Goal: Transaction & Acquisition: Purchase product/service

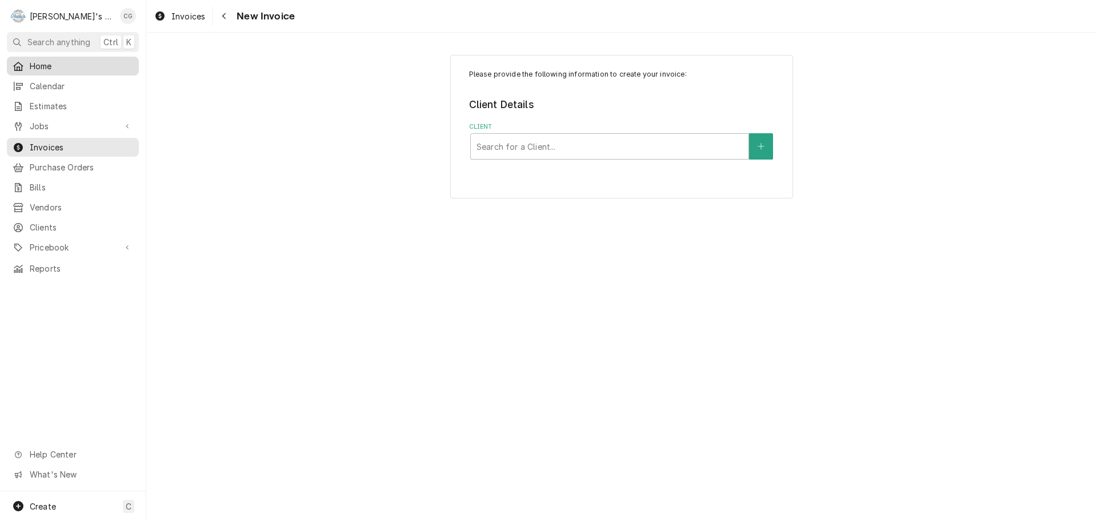
click at [51, 63] on span "Home" at bounding box center [81, 66] width 103 height 12
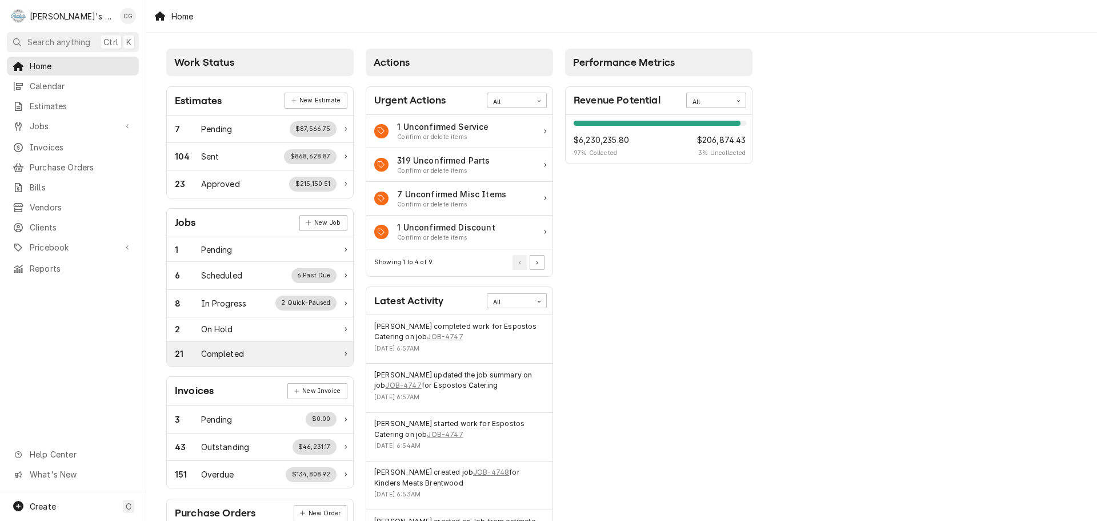
drag, startPoint x: 246, startPoint y: 355, endPoint x: 294, endPoint y: 357, distance: 47.4
click at [247, 355] on div "21 Completed" at bounding box center [256, 353] width 162 height 12
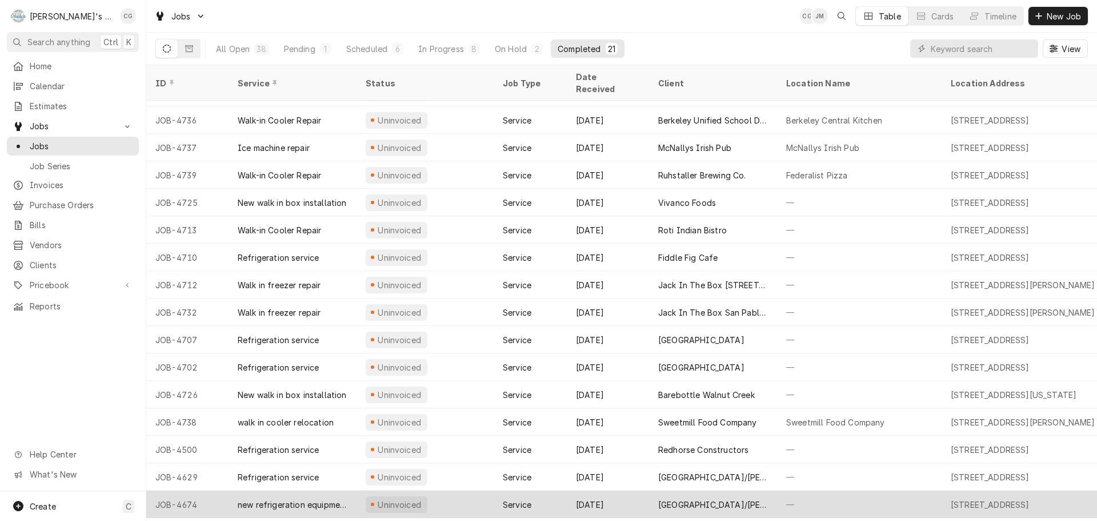
scroll to position [151, 0]
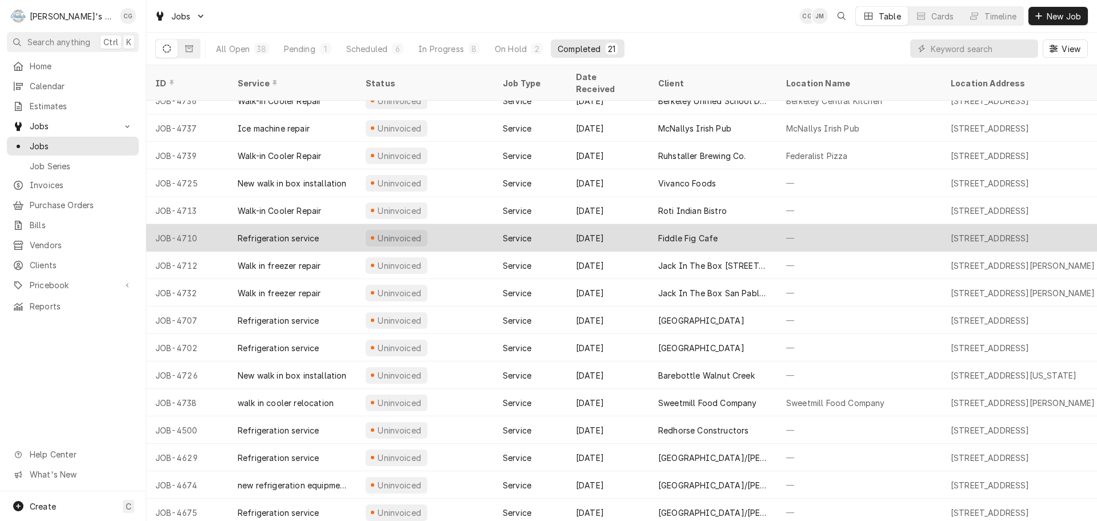
click at [751, 224] on div "Fiddle Fig Cafe" at bounding box center [713, 237] width 128 height 27
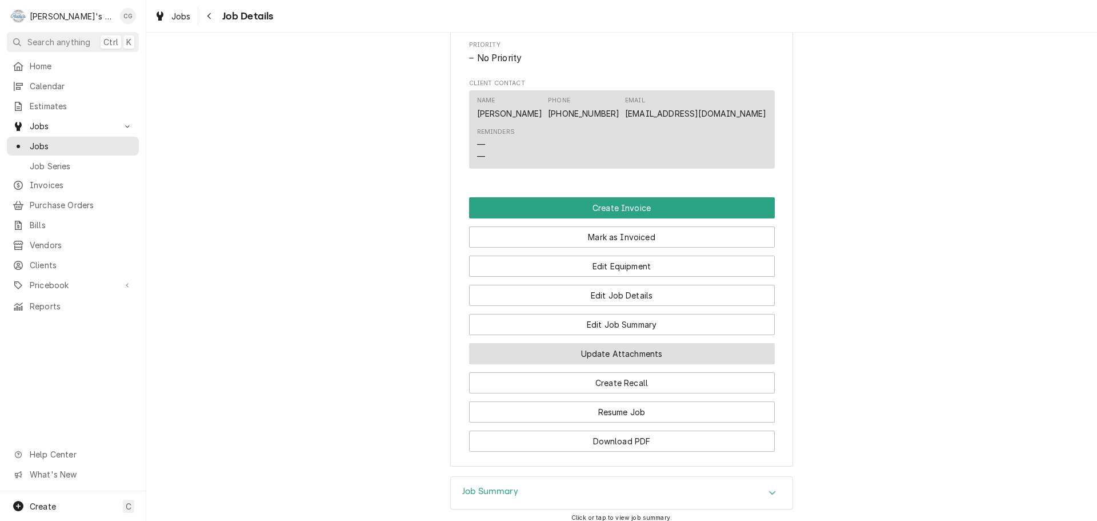
scroll to position [628, 0]
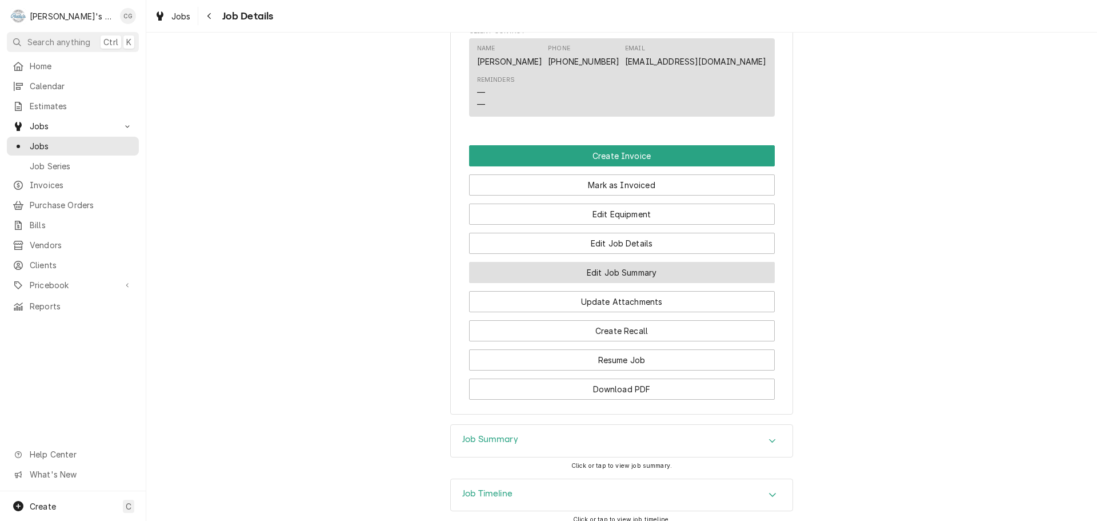
click at [648, 283] on button "Edit Job Summary" at bounding box center [622, 272] width 306 height 21
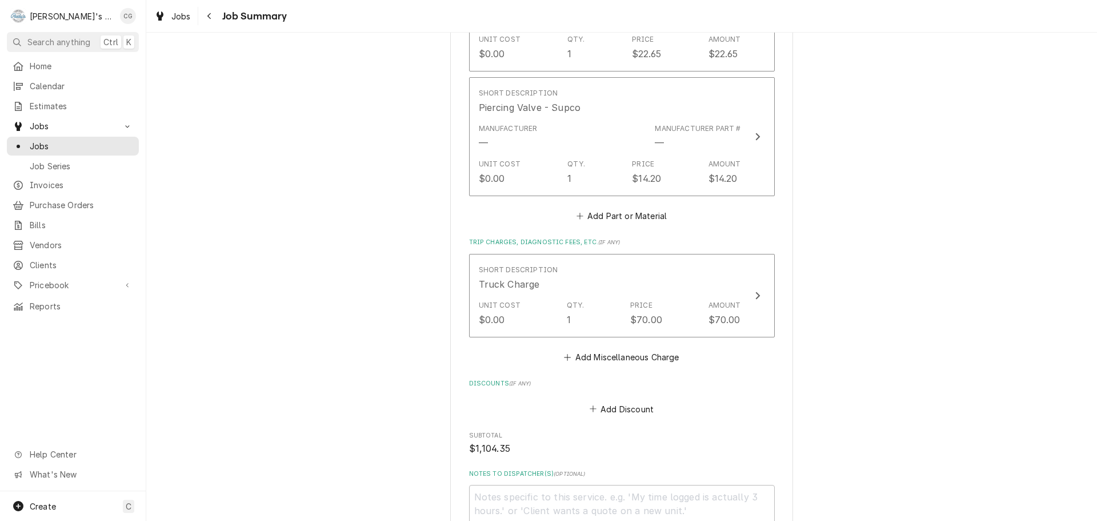
scroll to position [914, 0]
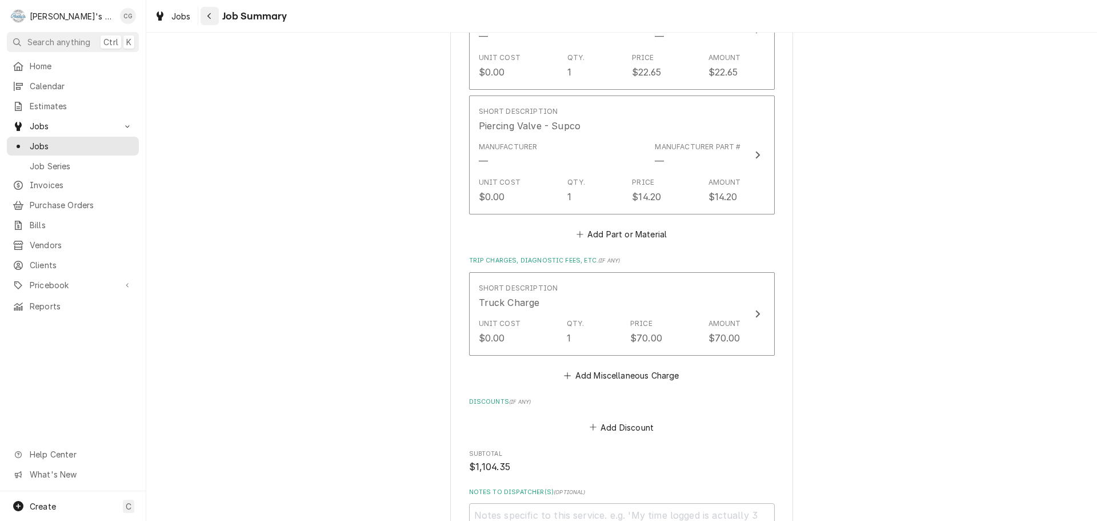
click at [207, 13] on div "Navigate back" at bounding box center [209, 15] width 11 height 11
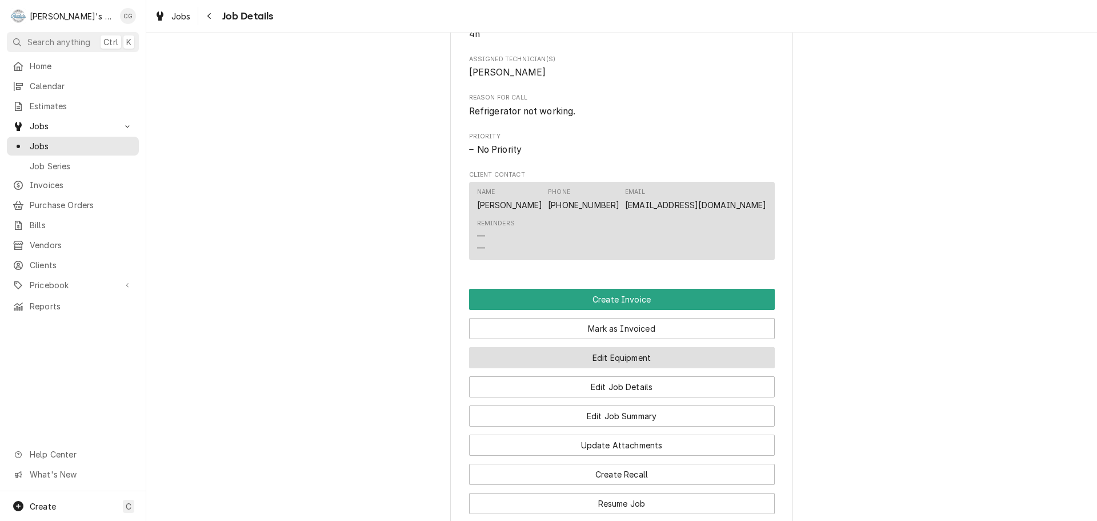
scroll to position [514, 0]
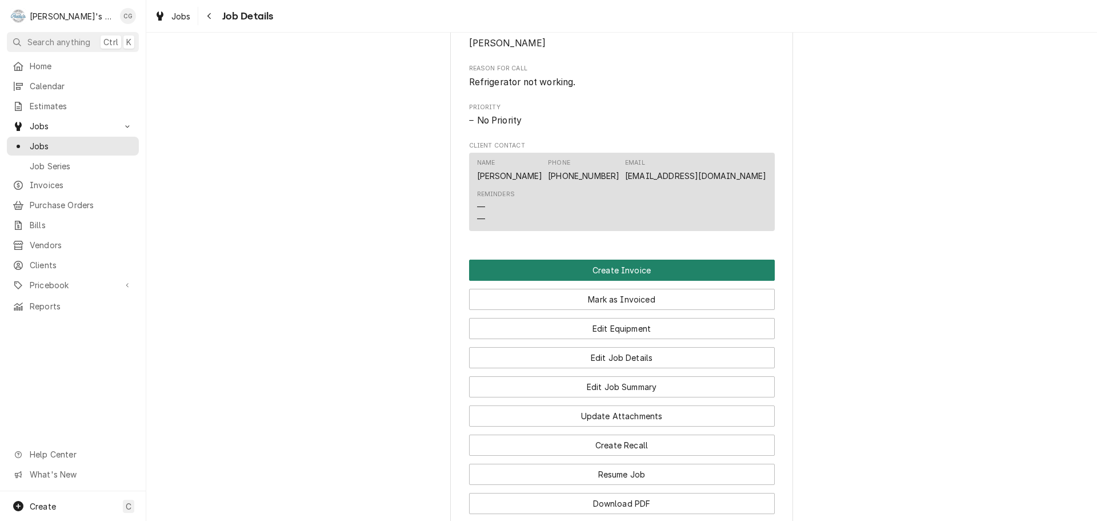
click at [650, 281] on button "Create Invoice" at bounding box center [622, 269] width 306 height 21
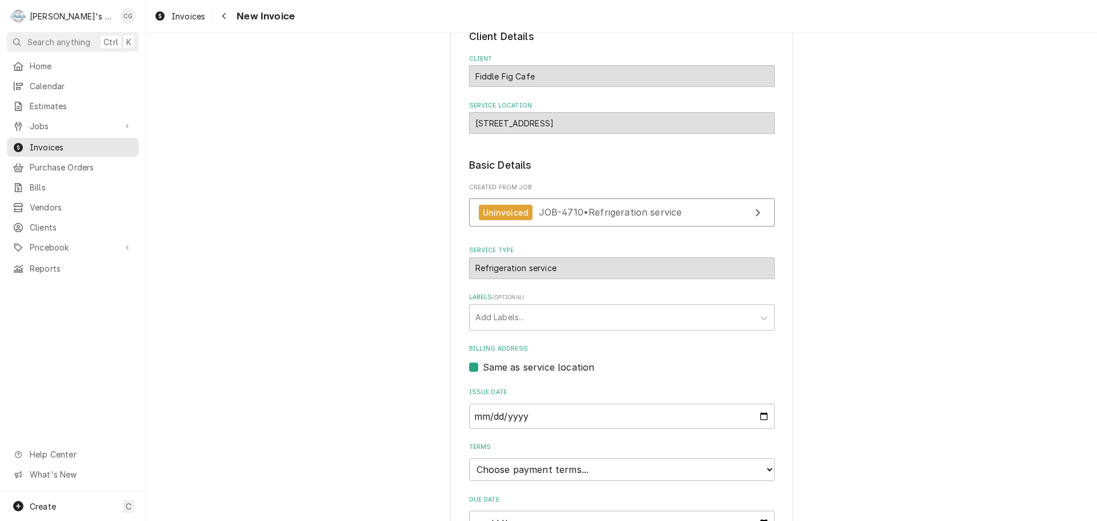
scroll to position [175, 0]
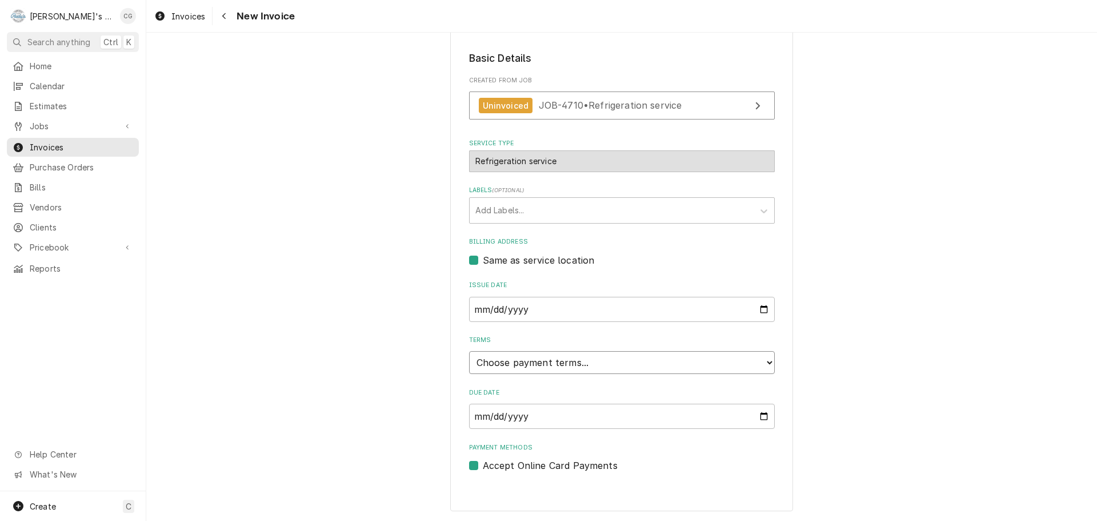
click at [586, 360] on select "Choose payment terms... Same Day Net 7 Net 14 Net 21 Net 30 Net 45 Net 60 Net 90" at bounding box center [622, 362] width 306 height 23
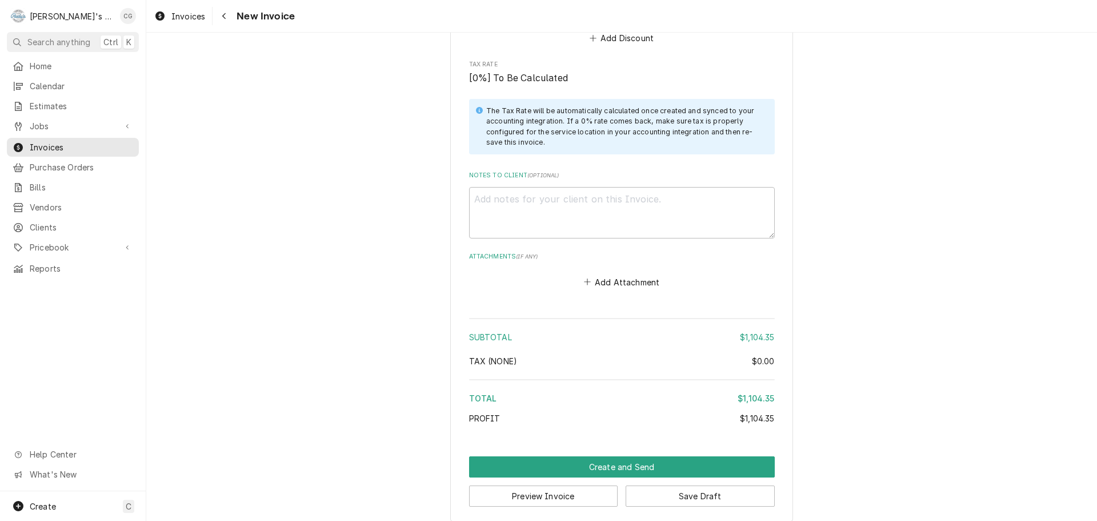
scroll to position [1918, 0]
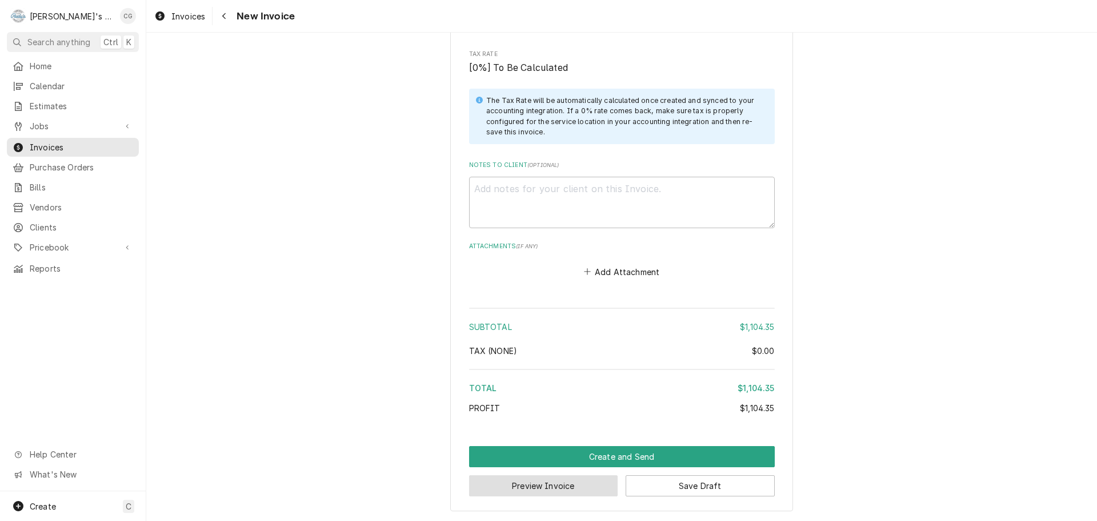
click at [575, 487] on button "Preview Invoice" at bounding box center [543, 485] width 149 height 21
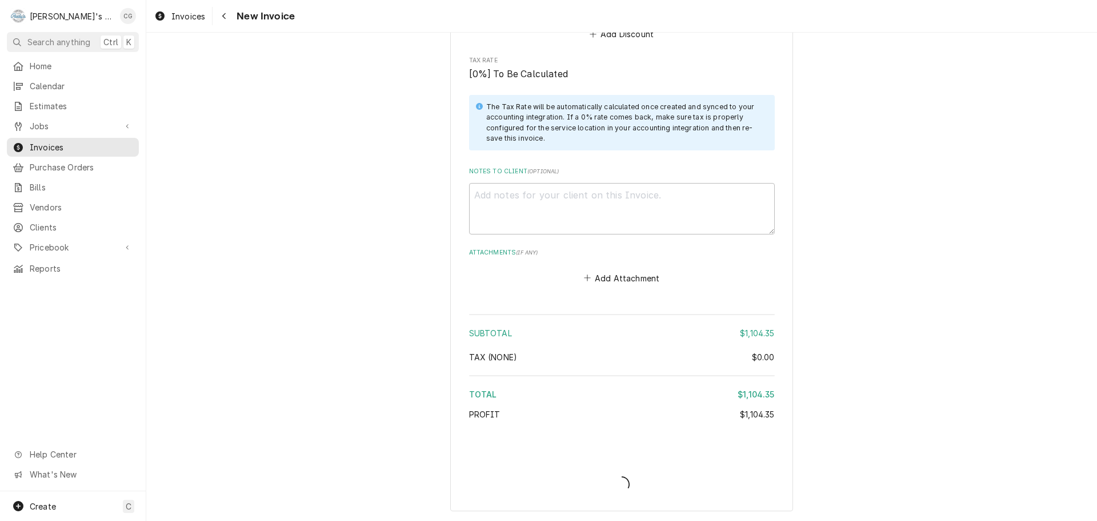
type textarea "x"
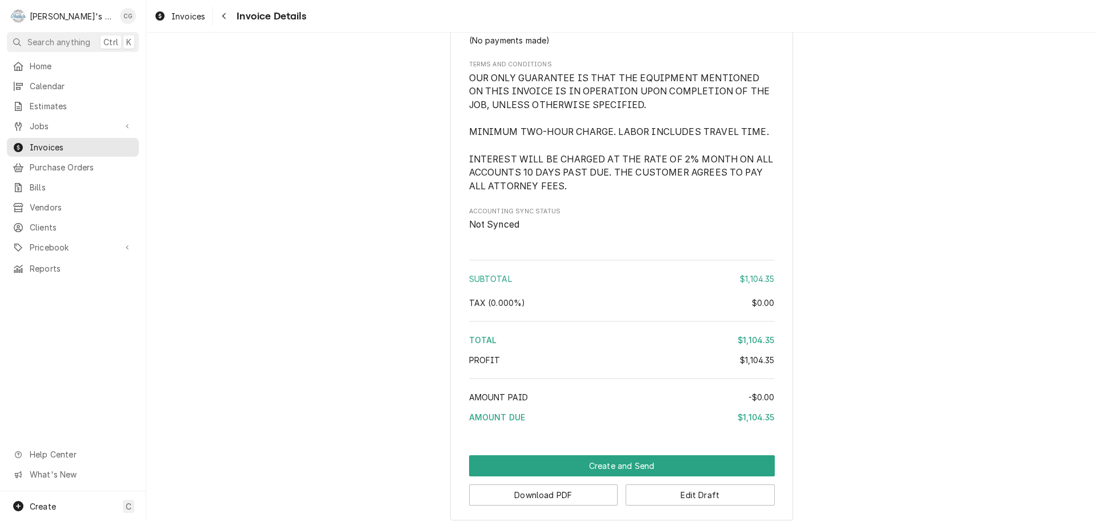
scroll to position [1714, 0]
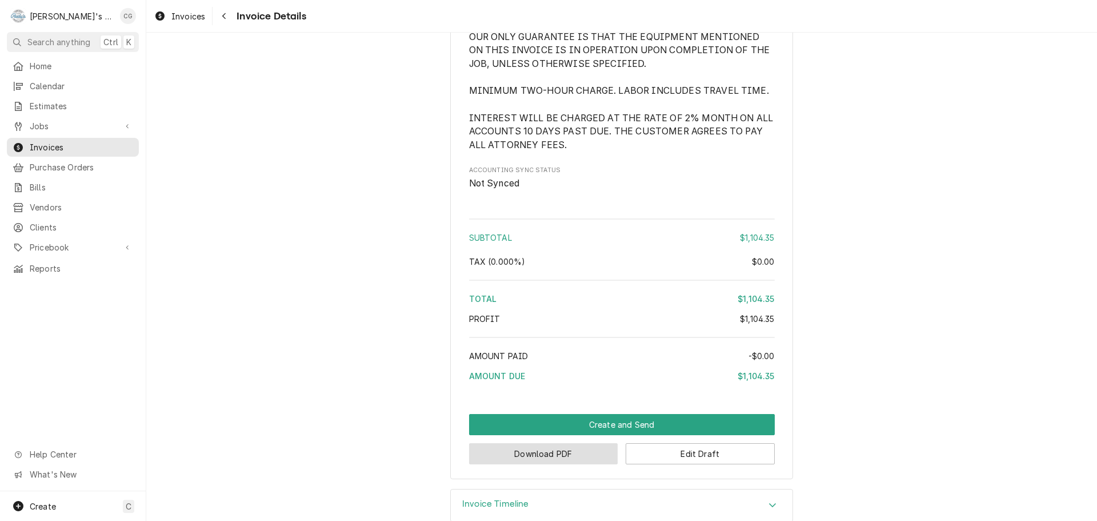
click at [565, 464] on button "Download PDF" at bounding box center [543, 453] width 149 height 21
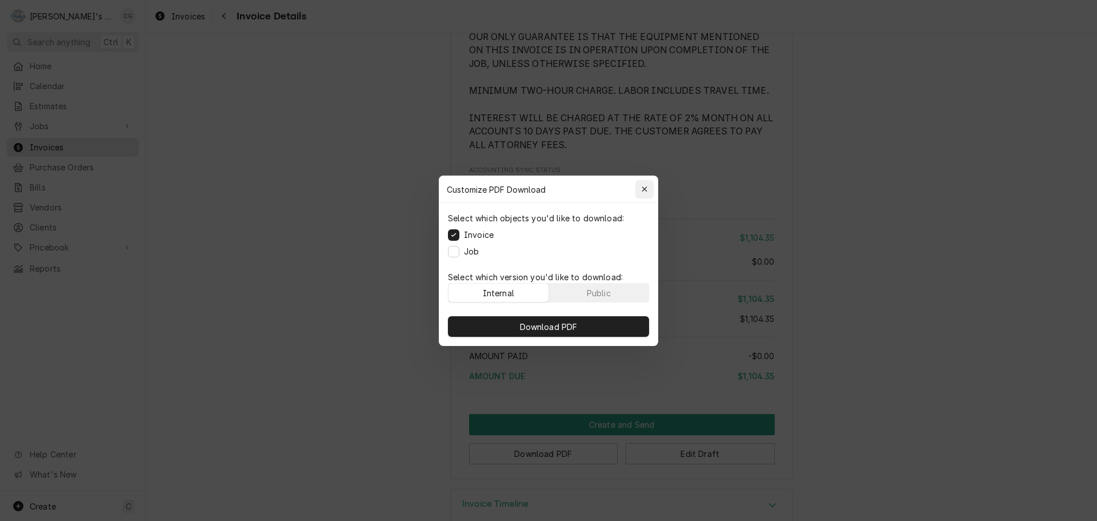
click at [642, 189] on icon "button" at bounding box center [645, 189] width 6 height 8
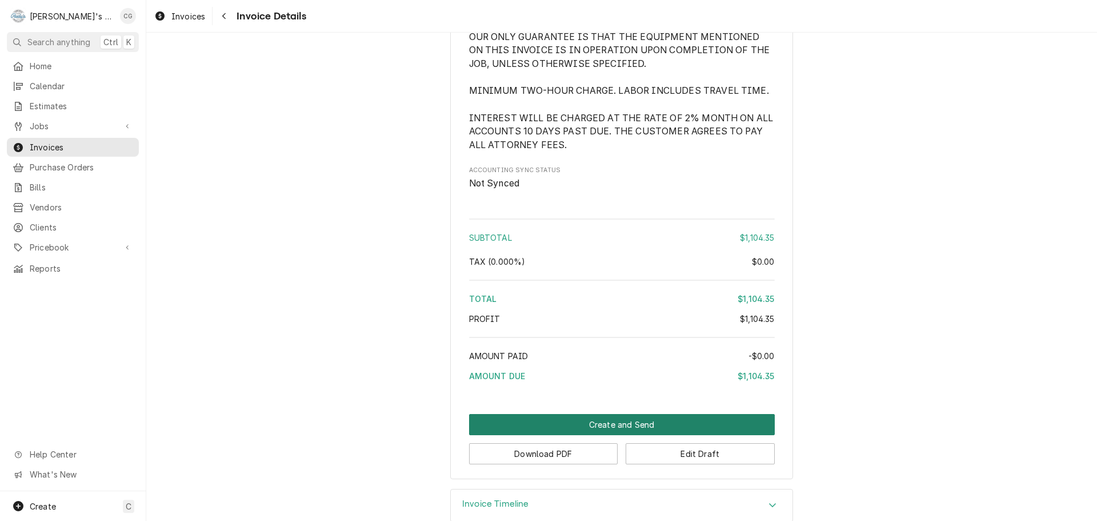
click at [619, 435] on button "Create and Send" at bounding box center [622, 424] width 306 height 21
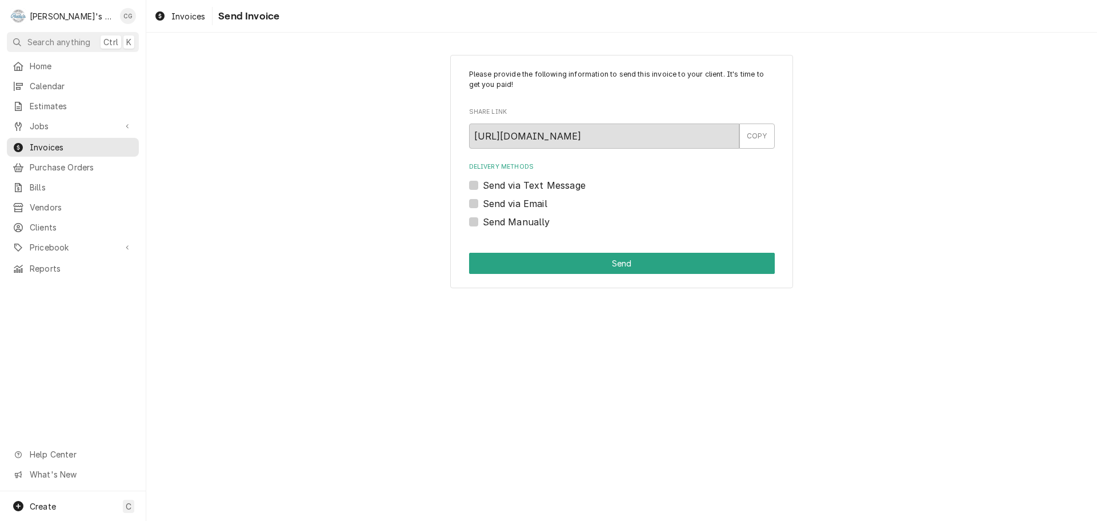
click at [483, 200] on label "Send via Email" at bounding box center [515, 204] width 65 height 14
click at [483, 200] on input "Send via Email" at bounding box center [636, 209] width 306 height 25
checkbox input "true"
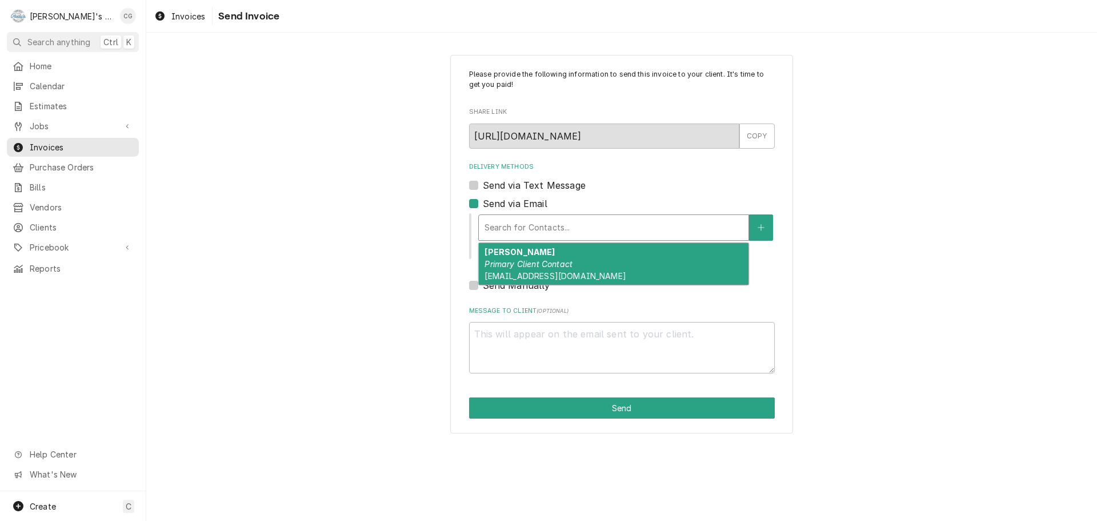
click at [543, 218] on div "Delivery Methods" at bounding box center [614, 227] width 258 height 21
click at [543, 259] on em "Primary Client Contact" at bounding box center [529, 264] width 88 height 10
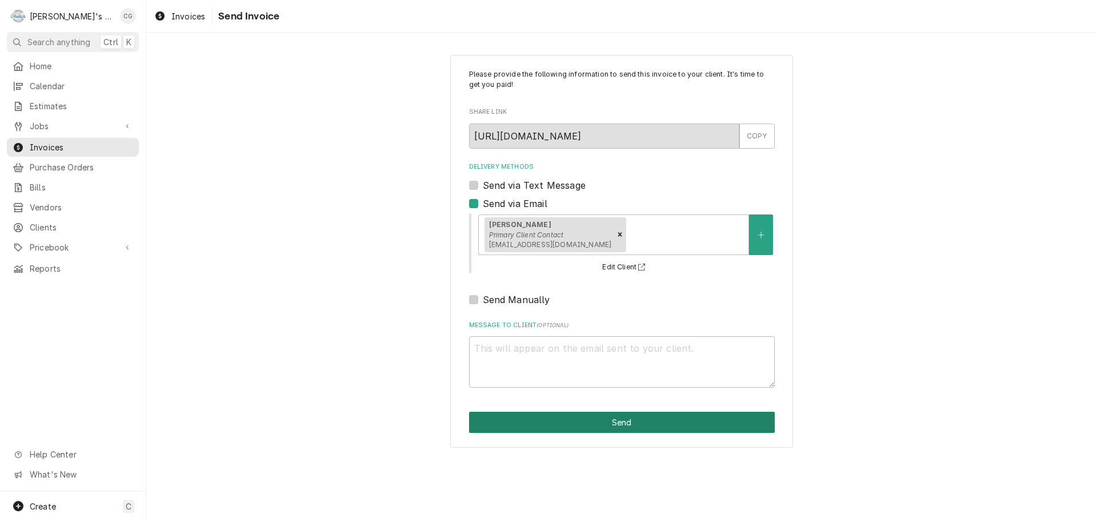
click at [601, 425] on button "Send" at bounding box center [622, 421] width 306 height 21
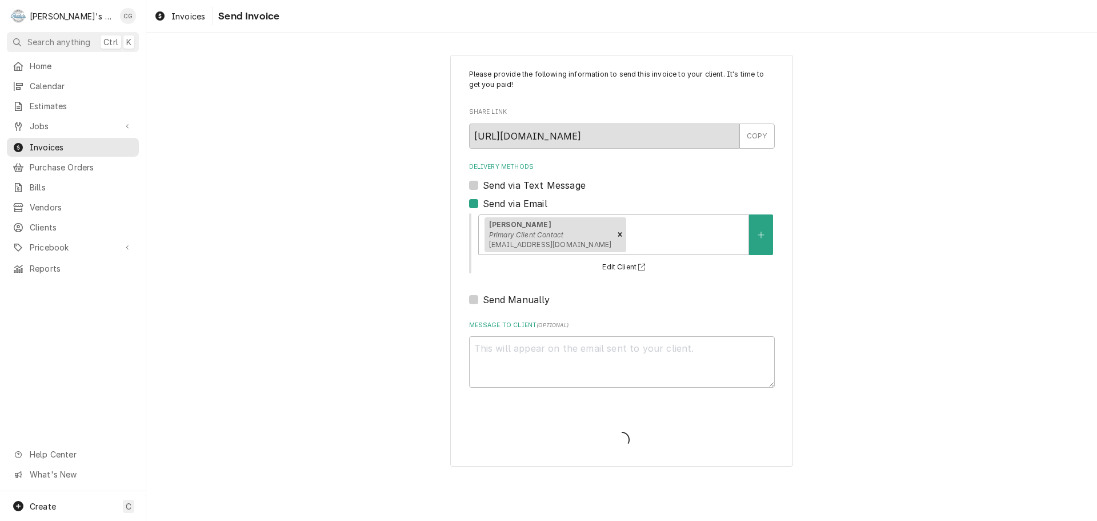
type textarea "x"
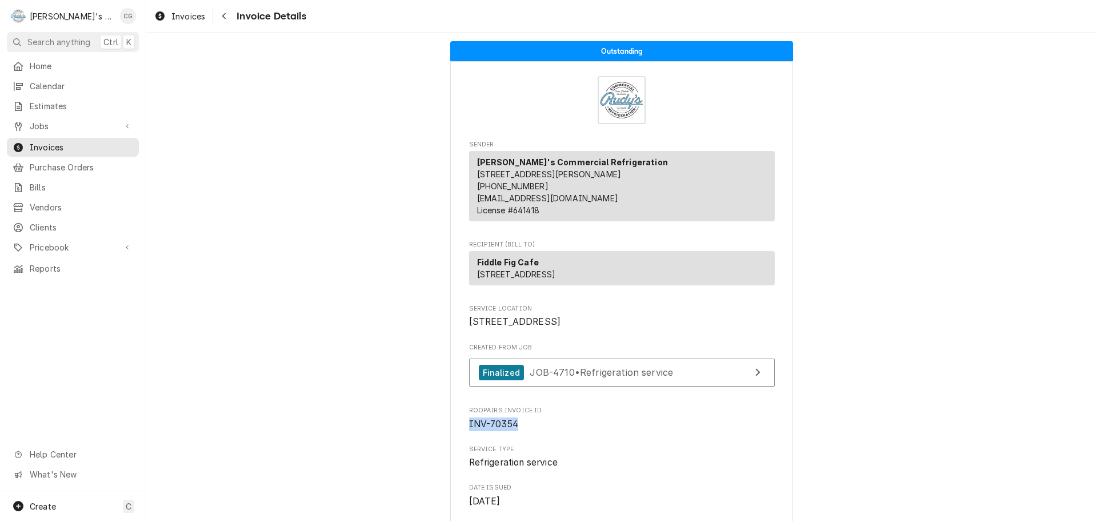
drag, startPoint x: 515, startPoint y: 460, endPoint x: 462, endPoint y: 460, distance: 52.6
copy span "INV-70354"
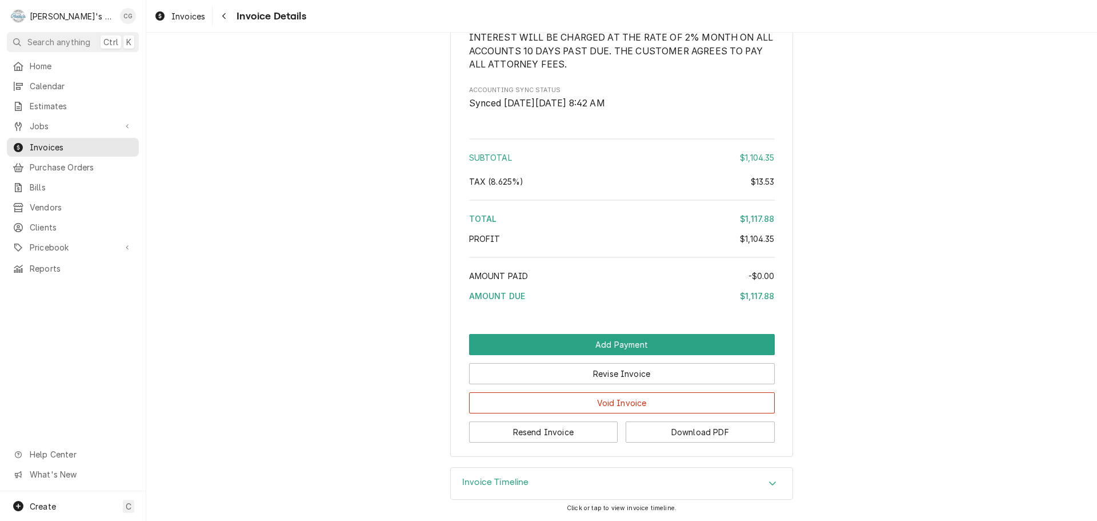
scroll to position [1871, 0]
click at [569, 484] on div "Invoice Timeline" at bounding box center [622, 483] width 342 height 32
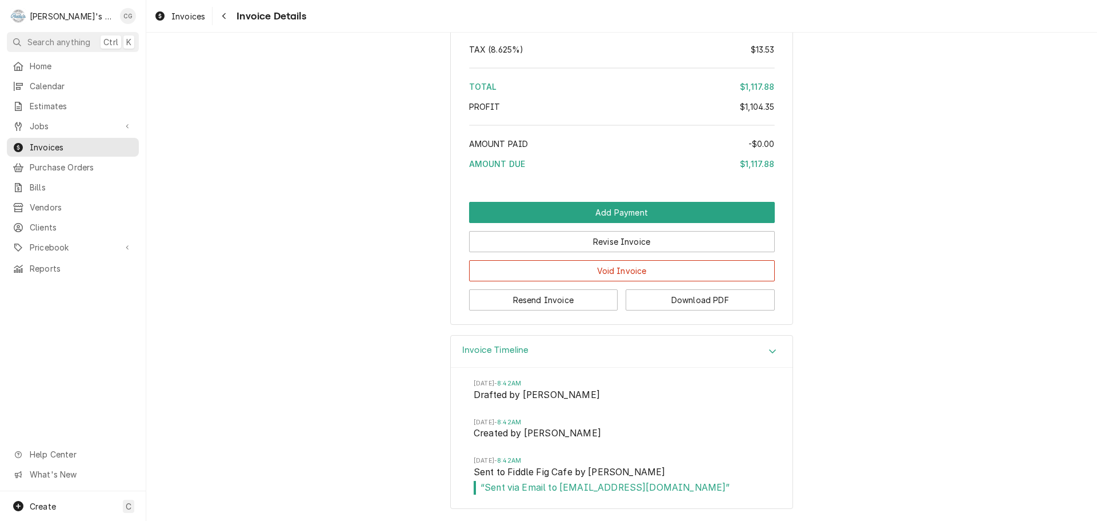
scroll to position [2002, 0]
drag, startPoint x: 660, startPoint y: 489, endPoint x: 554, endPoint y: 498, distance: 107.2
click at [554, 498] on li "Wed, Oct 1, 2025 - 8:42AM Sent to Fiddle Fig Cafe by Christine Gutierrez “ Sent…" at bounding box center [622, 482] width 296 height 52
copy span "fiddlefigcafe@gnail.com"
click at [65, 61] on span "Home" at bounding box center [81, 66] width 103 height 12
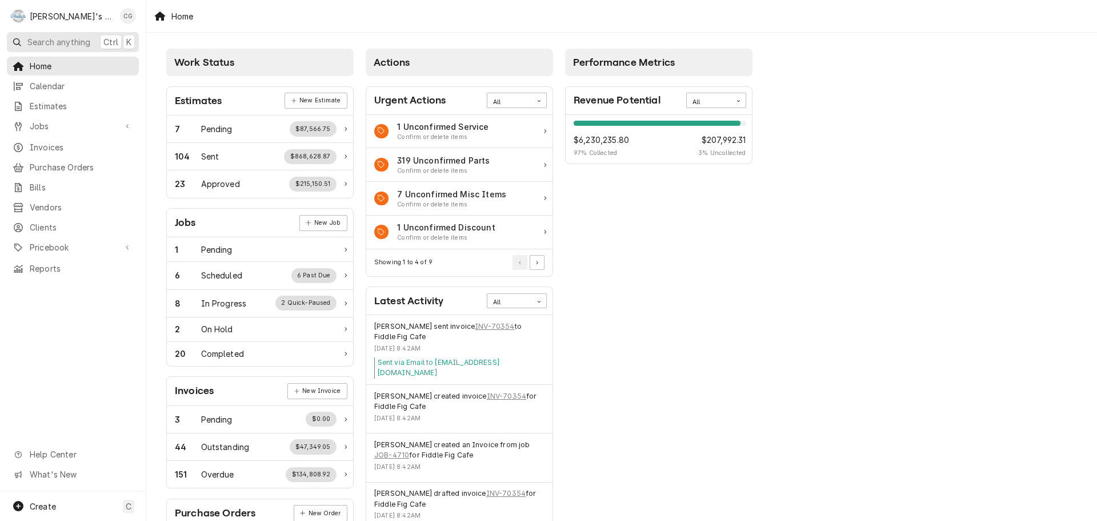
click at [61, 39] on span "Search anything" at bounding box center [58, 42] width 63 height 12
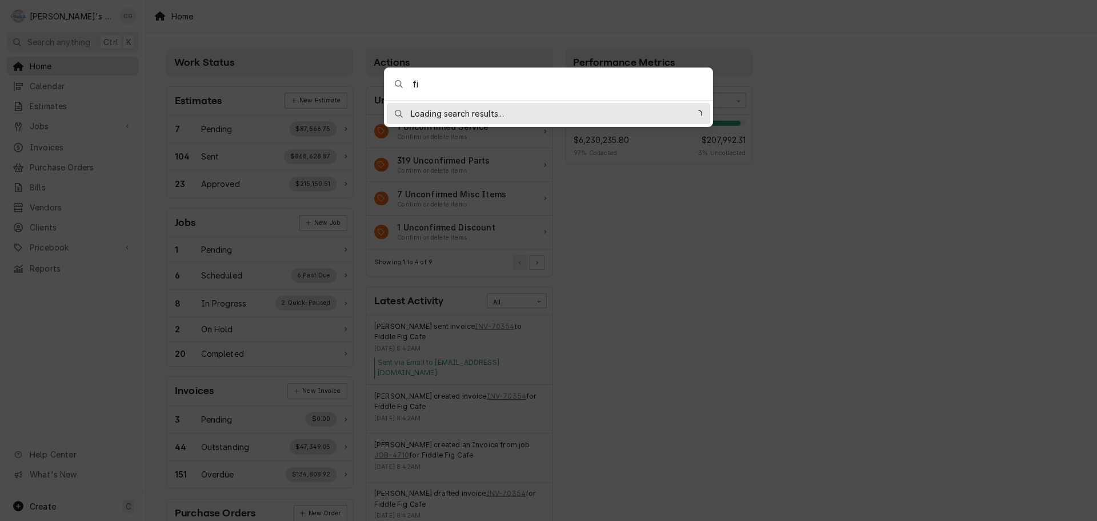
type input "f"
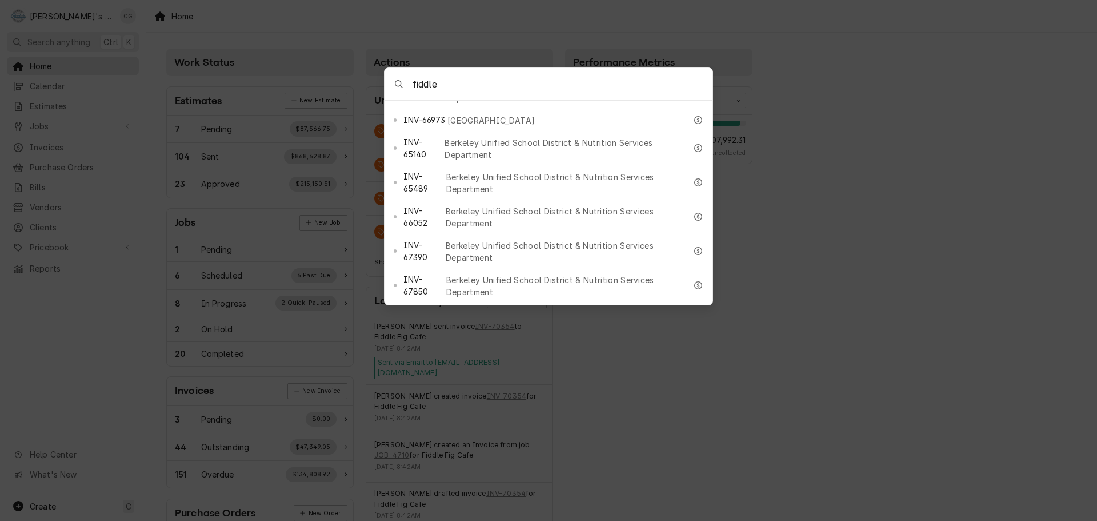
scroll to position [514, 0]
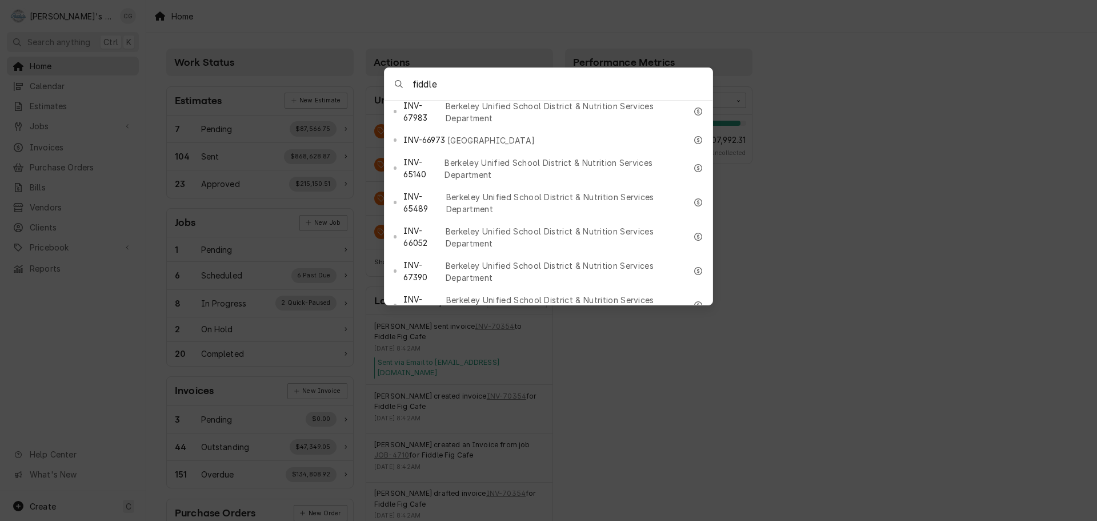
type input "fiddle"
click at [421, 396] on span "Fiddle Fig Cafe" at bounding box center [432, 402] width 59 height 12
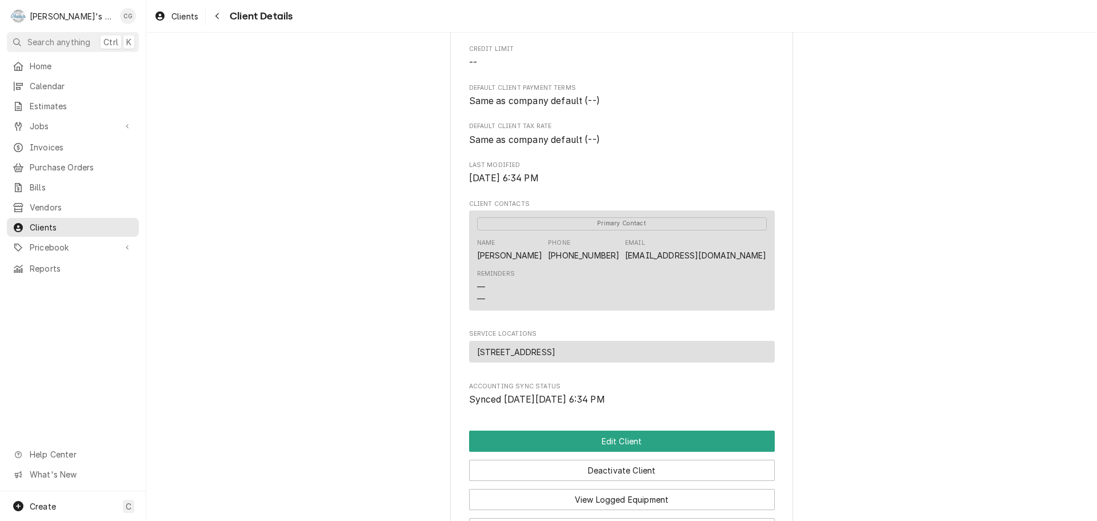
scroll to position [229, 0]
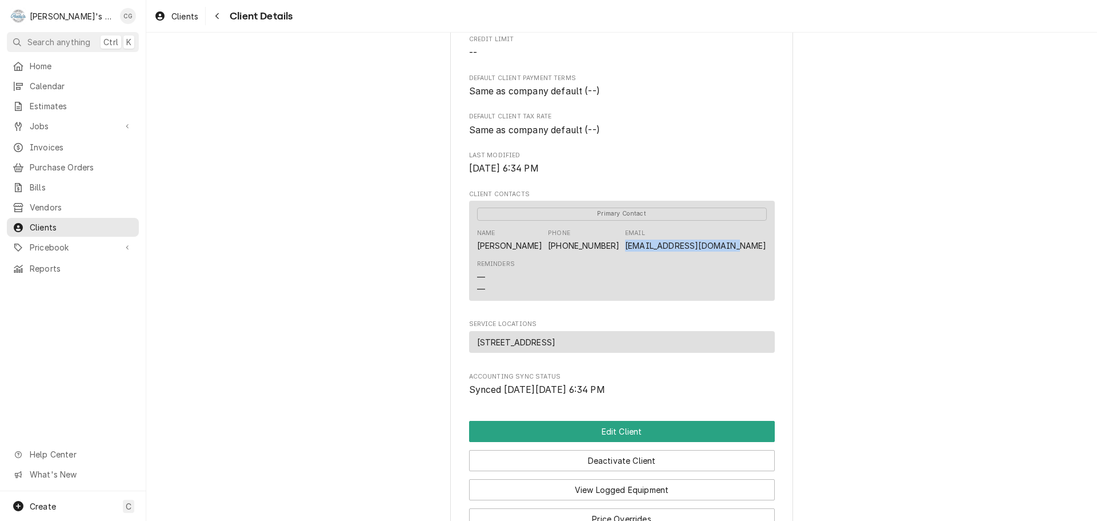
drag, startPoint x: 767, startPoint y: 261, endPoint x: 667, endPoint y: 259, distance: 100.0
click at [667, 259] on div "Primary Contact Name [PERSON_NAME] Phone [PHONE_NUMBER] Email [EMAIL_ADDRESS][D…" at bounding box center [622, 251] width 306 height 100
click at [858, 303] on div "Fiddle Fig Cafe Client Type Business Industry Type Commercial Billing Address […" at bounding box center [621, 193] width 951 height 779
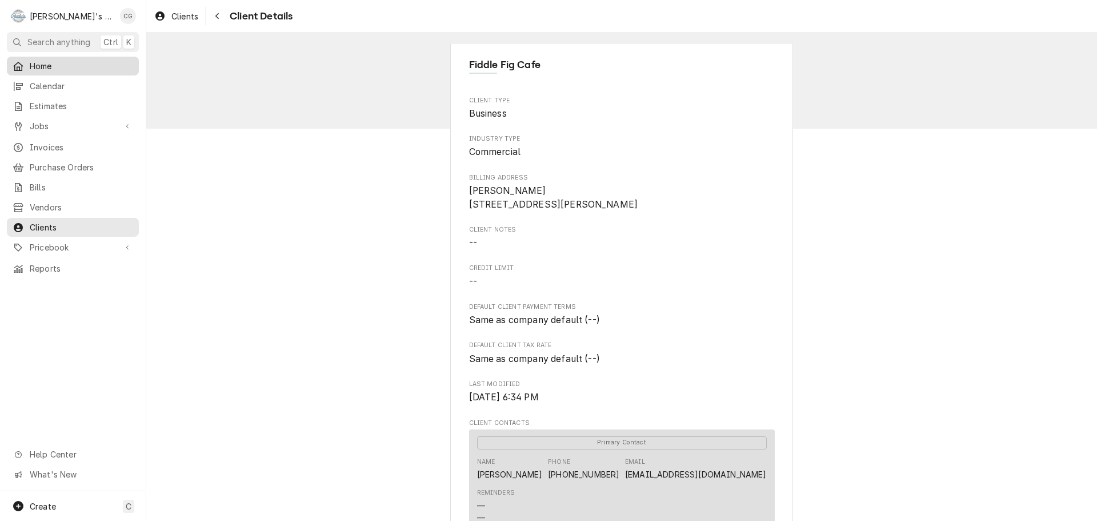
click at [60, 62] on span "Home" at bounding box center [81, 66] width 103 height 12
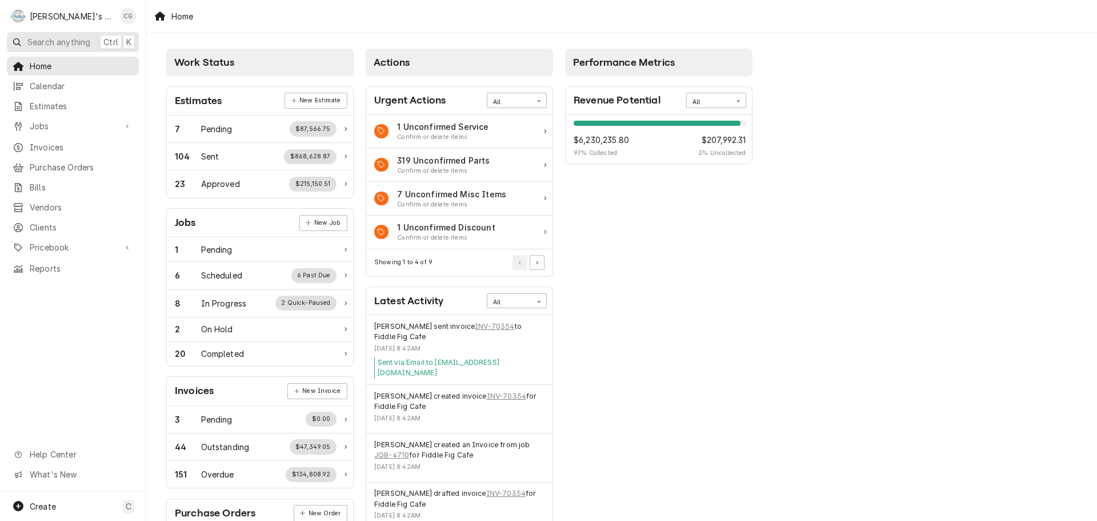
click at [78, 37] on span "Search anything" at bounding box center [58, 42] width 63 height 12
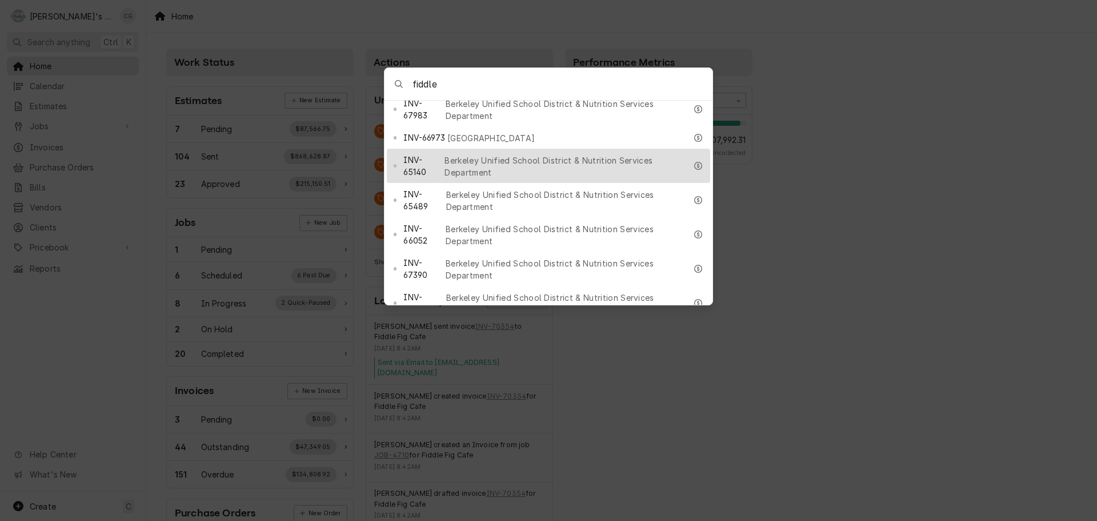
scroll to position [914, 0]
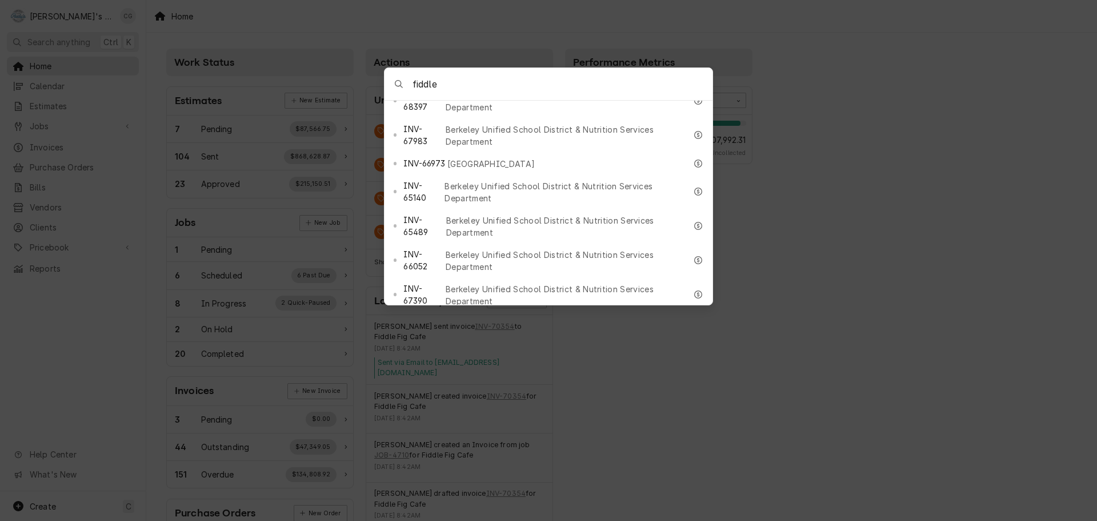
type input "fiddle"
click at [480, 420] on span "Business" at bounding box center [483, 426] width 34 height 12
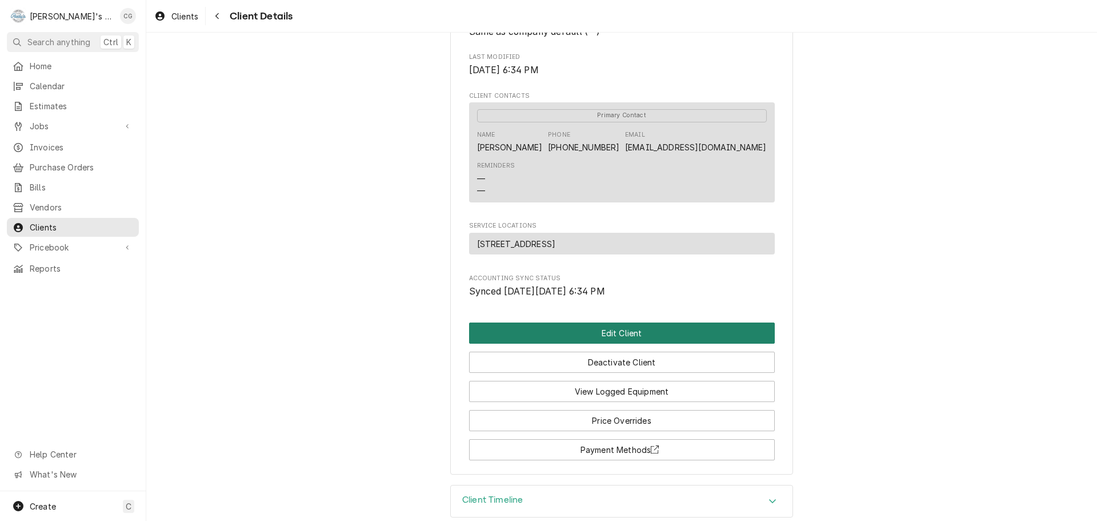
scroll to position [343, 0]
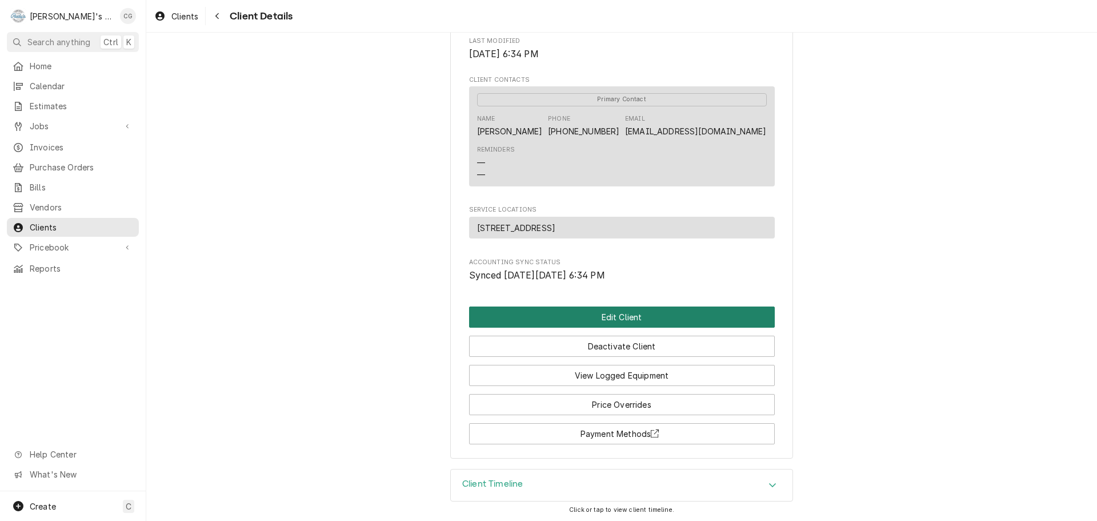
click at [707, 325] on button "Edit Client" at bounding box center [622, 316] width 306 height 21
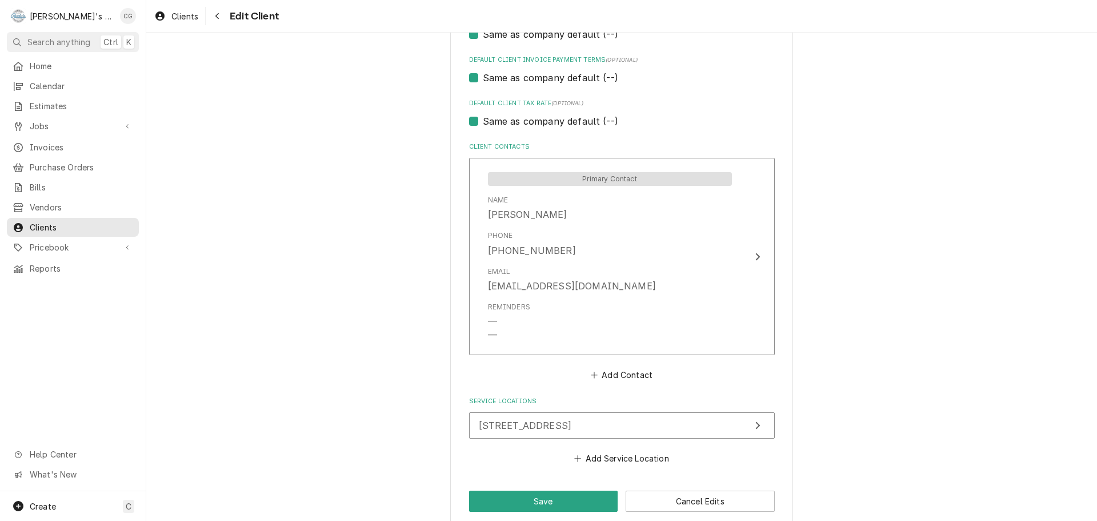
scroll to position [726, 0]
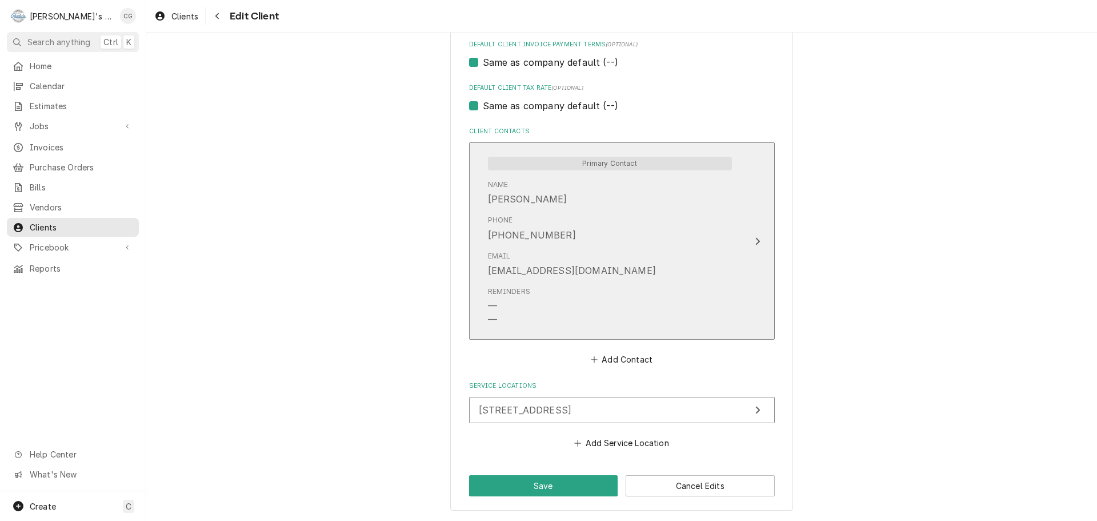
click at [708, 235] on div "Phone [PHONE_NUMBER]" at bounding box center [610, 227] width 244 height 35
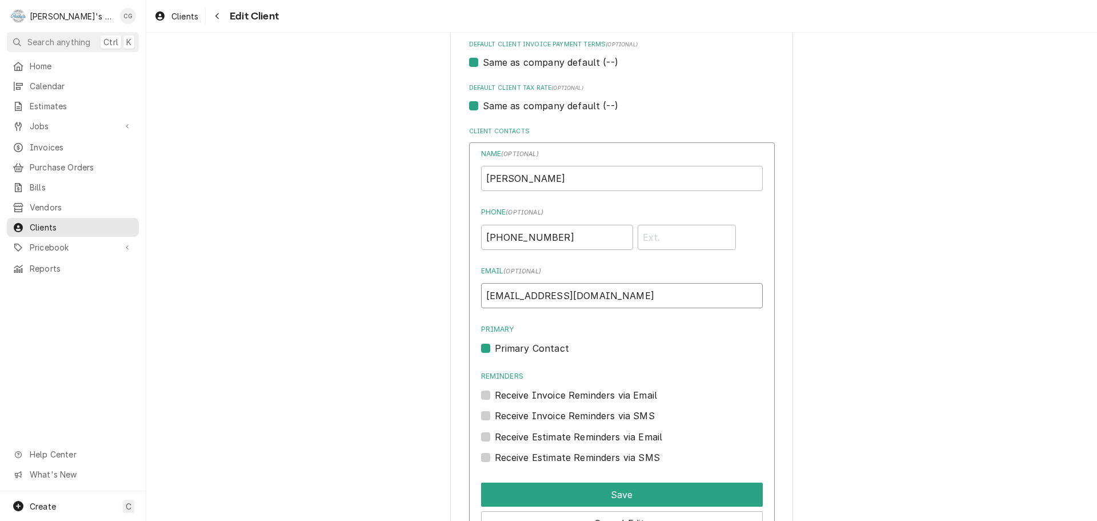
drag, startPoint x: 557, startPoint y: 297, endPoint x: 555, endPoint y: 290, distance: 6.5
click at [557, 293] on input "fiddlefigcafe@gnail.com" at bounding box center [622, 295] width 282 height 25
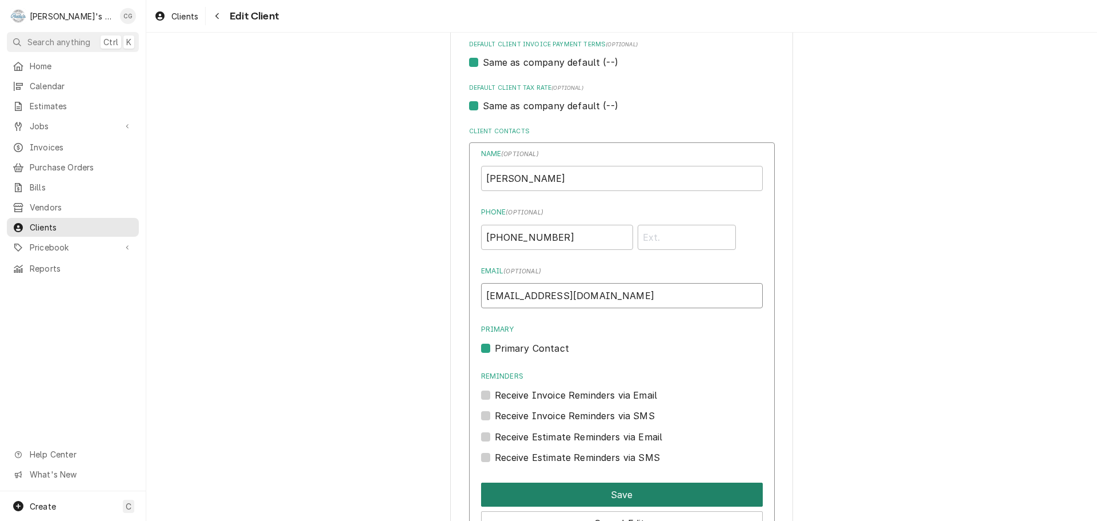
type input "[EMAIL_ADDRESS][DOMAIN_NAME]"
click at [677, 496] on button "Save" at bounding box center [622, 494] width 282 height 24
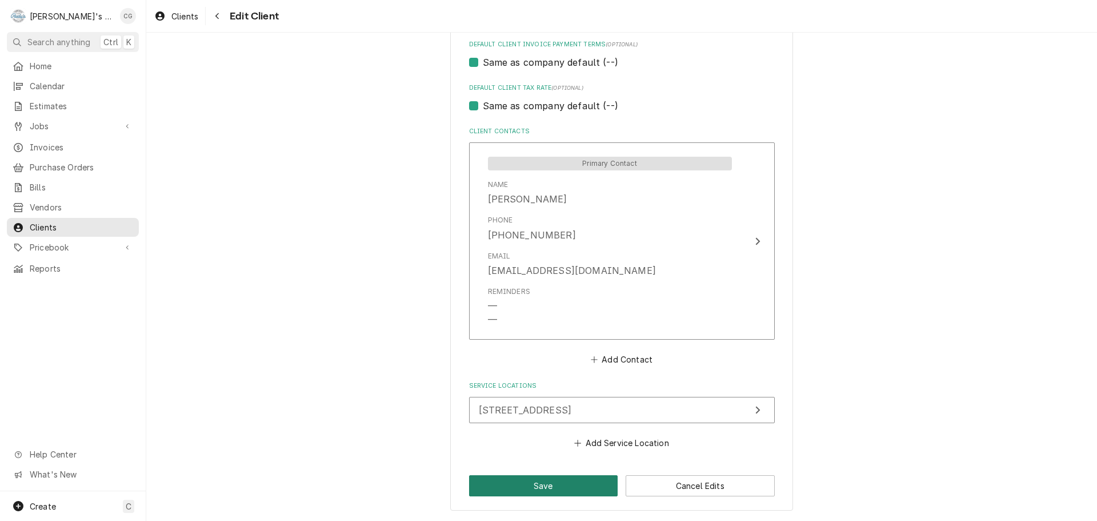
click at [523, 489] on button "Save" at bounding box center [543, 485] width 149 height 21
type textarea "x"
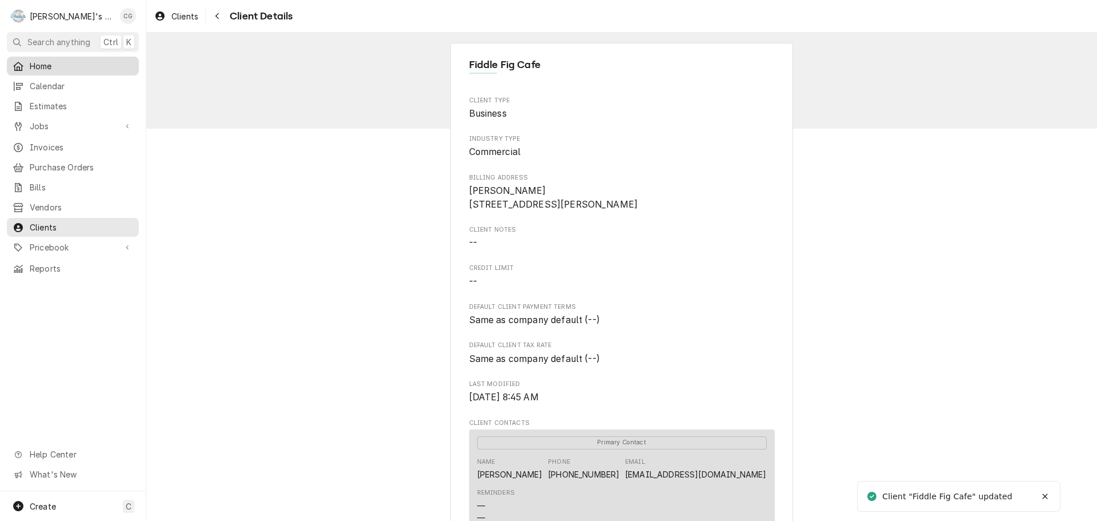
click at [59, 65] on span "Home" at bounding box center [81, 66] width 103 height 12
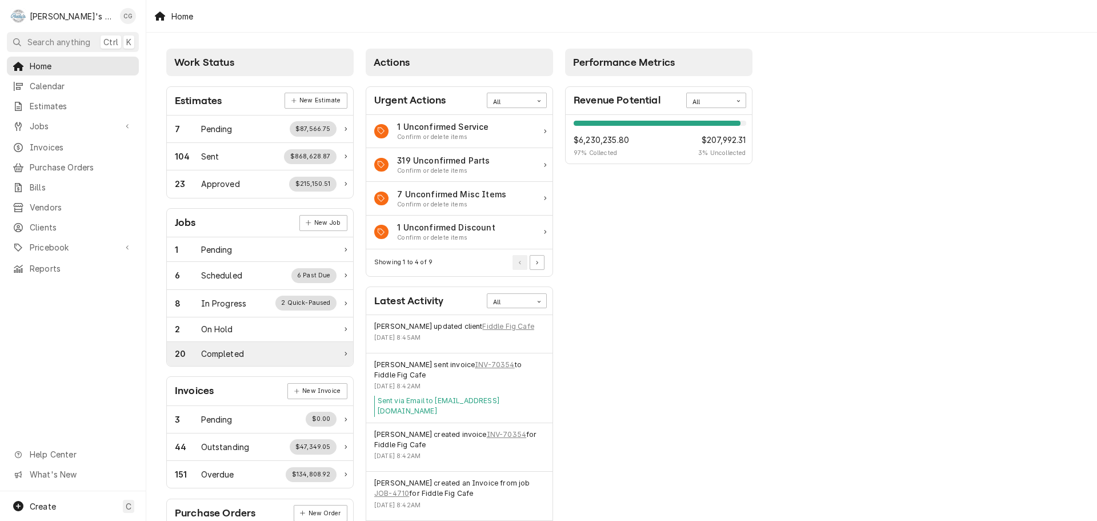
click at [221, 357] on div "Completed" at bounding box center [222, 353] width 43 height 12
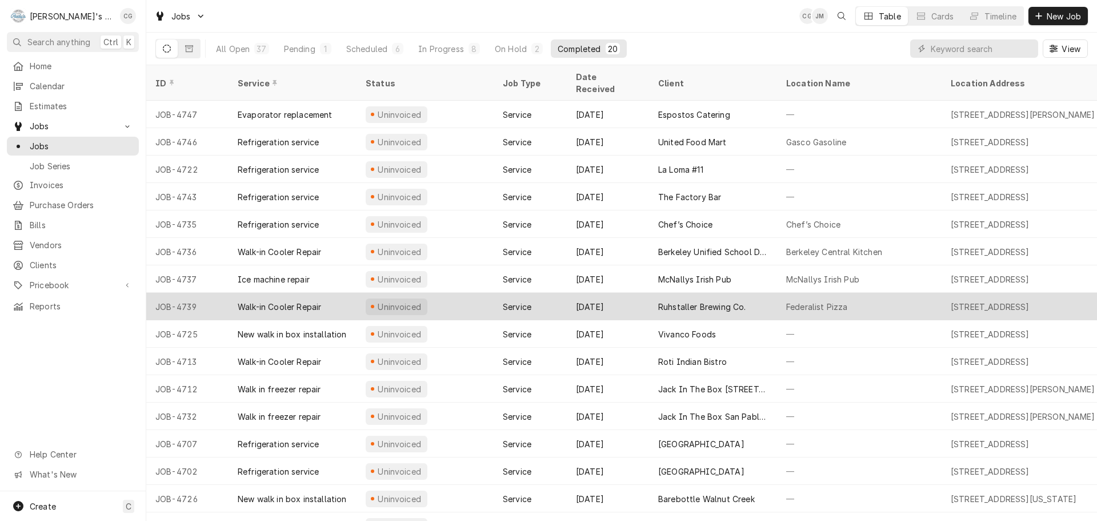
click at [726, 301] on div "Ruhstaller Brewing Co." at bounding box center [702, 307] width 88 height 12
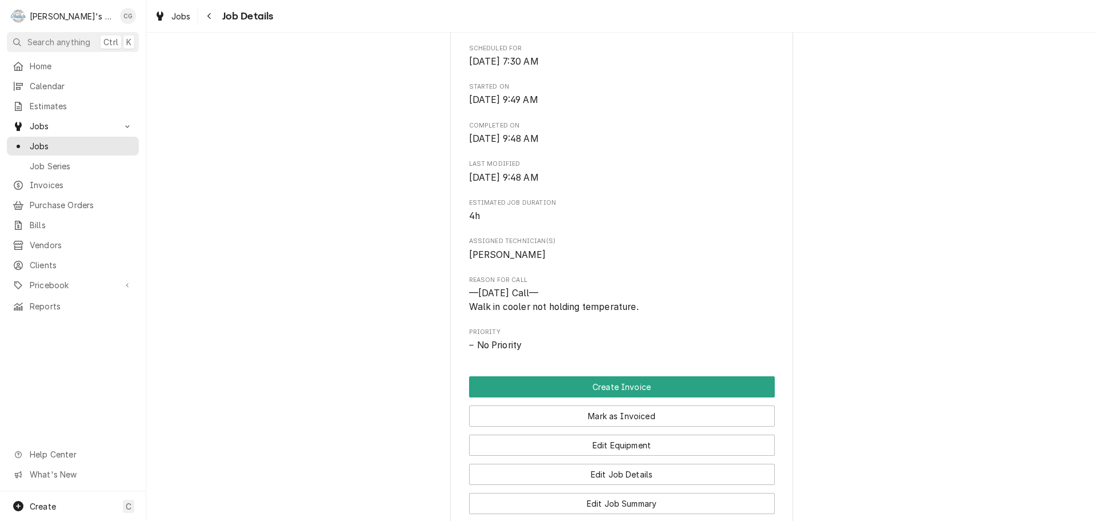
scroll to position [343, 0]
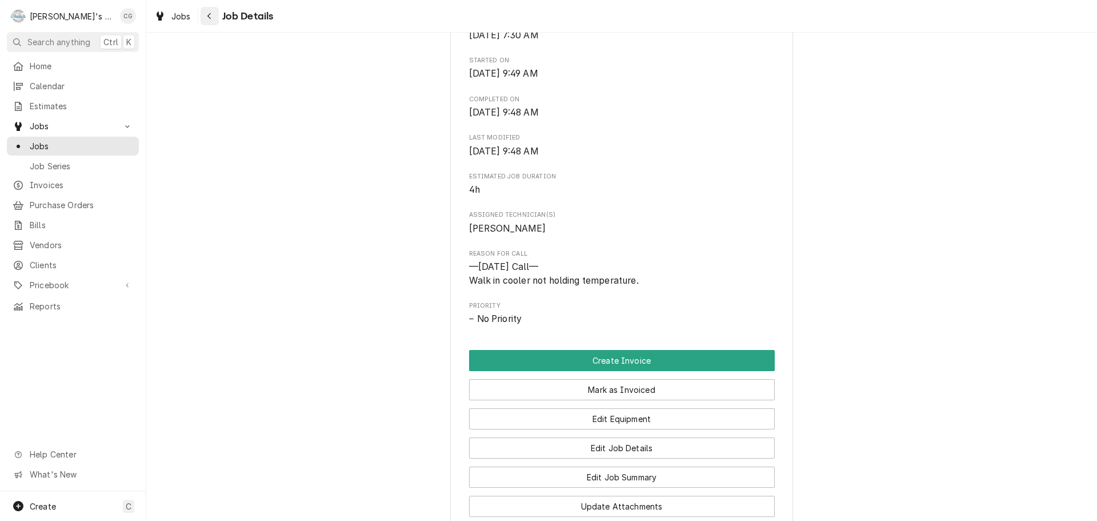
click at [213, 18] on div "Navigate back" at bounding box center [209, 15] width 11 height 11
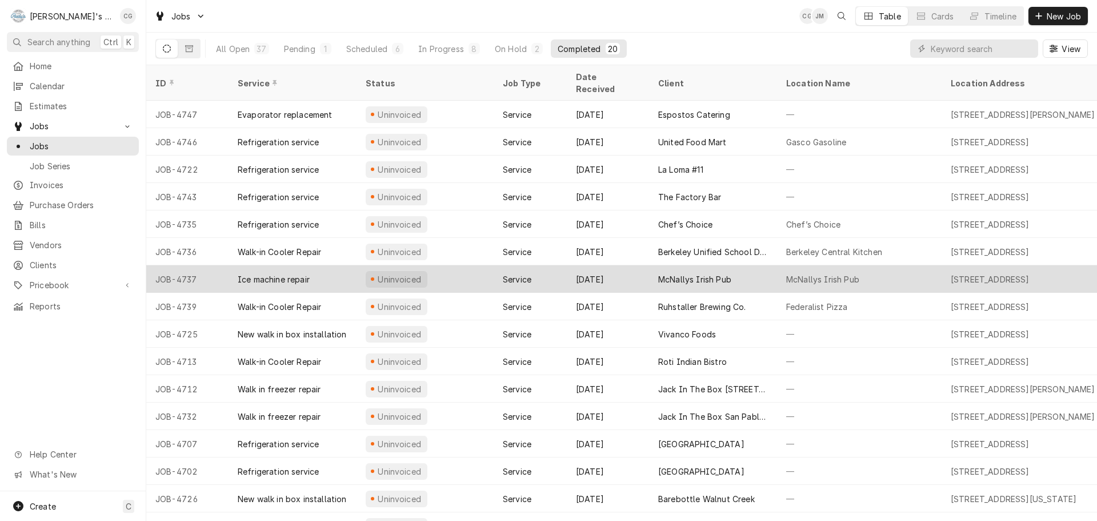
click at [758, 265] on div "McNallys Irish Pub" at bounding box center [713, 278] width 128 height 27
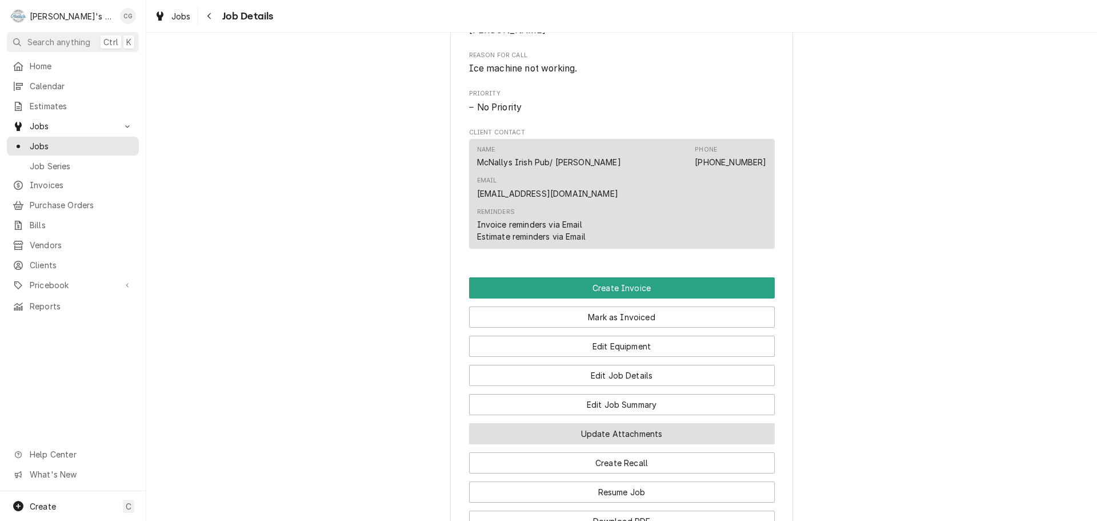
scroll to position [571, 0]
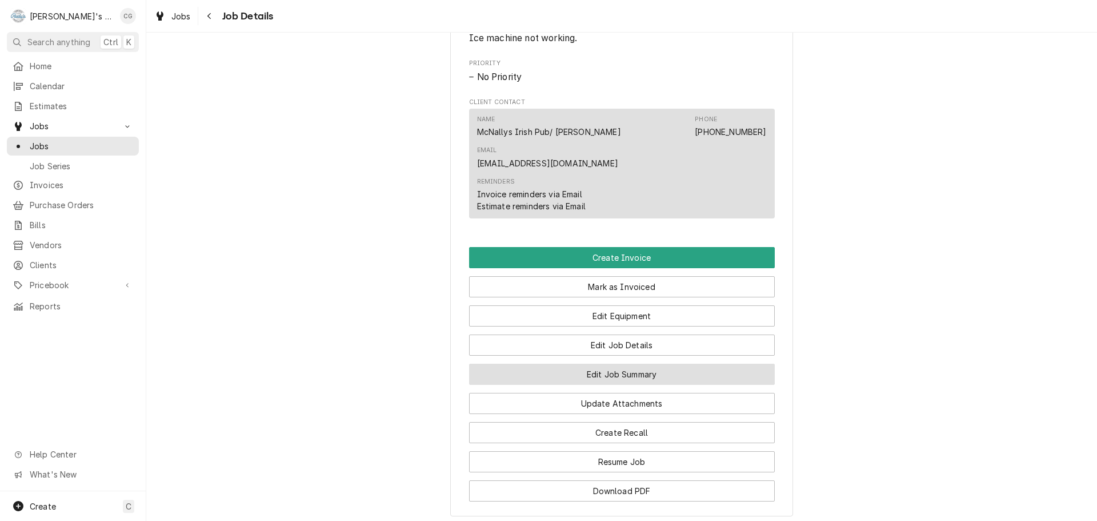
click at [648, 363] on button "Edit Job Summary" at bounding box center [622, 373] width 306 height 21
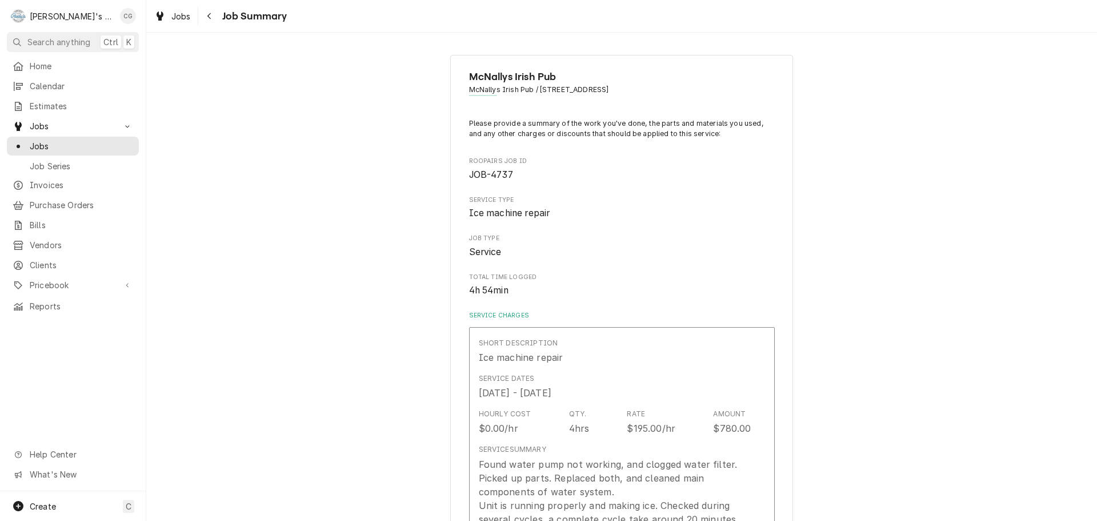
type textarea "x"
click at [207, 12] on icon "Navigate back" at bounding box center [209, 16] width 5 height 8
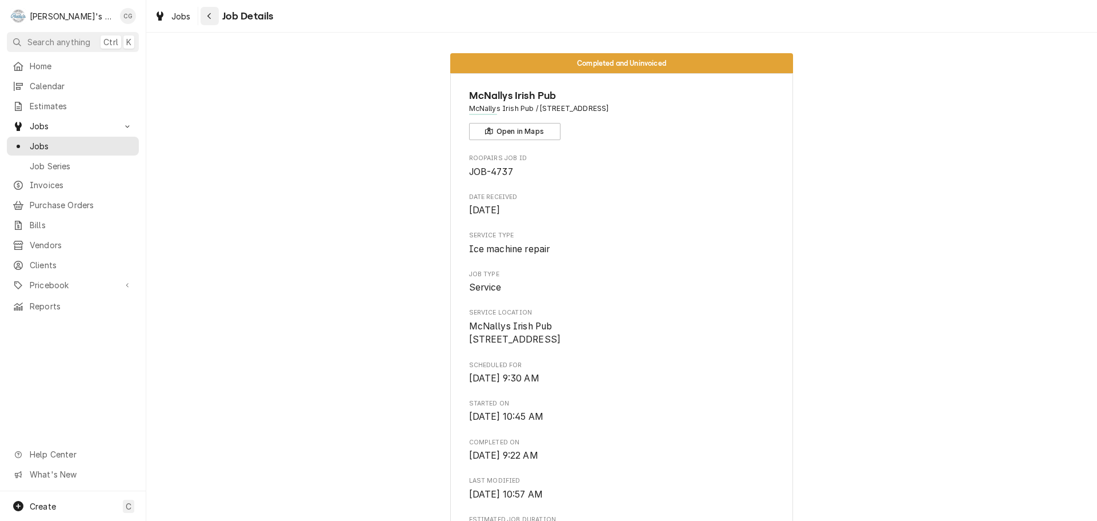
click at [207, 18] on icon "Navigate back" at bounding box center [209, 16] width 5 height 8
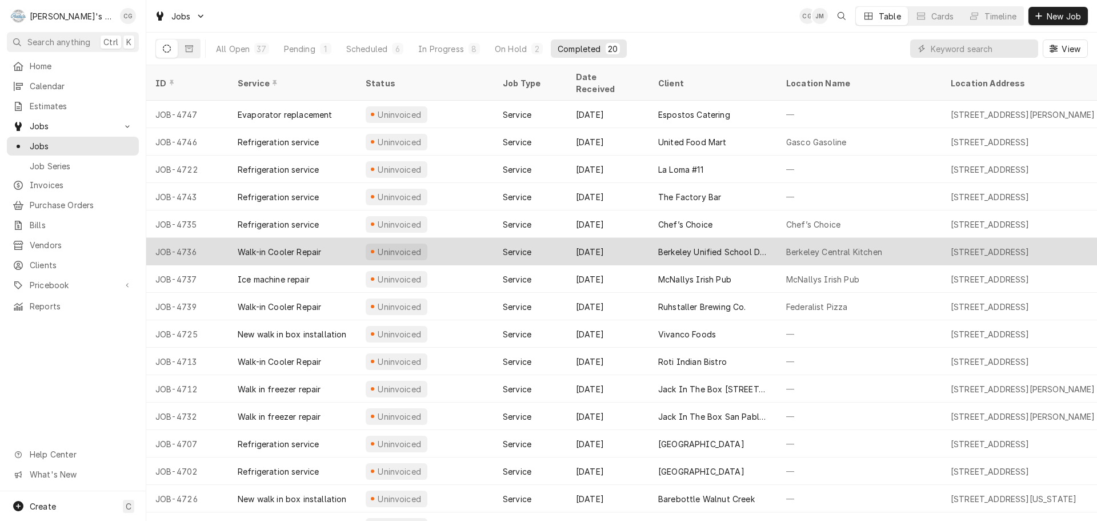
click at [798, 246] on div "Berkeley Central Kitchen" at bounding box center [834, 252] width 96 height 12
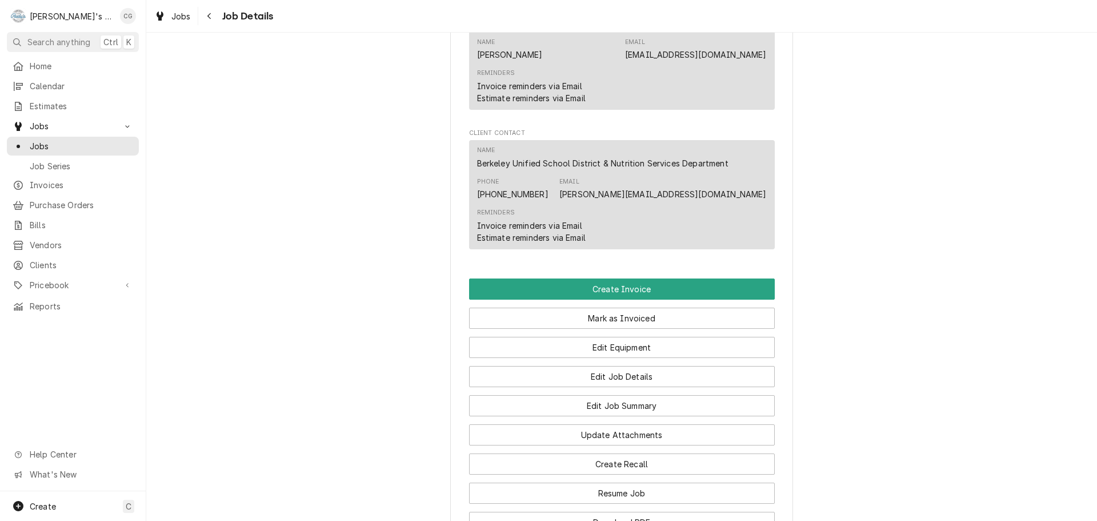
scroll to position [686, 0]
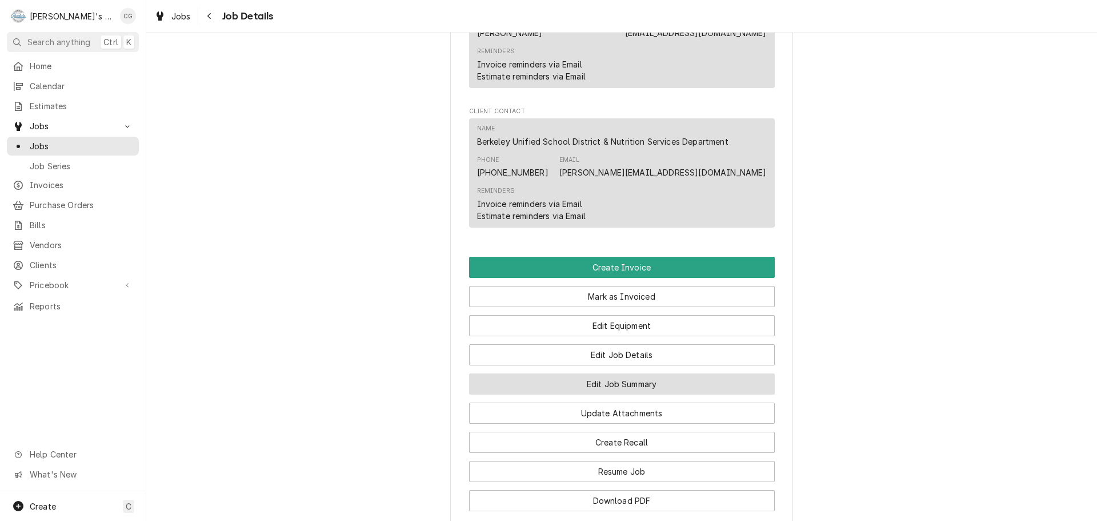
click at [657, 394] on button "Edit Job Summary" at bounding box center [622, 383] width 306 height 21
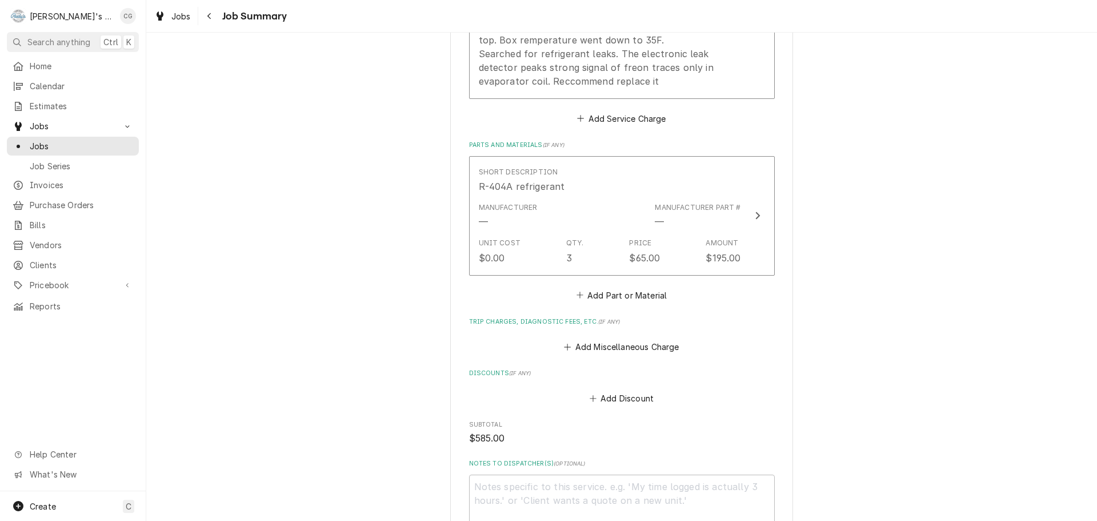
scroll to position [457, 0]
click at [648, 347] on button "Add Miscellaneous Charge" at bounding box center [621, 343] width 119 height 16
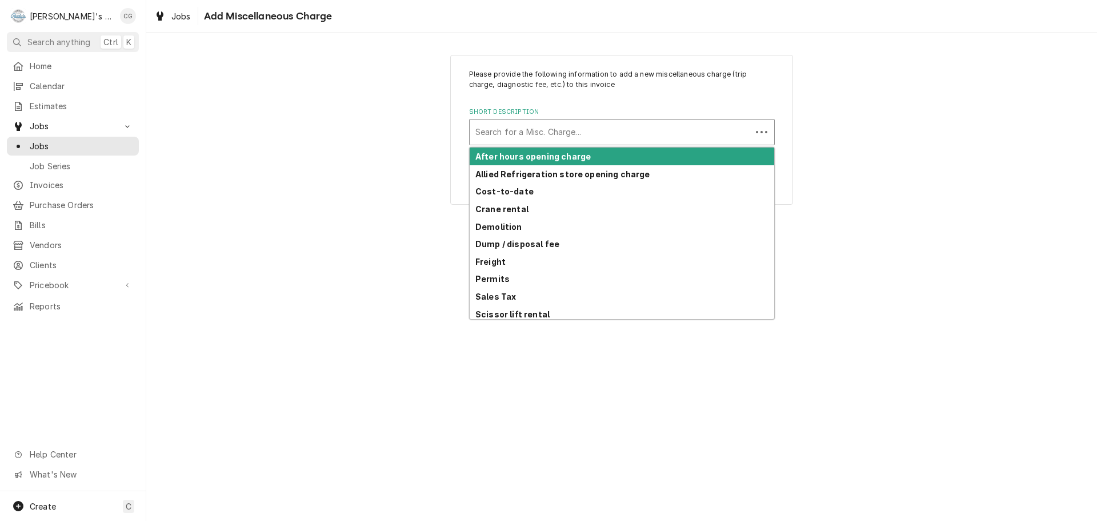
click at [534, 133] on div "Short Description" at bounding box center [610, 132] width 270 height 21
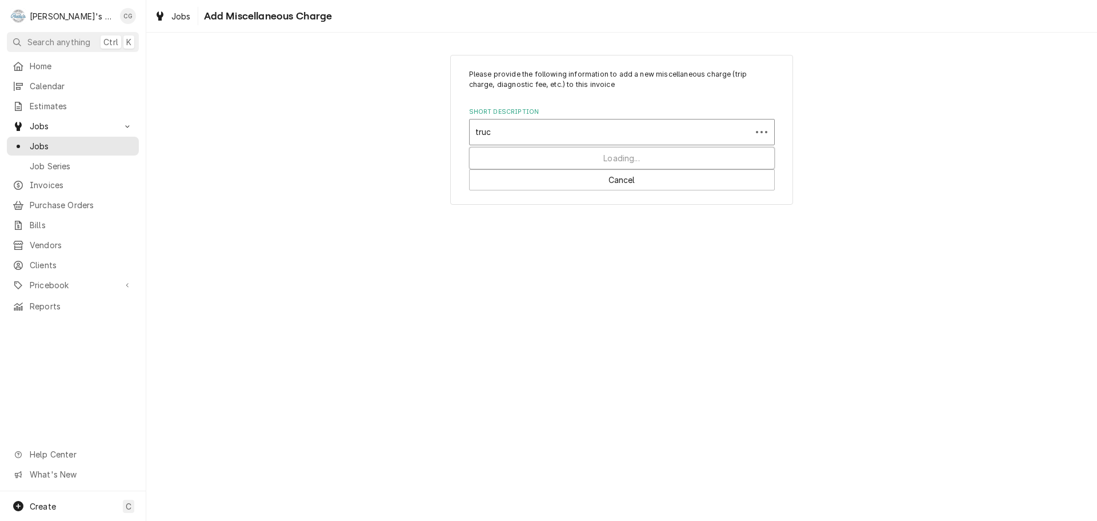
type input "truck"
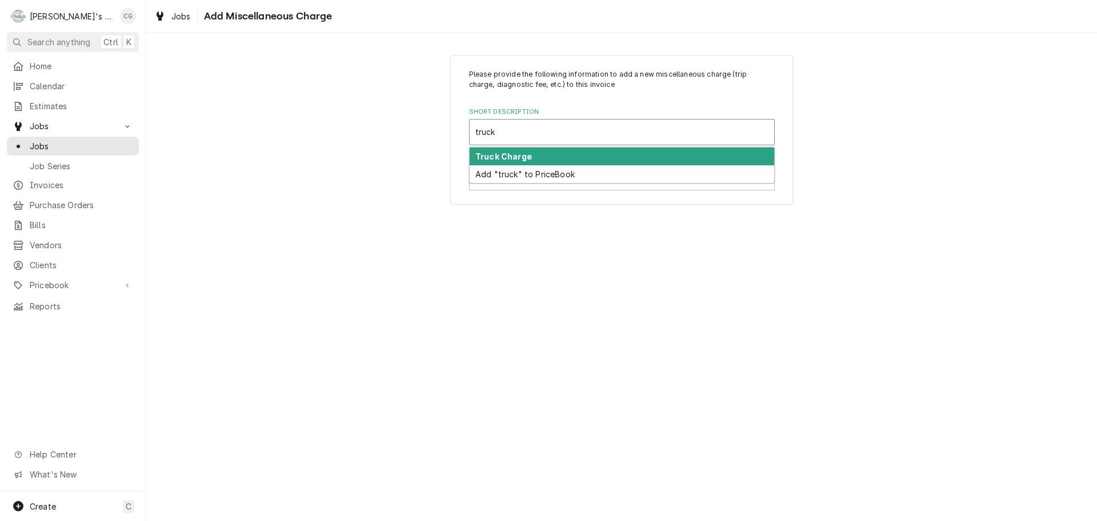
click at [542, 151] on div "Truck Charge" at bounding box center [622, 156] width 305 height 18
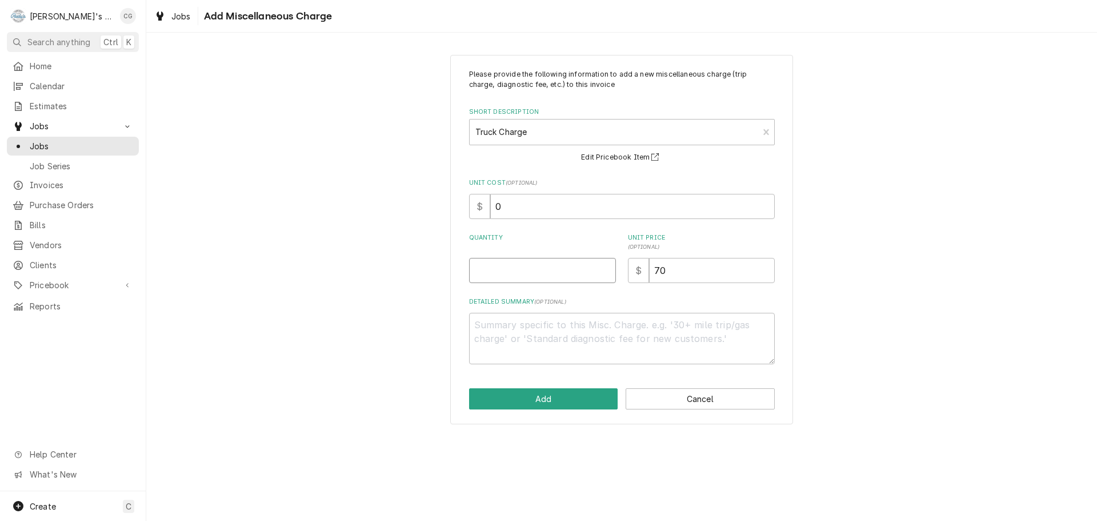
click at [575, 277] on input "Quantity" at bounding box center [542, 270] width 147 height 25
type textarea "x"
type input "1"
click at [583, 397] on button "Add" at bounding box center [543, 398] width 149 height 21
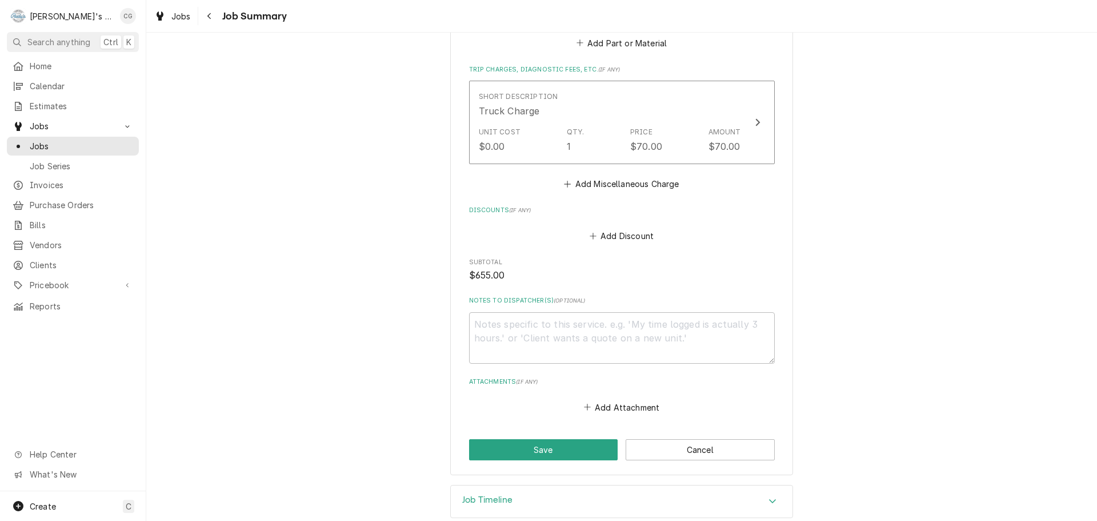
scroll to position [723, 0]
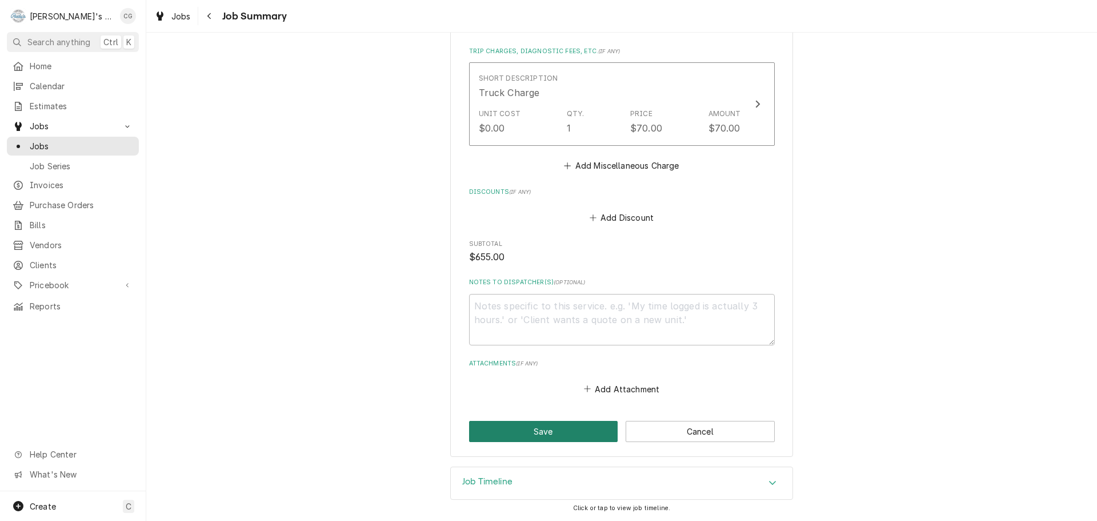
drag, startPoint x: 578, startPoint y: 428, endPoint x: 710, endPoint y: 399, distance: 135.7
click at [578, 428] on button "Save" at bounding box center [543, 431] width 149 height 21
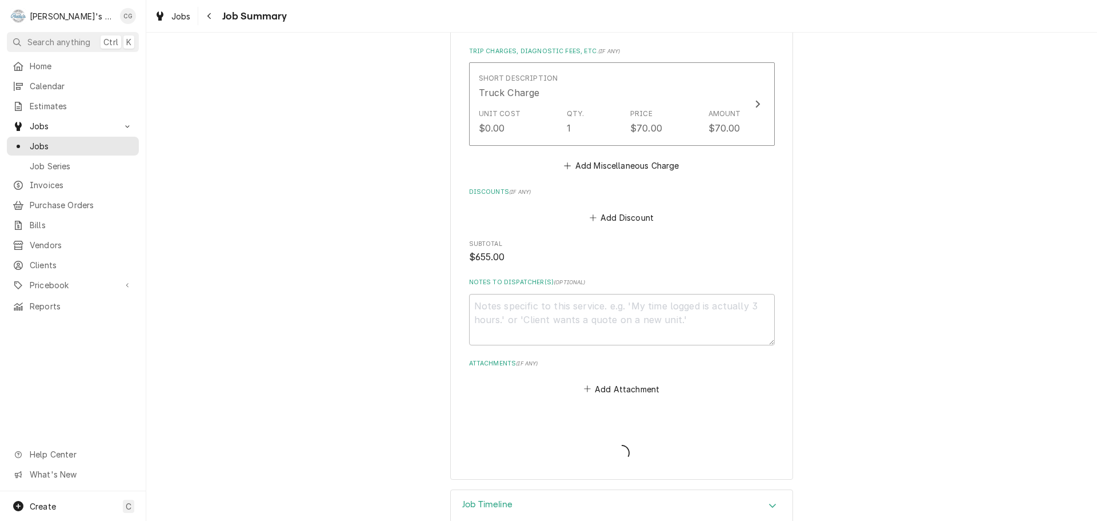
type textarea "x"
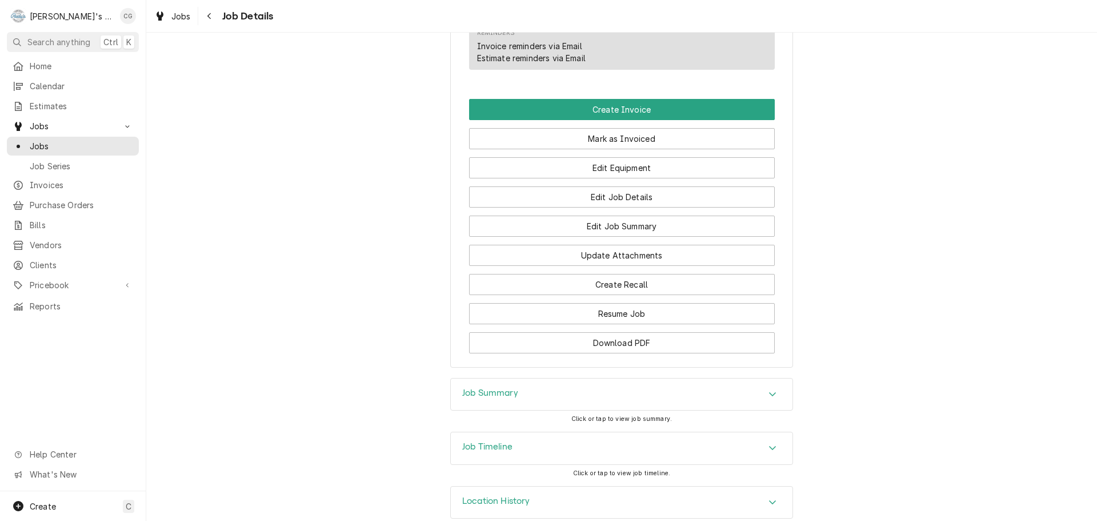
scroll to position [857, 0]
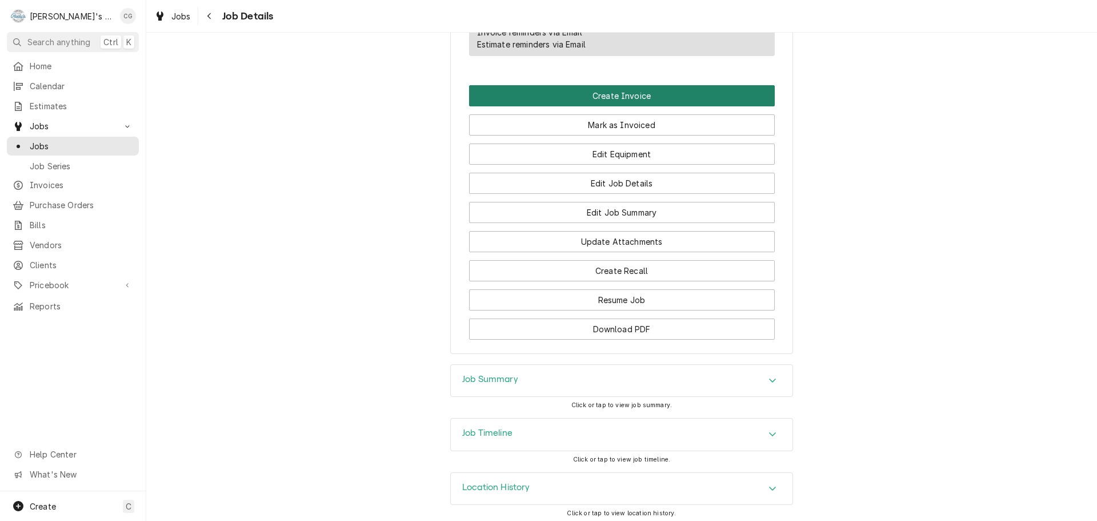
click at [647, 106] on button "Create Invoice" at bounding box center [622, 95] width 306 height 21
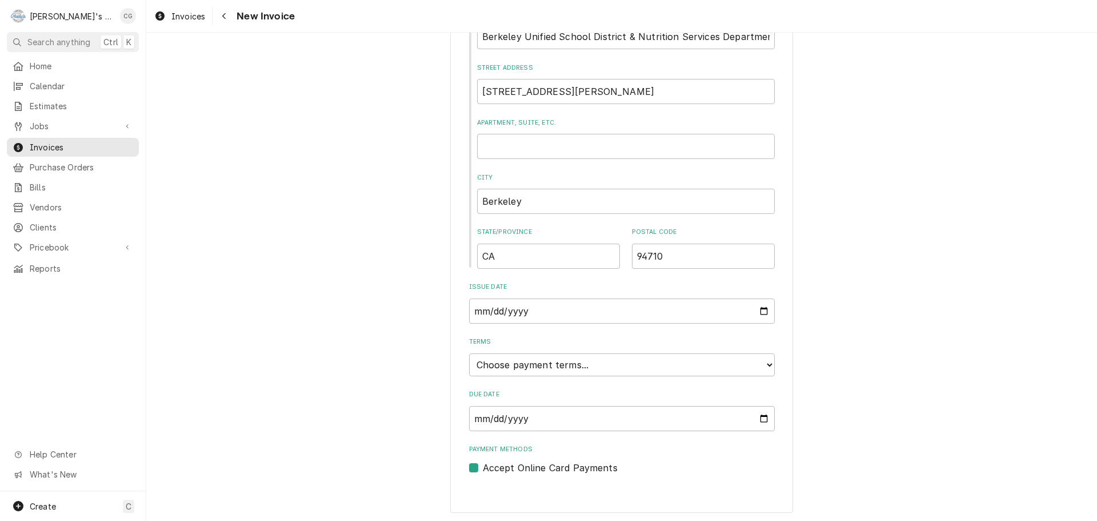
scroll to position [439, 0]
click at [542, 359] on select "Choose payment terms... Same Day Net 7 Net 14 Net 21 Net 30 Net 45 Net 60 Net 90" at bounding box center [622, 362] width 306 height 23
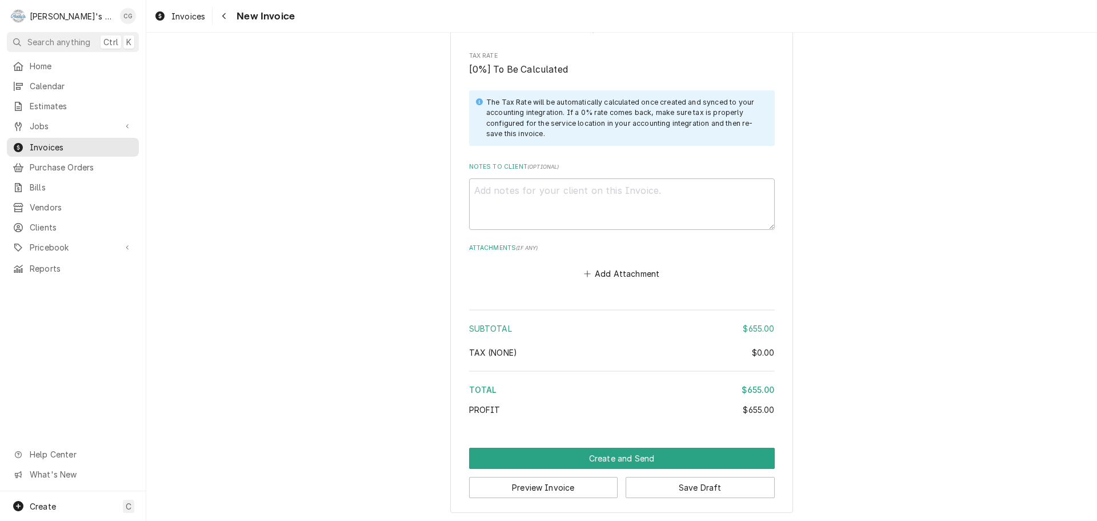
scroll to position [1656, 0]
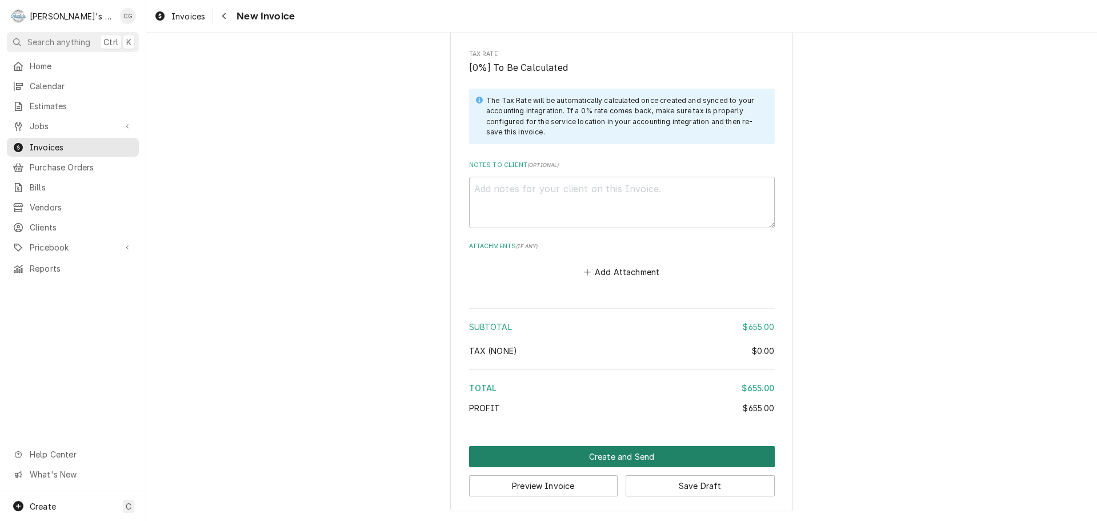
click at [639, 461] on button "Create and Send" at bounding box center [622, 456] width 306 height 21
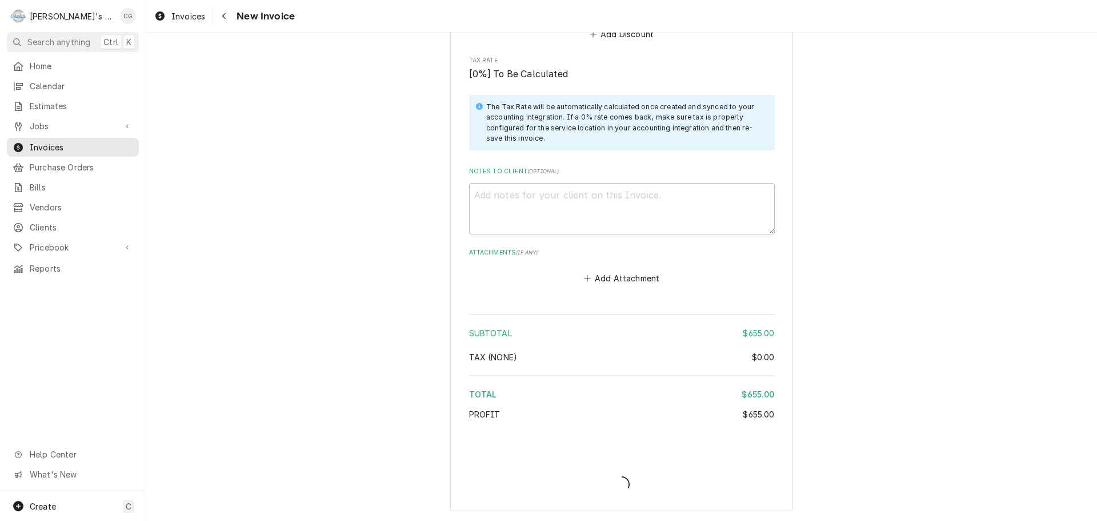
scroll to position [1650, 0]
type textarea "x"
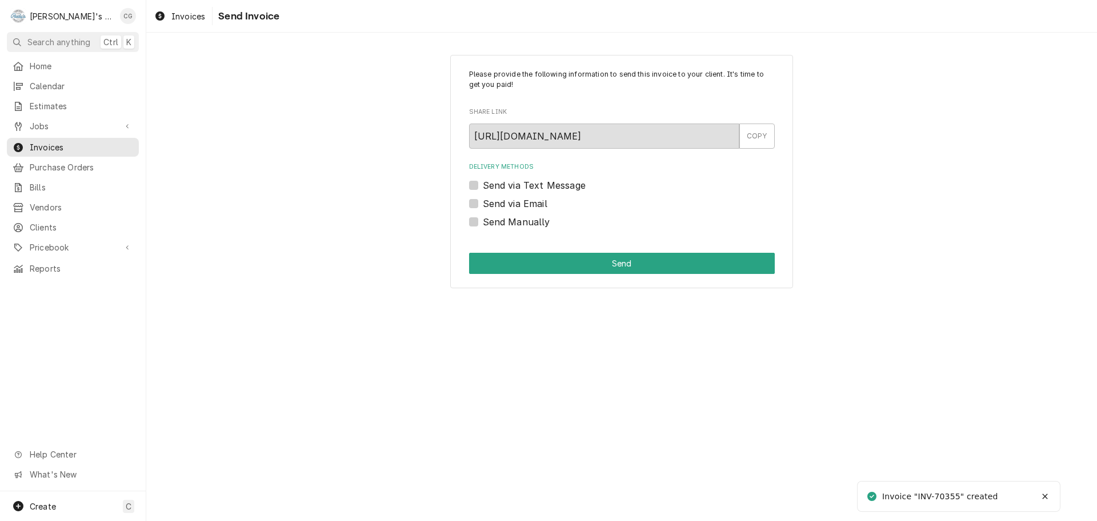
click at [467, 202] on div "Please provide the following information to send this invoice to your client. I…" at bounding box center [621, 172] width 343 height 234
click at [483, 202] on label "Send via Email" at bounding box center [515, 204] width 65 height 14
click at [483, 202] on input "Send via Email" at bounding box center [636, 209] width 306 height 25
checkbox input "true"
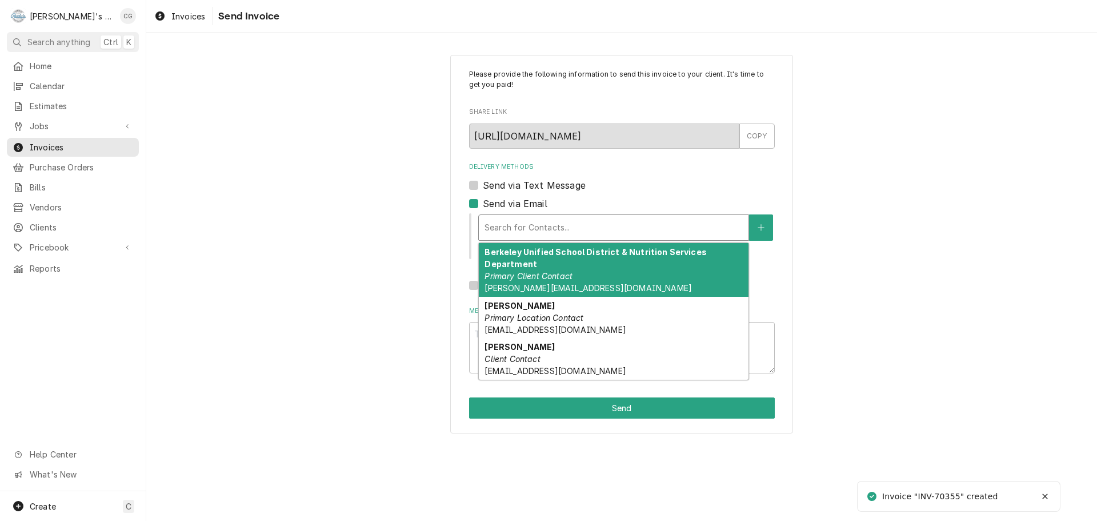
click at [545, 218] on div "Delivery Methods" at bounding box center [614, 227] width 258 height 21
click at [574, 263] on div "Berkeley Unified School District & Nutrition Services Department Primary Client…" at bounding box center [614, 270] width 270 height 54
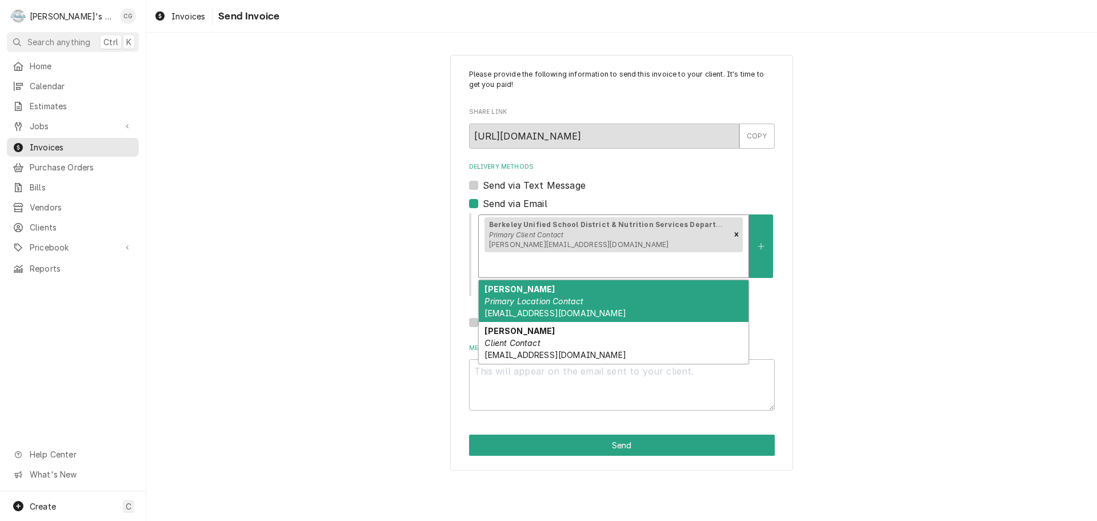
click at [731, 254] on div "Delivery Methods" at bounding box center [614, 264] width 258 height 21
click at [590, 281] on div "Joni Loftin Primary Location Contact joniloftin@berkeley.net" at bounding box center [614, 301] width 270 height 42
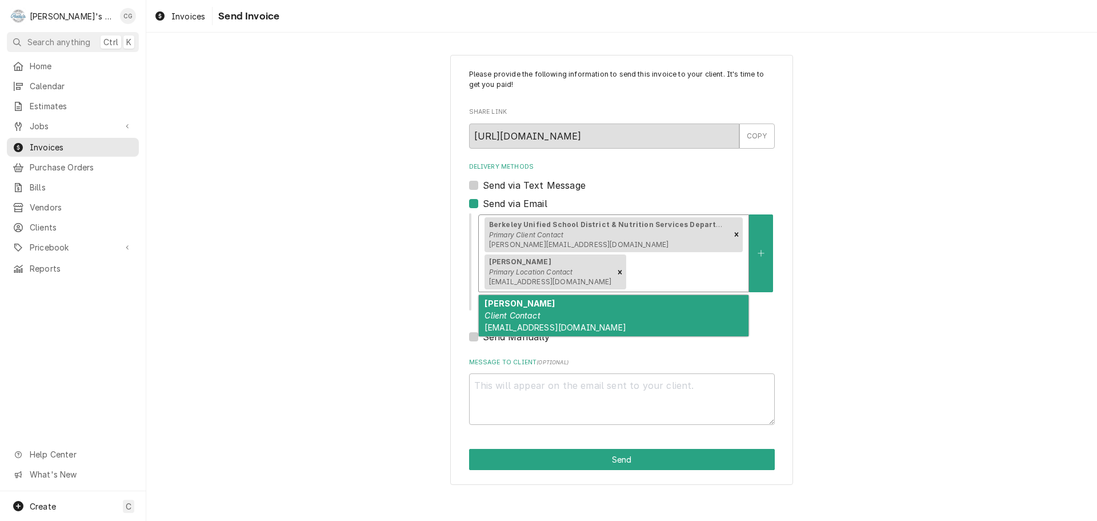
click at [661, 271] on div "Delivery Methods" at bounding box center [685, 272] width 114 height 21
click at [638, 307] on div "Richard Hannan Client Contact richhannan@berkeley.net" at bounding box center [614, 316] width 270 height 42
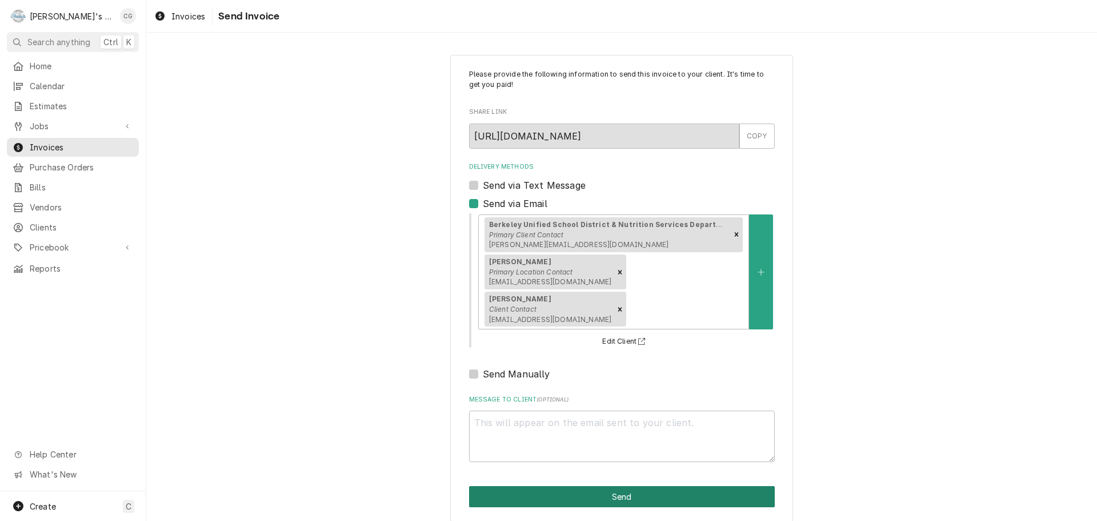
drag, startPoint x: 647, startPoint y: 462, endPoint x: 620, endPoint y: 459, distance: 27.0
click at [646, 486] on button "Send" at bounding box center [622, 496] width 306 height 21
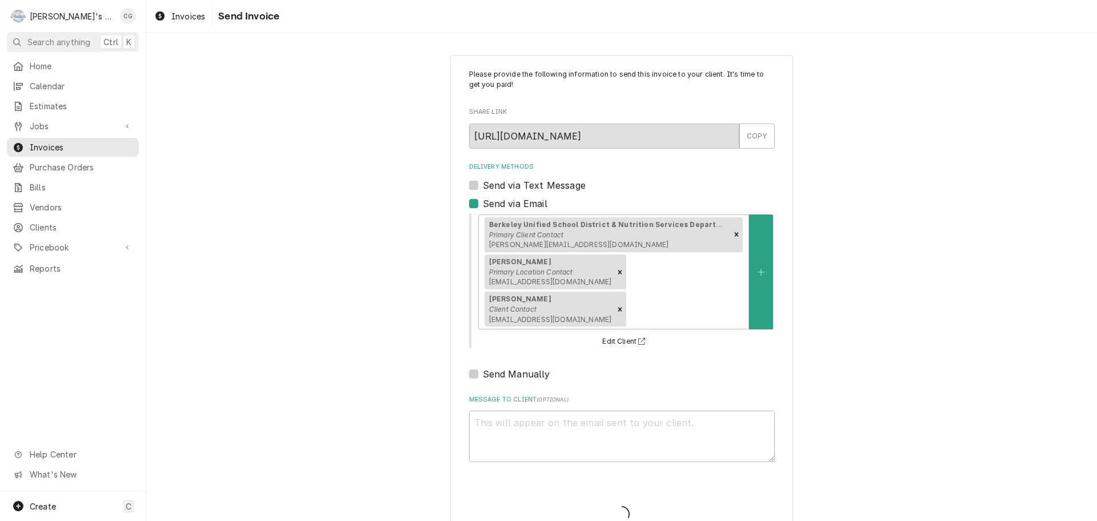
type textarea "x"
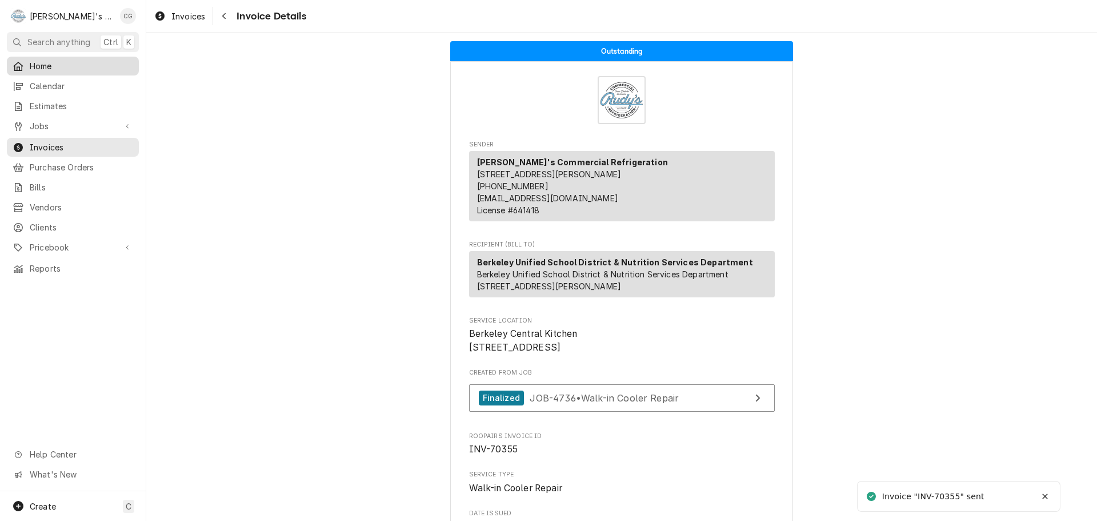
click at [53, 66] on span "Home" at bounding box center [81, 66] width 103 height 12
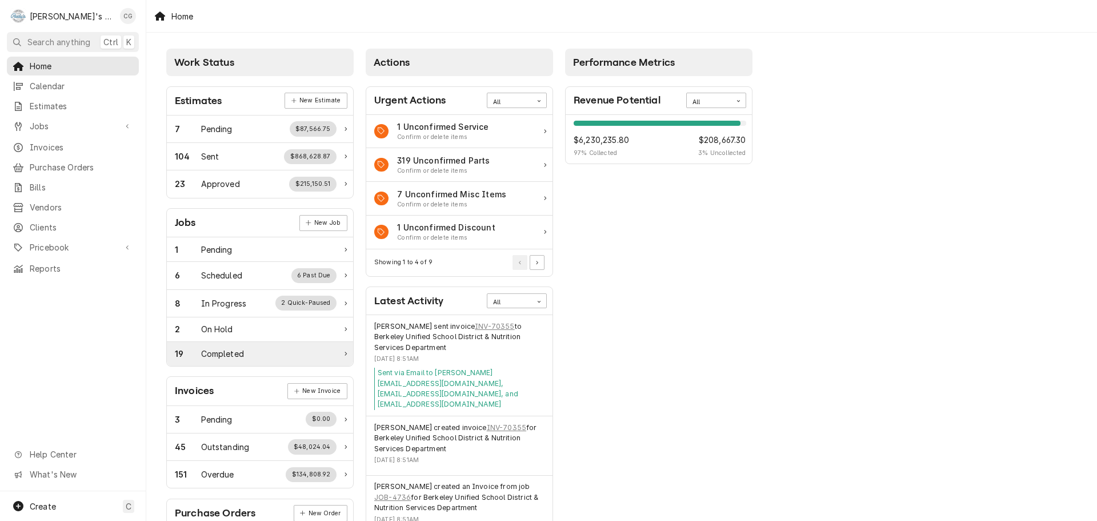
click at [245, 360] on div "19 Completed" at bounding box center [260, 354] width 186 height 24
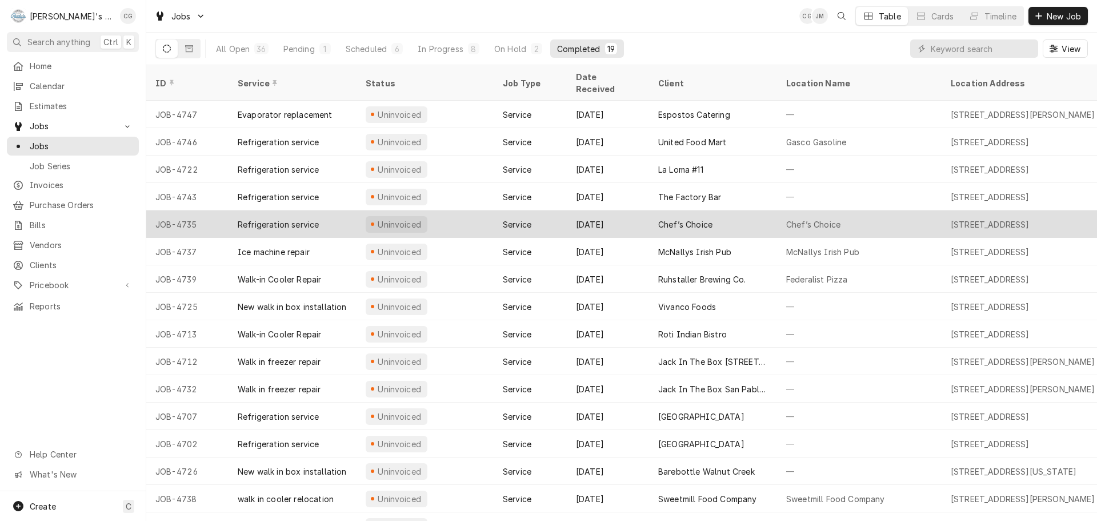
click at [782, 211] on div "Chef’s Choice" at bounding box center [859, 223] width 165 height 27
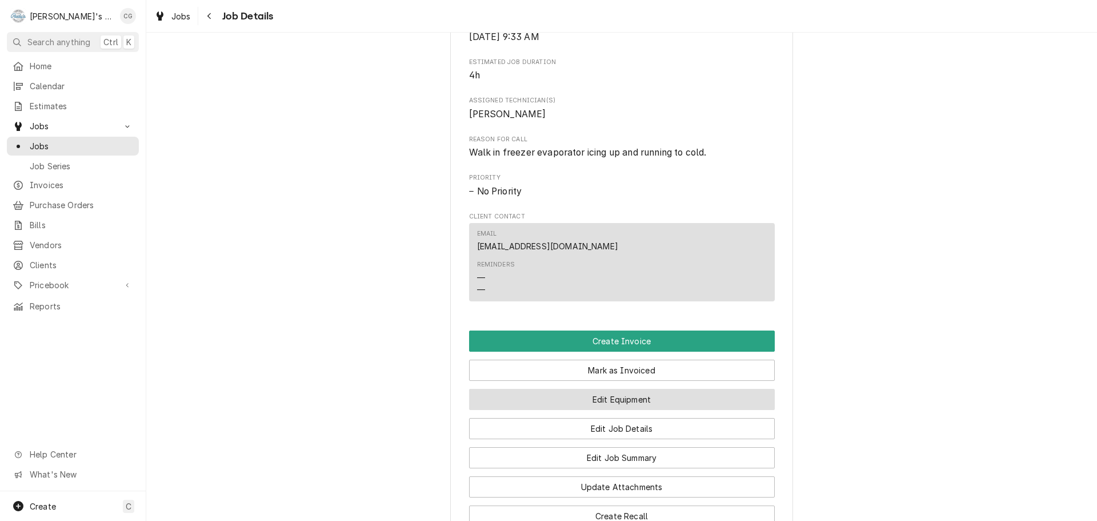
scroll to position [514, 0]
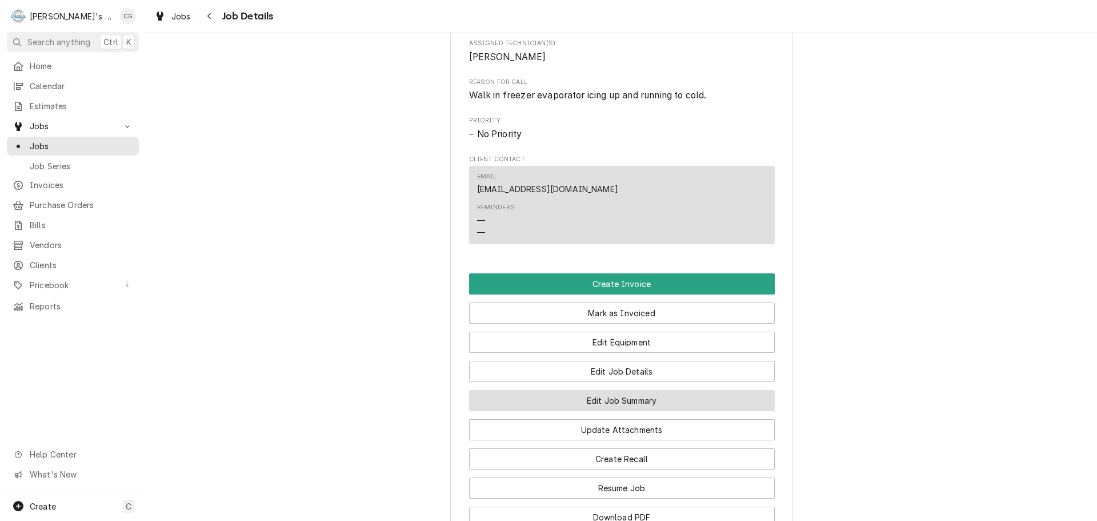
click at [654, 411] on button "Edit Job Summary" at bounding box center [622, 400] width 306 height 21
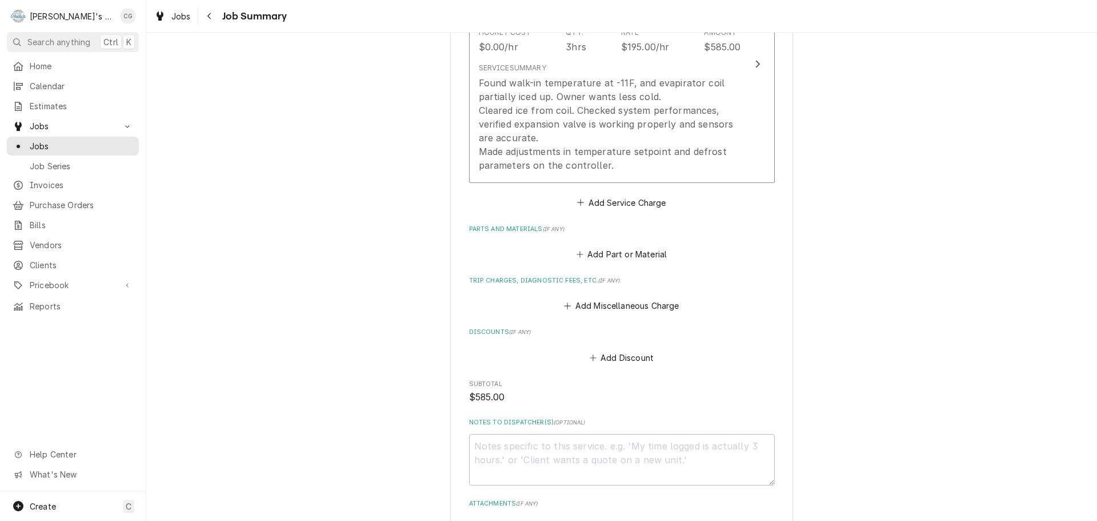
scroll to position [400, 0]
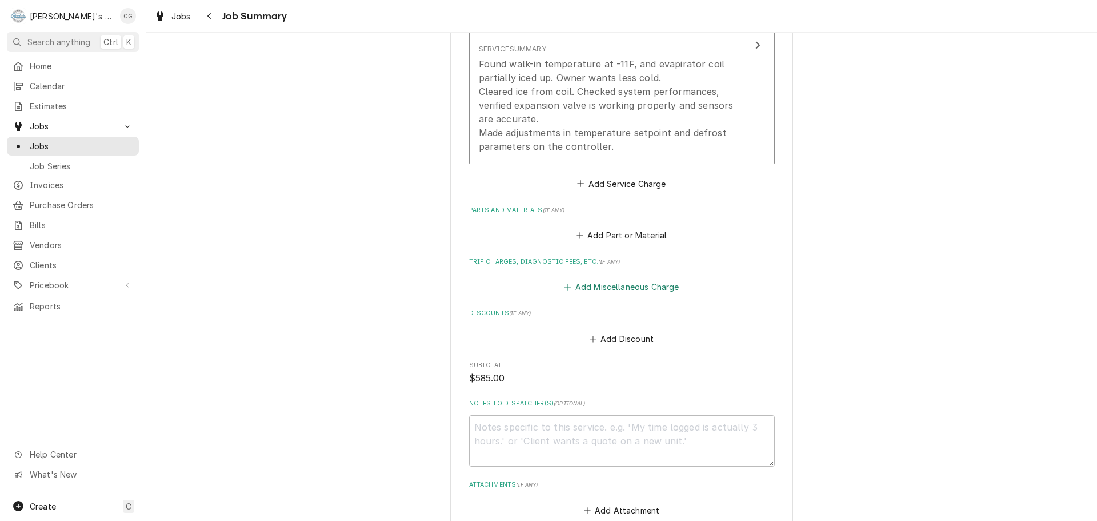
click at [673, 288] on button "Add Miscellaneous Charge" at bounding box center [621, 287] width 119 height 16
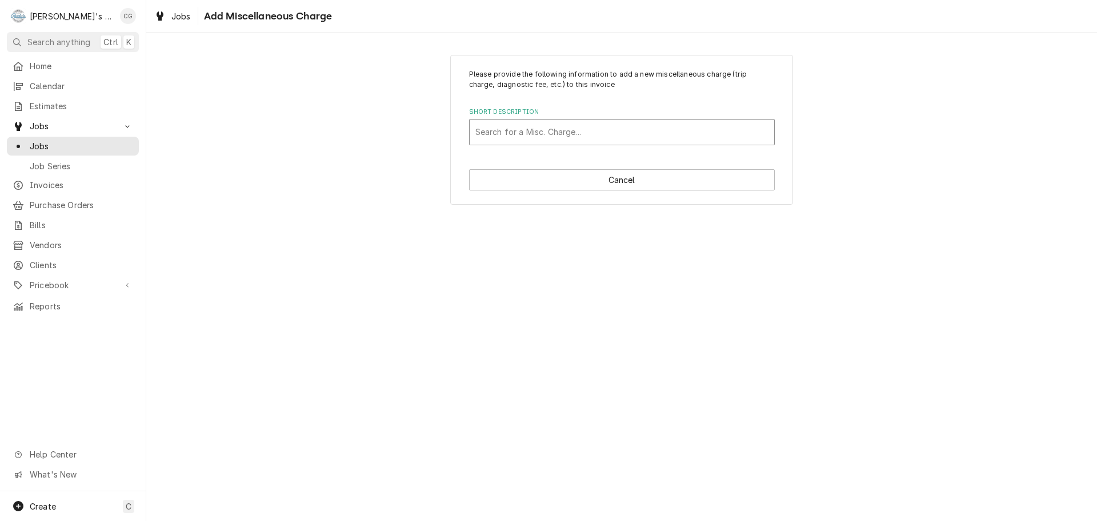
click at [660, 126] on div "Short Description" at bounding box center [621, 132] width 293 height 21
type input "truck"
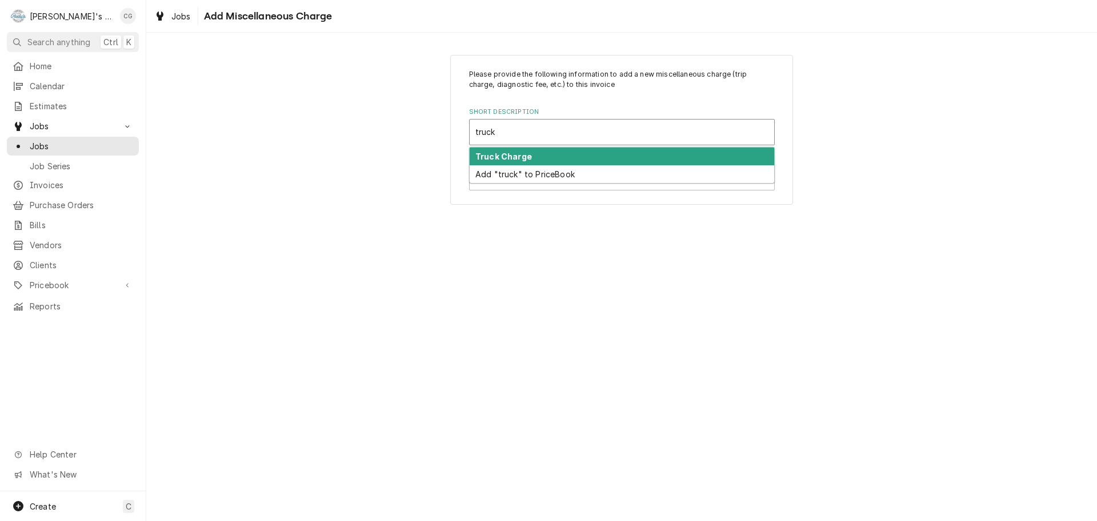
click at [652, 155] on div "Truck Charge" at bounding box center [622, 156] width 305 height 18
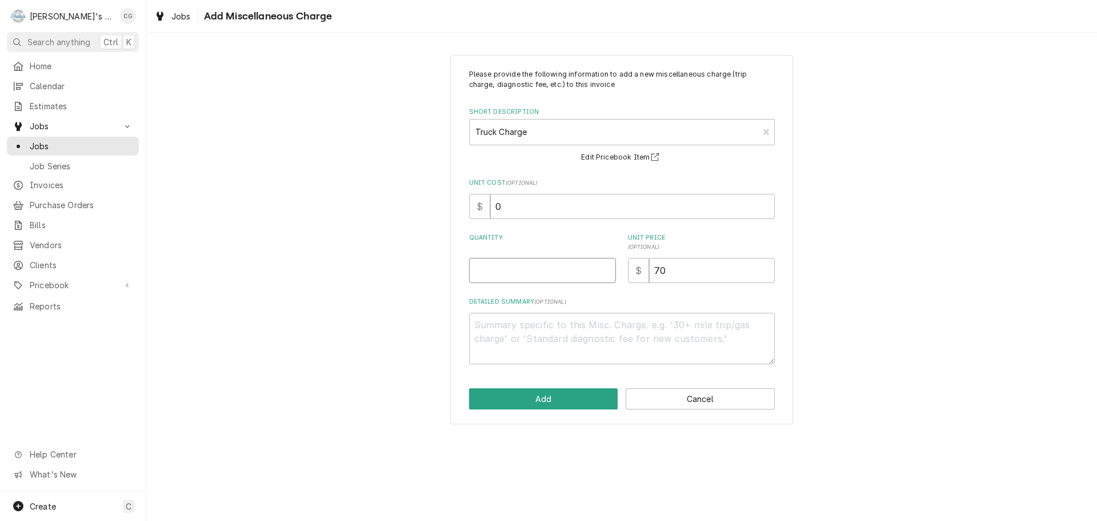
click at [551, 277] on input "Quantity" at bounding box center [542, 270] width 147 height 25
type textarea "x"
type input "0"
type textarea "x"
type input "01"
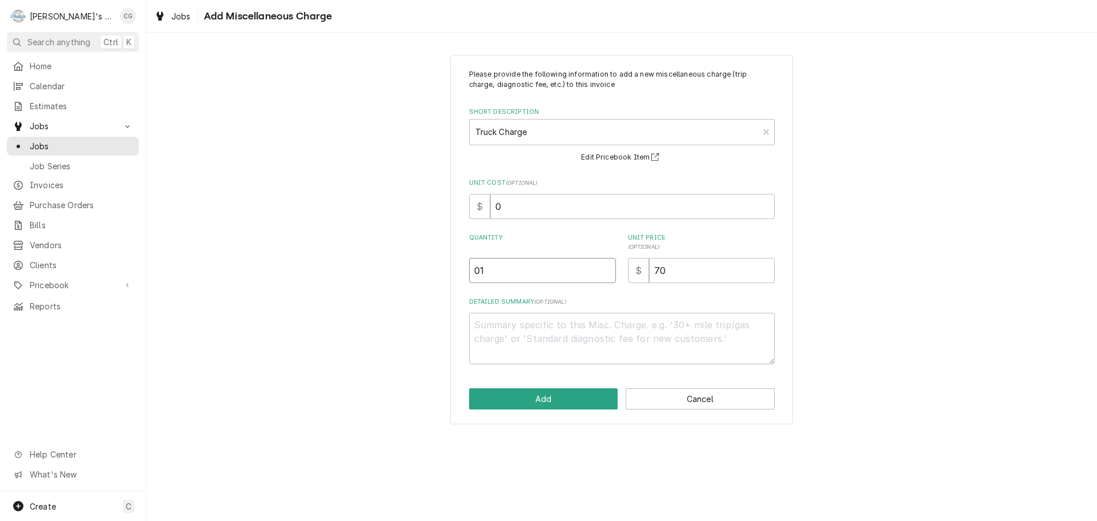
type textarea "x"
type input "0"
type textarea "x"
type input "1"
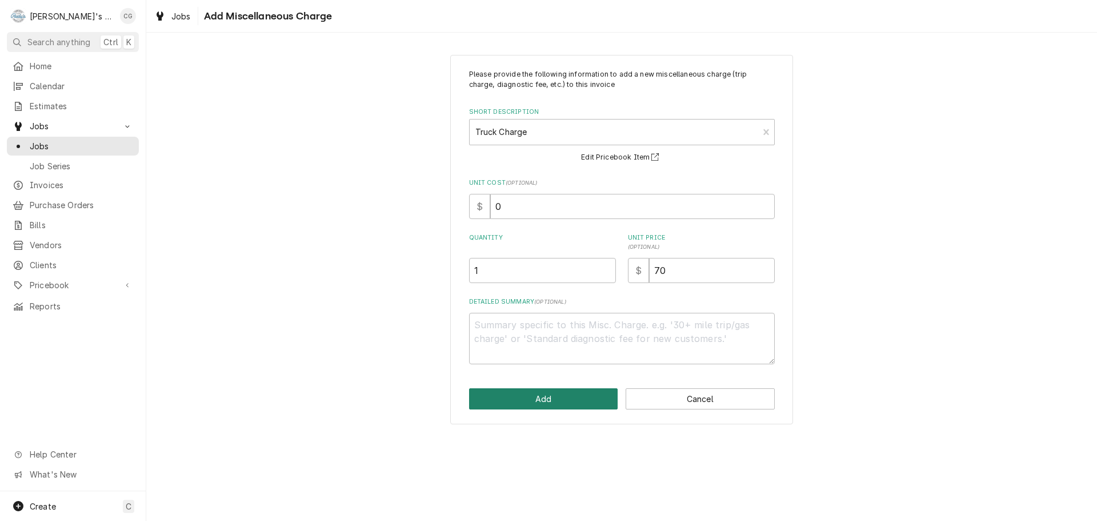
click at [581, 395] on button "Add" at bounding box center [543, 398] width 149 height 21
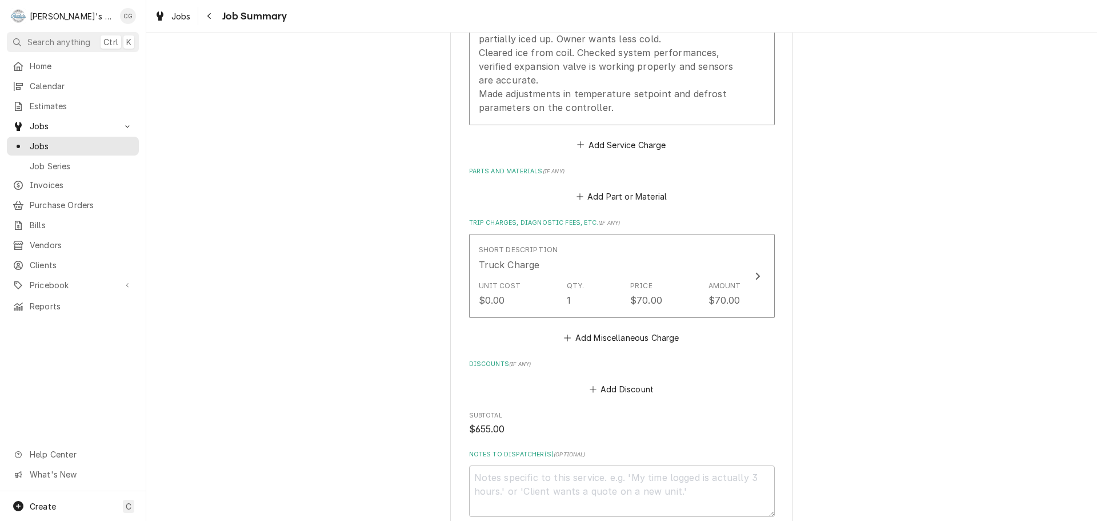
scroll to position [610, 0]
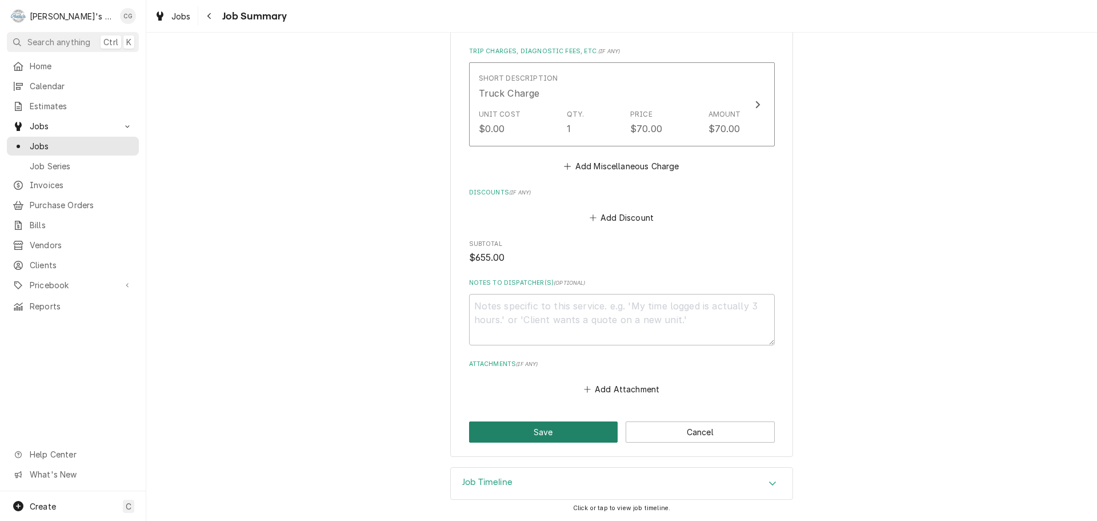
click at [590, 431] on button "Save" at bounding box center [543, 431] width 149 height 21
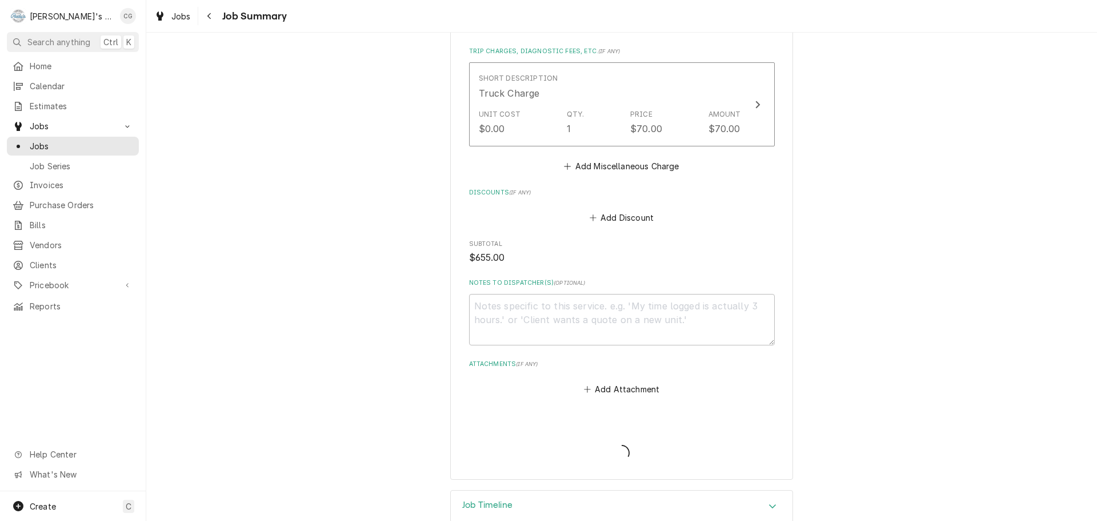
type textarea "x"
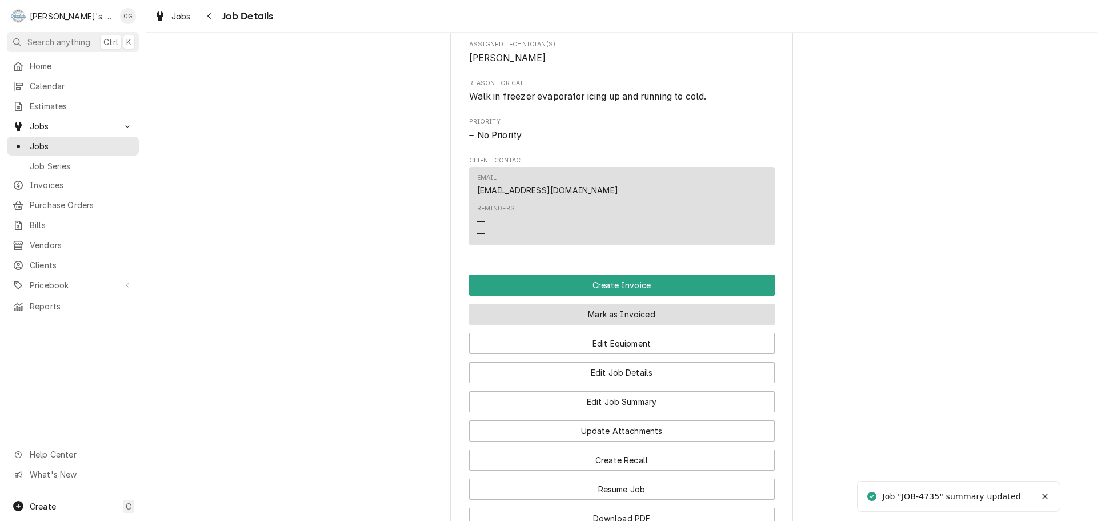
scroll to position [514, 0]
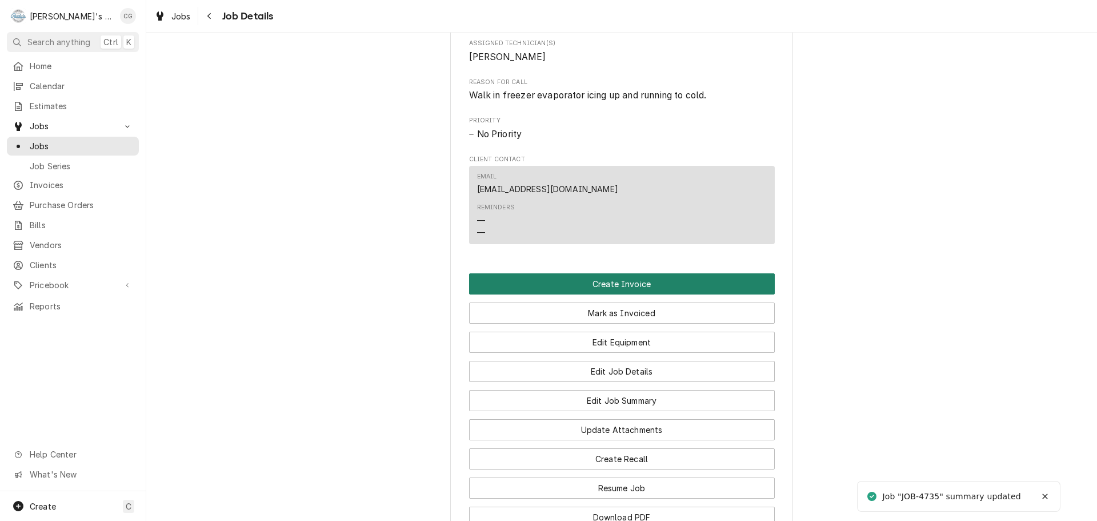
click at [686, 294] on button "Create Invoice" at bounding box center [622, 283] width 306 height 21
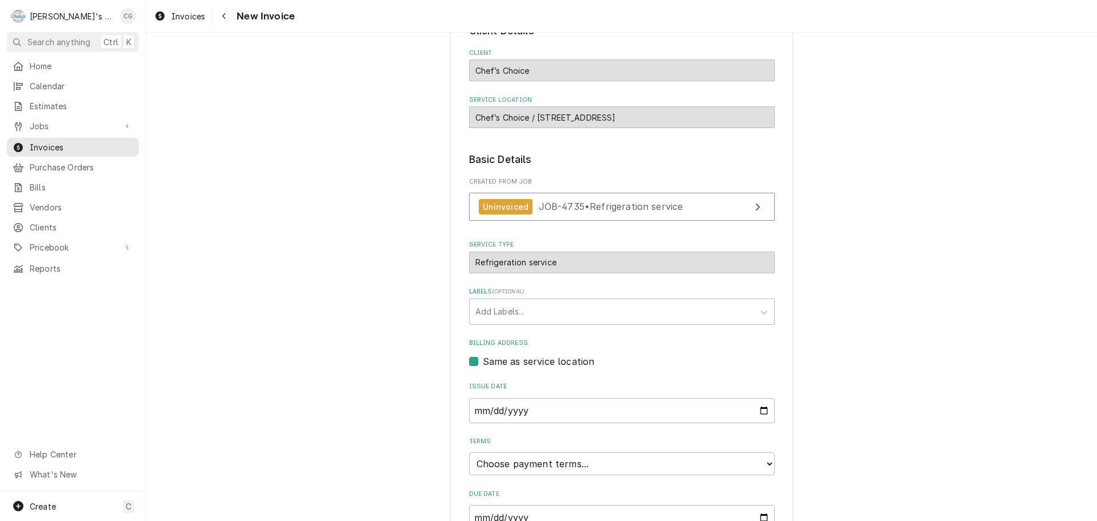
scroll to position [175, 0]
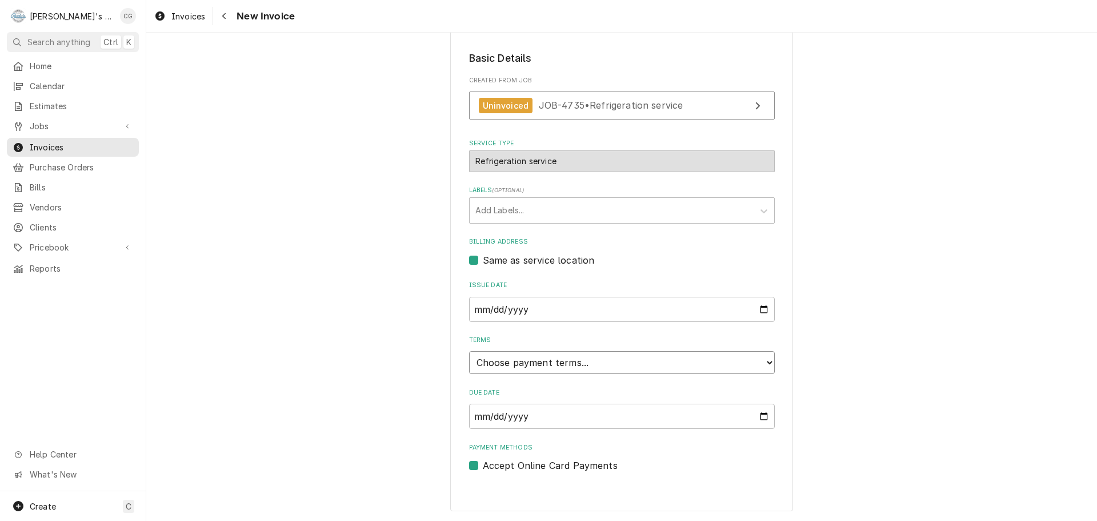
click at [559, 357] on select "Choose payment terms... Same Day Net 7 Net 14 Net 21 Net 30 Net 45 Net 60 Net 90" at bounding box center [622, 362] width 306 height 23
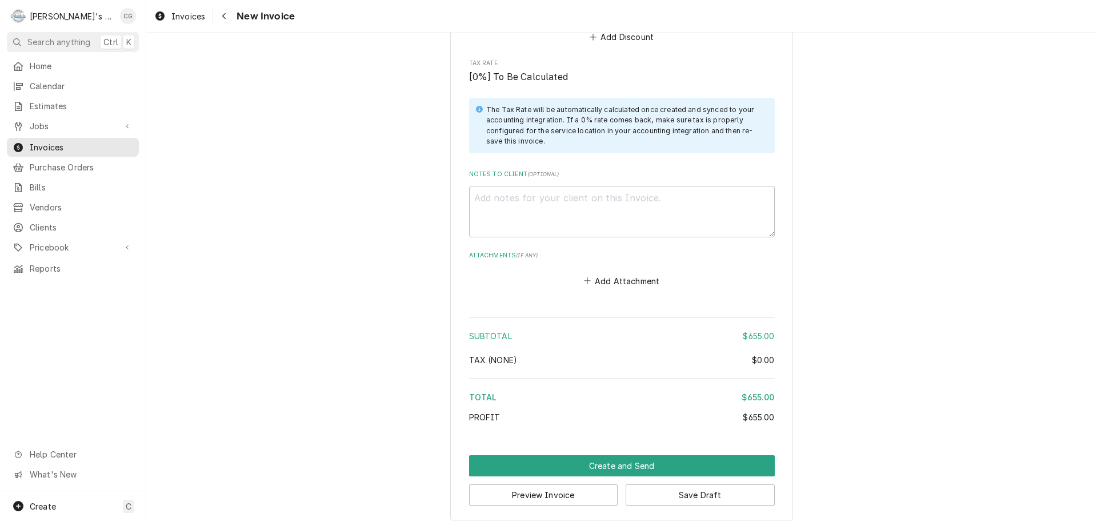
scroll to position [1258, 0]
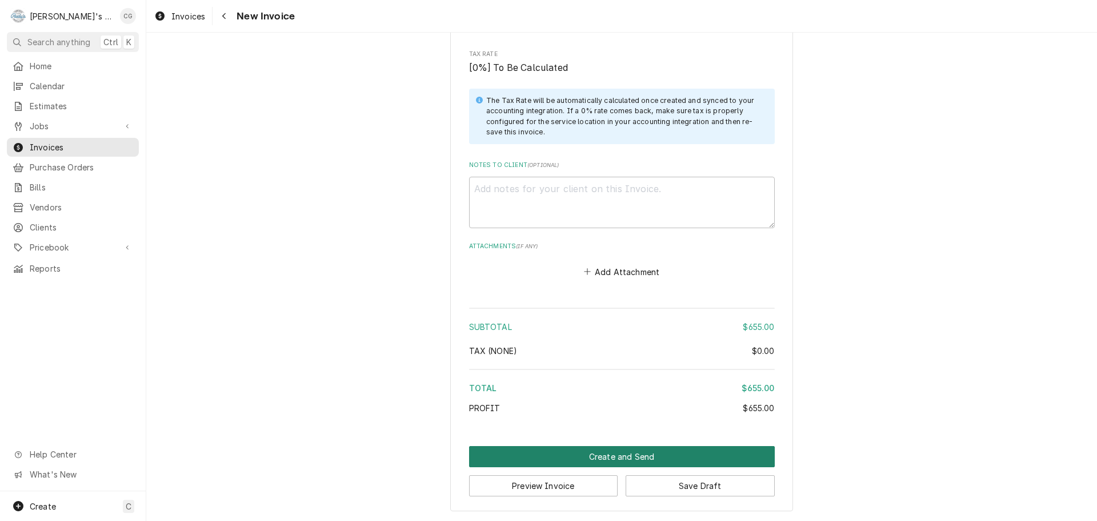
click at [640, 455] on button "Create and Send" at bounding box center [622, 456] width 306 height 21
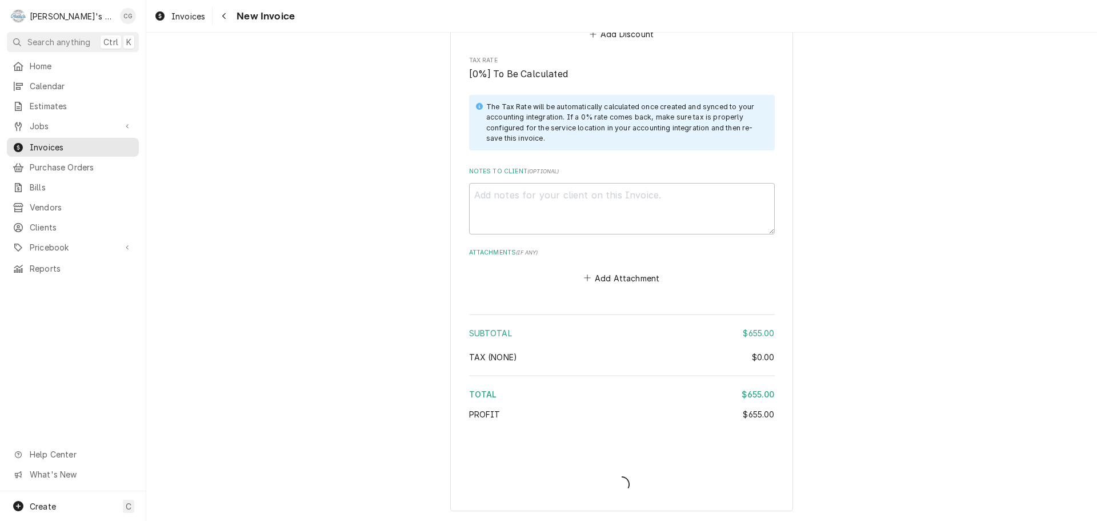
type textarea "x"
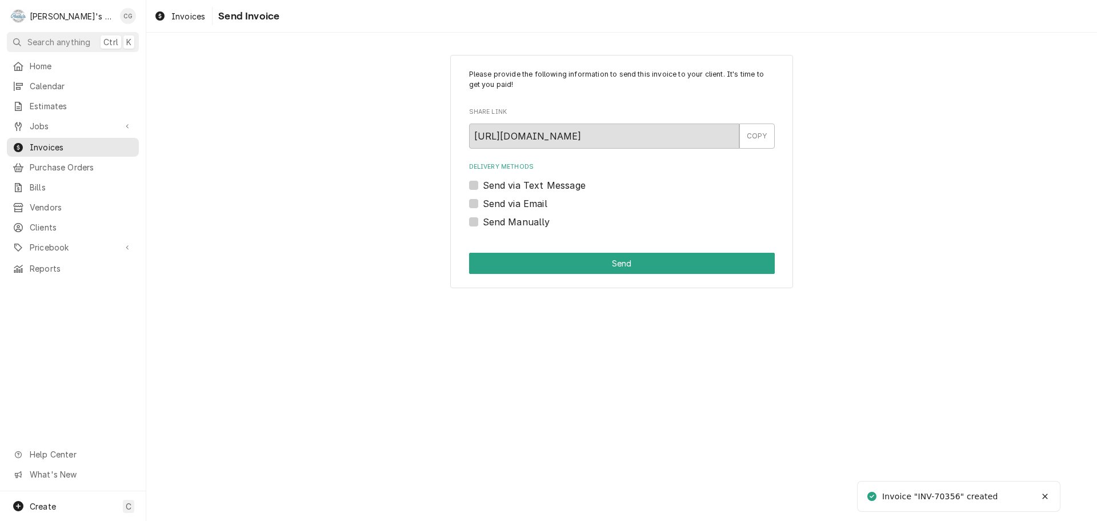
click at [483, 203] on label "Send via Email" at bounding box center [515, 204] width 65 height 14
click at [483, 203] on input "Send via Email" at bounding box center [636, 209] width 306 height 25
checkbox input "true"
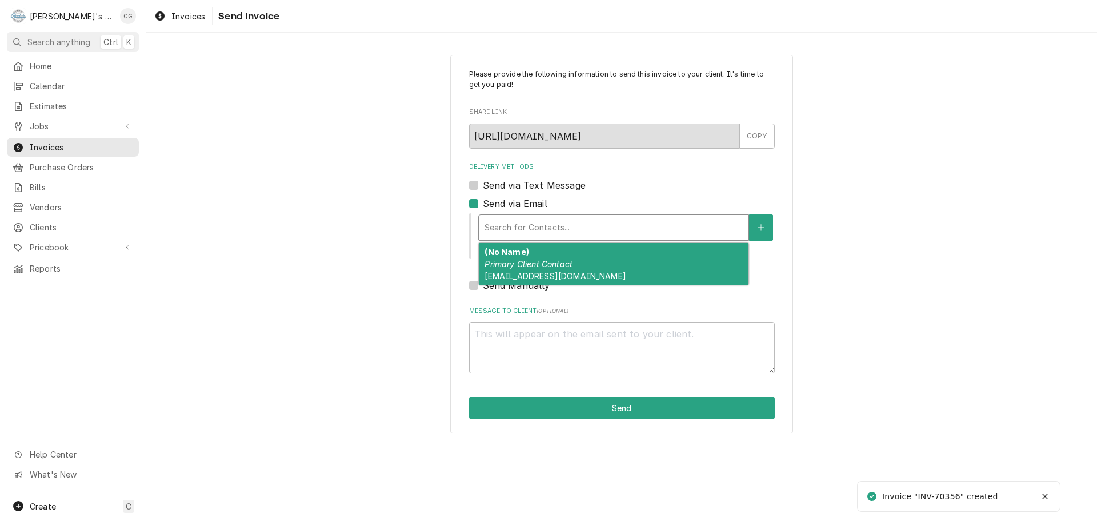
click at [537, 231] on div "Delivery Methods" at bounding box center [614, 227] width 258 height 21
click at [545, 273] on span "august@chefstouchkitchen.com" at bounding box center [555, 276] width 141 height 10
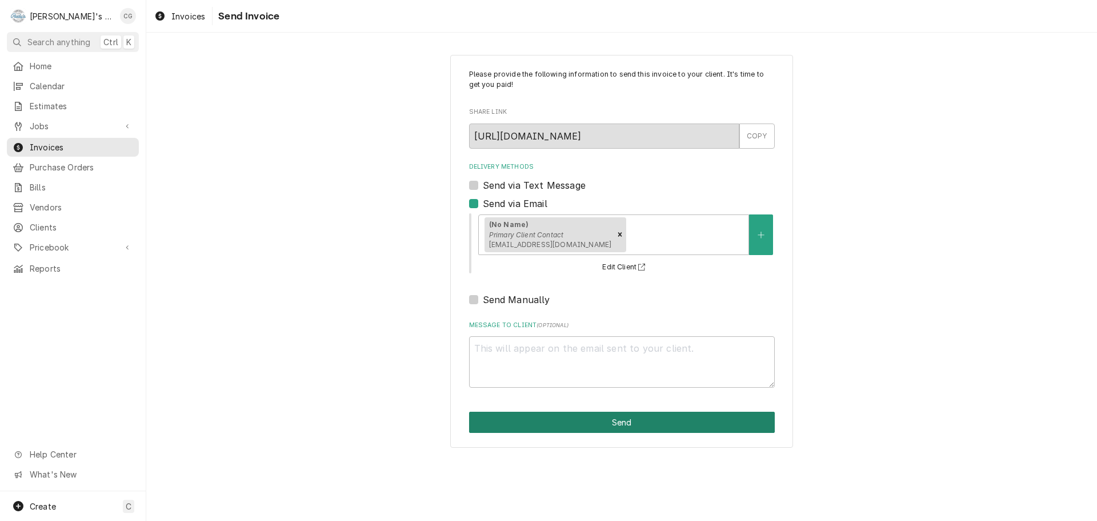
click at [598, 419] on button "Send" at bounding box center [622, 421] width 306 height 21
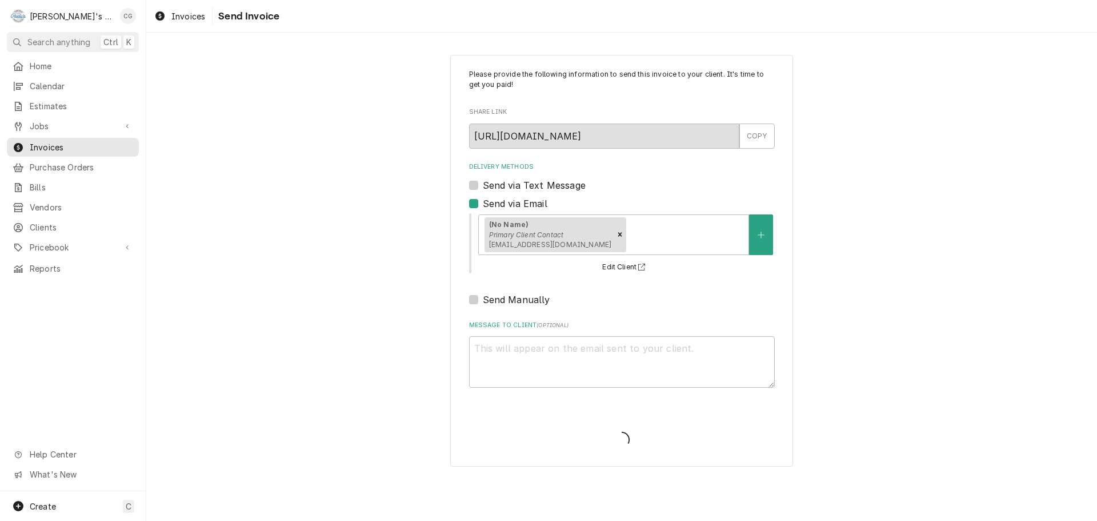
type textarea "x"
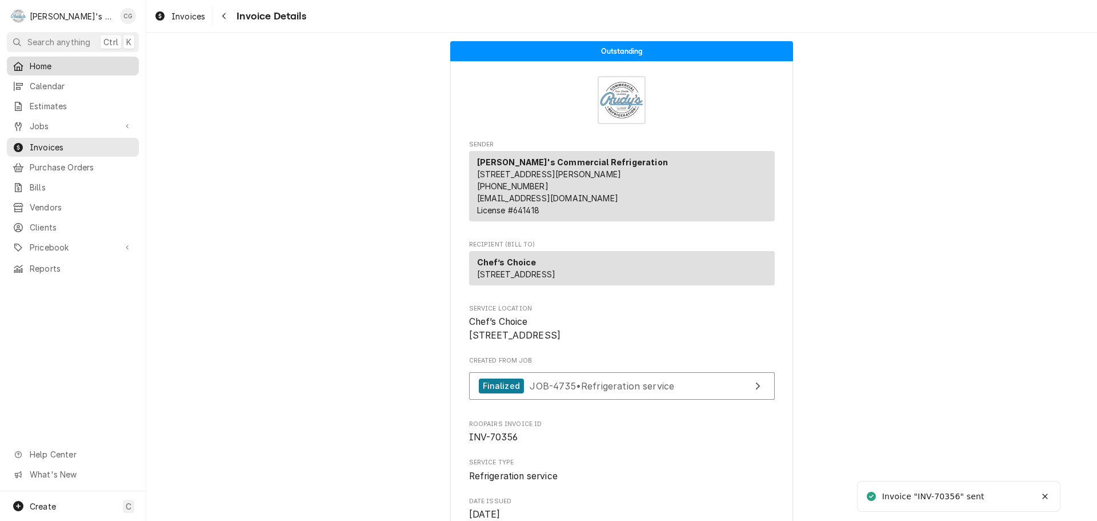
click at [29, 65] on div "Home" at bounding box center [73, 66] width 121 height 12
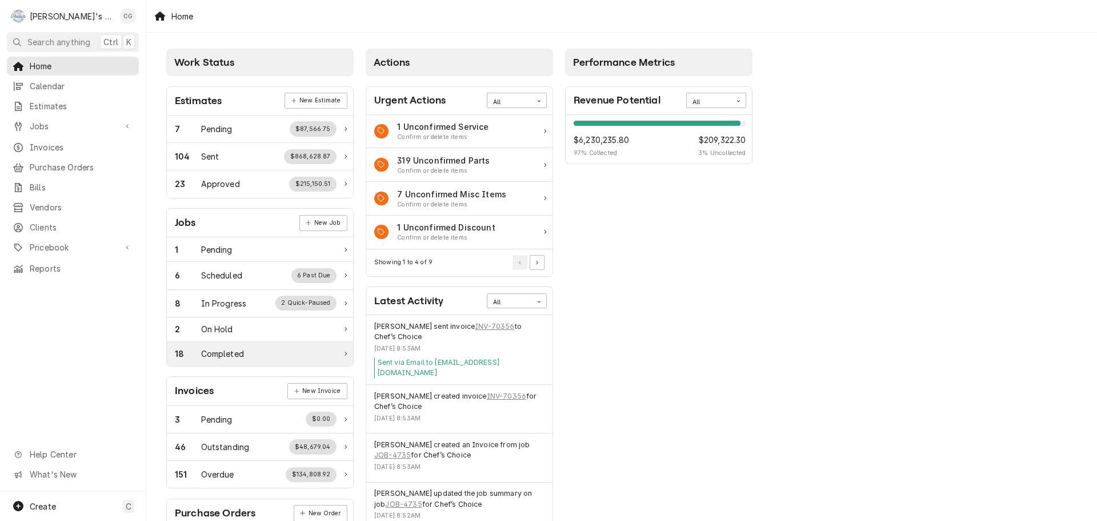
click at [253, 354] on div "18 Completed" at bounding box center [256, 353] width 162 height 12
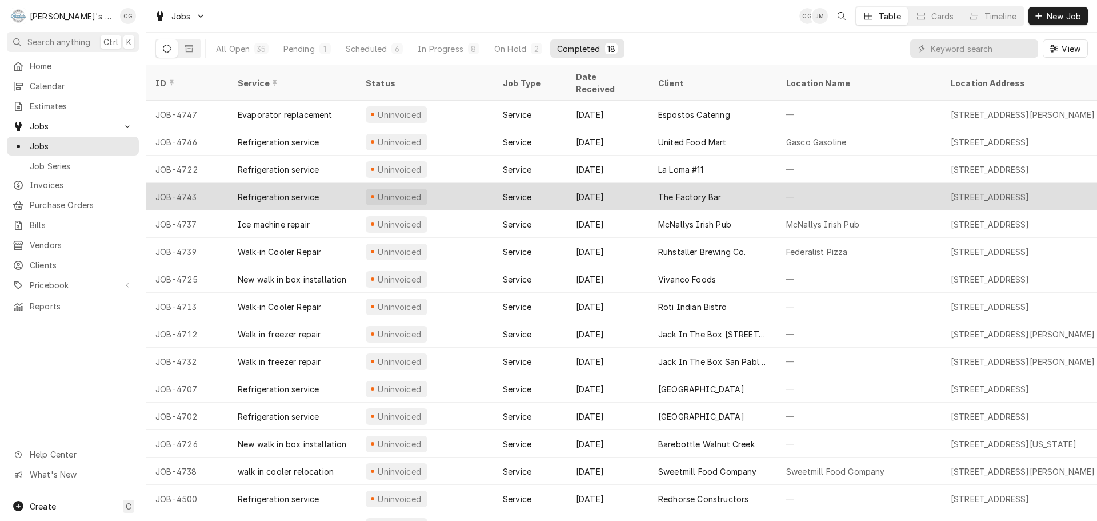
click at [731, 183] on div "The Factory Bar" at bounding box center [713, 196] width 128 height 27
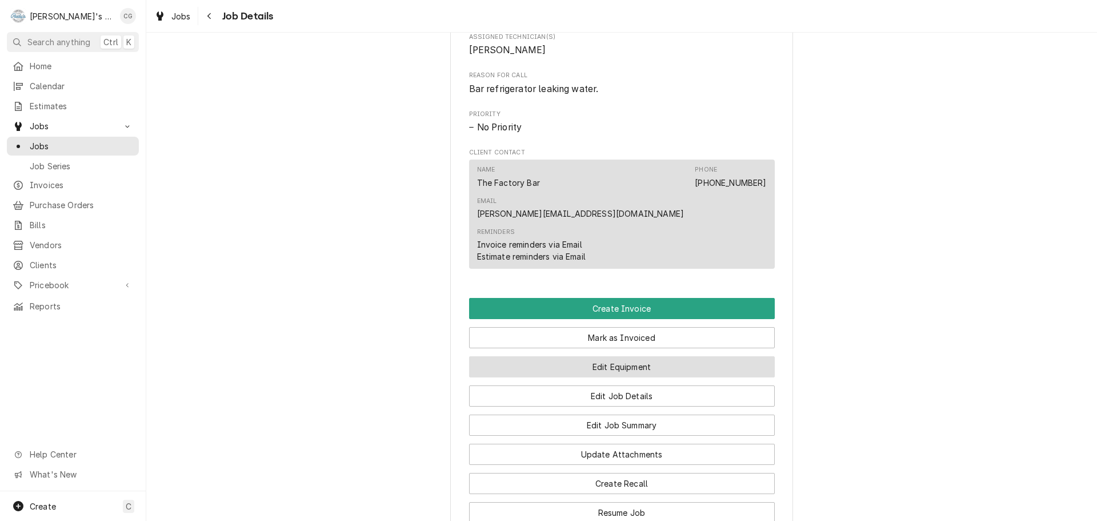
scroll to position [514, 0]
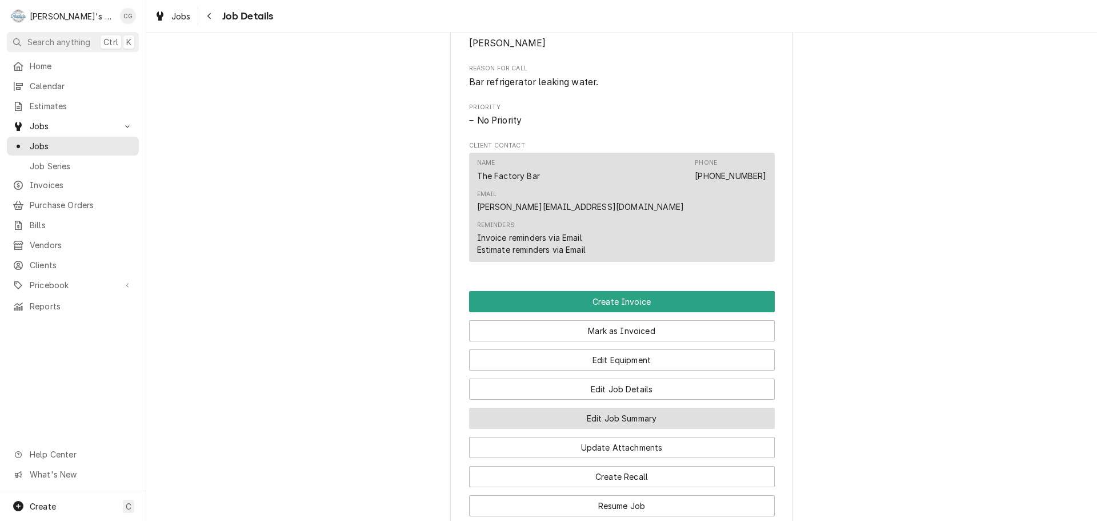
click at [690, 407] on button "Edit Job Summary" at bounding box center [622, 417] width 306 height 21
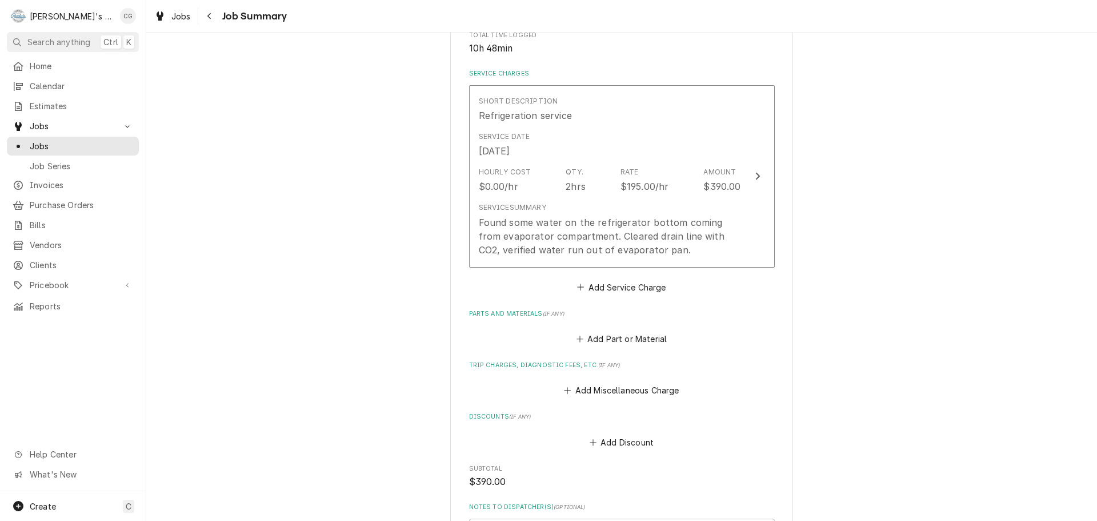
scroll to position [286, 0]
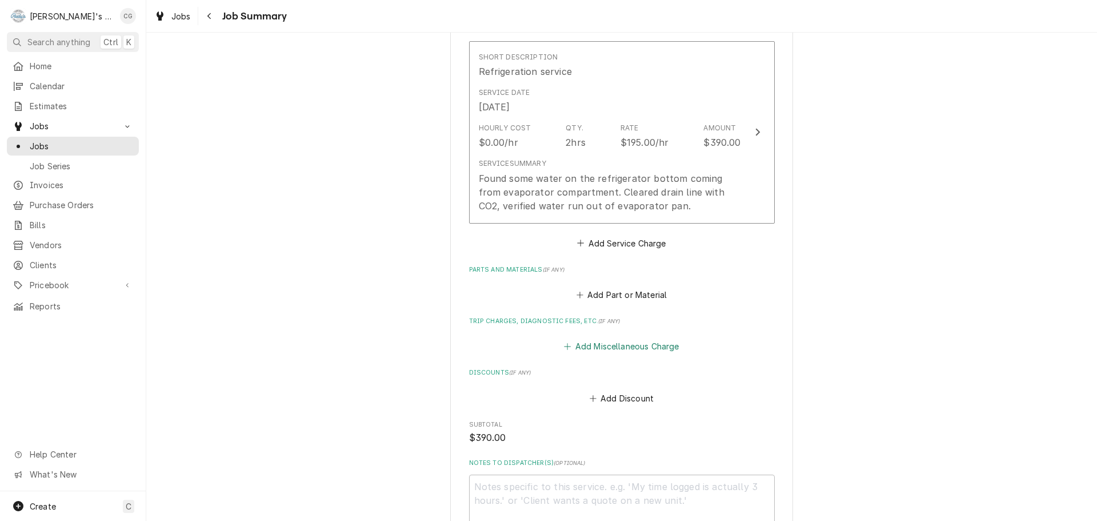
click at [663, 352] on button "Add Miscellaneous Charge" at bounding box center [621, 346] width 119 height 16
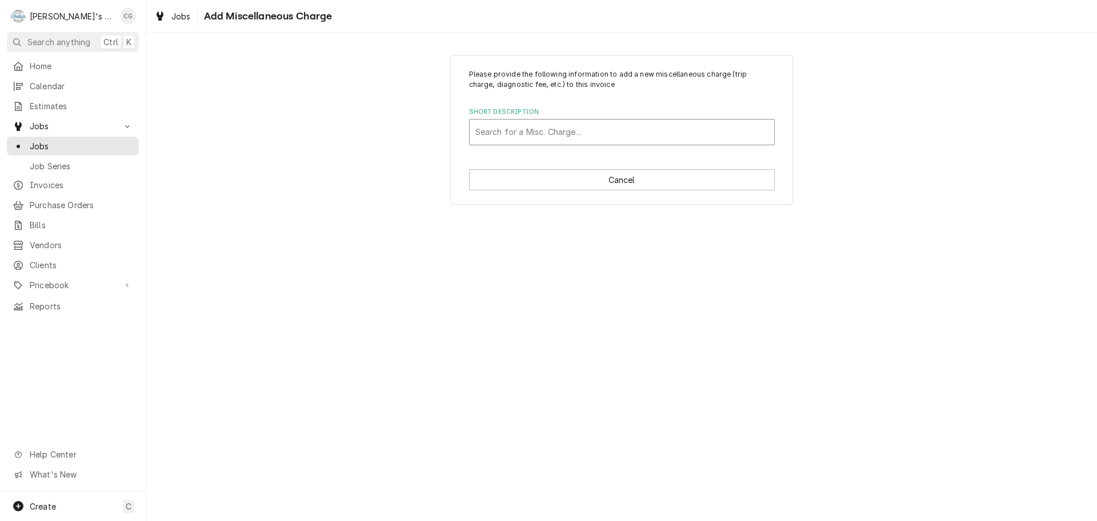
click at [579, 128] on html "R Rudy's Commercial Refrigeration CG Search anything Ctrl K Home Calendar Estim…" at bounding box center [548, 260] width 1097 height 521
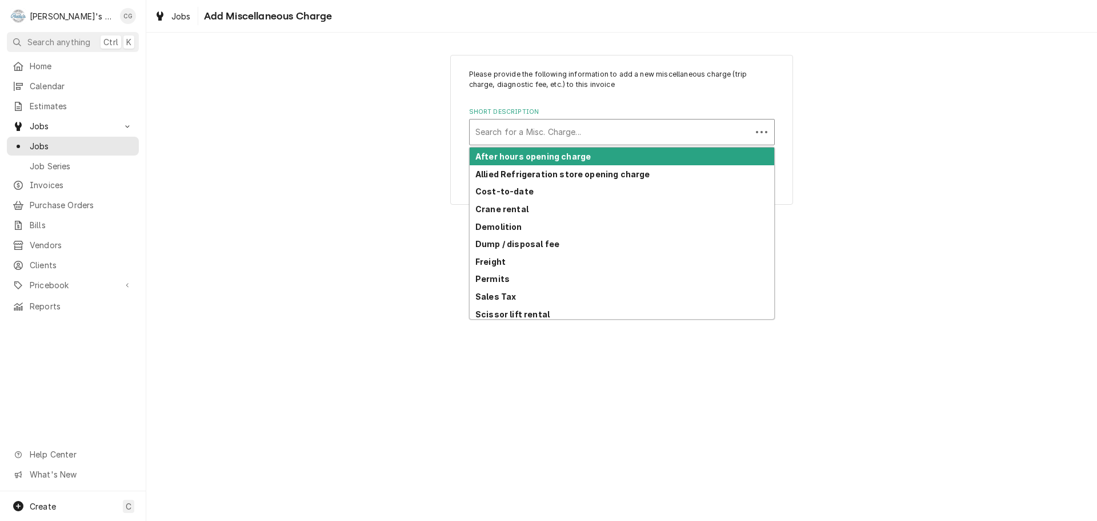
click at [578, 131] on div "Short Description" at bounding box center [610, 132] width 270 height 21
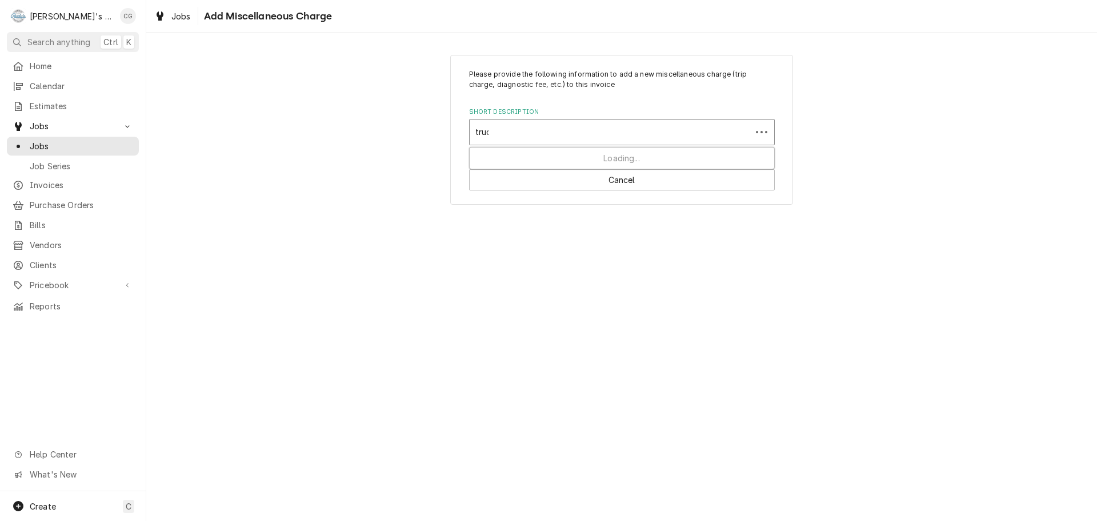
type input "truck"
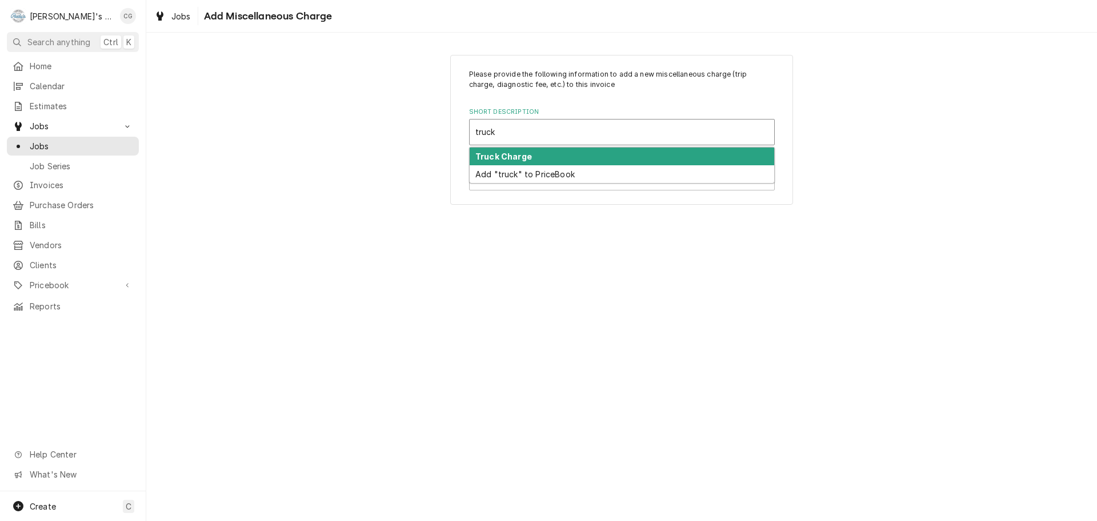
click at [577, 149] on div "Truck Charge" at bounding box center [622, 156] width 305 height 18
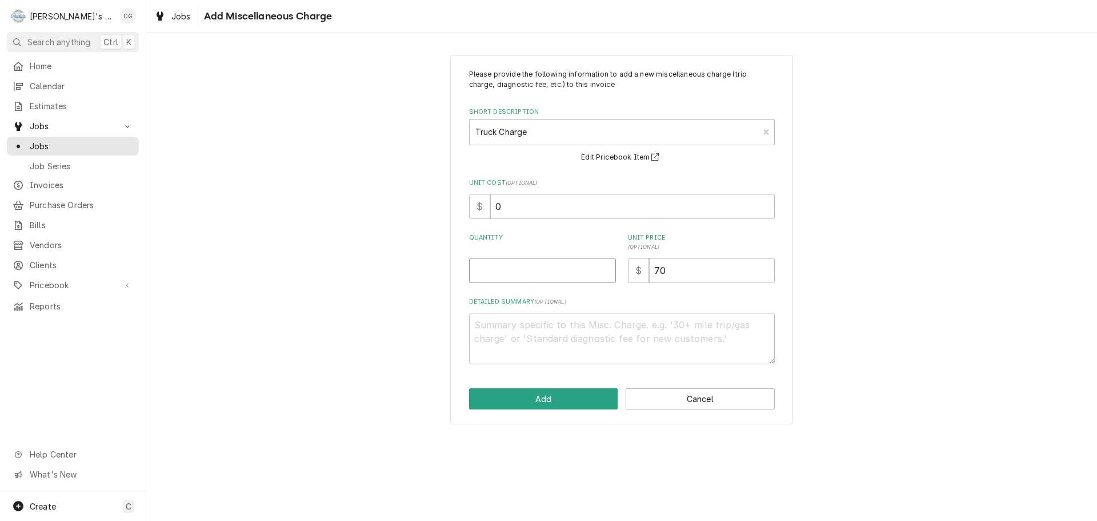
click at [558, 263] on input "Quantity" at bounding box center [542, 270] width 147 height 25
type textarea "x"
type input "1"
click at [596, 404] on button "Add" at bounding box center [543, 398] width 149 height 21
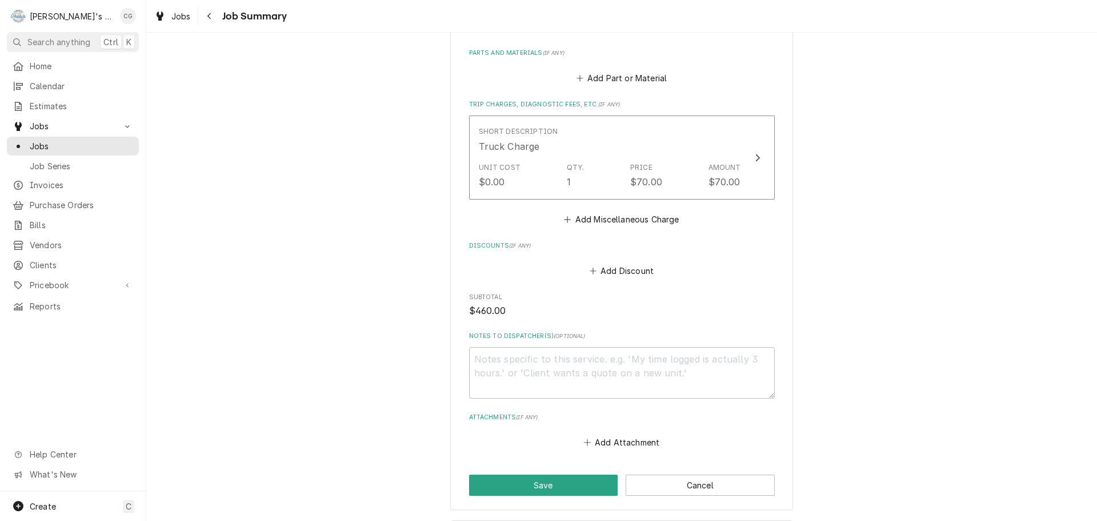
scroll to position [555, 0]
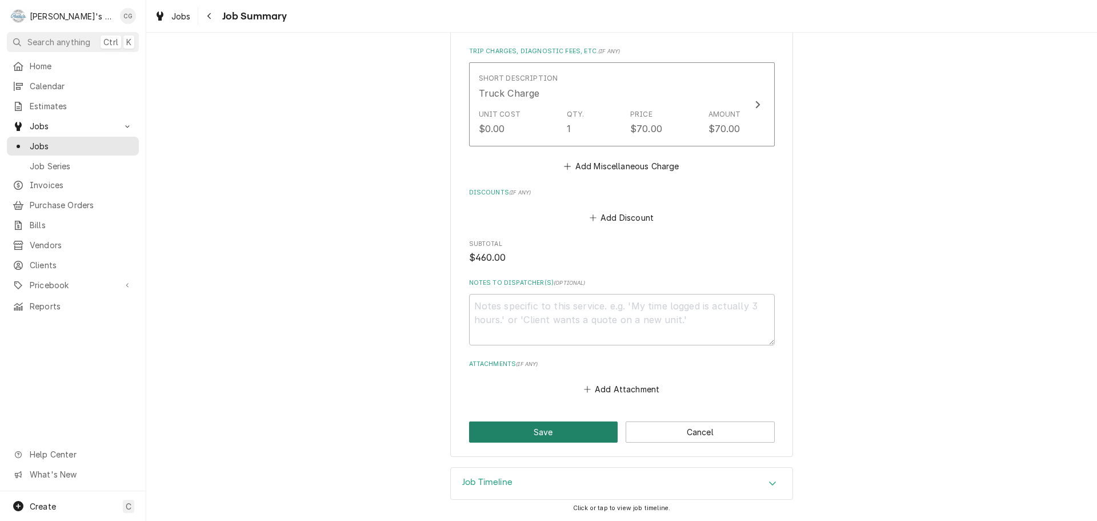
click at [584, 437] on button "Save" at bounding box center [543, 431] width 149 height 21
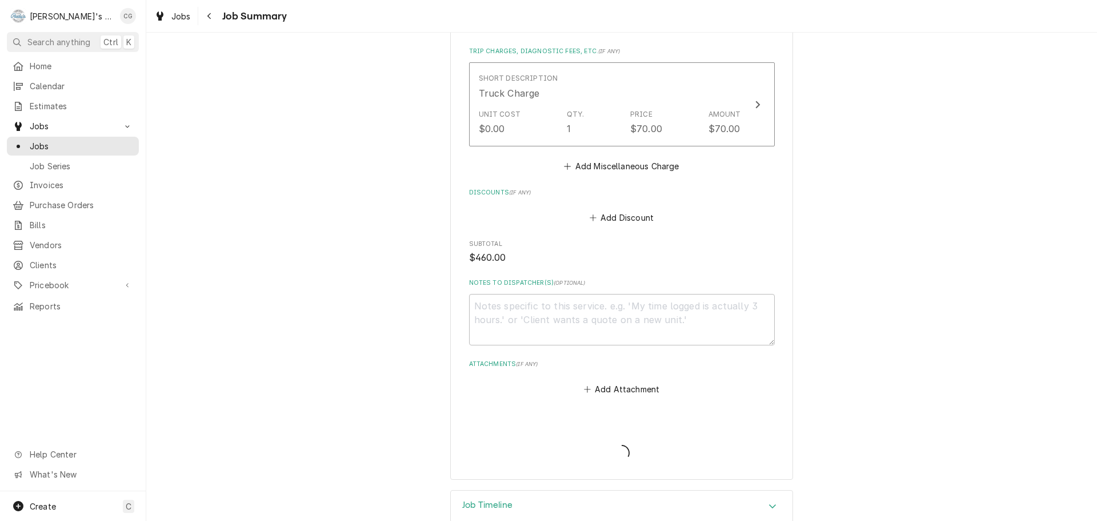
type textarea "x"
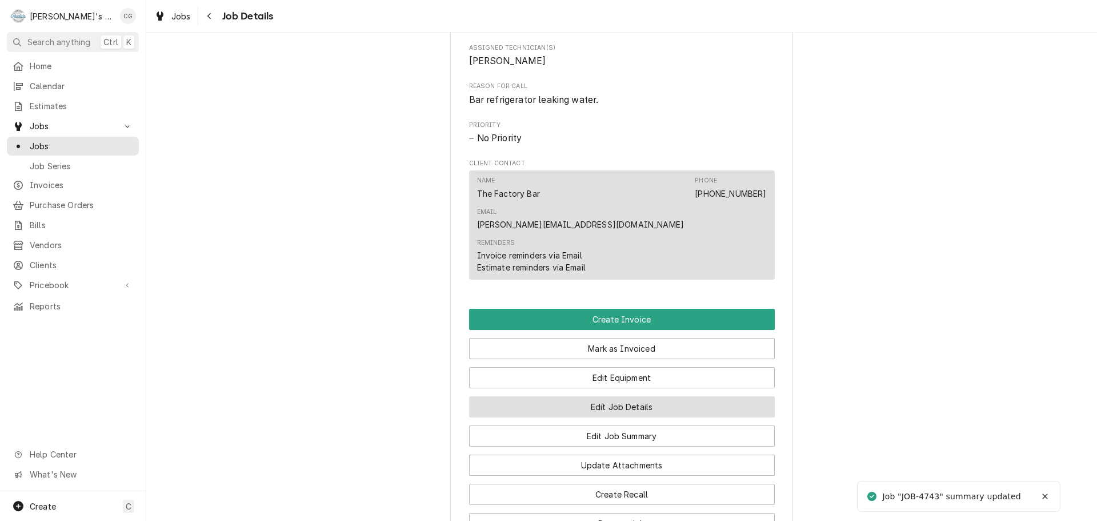
scroll to position [514, 0]
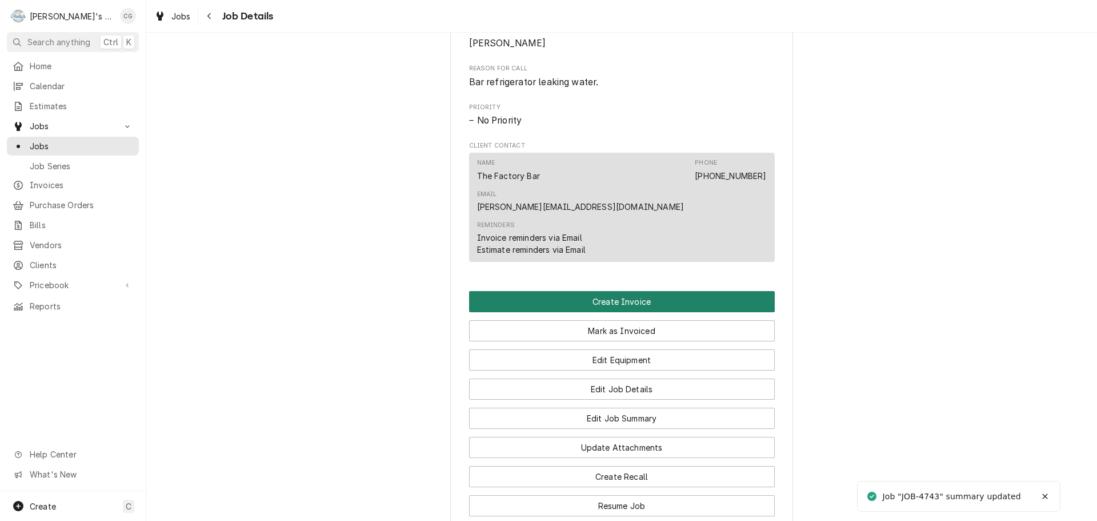
click at [648, 291] on button "Create Invoice" at bounding box center [622, 301] width 306 height 21
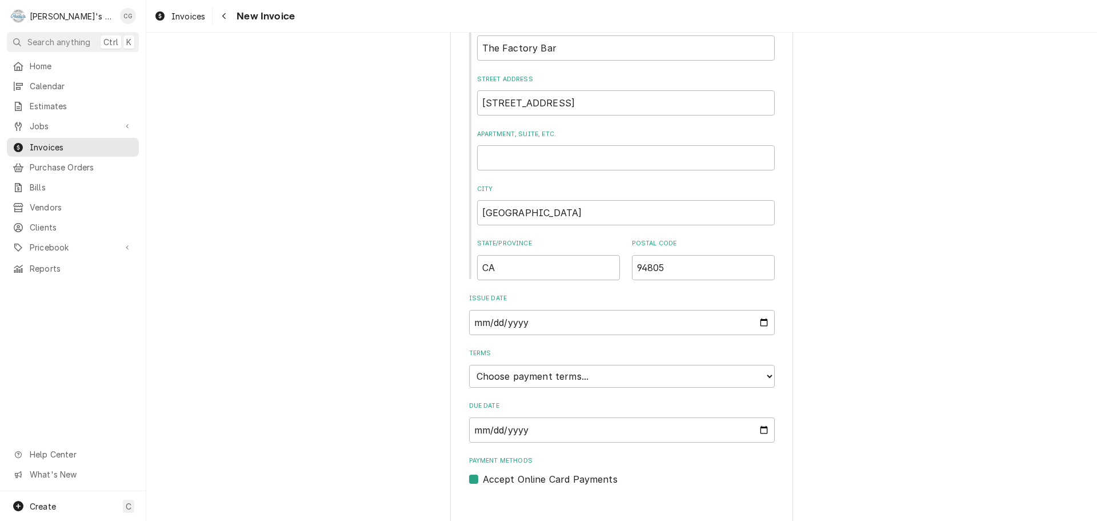
scroll to position [439, 0]
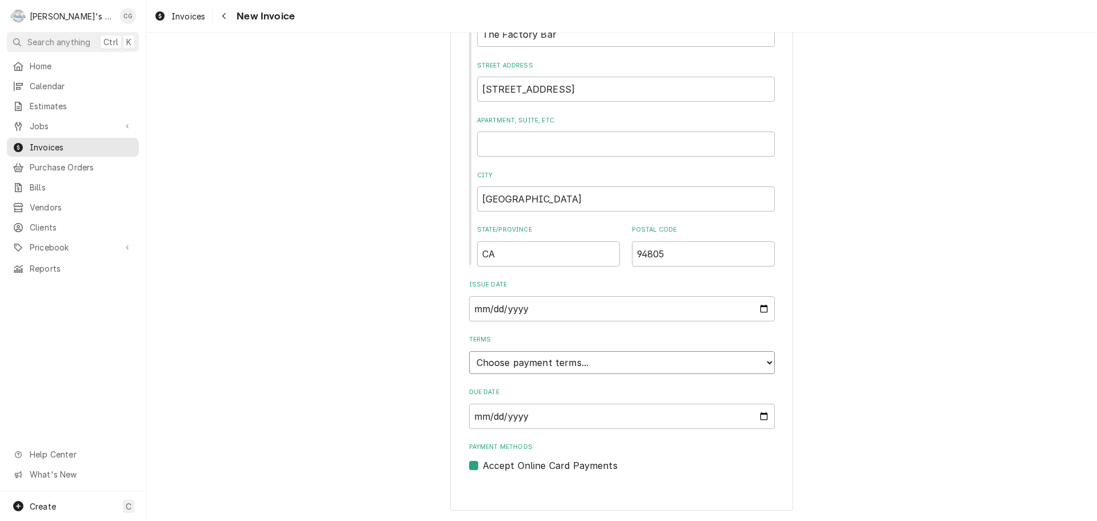
click at [551, 365] on select "Choose payment terms... Same Day Net 7 Net 14 Net 21 Net 30 Net 45 Net 60 Net 90" at bounding box center [622, 362] width 306 height 23
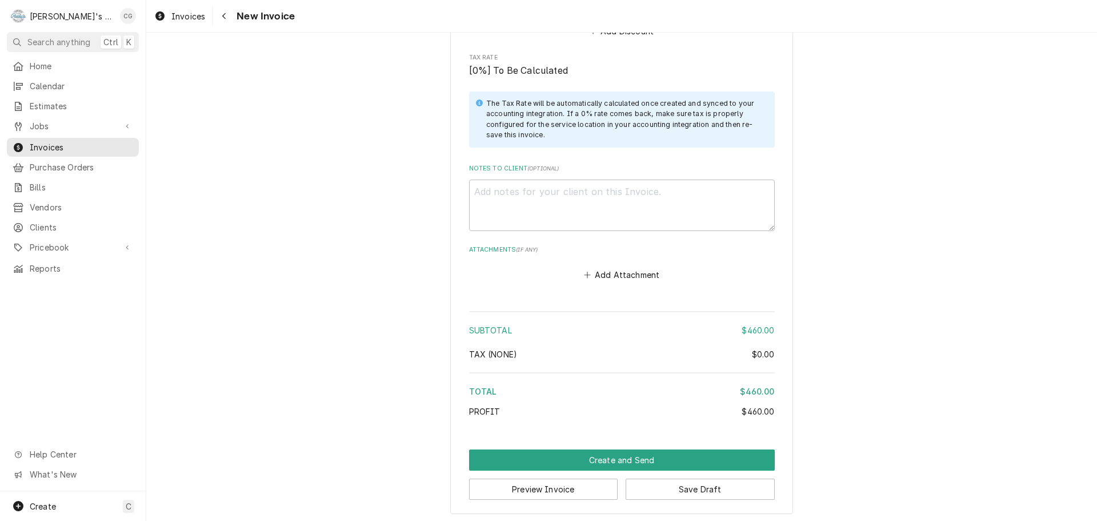
scroll to position [1468, 0]
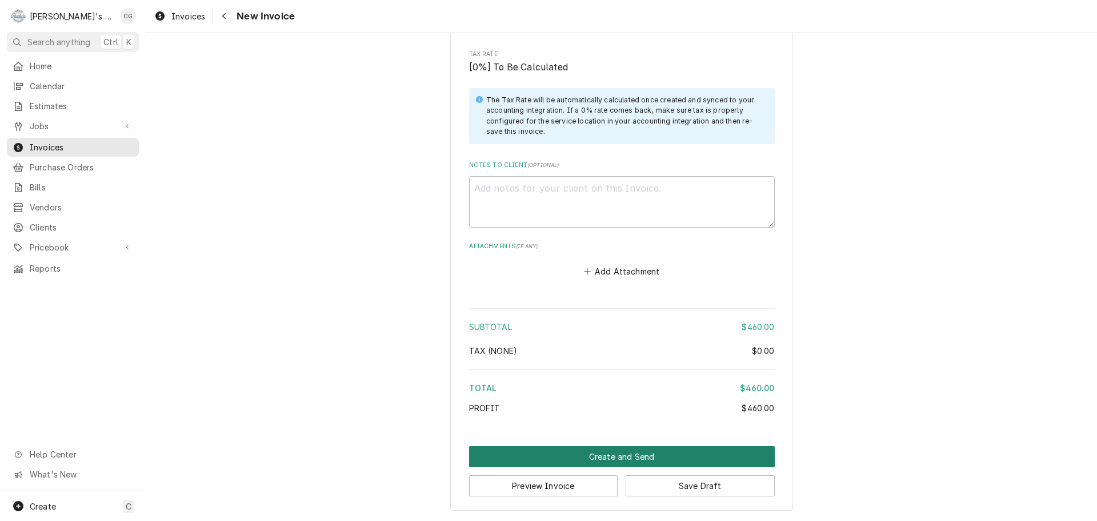
click at [680, 457] on button "Create and Send" at bounding box center [622, 456] width 306 height 21
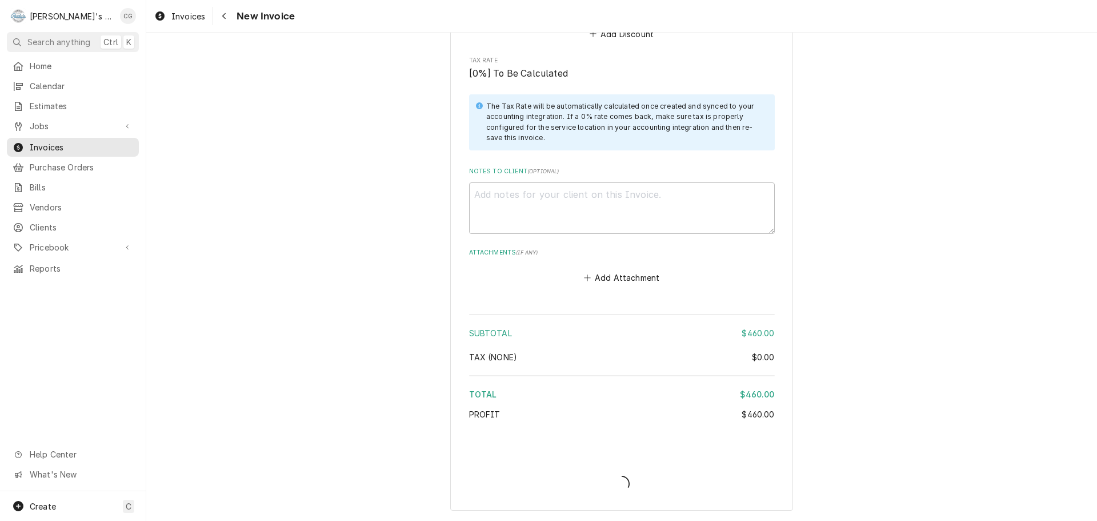
scroll to position [1462, 0]
type textarea "x"
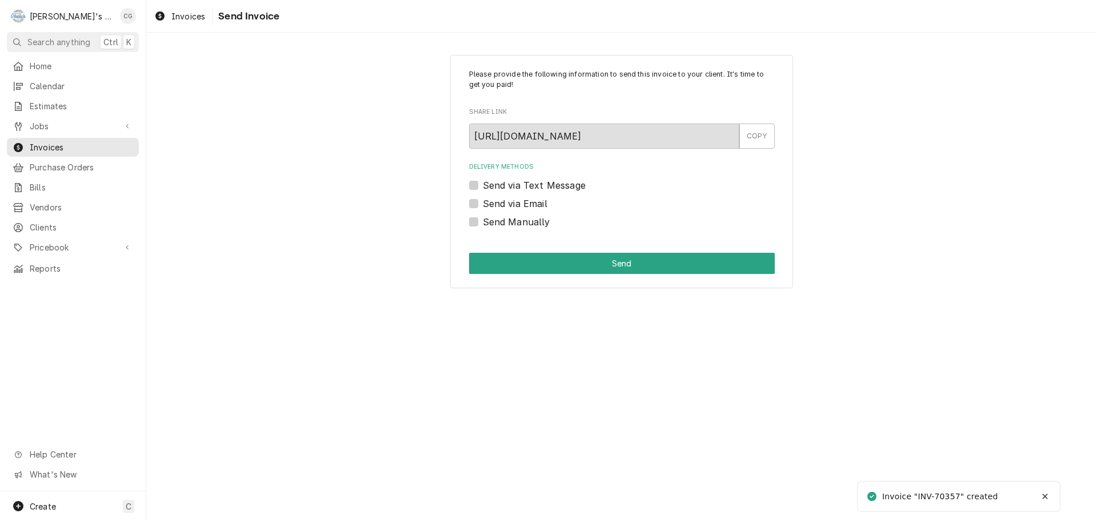
click at [479, 204] on div "Send via Email" at bounding box center [622, 204] width 306 height 14
click at [483, 203] on label "Send via Email" at bounding box center [515, 204] width 65 height 14
click at [483, 203] on input "Send via Email" at bounding box center [636, 209] width 306 height 25
checkbox input "true"
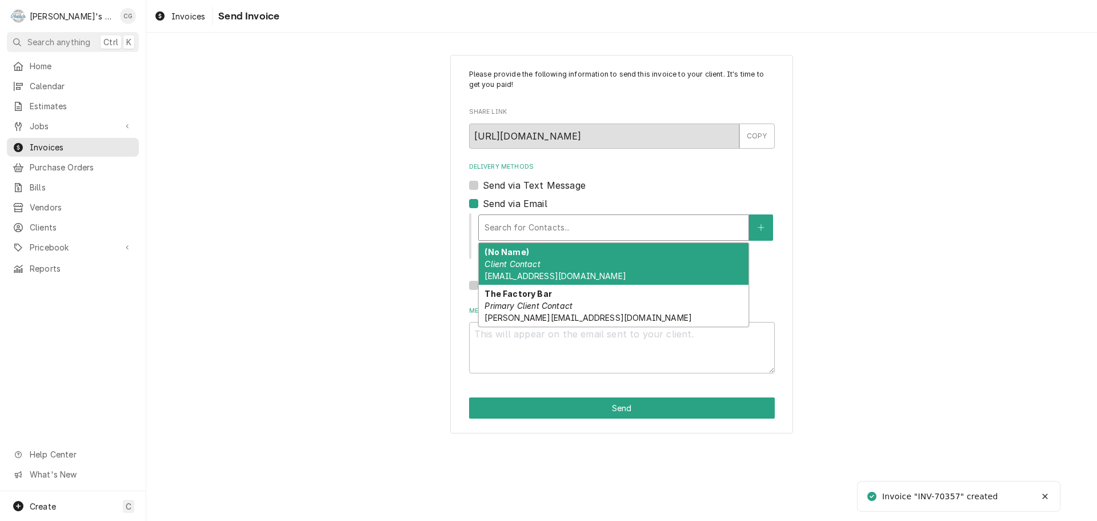
click at [541, 231] on div "Delivery Methods" at bounding box center [614, 227] width 258 height 21
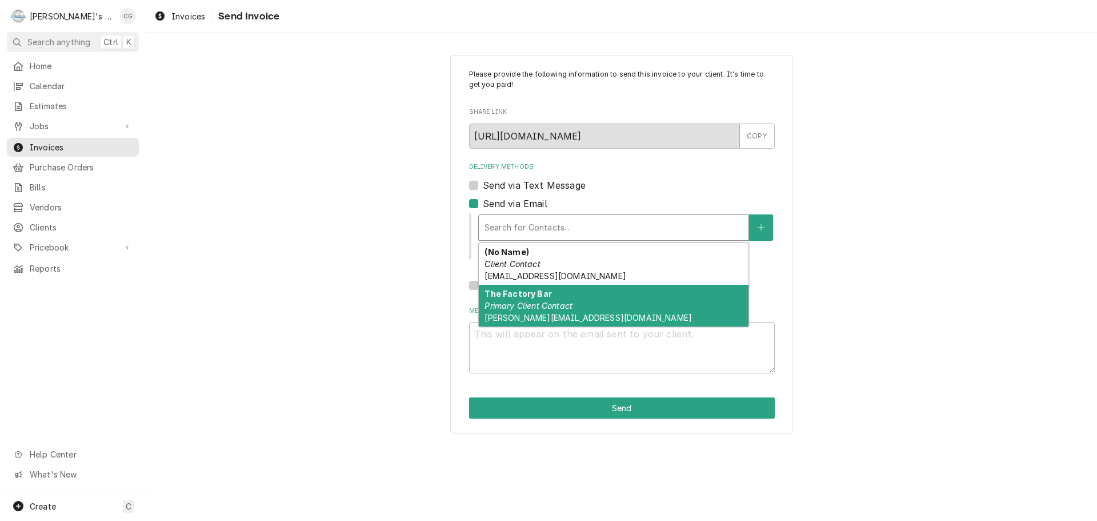
click at [570, 293] on div "The Factory Bar Primary Client Contact [PERSON_NAME][EMAIL_ADDRESS][DOMAIN_NAME]" at bounding box center [614, 306] width 270 height 42
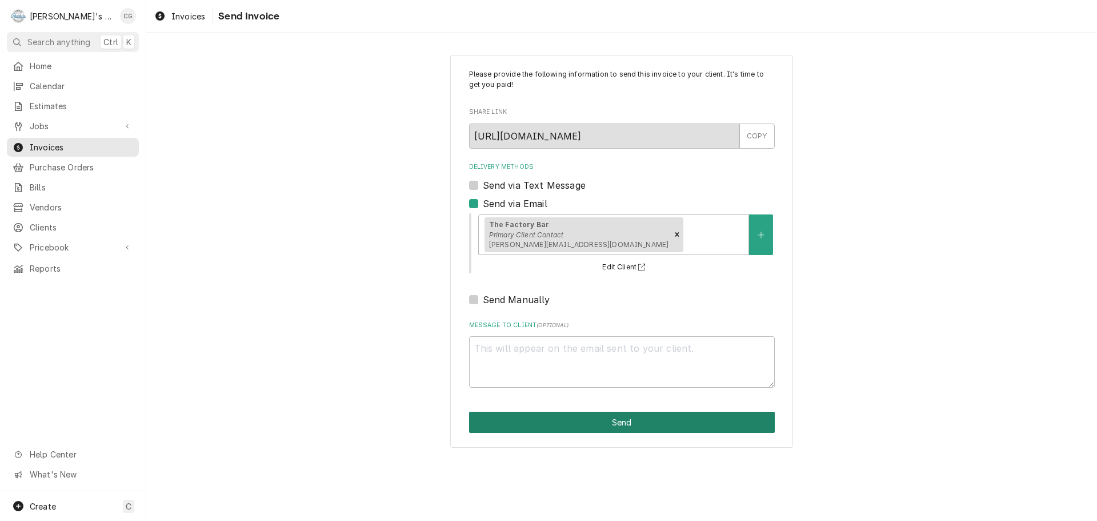
click at [622, 419] on button "Send" at bounding box center [622, 421] width 306 height 21
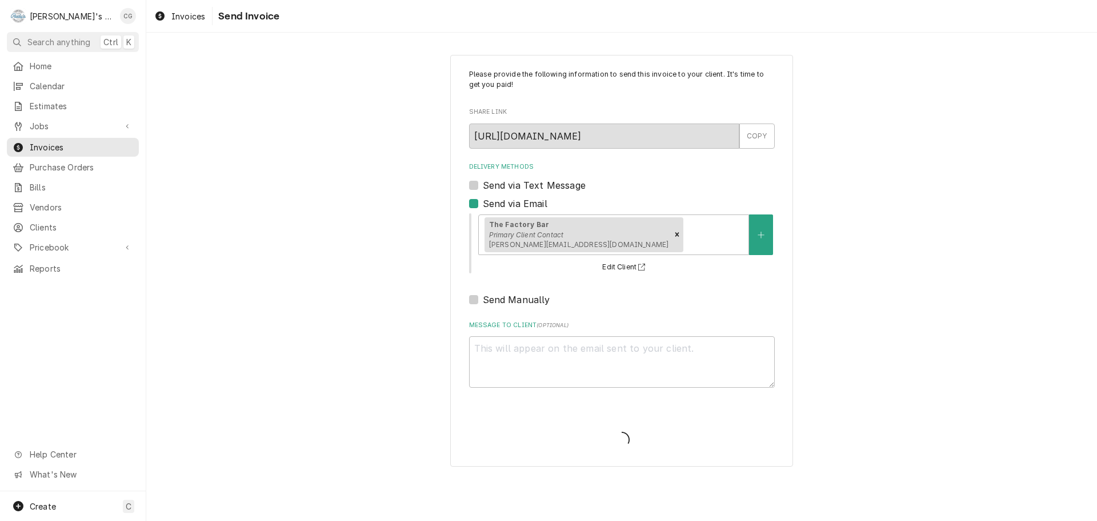
type textarea "x"
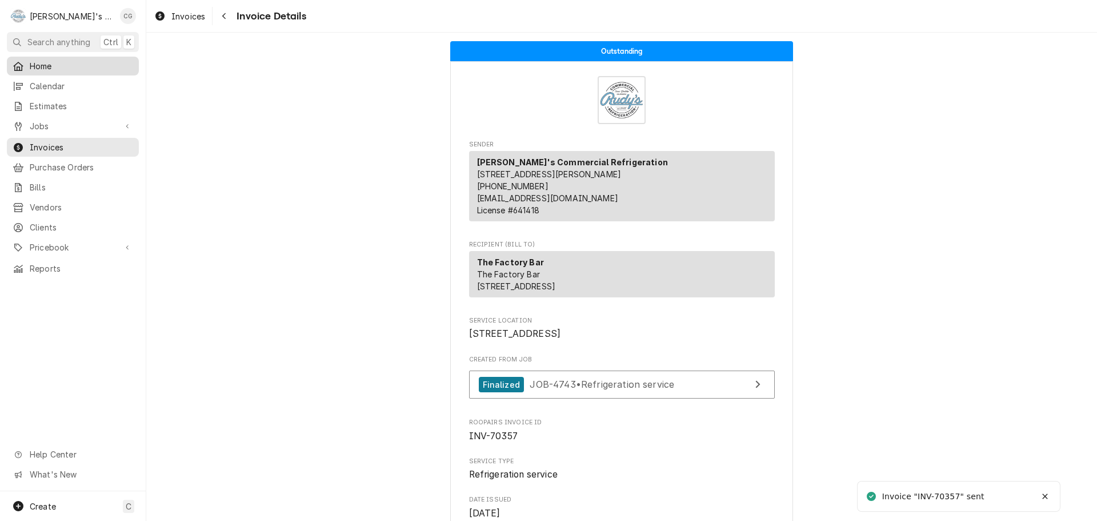
click at [43, 60] on span "Home" at bounding box center [81, 66] width 103 height 12
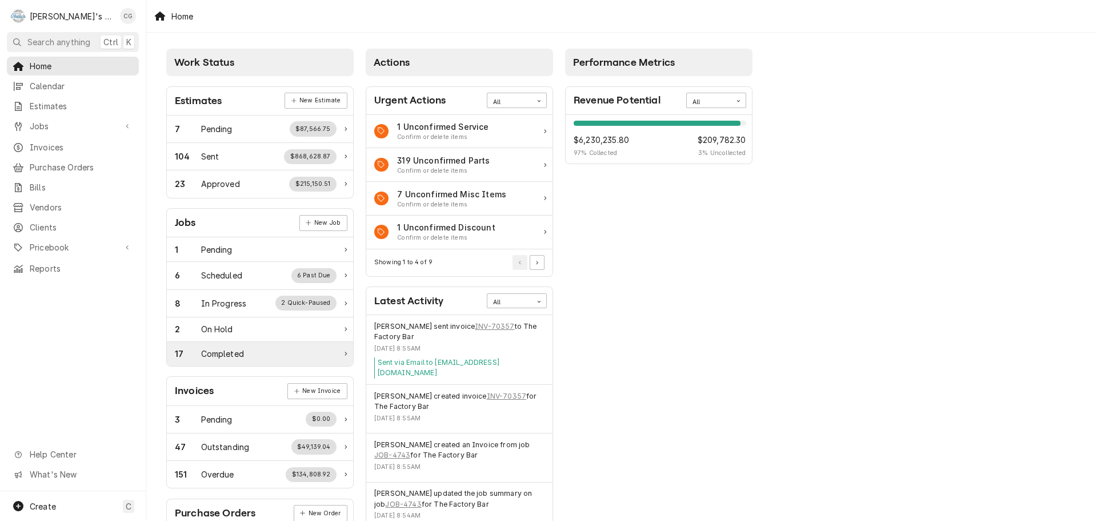
click at [264, 354] on div "17 Completed" at bounding box center [256, 353] width 162 height 12
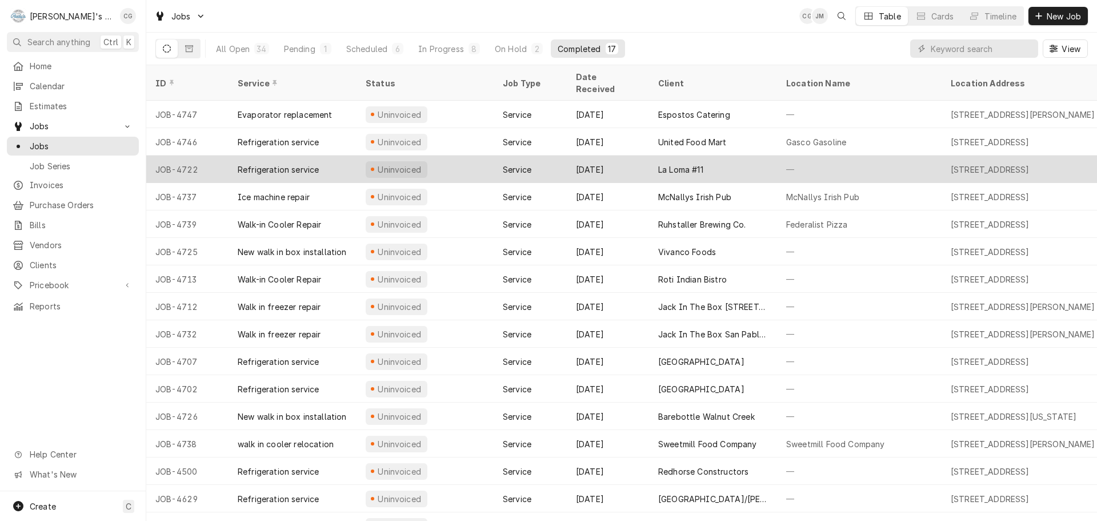
click at [728, 161] on div "La Loma #11" at bounding box center [713, 168] width 128 height 27
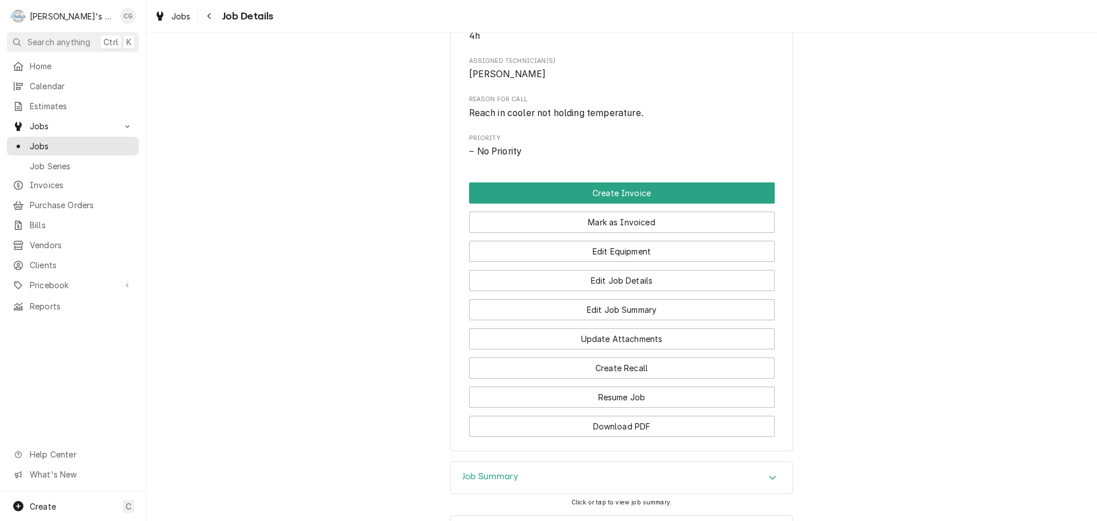
scroll to position [514, 0]
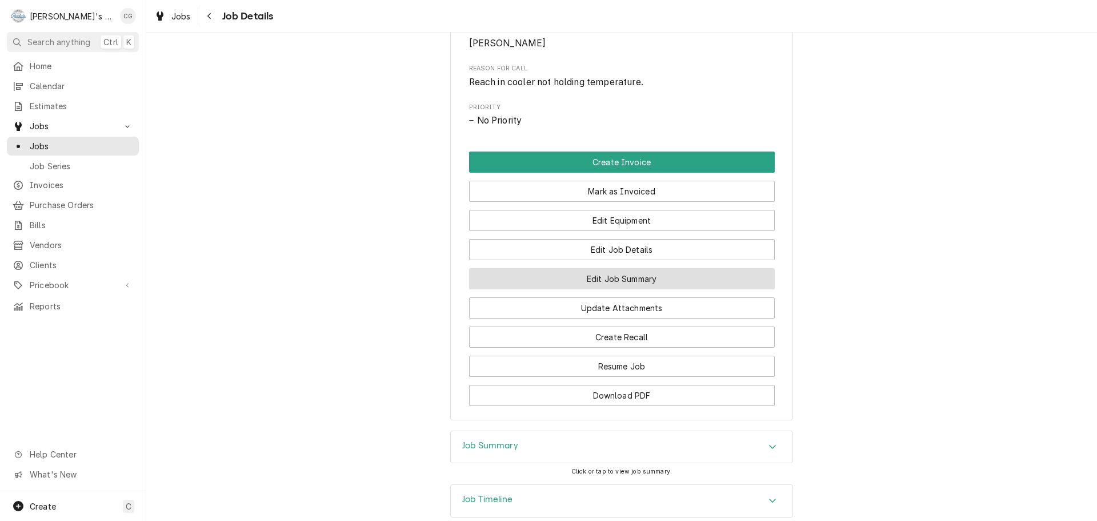
click at [622, 289] on button "Edit Job Summary" at bounding box center [622, 278] width 306 height 21
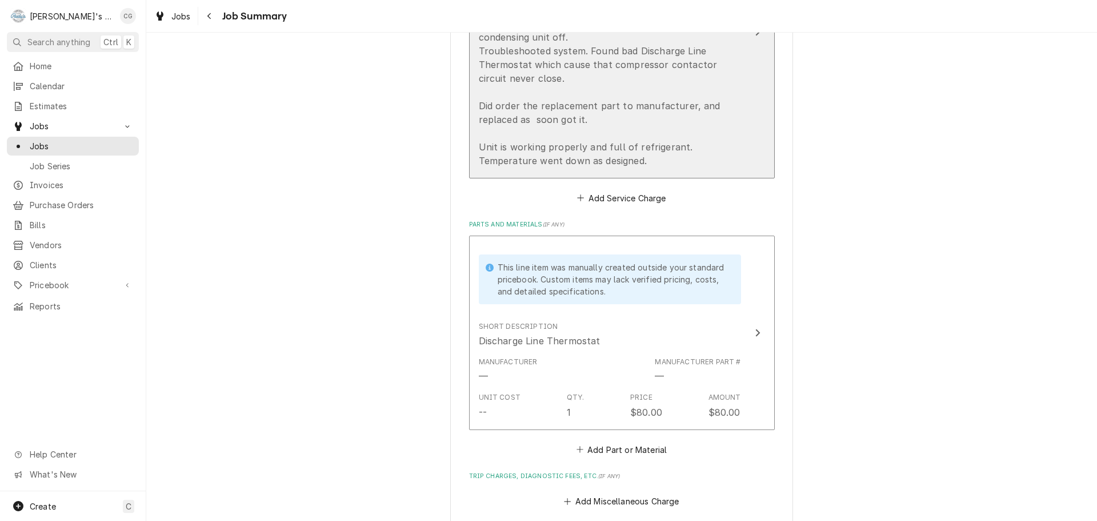
scroll to position [457, 0]
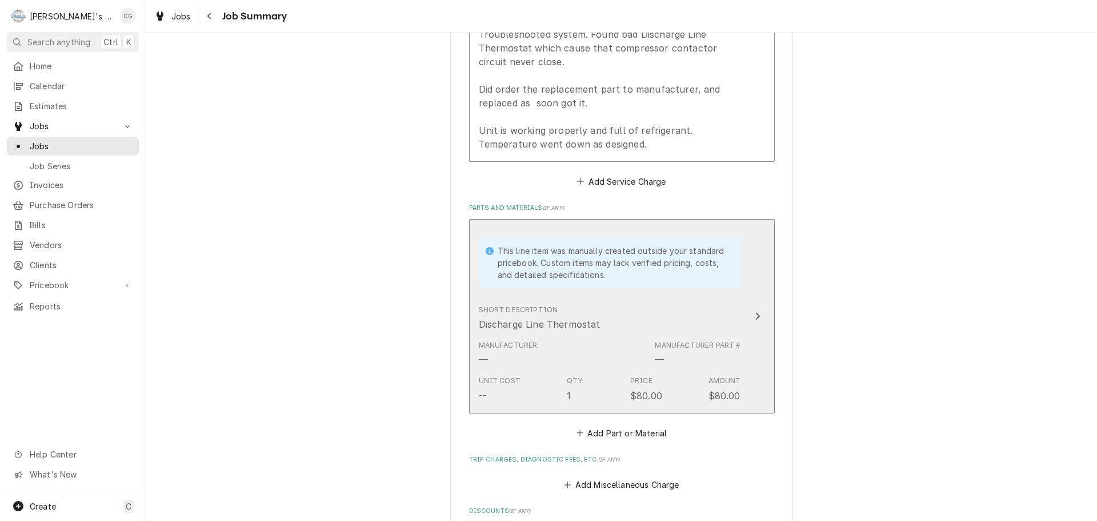
click at [504, 384] on div "Unit Cost" at bounding box center [500, 380] width 42 height 10
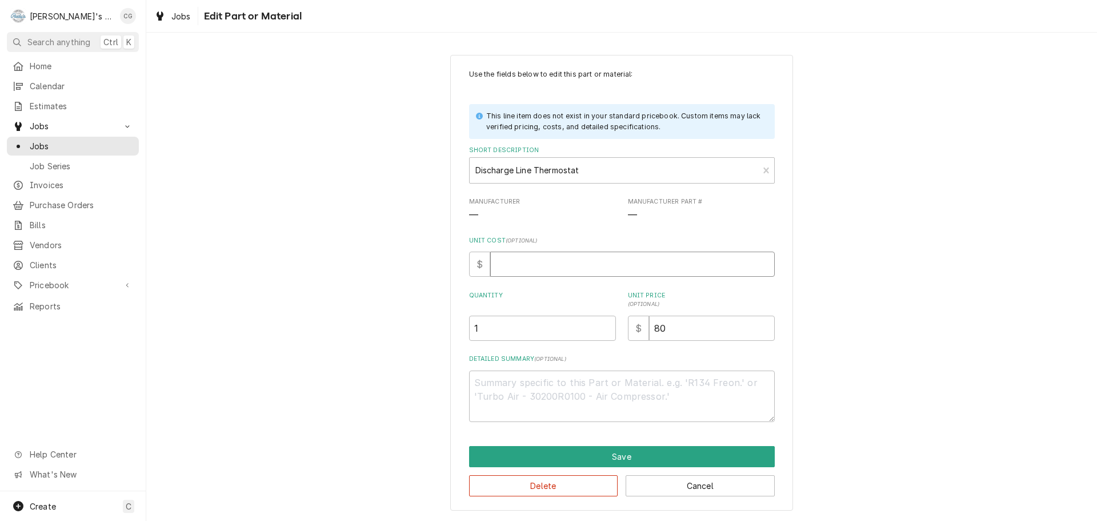
click at [595, 272] on input "Unit Cost ( optional )" at bounding box center [632, 263] width 285 height 25
type textarea "x"
type input "4"
type textarea "x"
type input "41"
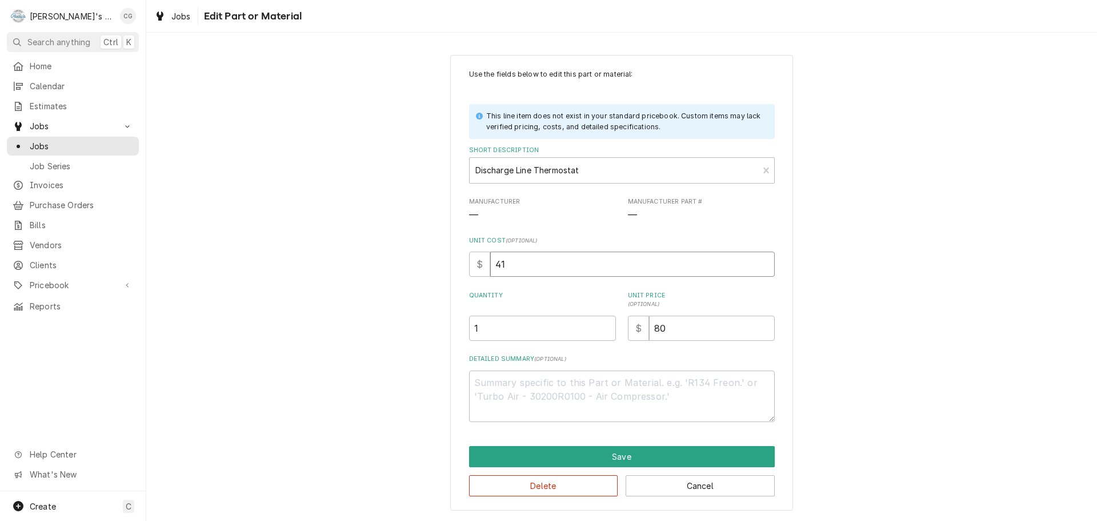
type textarea "x"
type input "41.5"
type textarea "x"
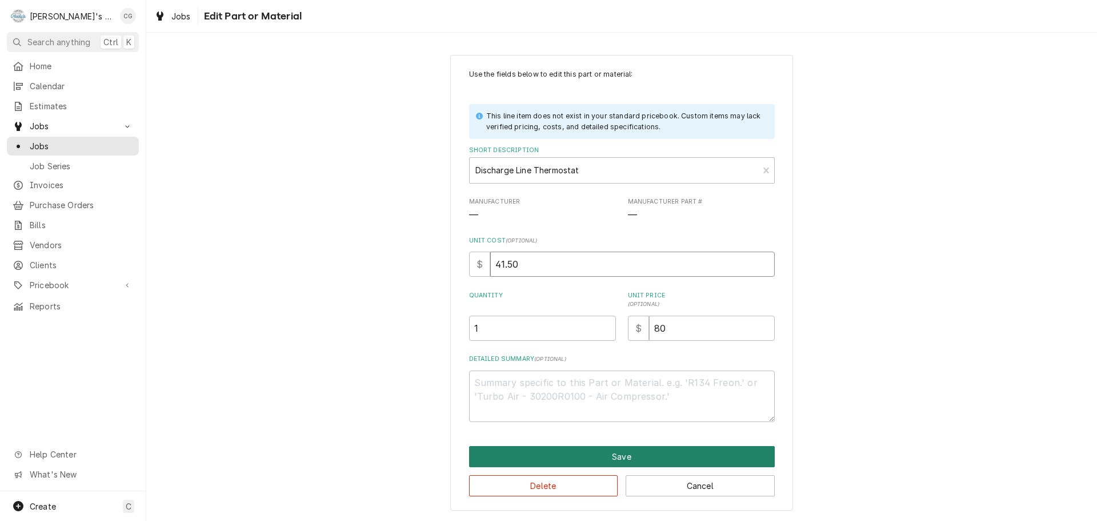
type input "41.50"
click at [643, 461] on button "Save" at bounding box center [622, 456] width 306 height 21
type textarea "x"
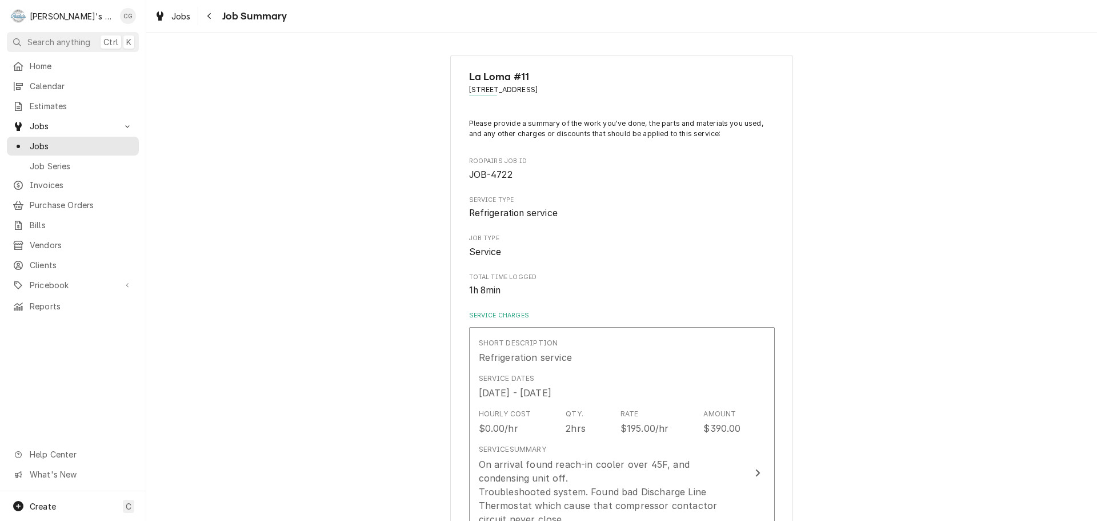
scroll to position [457, 0]
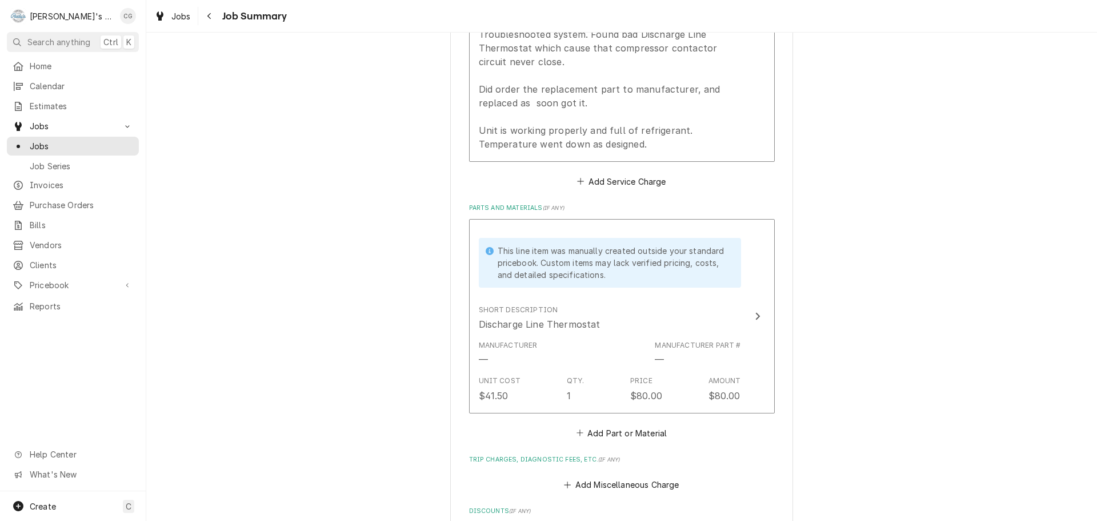
click at [834, 405] on div "La Loma #11 1313 Rd 20, San Pablo, CA 94806 Please provide a summary of the wor…" at bounding box center [621, 186] width 951 height 1198
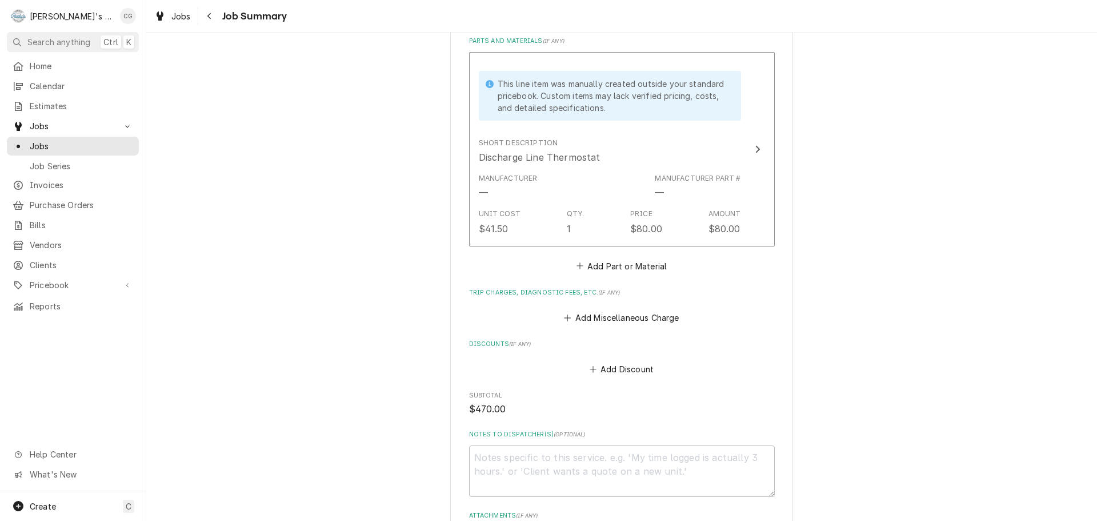
scroll to position [628, 0]
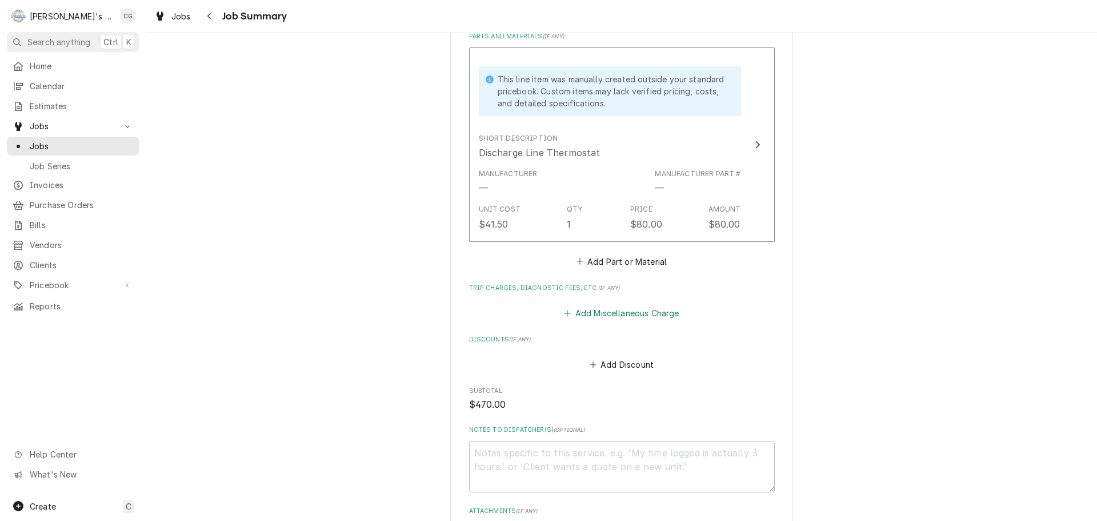
click at [636, 315] on button "Add Miscellaneous Charge" at bounding box center [621, 313] width 119 height 16
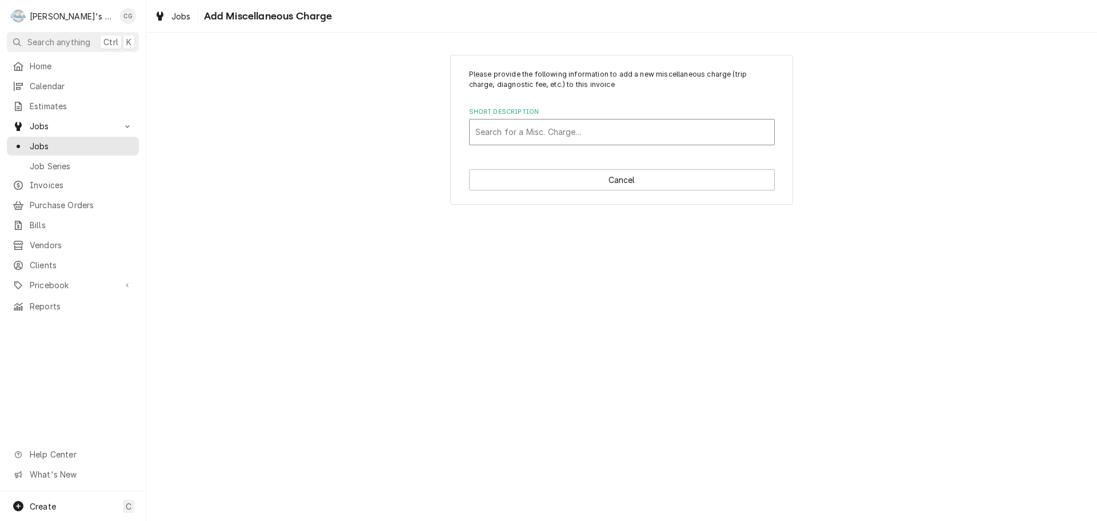
click at [546, 131] on div "Short Description" at bounding box center [621, 132] width 293 height 21
type input "truck"
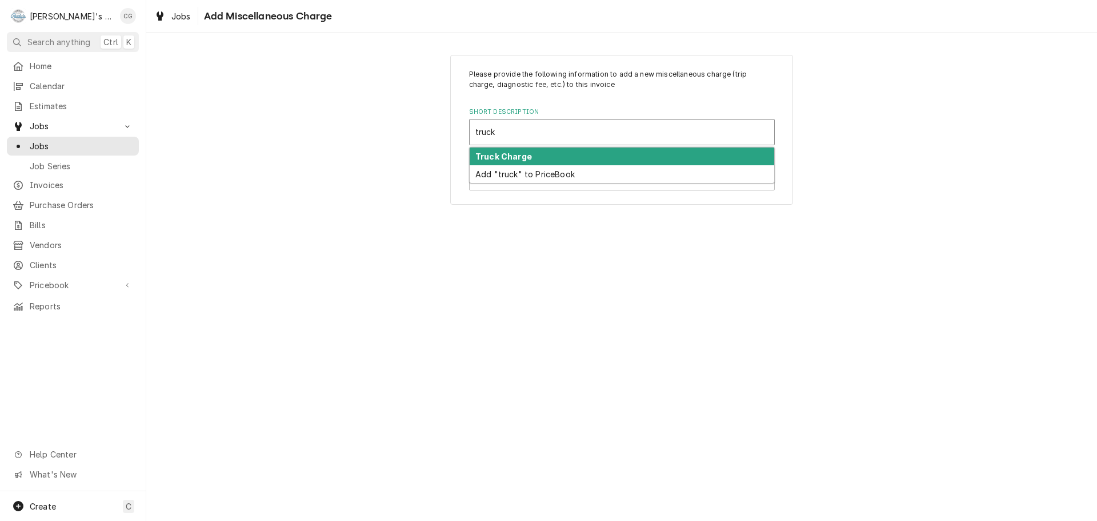
click at [549, 157] on div "Truck Charge" at bounding box center [622, 156] width 305 height 18
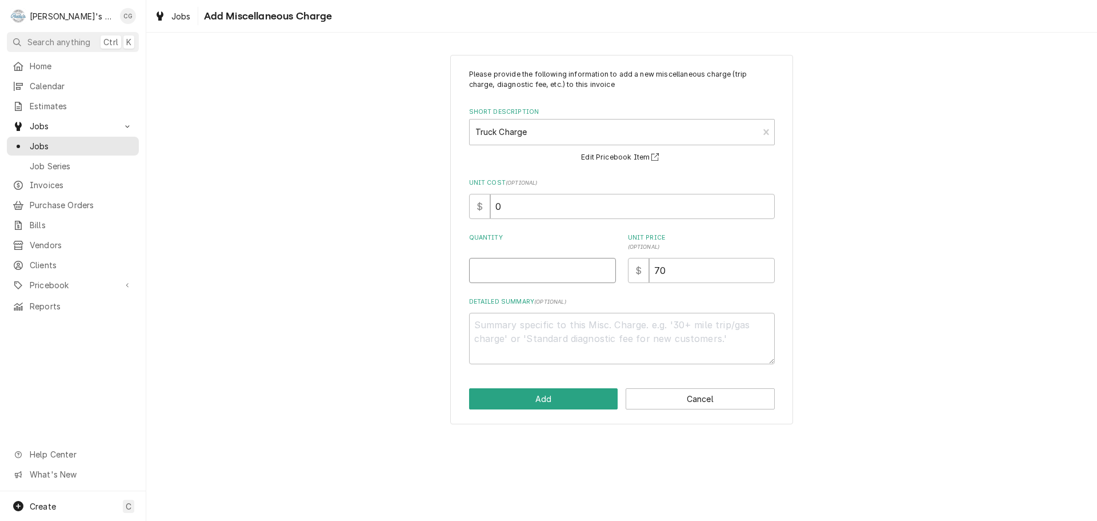
click at [558, 271] on input "Quantity" at bounding box center [542, 270] width 147 height 25
type textarea "x"
type input "1"
click at [569, 398] on button "Add" at bounding box center [543, 398] width 149 height 21
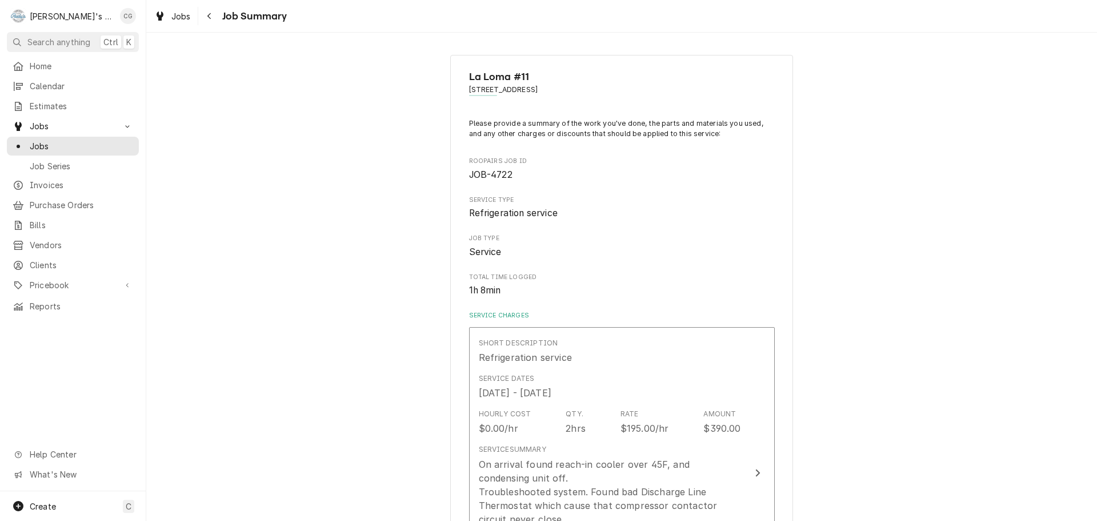
scroll to position [628, 0]
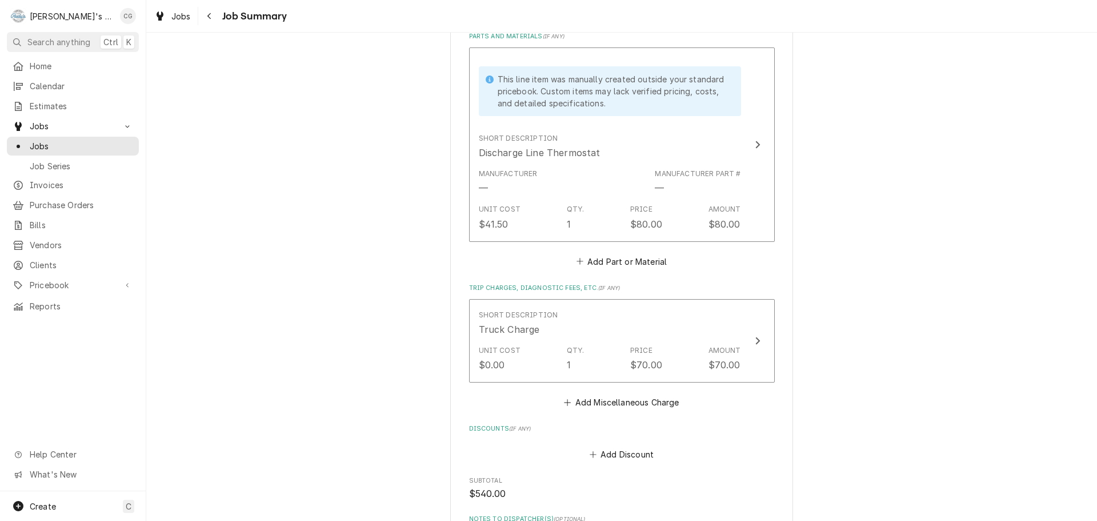
click at [967, 277] on div "La Loma #11 1313 Rd 20, San Pablo, CA 94806 Please provide a summary of the wor…" at bounding box center [621, 59] width 951 height 1287
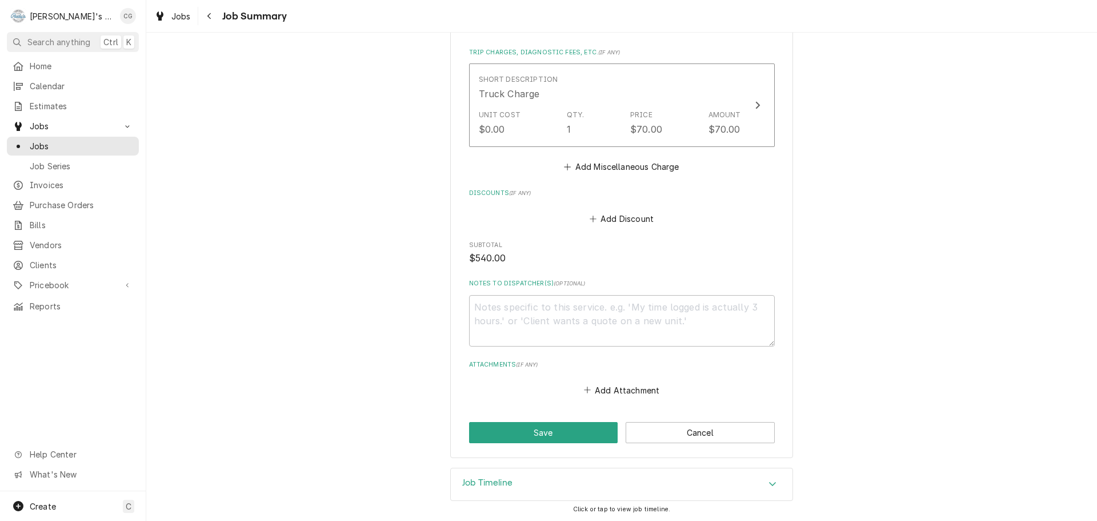
scroll to position [865, 0]
drag, startPoint x: 577, startPoint y: 425, endPoint x: 682, endPoint y: 409, distance: 107.0
click at [581, 425] on button "Save" at bounding box center [543, 431] width 149 height 21
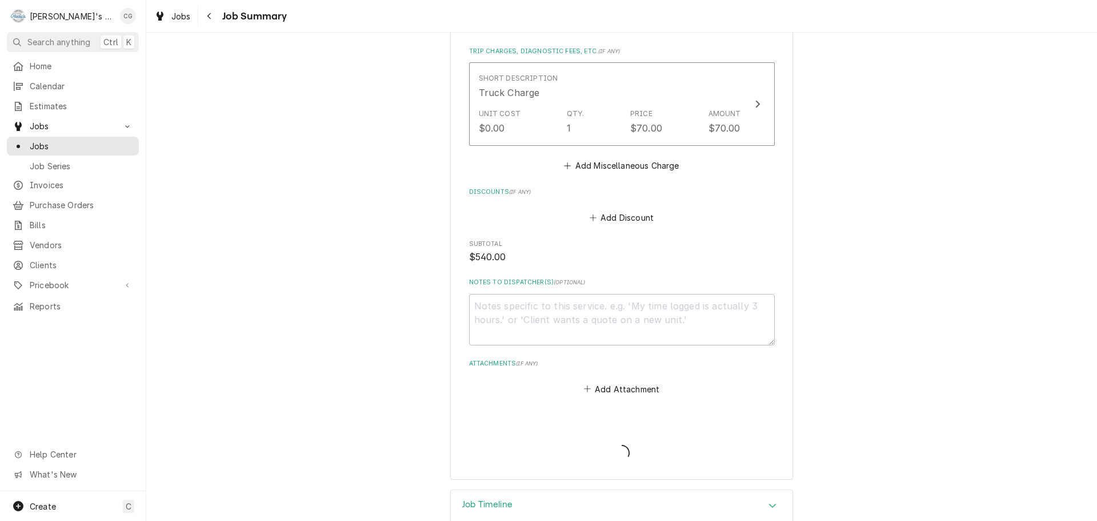
type textarea "x"
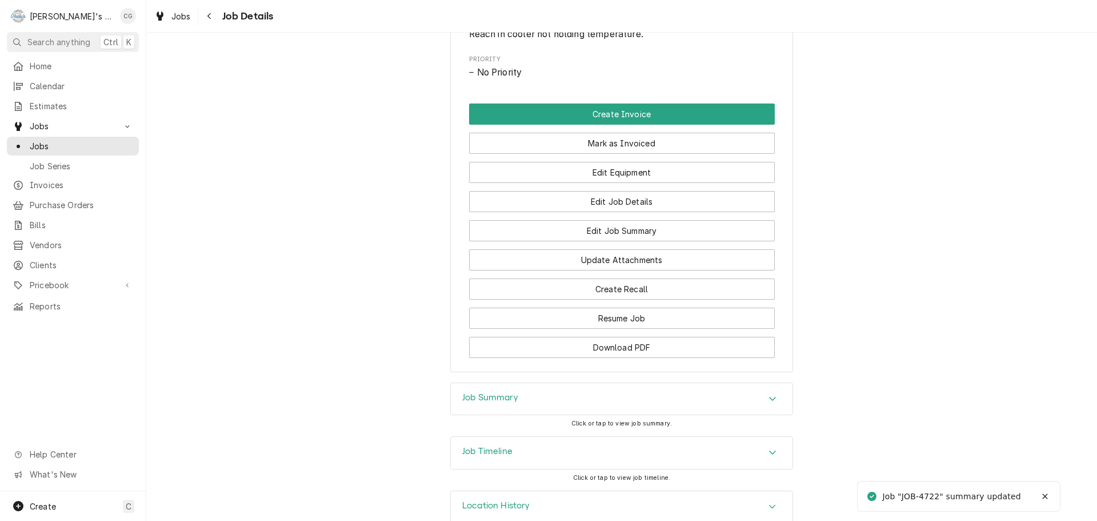
scroll to position [599, 0]
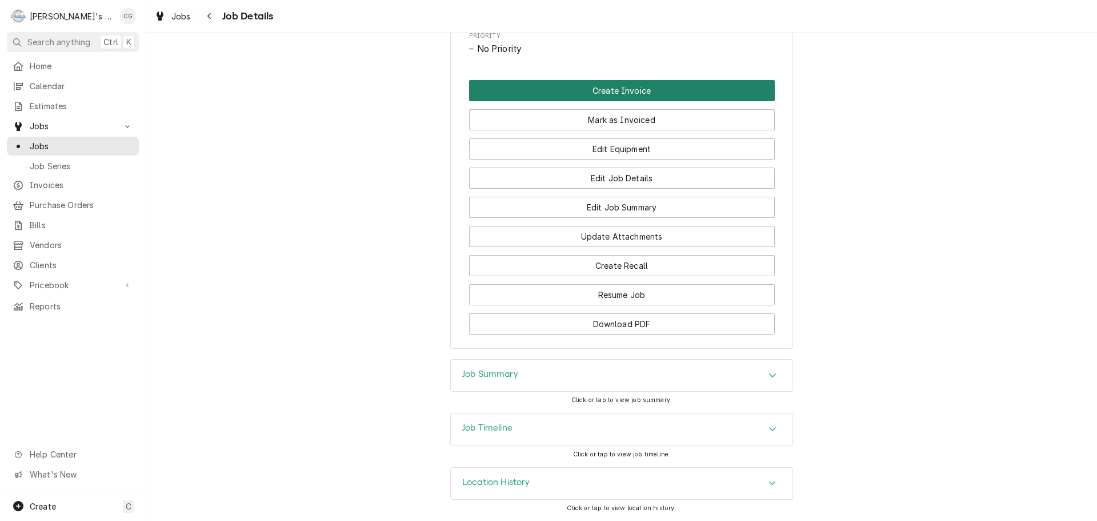
click at [664, 90] on button "Create Invoice" at bounding box center [622, 90] width 306 height 21
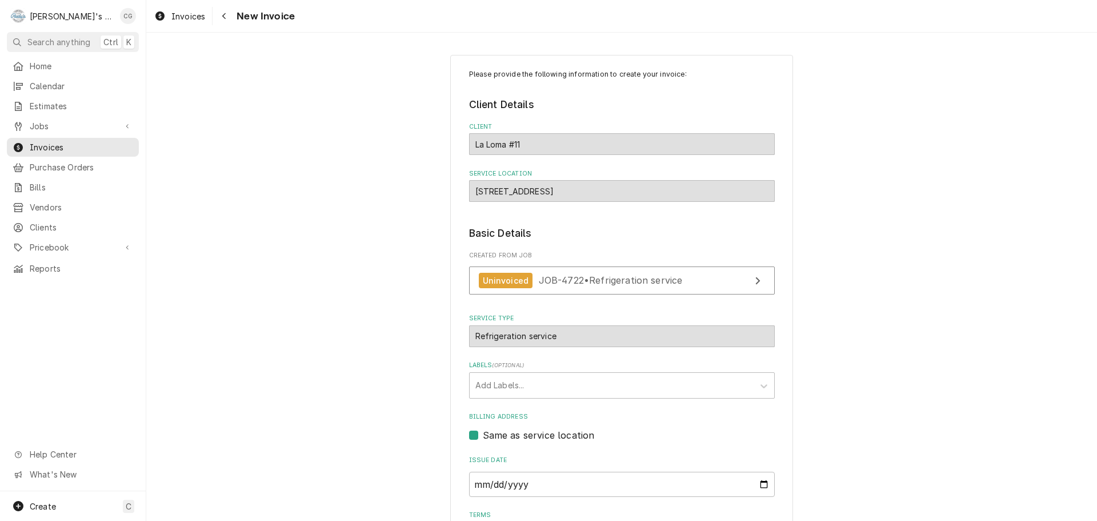
click at [868, 210] on div "Please provide the following information to create your invoice: Client Details…" at bounding box center [621, 370] width 951 height 651
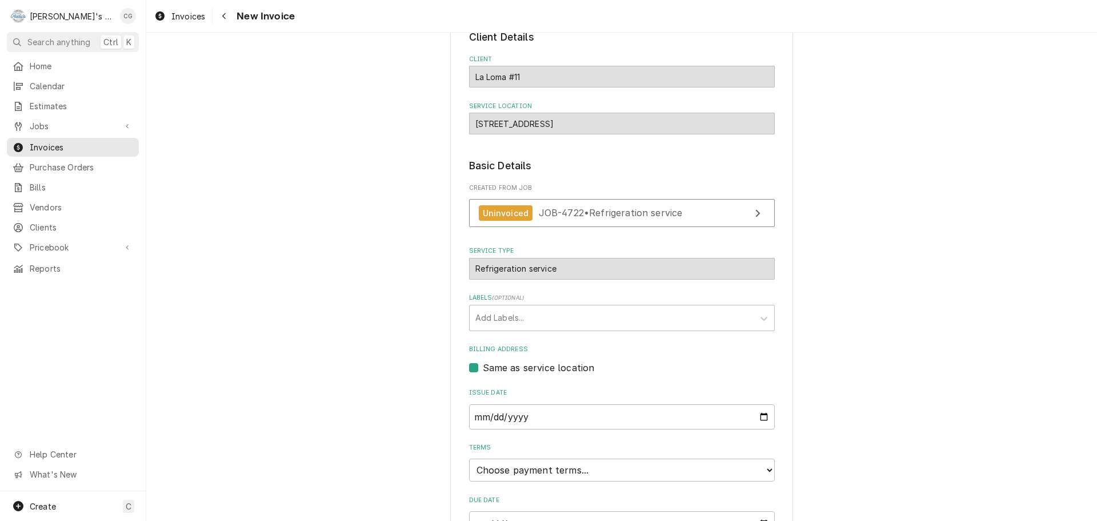
scroll to position [175, 0]
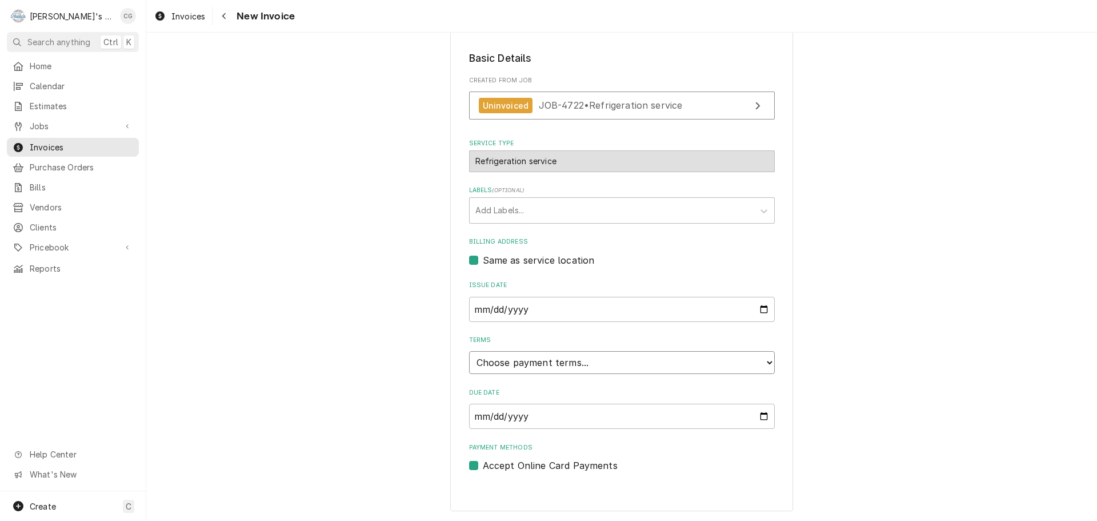
click at [519, 367] on select "Choose payment terms... Same Day Net 7 Net 14 Net 21 Net 30 Net 45 Net 60 Net 90" at bounding box center [622, 362] width 306 height 23
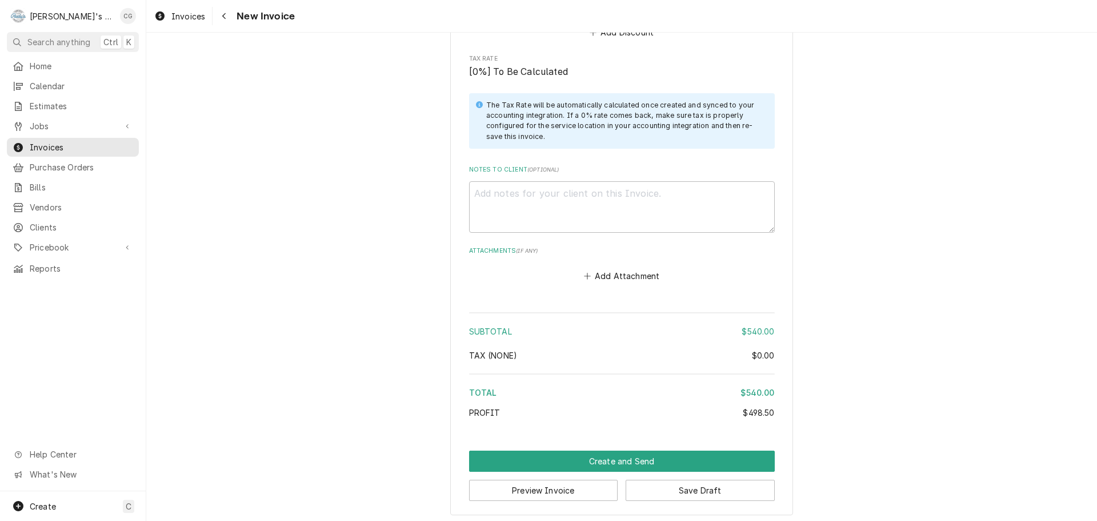
scroll to position [1550, 0]
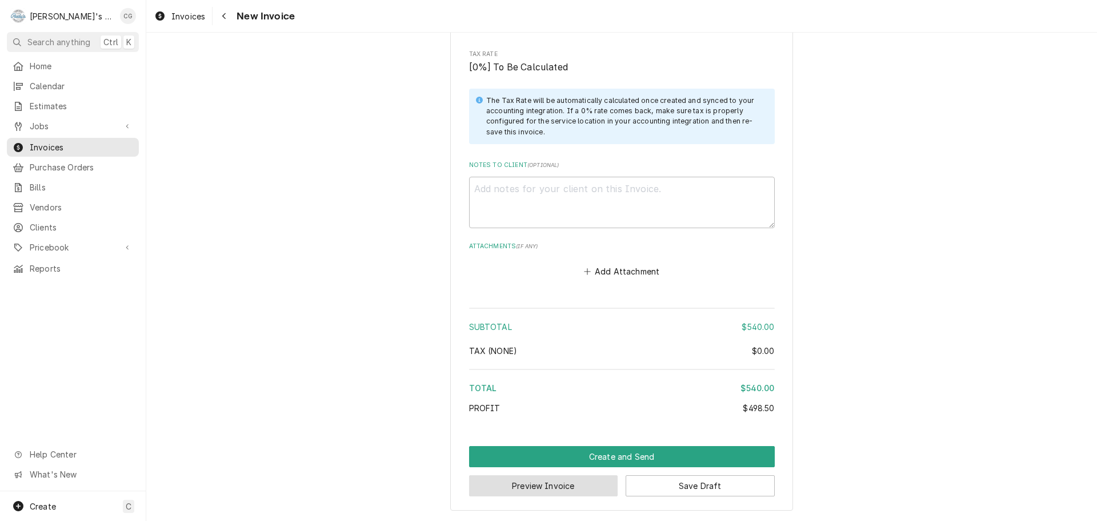
click at [546, 485] on button "Preview Invoice" at bounding box center [543, 485] width 149 height 21
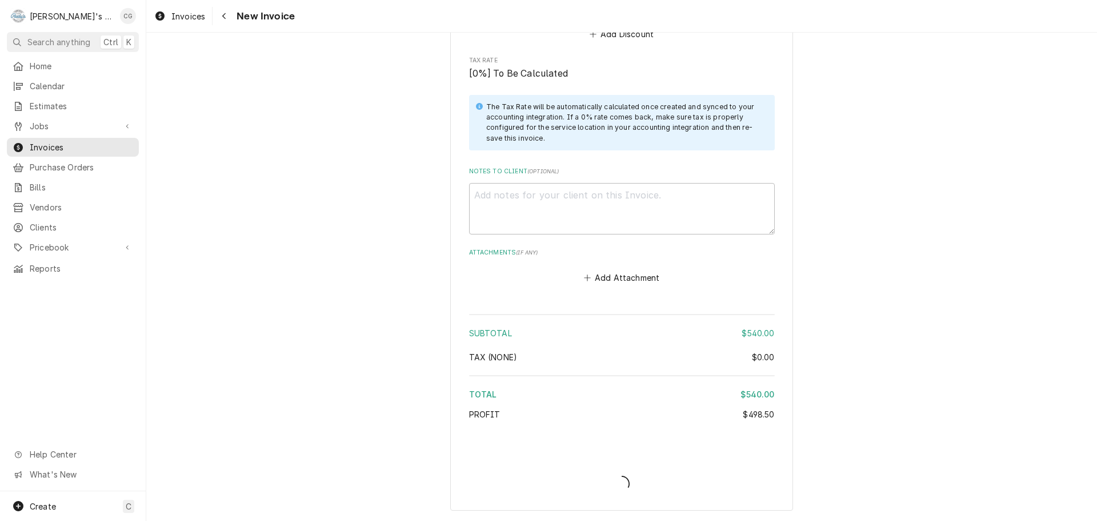
scroll to position [1543, 0]
type textarea "x"
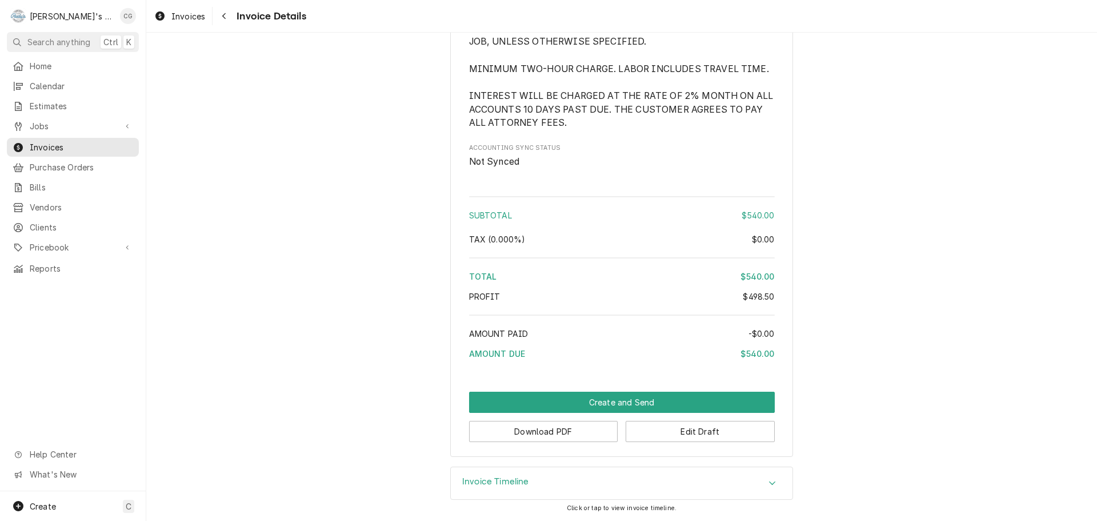
scroll to position [1434, 0]
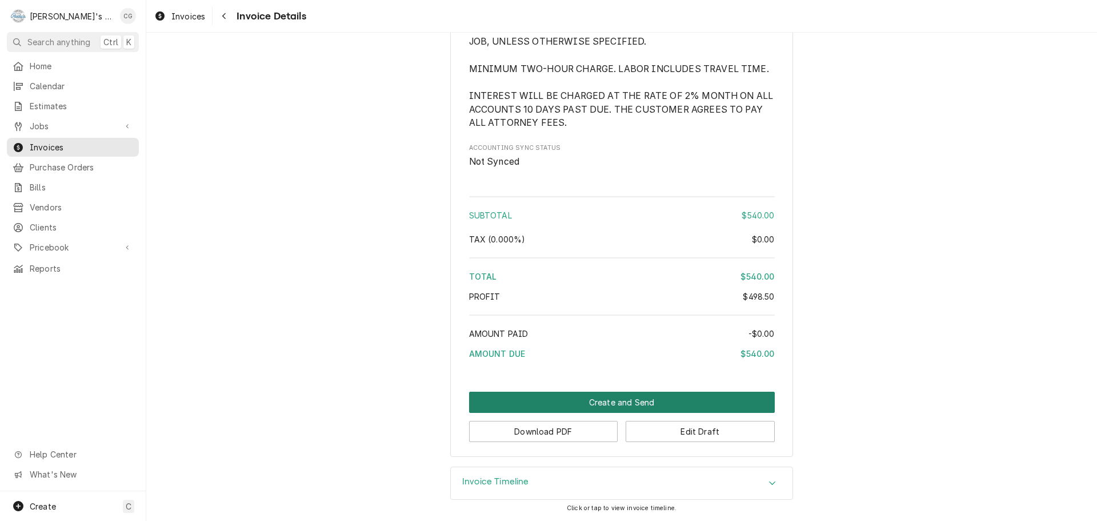
click at [631, 405] on button "Create and Send" at bounding box center [622, 401] width 306 height 21
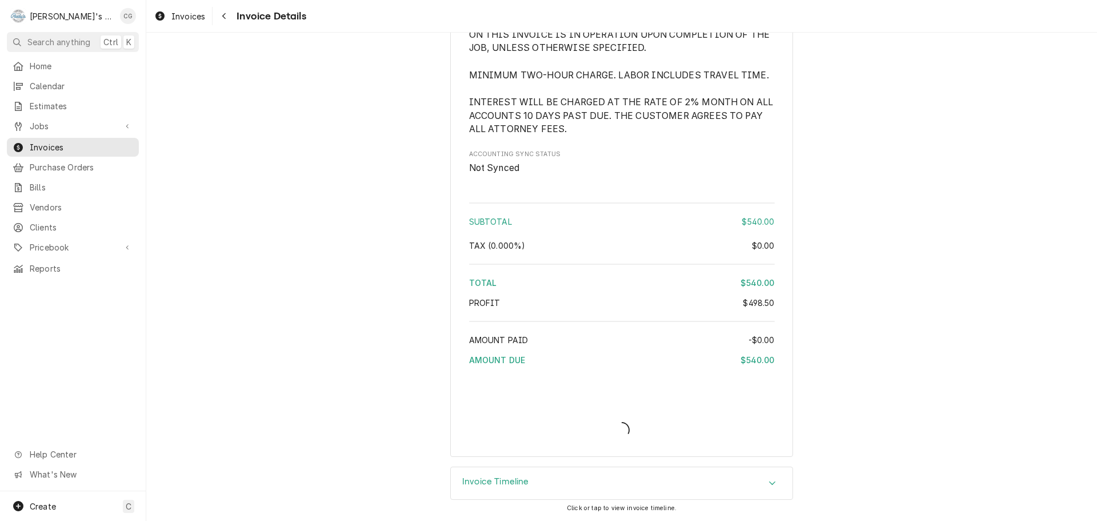
scroll to position [1428, 0]
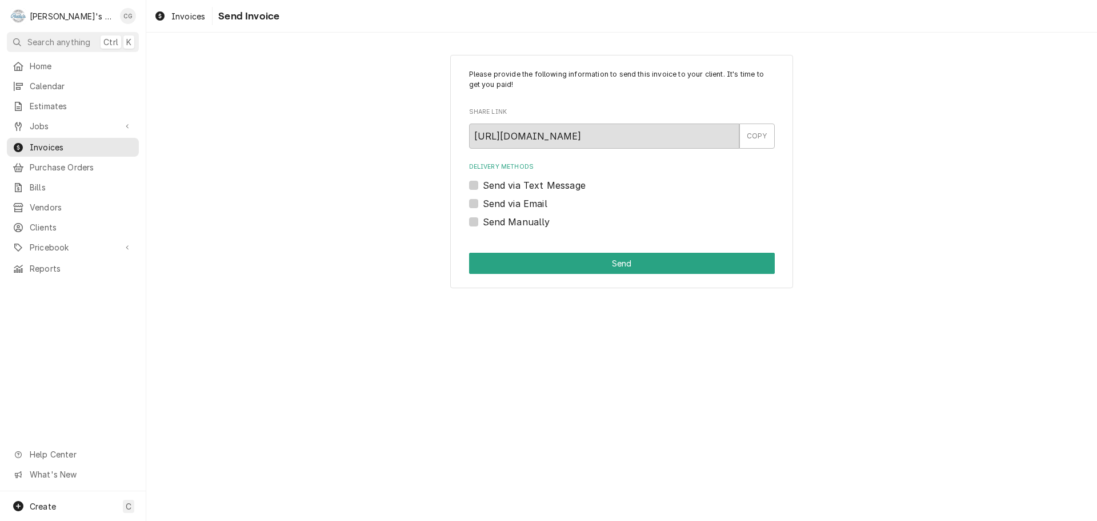
click at [483, 199] on label "Send via Email" at bounding box center [515, 204] width 65 height 14
click at [483, 199] on input "Send via Email" at bounding box center [636, 209] width 306 height 25
checkbox input "true"
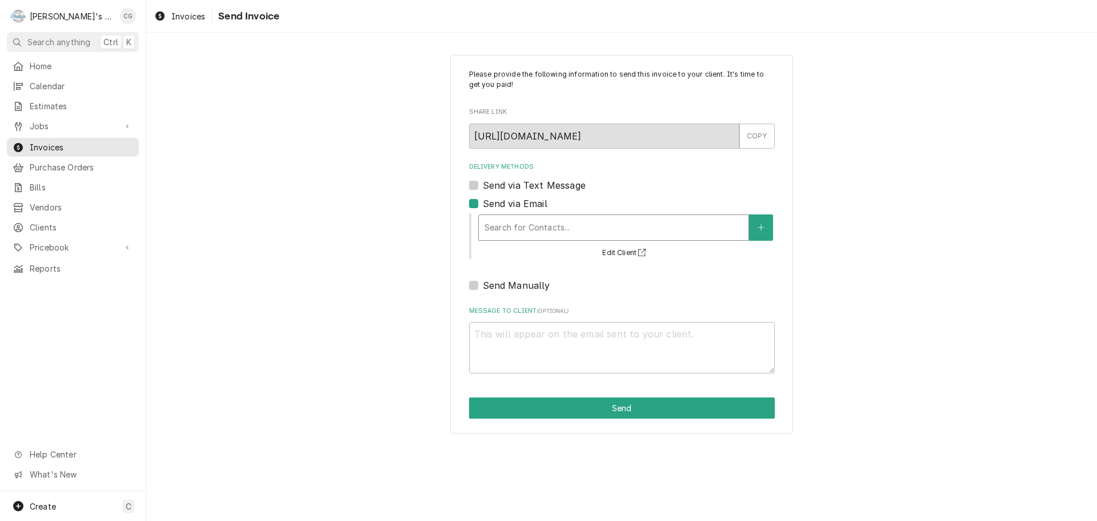
click at [529, 217] on div "Delivery Methods" at bounding box center [614, 227] width 258 height 21
click at [533, 223] on div "Delivery Methods" at bounding box center [614, 227] width 258 height 21
click at [483, 285] on label "Send Manually" at bounding box center [516, 285] width 67 height 14
click at [483, 285] on input "Send Manually" at bounding box center [636, 290] width 306 height 25
checkbox input "true"
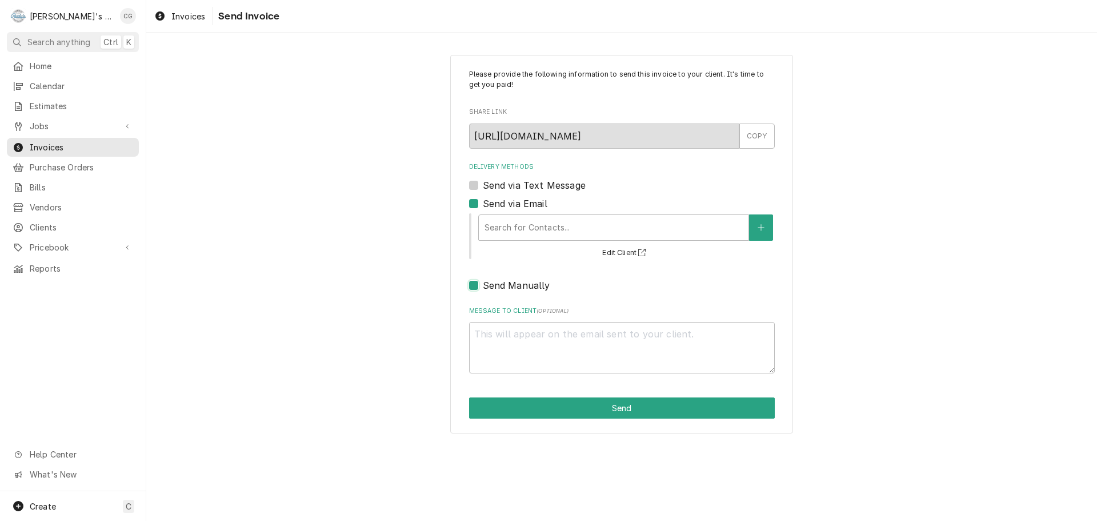
type textarea "x"
click at [483, 283] on label "Send Manually" at bounding box center [516, 285] width 67 height 14
click at [483, 283] on input "Send Manually" at bounding box center [636, 290] width 306 height 25
checkbox input "false"
type textarea "x"
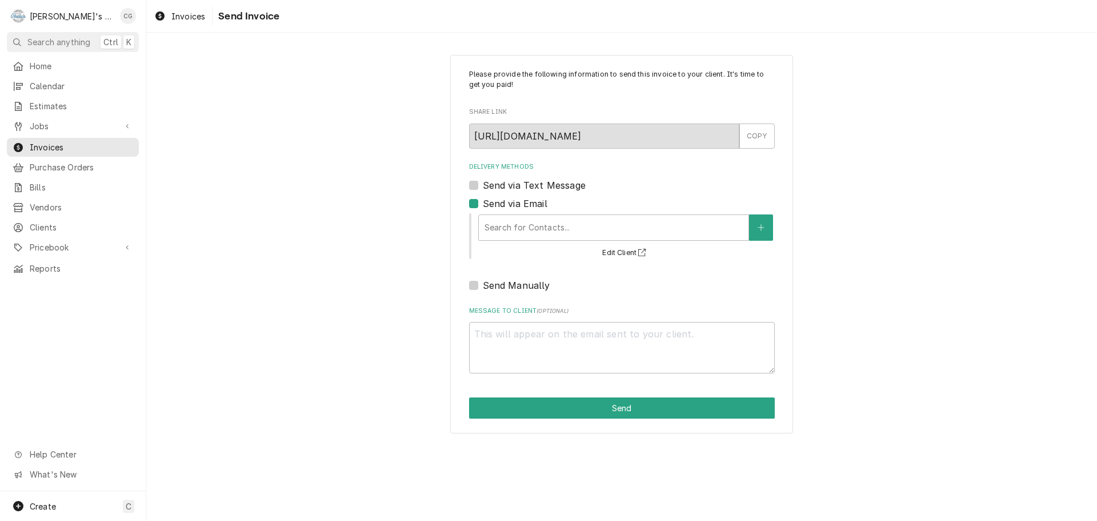
click at [483, 204] on label "Send via Email" at bounding box center [515, 204] width 65 height 14
click at [483, 204] on input "Send via Email" at bounding box center [636, 209] width 306 height 25
checkbox input "false"
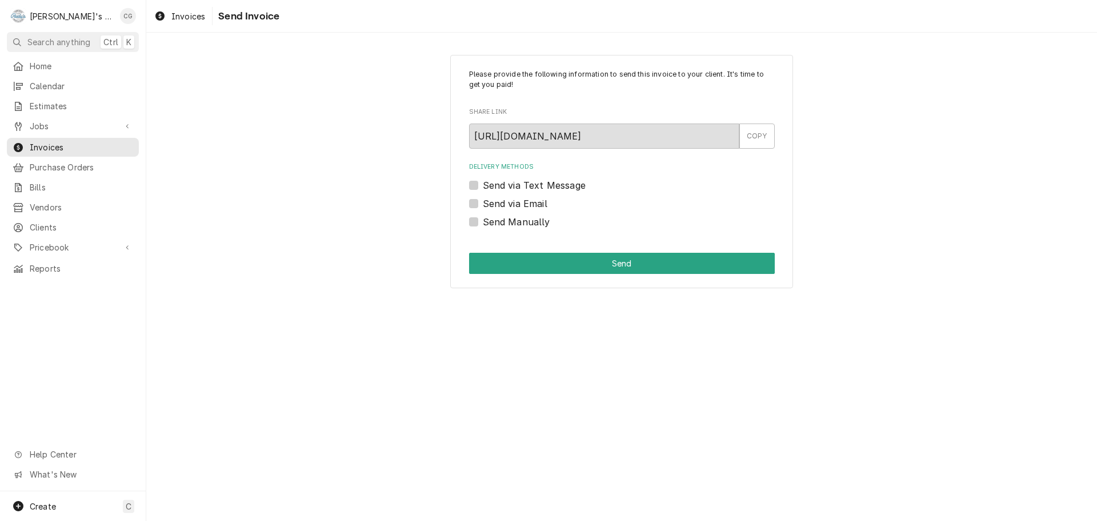
click at [483, 187] on label "Send via Text Message" at bounding box center [534, 185] width 103 height 14
click at [483, 187] on input "Send via Text Message" at bounding box center [636, 190] width 306 height 25
checkbox input "true"
type textarea "x"
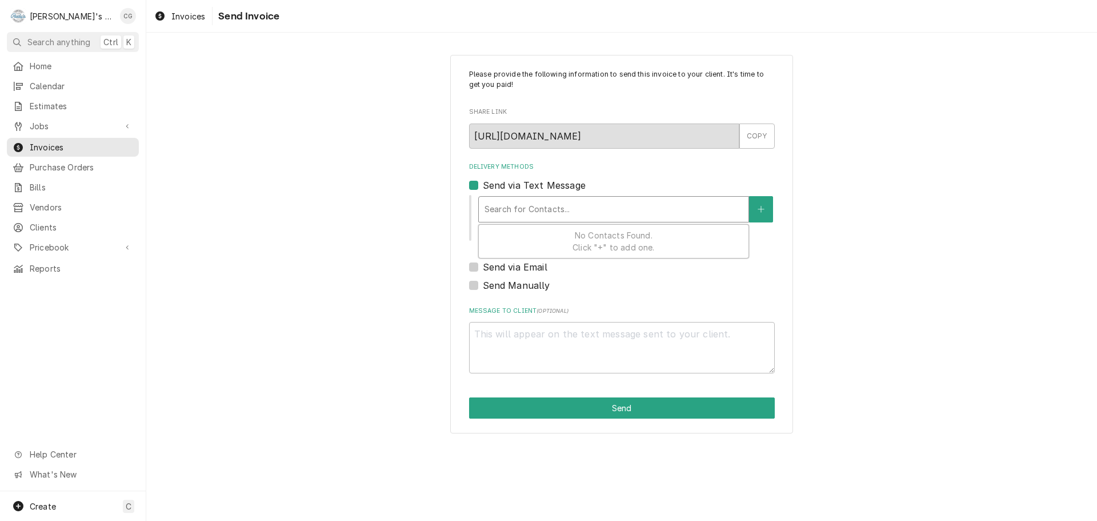
click at [519, 218] on div "Delivery Methods" at bounding box center [614, 209] width 258 height 21
click at [419, 205] on div "Please provide the following information to send this invoice to your client. I…" at bounding box center [621, 244] width 951 height 398
click at [576, 214] on div "Delivery Methods" at bounding box center [614, 209] width 258 height 21
click at [483, 263] on label "Send via Email" at bounding box center [515, 267] width 65 height 14
click at [483, 263] on input "Send via Email" at bounding box center [636, 272] width 306 height 25
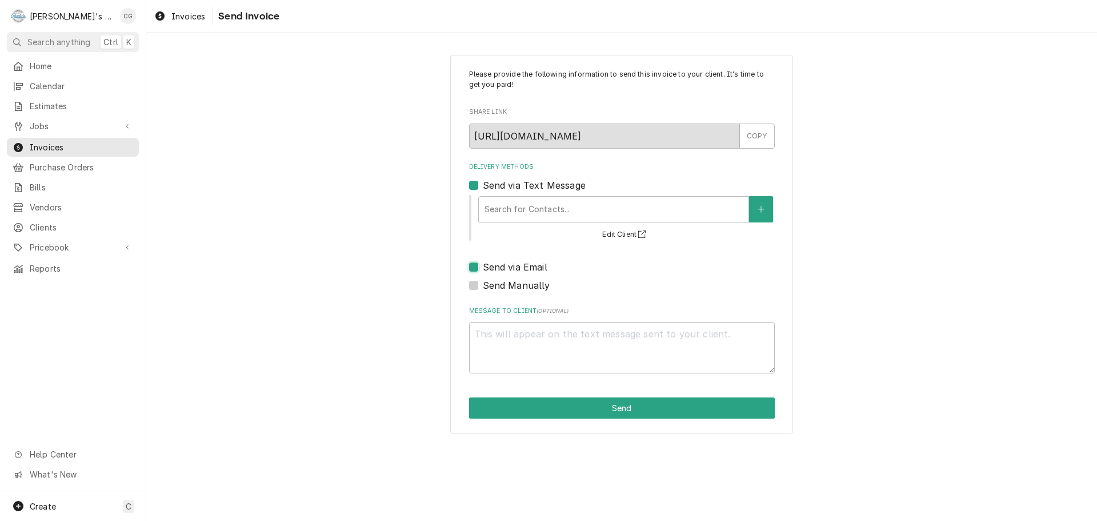
checkbox input "true"
type textarea "x"
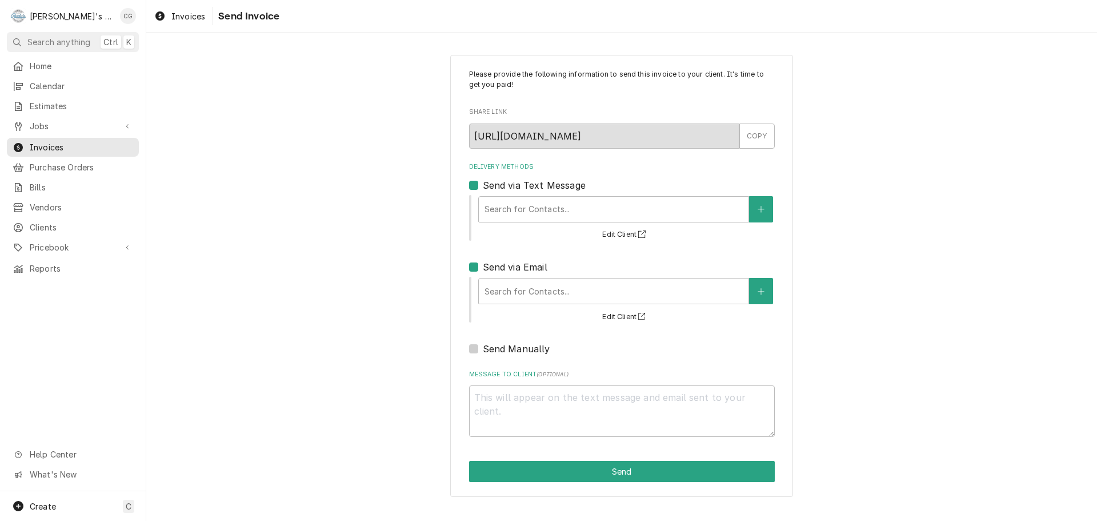
click at [483, 185] on label "Send via Text Message" at bounding box center [534, 185] width 103 height 14
click at [483, 185] on input "Send via Text Message" at bounding box center [636, 190] width 306 height 25
checkbox input "false"
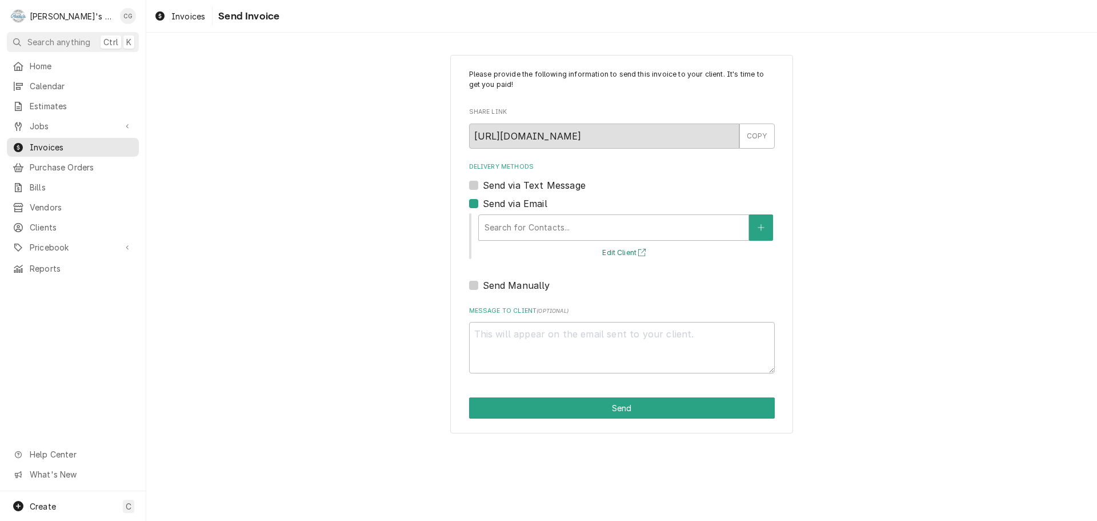
click at [617, 253] on button "Edit Client" at bounding box center [625, 253] width 50 height 14
click at [610, 253] on button "Edit Client" at bounding box center [625, 253] width 50 height 14
type textarea "x"
click at [517, 229] on div "Delivery Methods" at bounding box center [614, 227] width 258 height 21
click at [531, 259] on div "No Contacts Found. Click "+" to add one." at bounding box center [614, 259] width 270 height 33
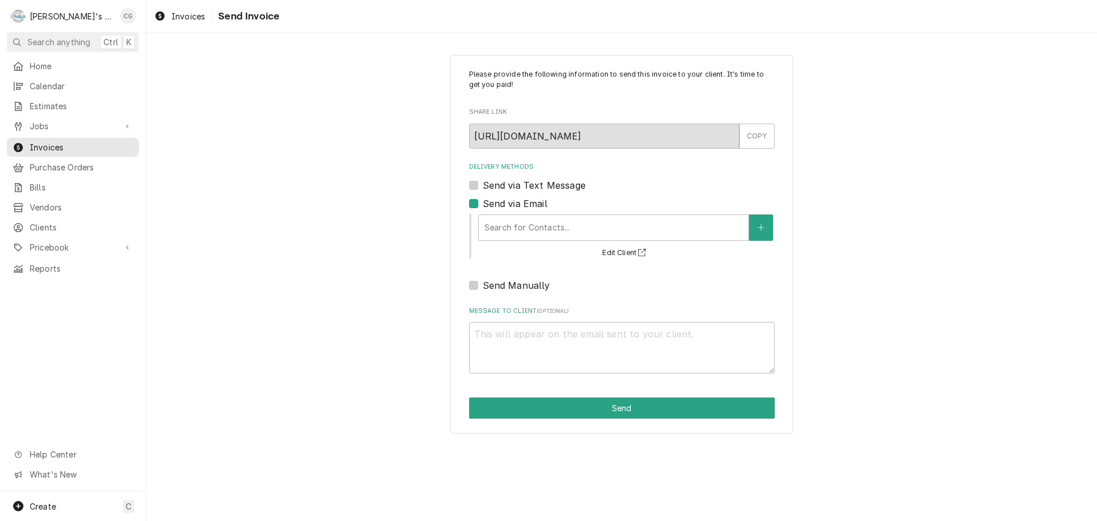
click at [892, 143] on div "Please provide the following information to send this invoice to your client. I…" at bounding box center [621, 244] width 951 height 398
click at [536, 229] on div "Delivery Methods" at bounding box center [614, 227] width 258 height 21
click at [557, 297] on div "Please provide the following information to send this invoice to your client. I…" at bounding box center [622, 221] width 306 height 304
click at [618, 250] on button "Edit Client" at bounding box center [625, 253] width 50 height 14
click at [483, 183] on label "Send via Text Message" at bounding box center [534, 185] width 103 height 14
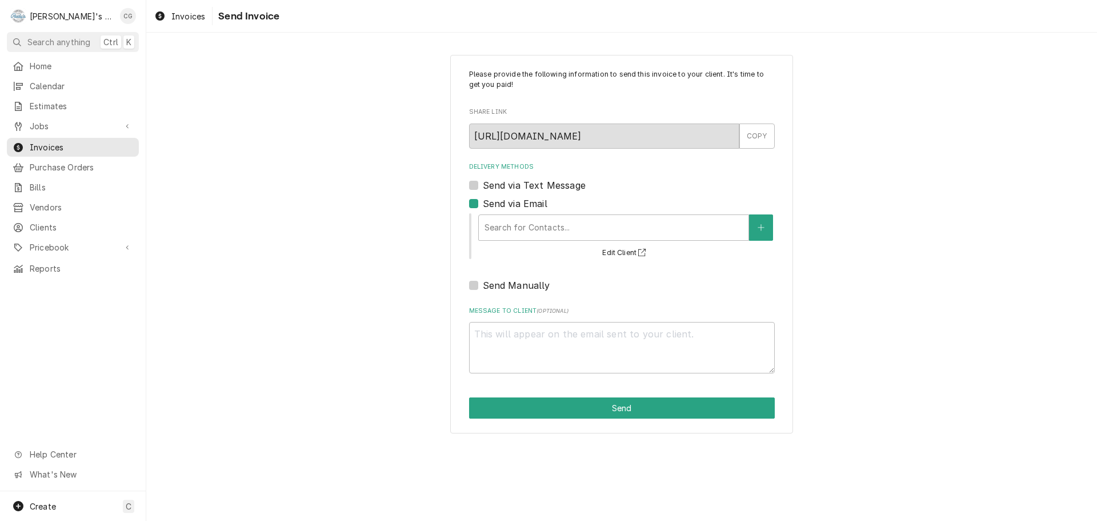
click at [483, 183] on input "Send via Text Message" at bounding box center [636, 190] width 306 height 25
checkbox input "true"
type textarea "x"
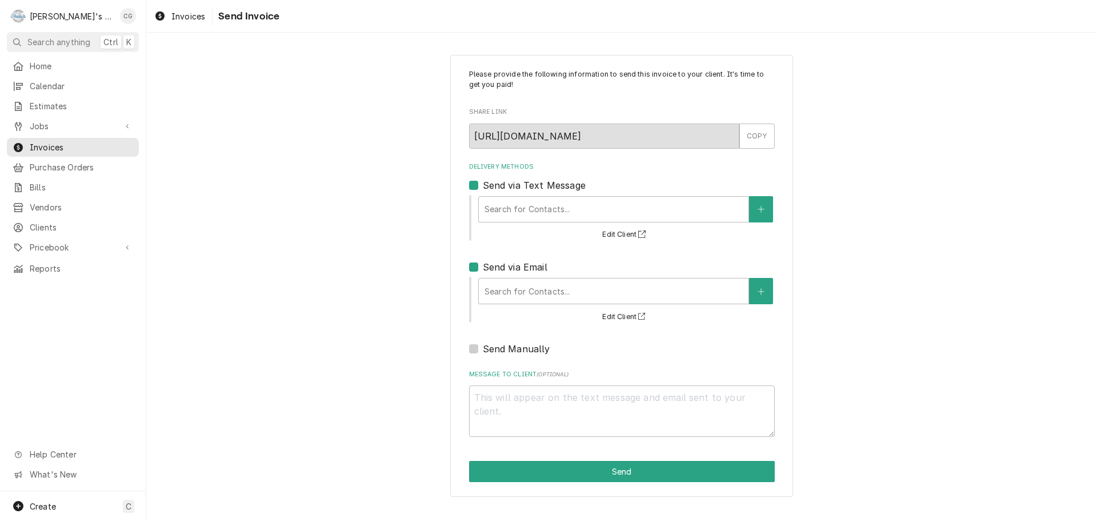
click at [483, 268] on label "Send via Email" at bounding box center [515, 267] width 65 height 14
click at [483, 268] on input "Send via Email" at bounding box center [636, 272] width 306 height 25
checkbox input "false"
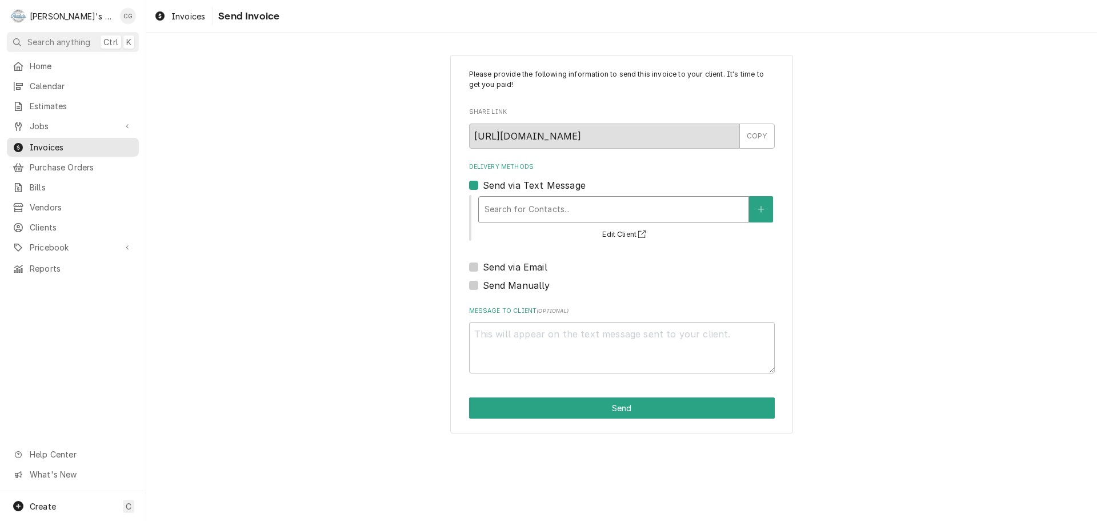
type textarea "x"
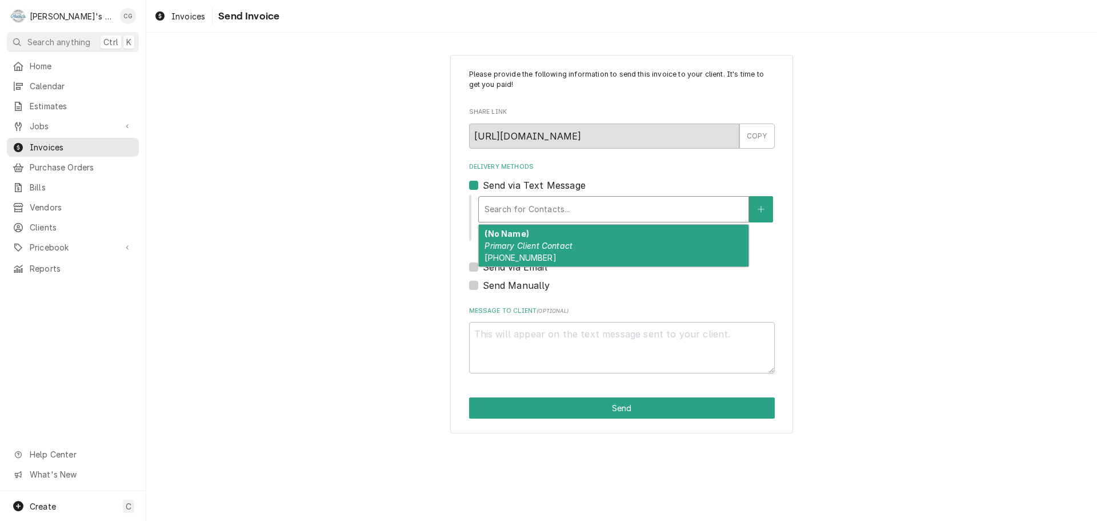
click at [509, 202] on div "Delivery Methods" at bounding box center [614, 209] width 258 height 21
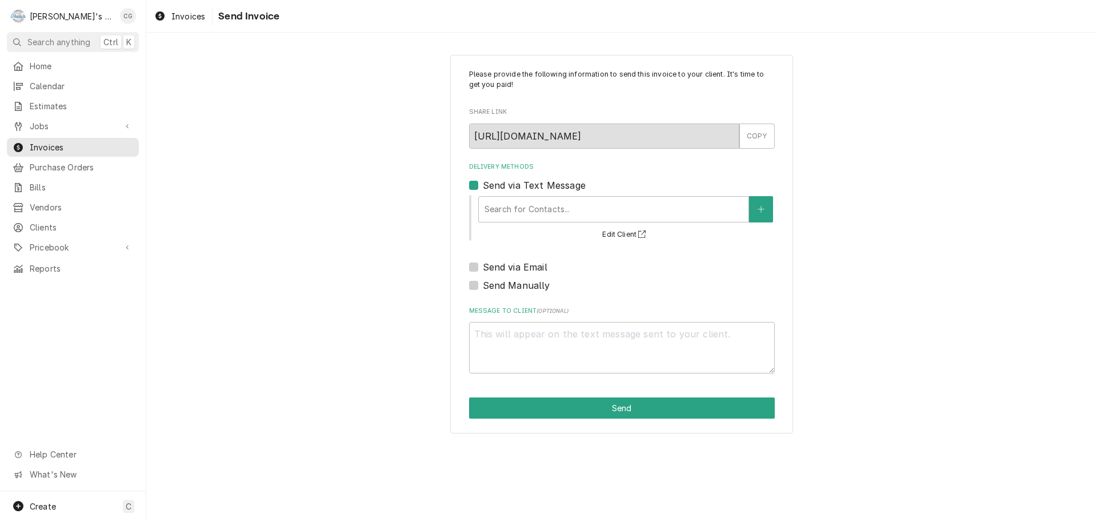
click at [483, 182] on label "Send via Text Message" at bounding box center [534, 185] width 103 height 14
click at [483, 182] on input "Send via Text Message" at bounding box center [636, 190] width 306 height 25
checkbox input "false"
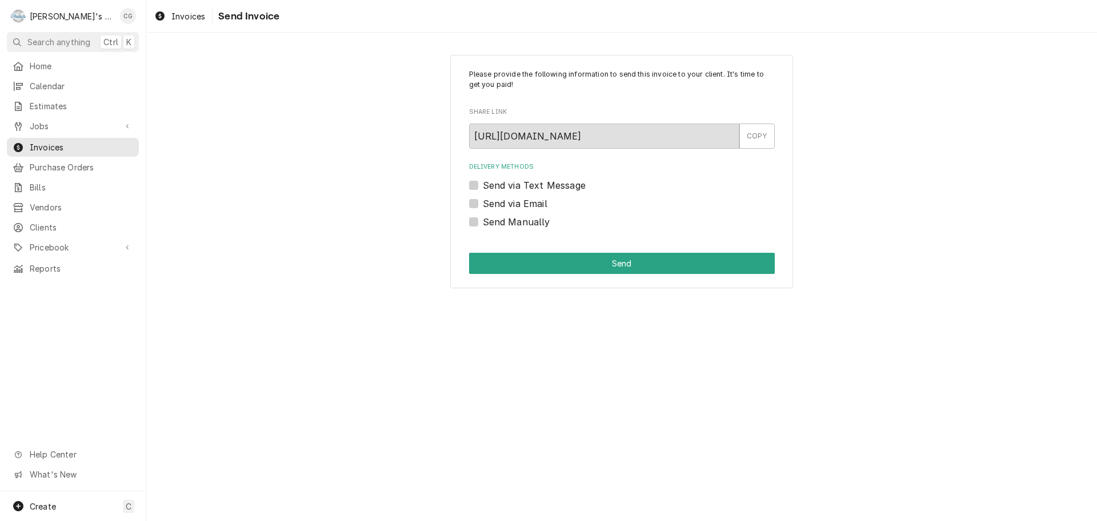
click at [483, 205] on label "Send via Email" at bounding box center [515, 204] width 65 height 14
click at [483, 205] on input "Send via Email" at bounding box center [636, 209] width 306 height 25
checkbox input "true"
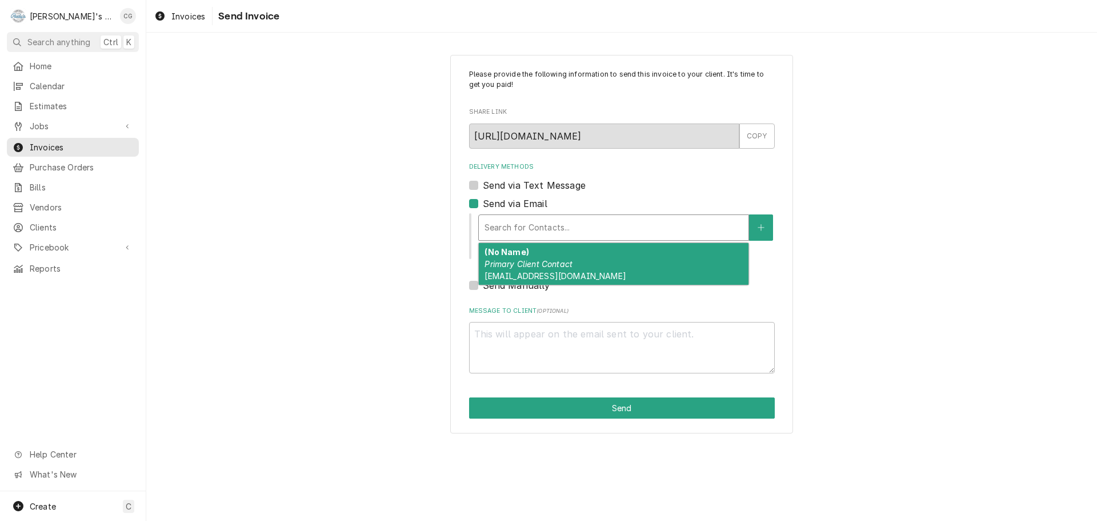
click at [525, 226] on div "Delivery Methods" at bounding box center [614, 227] width 258 height 21
click at [531, 267] on em "Primary Client Contact" at bounding box center [529, 264] width 88 height 10
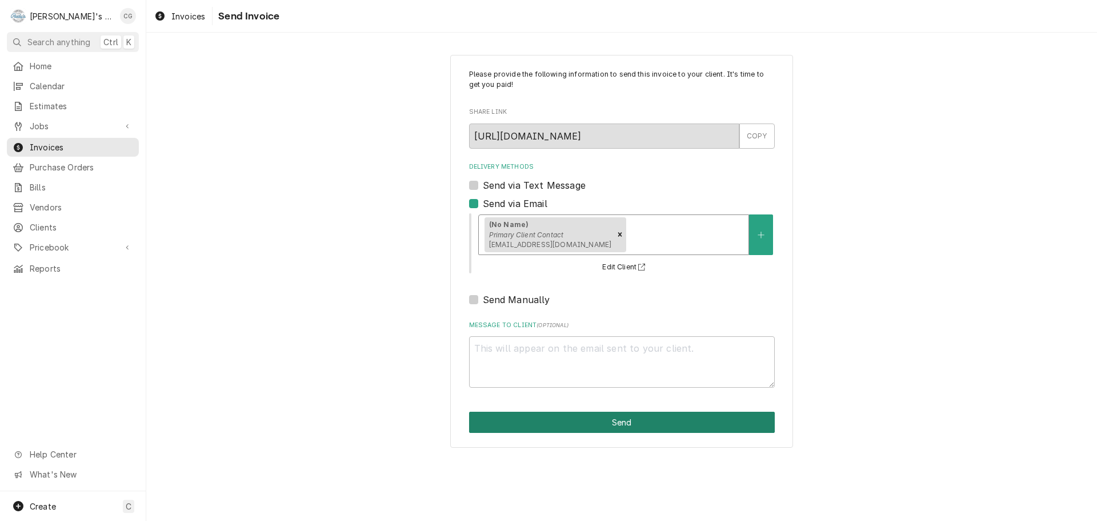
click at [630, 427] on button "Send" at bounding box center [622, 421] width 306 height 21
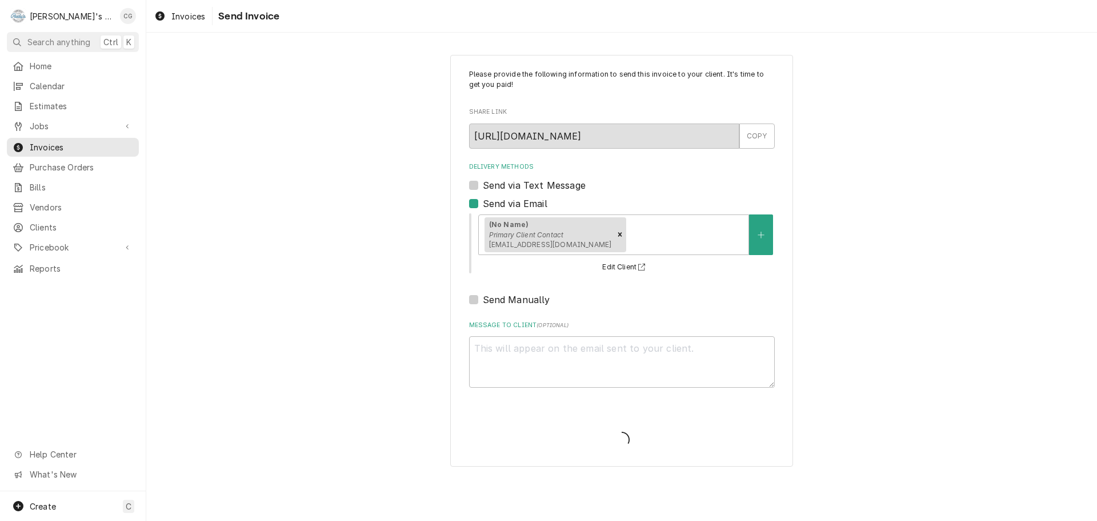
type textarea "x"
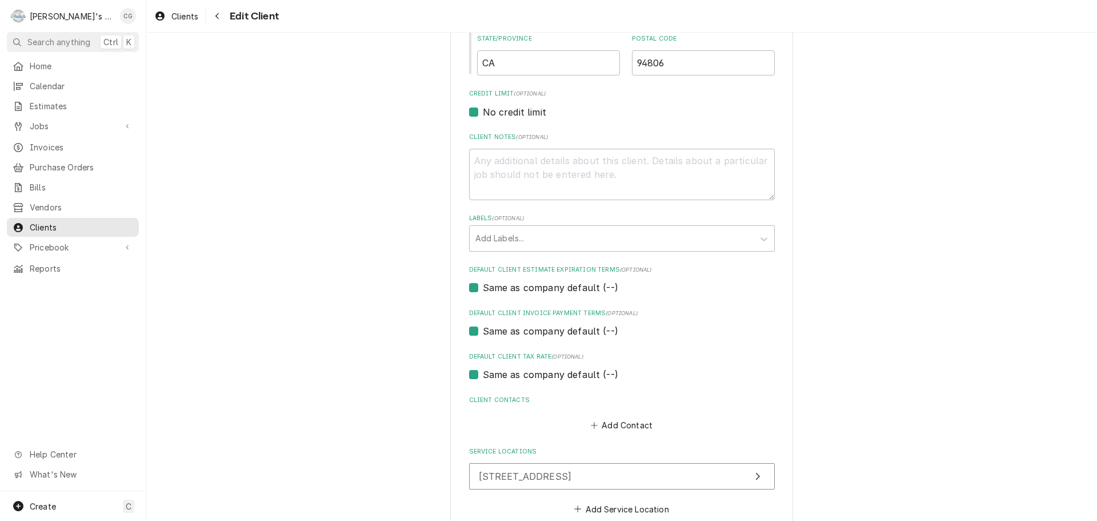
scroll to position [514, 0]
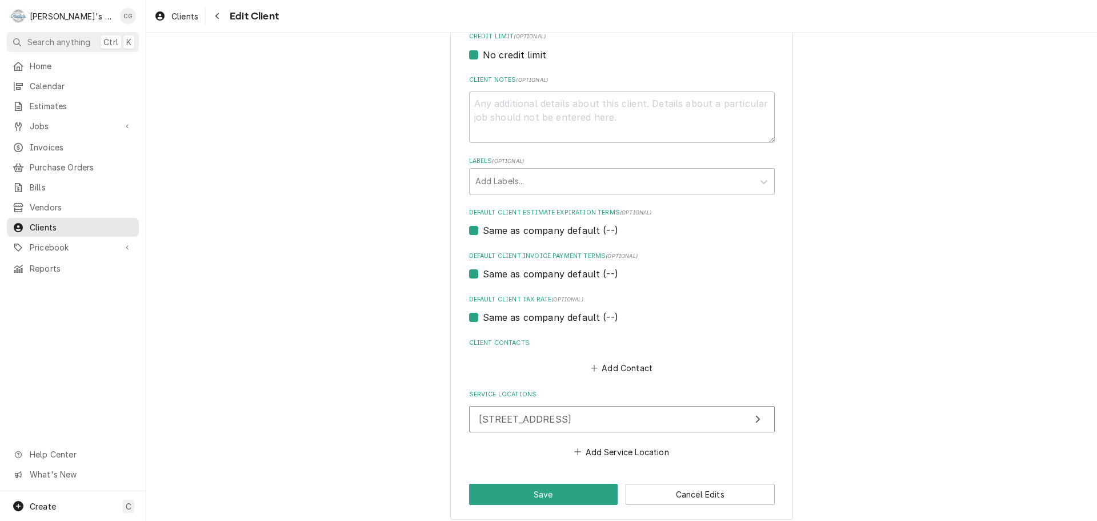
click at [588, 230] on label "Same as company default (--)" at bounding box center [550, 230] width 135 height 14
click at [588, 230] on input "Same as company default (--)" at bounding box center [636, 235] width 306 height 25
checkbox input "false"
type textarea "x"
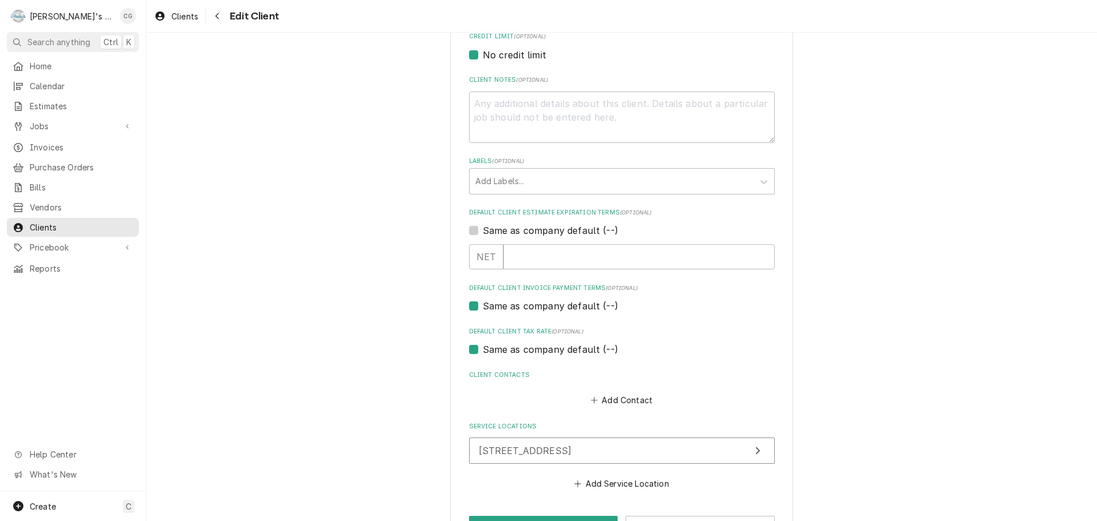
click at [588, 230] on label "Same as company default (--)" at bounding box center [550, 230] width 135 height 14
click at [588, 230] on input "Same as company default (--)" at bounding box center [636, 235] width 306 height 25
checkbox input "true"
type textarea "x"
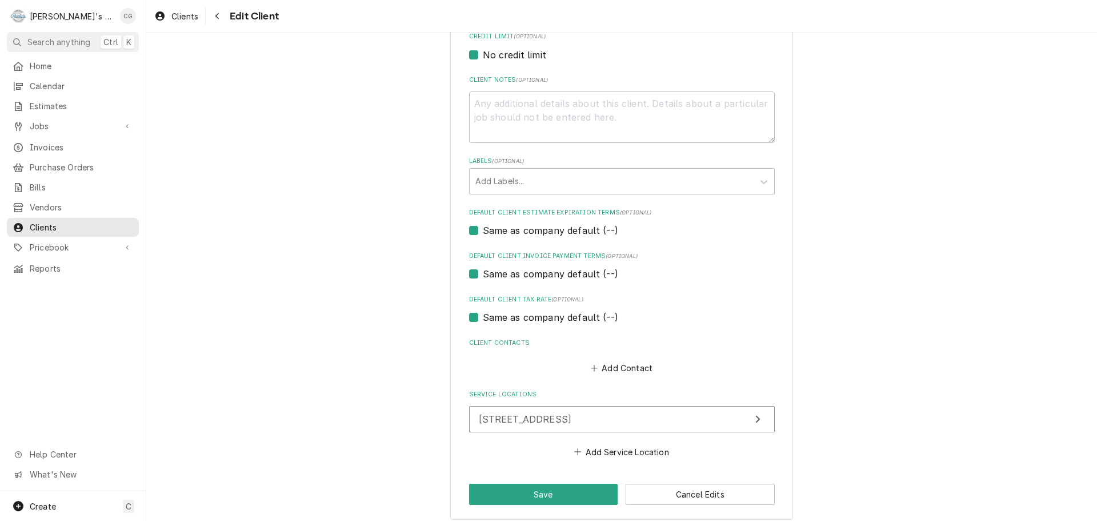
click at [579, 268] on label "Same as company default (--)" at bounding box center [550, 274] width 135 height 14
click at [579, 268] on input "Same as company default (--)" at bounding box center [636, 279] width 306 height 25
checkbox input "false"
type textarea "x"
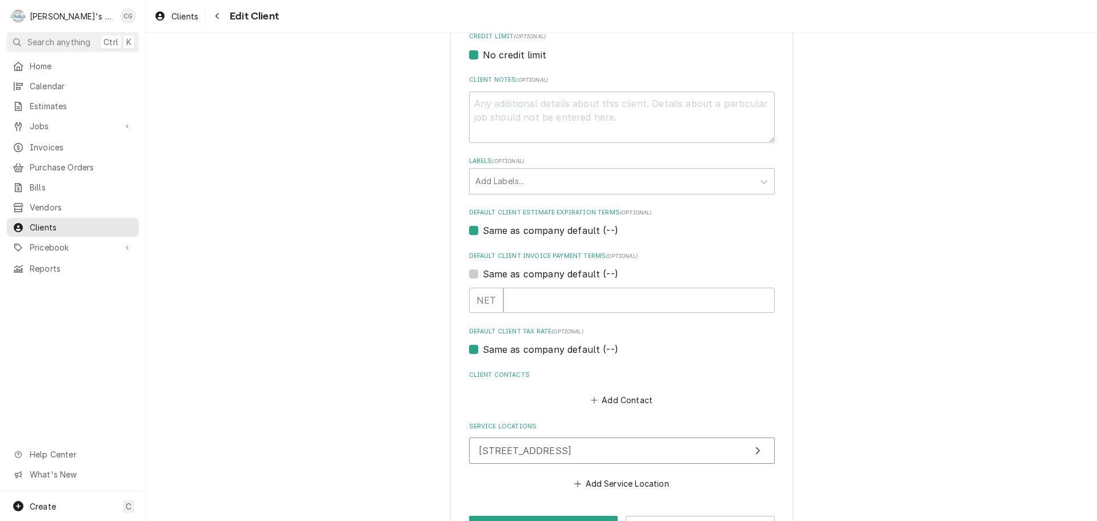
click at [579, 268] on label "Same as company default (--)" at bounding box center [550, 274] width 135 height 14
click at [579, 268] on input "Same as company default (--)" at bounding box center [636, 279] width 306 height 25
checkbox input "true"
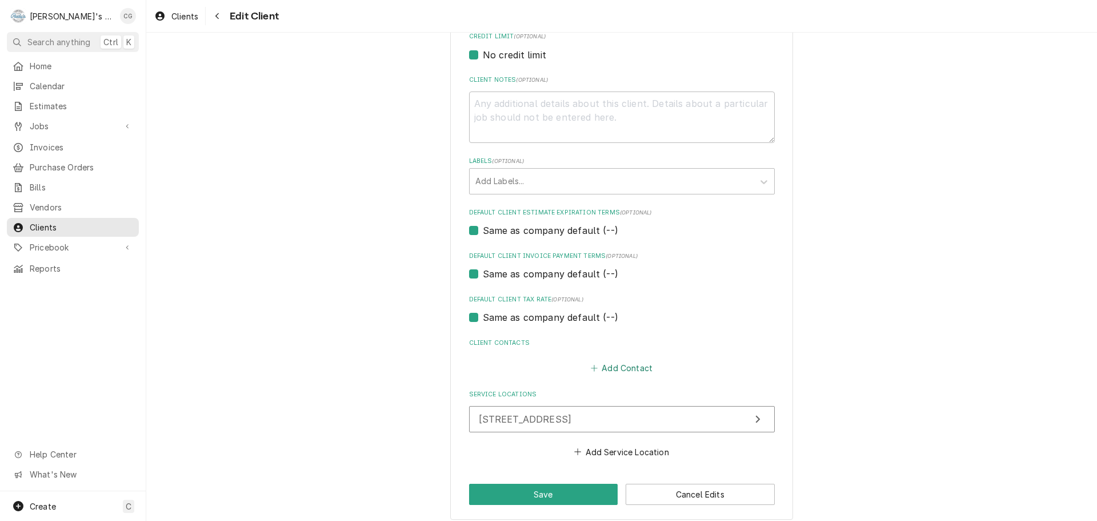
click at [615, 369] on button "Add Contact" at bounding box center [622, 368] width 66 height 16
type textarea "x"
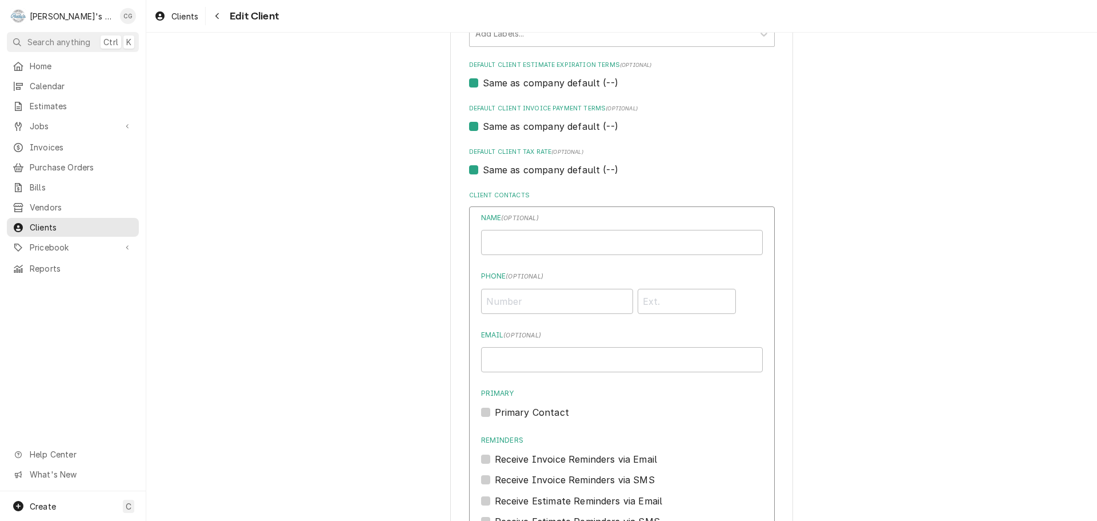
scroll to position [686, 0]
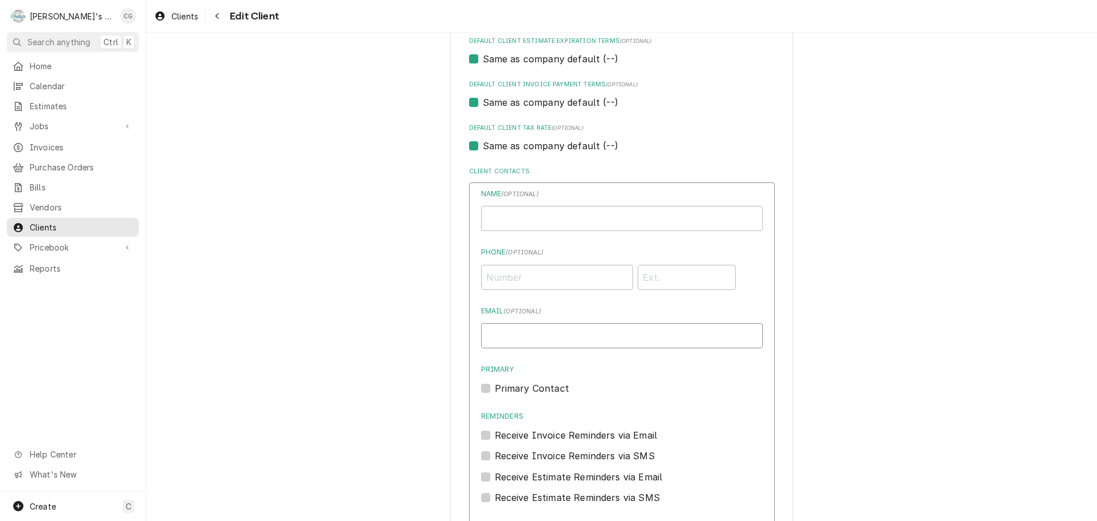
paste input "[EMAIL_ADDRESS][DOMAIN_NAME]"
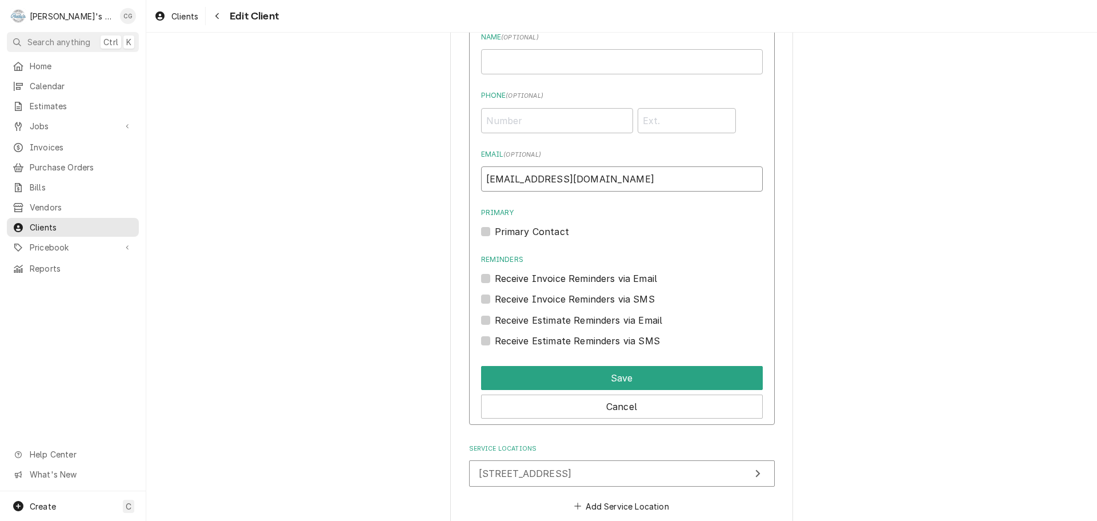
scroll to position [857, 0]
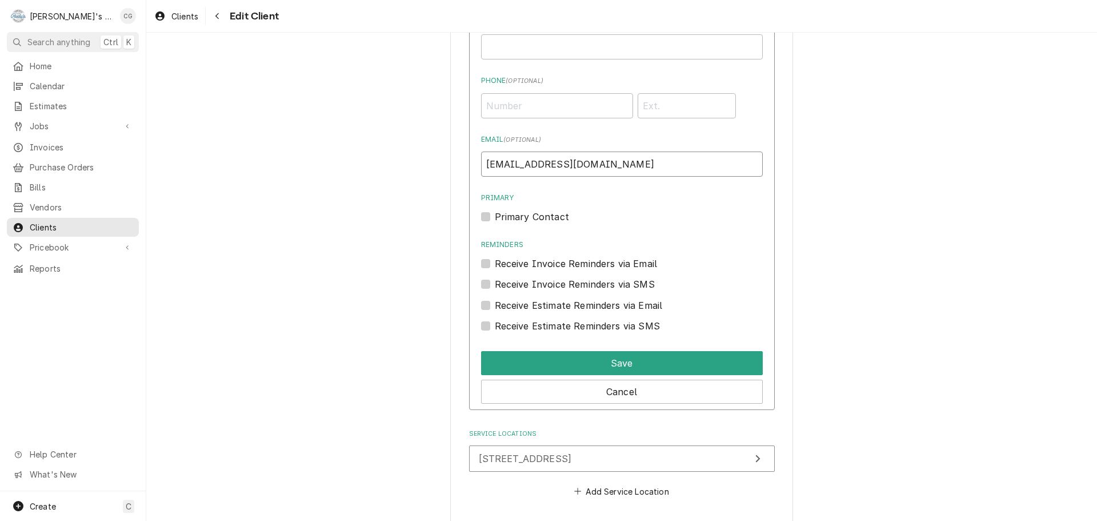
type input "[EMAIL_ADDRESS][DOMAIN_NAME]"
click at [495, 216] on label "Primary Contact" at bounding box center [532, 217] width 74 height 14
click at [495, 216] on input "Primary" at bounding box center [636, 222] width 282 height 25
checkbox input "true"
type textarea "x"
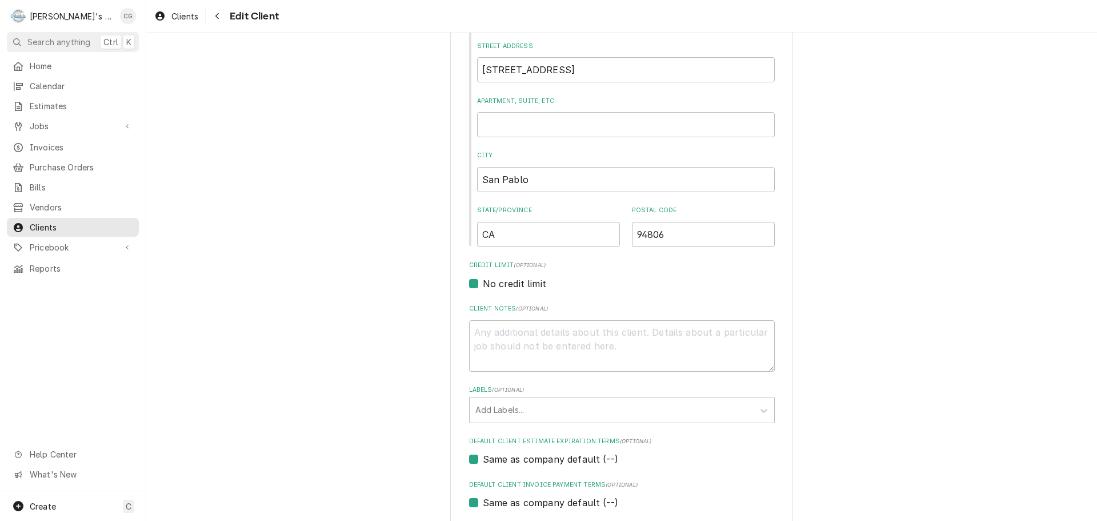
scroll to position [523, 0]
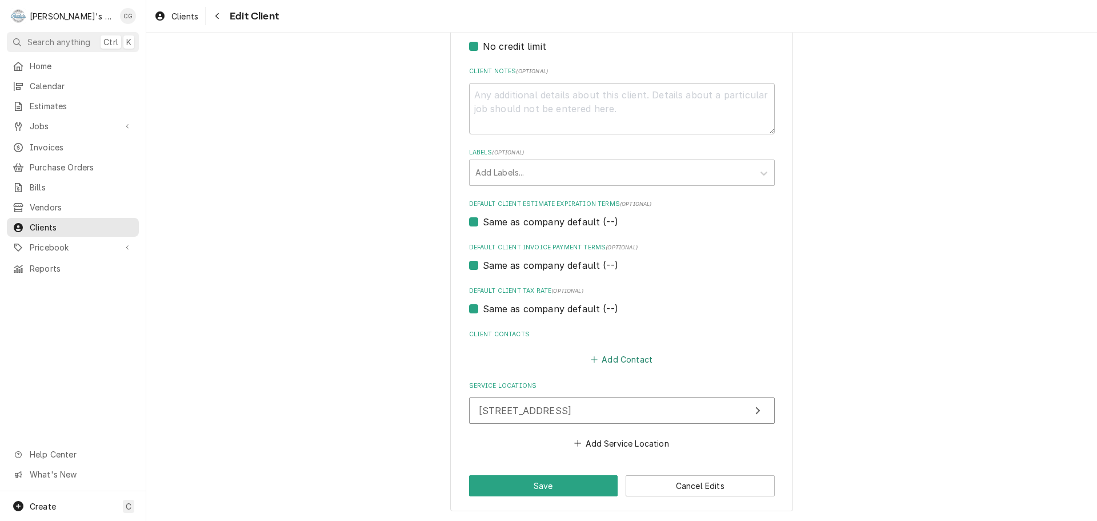
click at [626, 358] on button "Add Contact" at bounding box center [622, 359] width 66 height 16
type textarea "x"
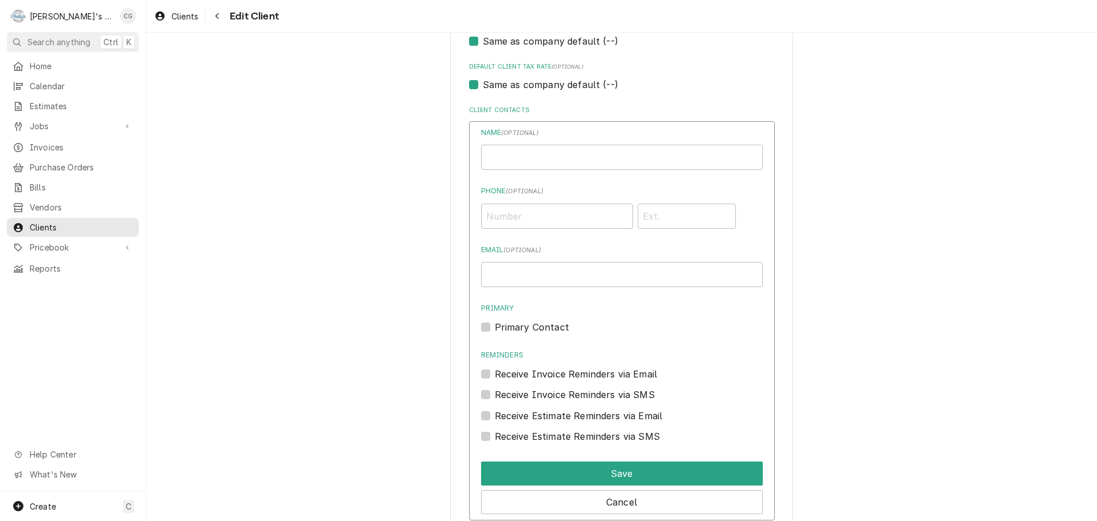
scroll to position [751, 0]
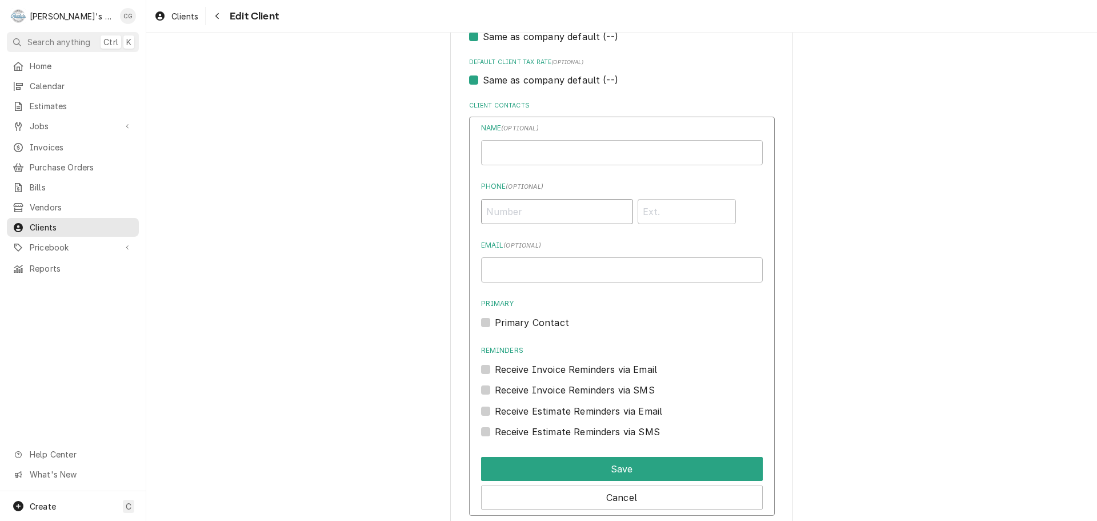
paste input "[PHONE_NUMBER]"
type input "[PHONE_NUMBER]"
click at [571, 278] on input "Email ( optional )" at bounding box center [622, 269] width 282 height 25
paste input "AHMEDSALEH0116@GMAIL.COM"
type input "AHMEDSALEH0116@GMAIL.COM"
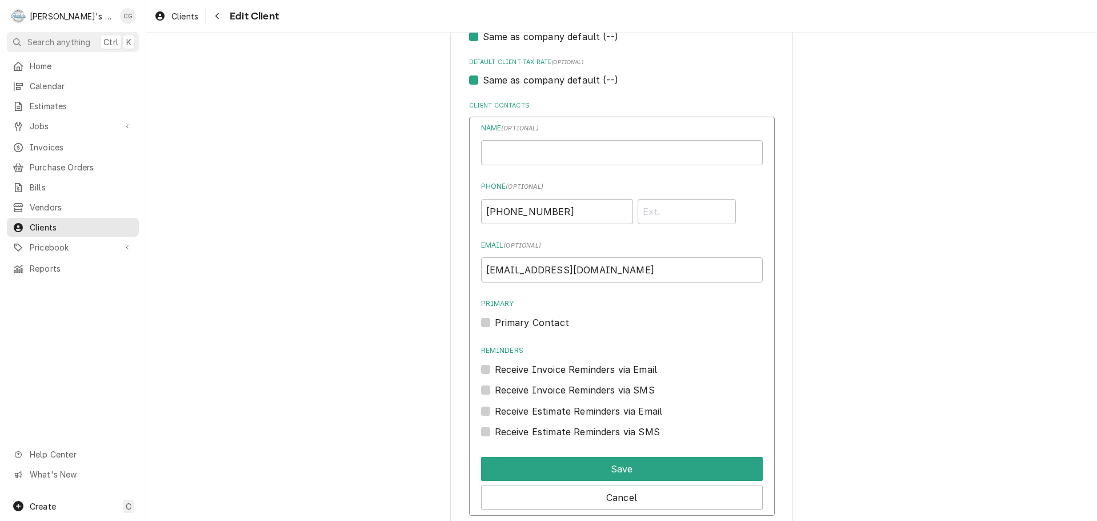
click at [495, 369] on label "Receive Invoice Reminders via Email" at bounding box center [576, 369] width 163 height 14
click at [495, 369] on input "Reminders" at bounding box center [636, 374] width 282 height 25
checkbox input "true"
click at [495, 322] on label "Primary Contact" at bounding box center [532, 322] width 74 height 14
click at [495, 322] on input "Primary" at bounding box center [636, 327] width 282 height 25
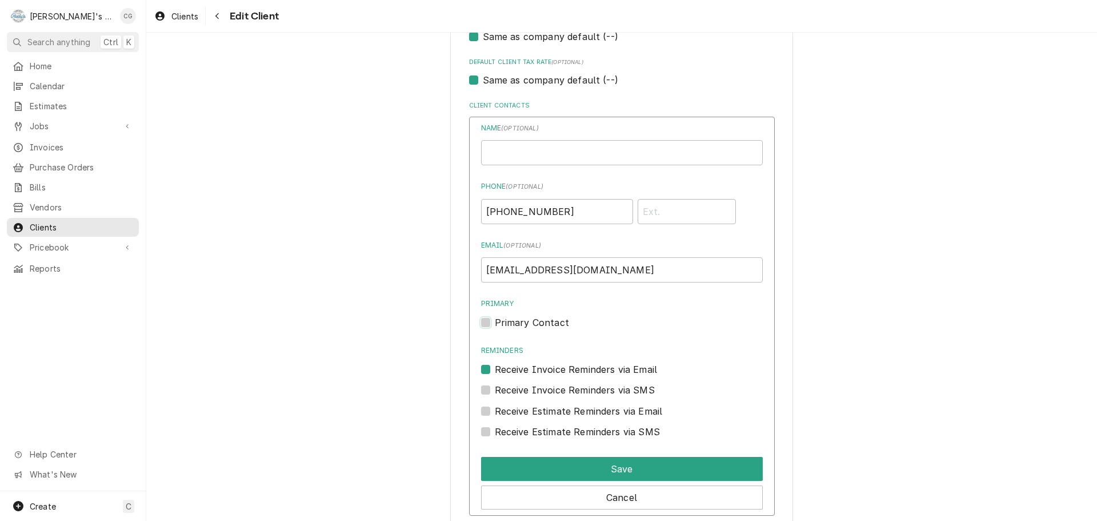
checkbox input "true"
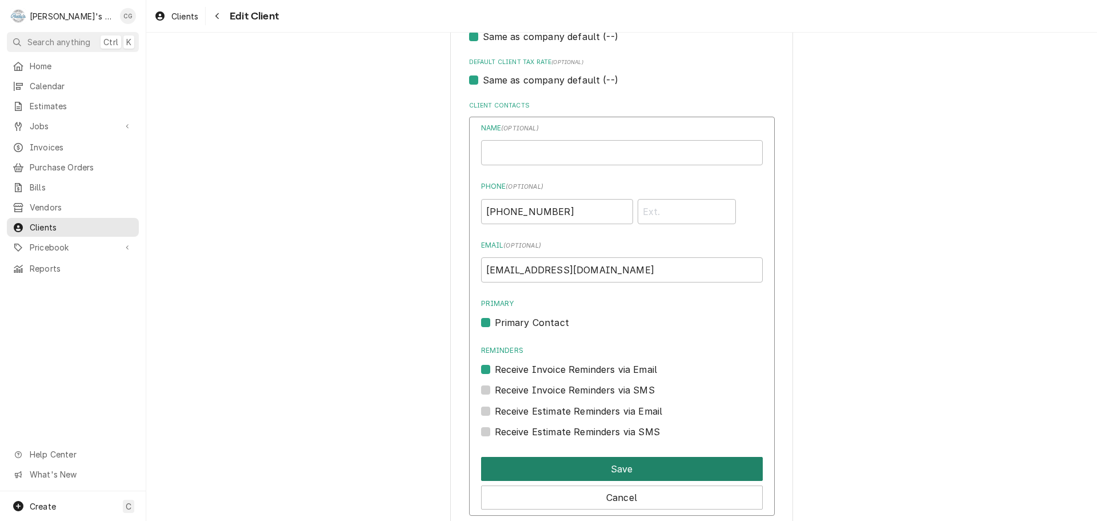
click at [557, 463] on button "Save" at bounding box center [622, 469] width 282 height 24
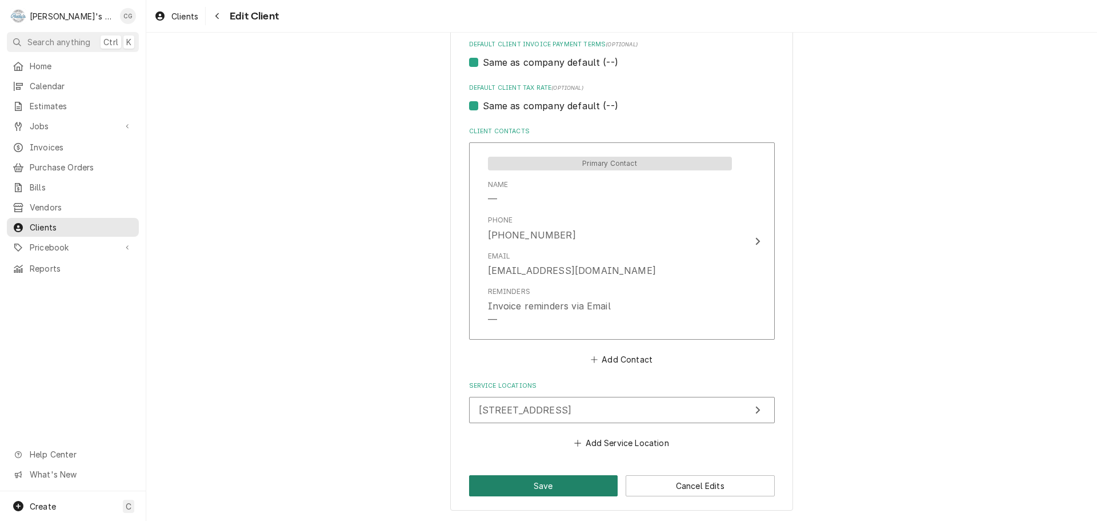
click at [568, 479] on button "Save" at bounding box center [543, 485] width 149 height 21
type textarea "x"
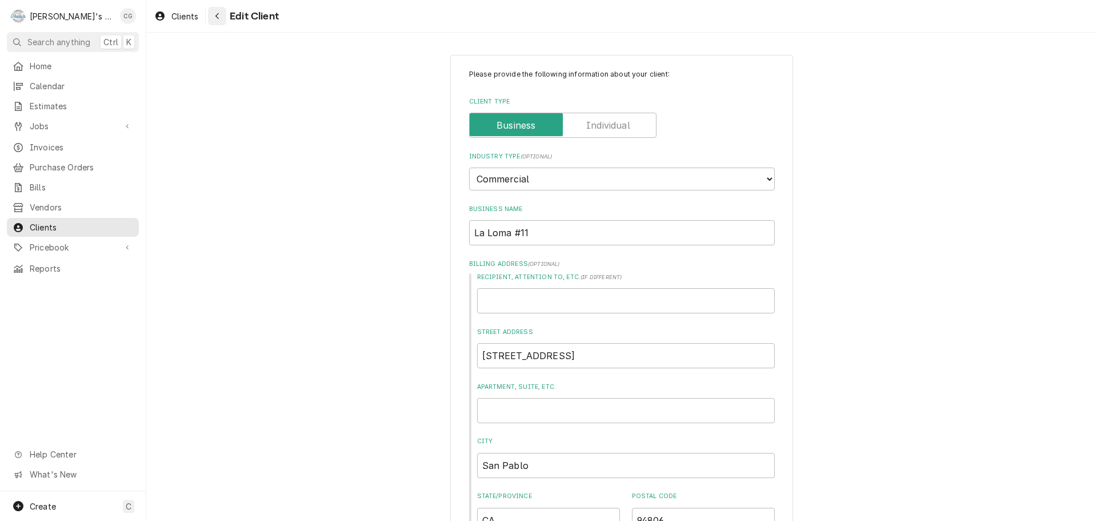
click at [217, 16] on icon "Navigate back" at bounding box center [217, 16] width 5 height 8
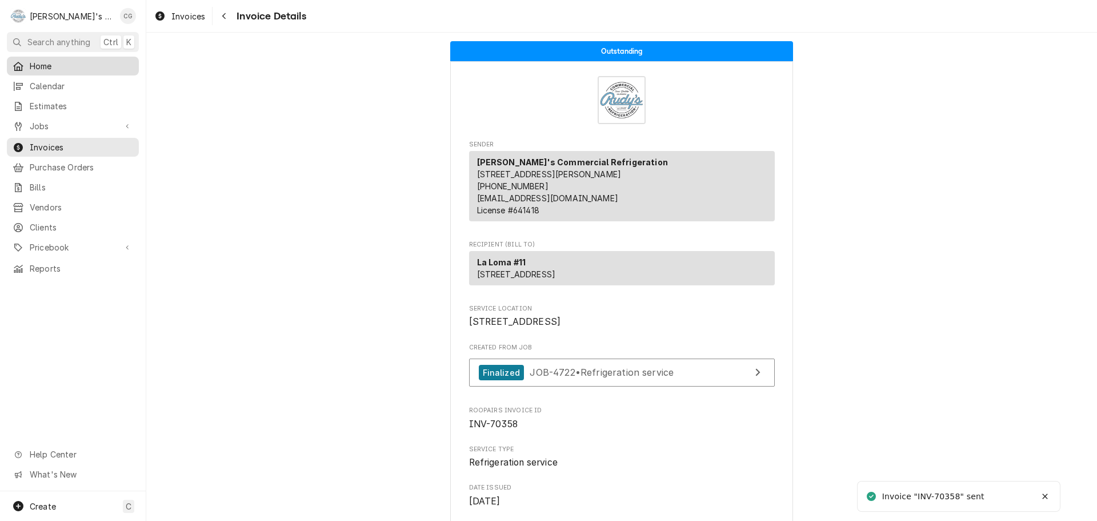
click at [78, 62] on span "Home" at bounding box center [81, 66] width 103 height 12
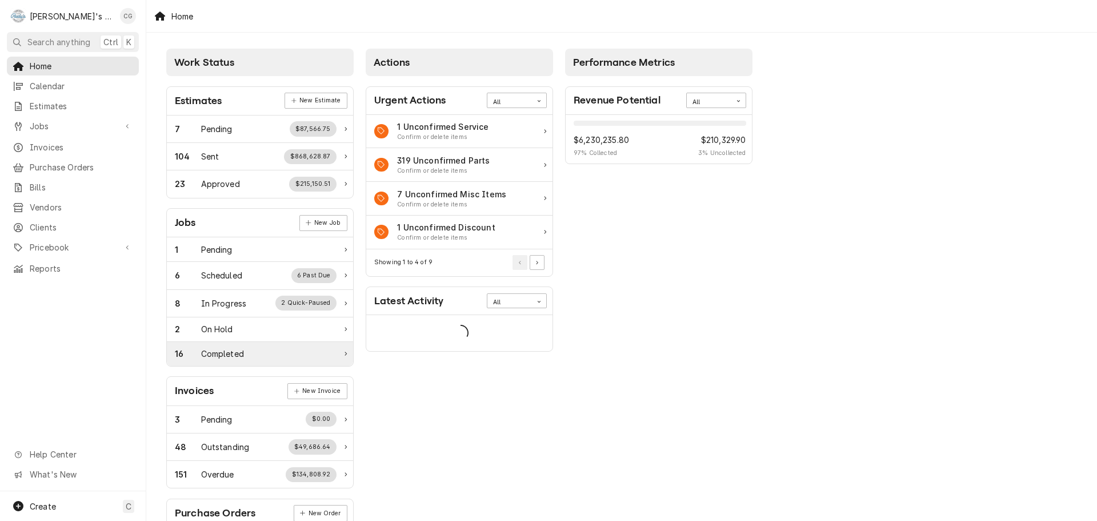
click at [295, 358] on div "16 Completed" at bounding box center [256, 353] width 162 height 12
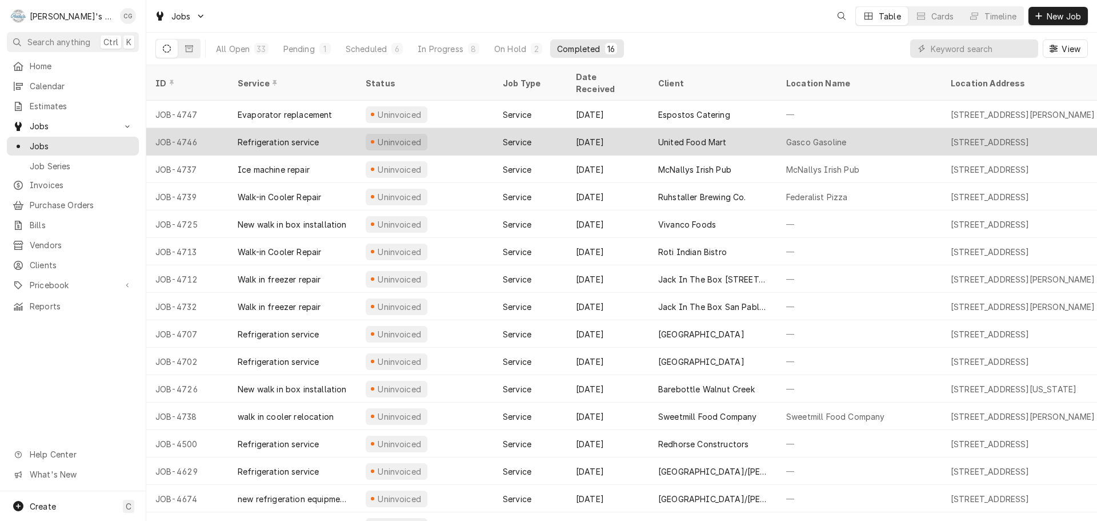
click at [772, 129] on div "United Food Mart" at bounding box center [713, 141] width 128 height 27
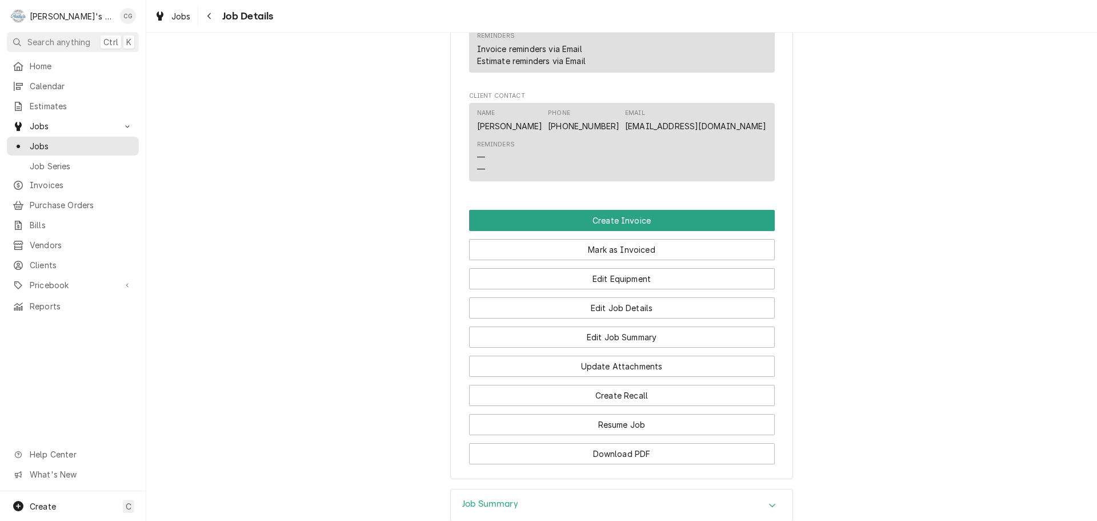
scroll to position [743, 0]
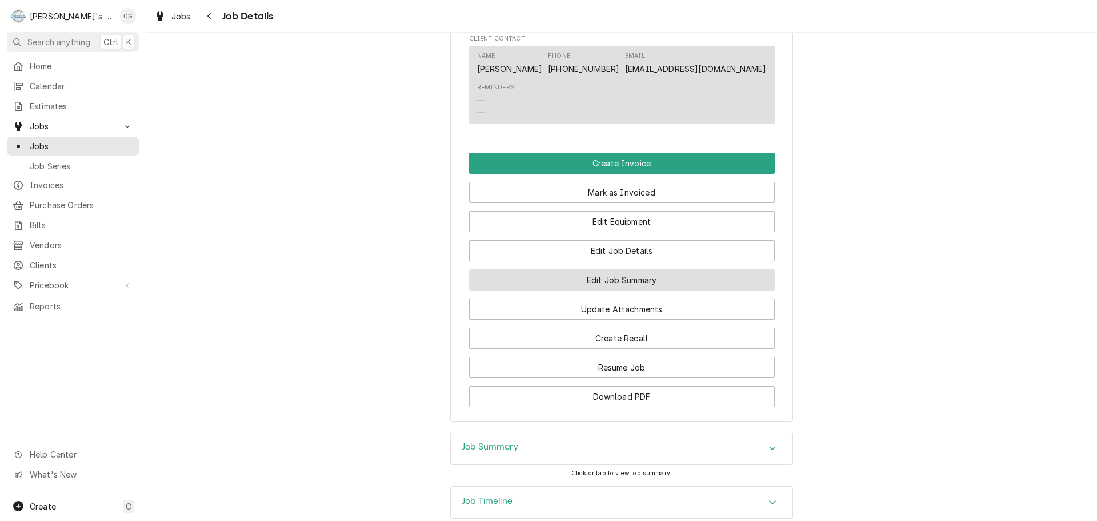
click at [662, 290] on button "Edit Job Summary" at bounding box center [622, 279] width 306 height 21
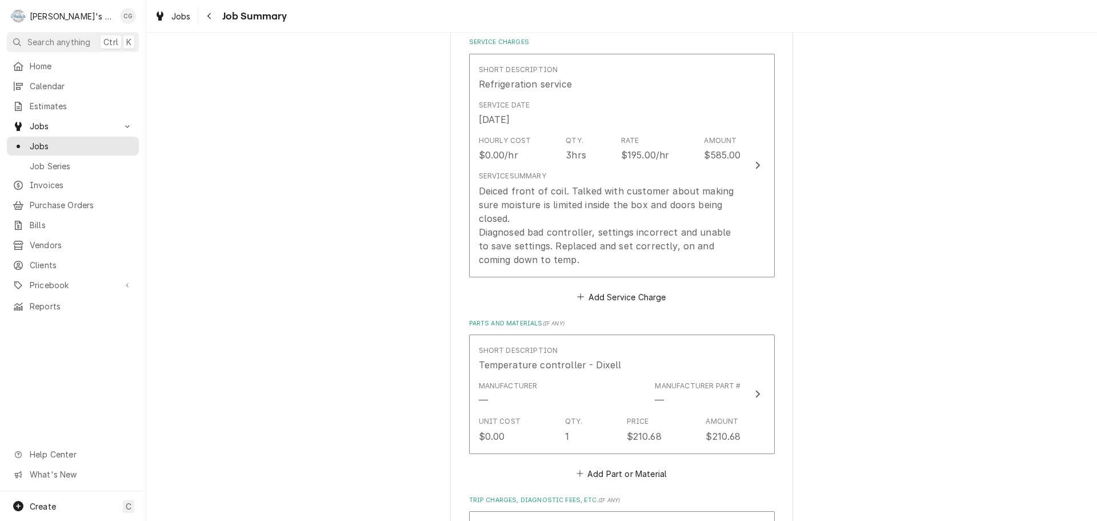
scroll to position [93, 0]
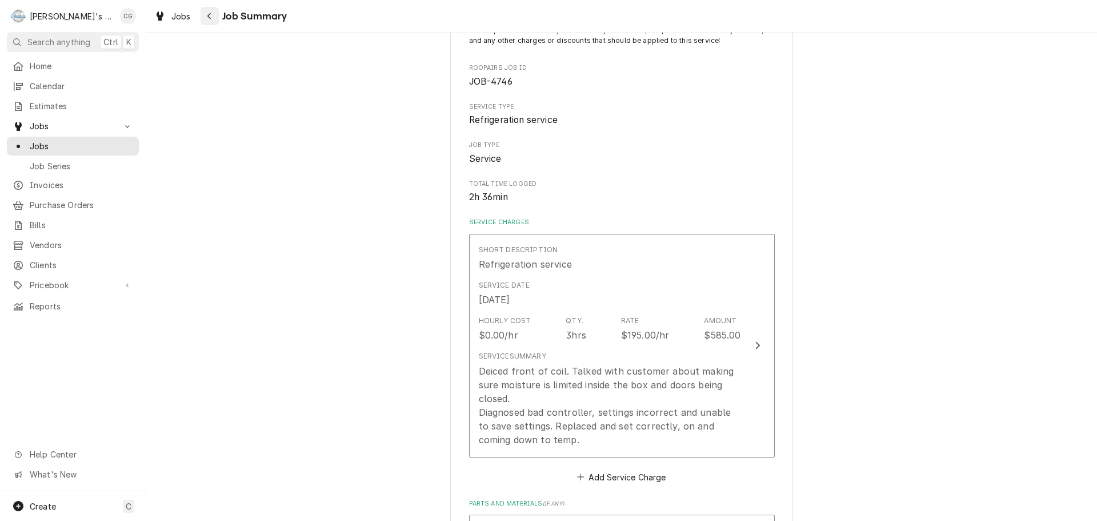
click at [204, 17] on div "Navigate back" at bounding box center [209, 15] width 11 height 11
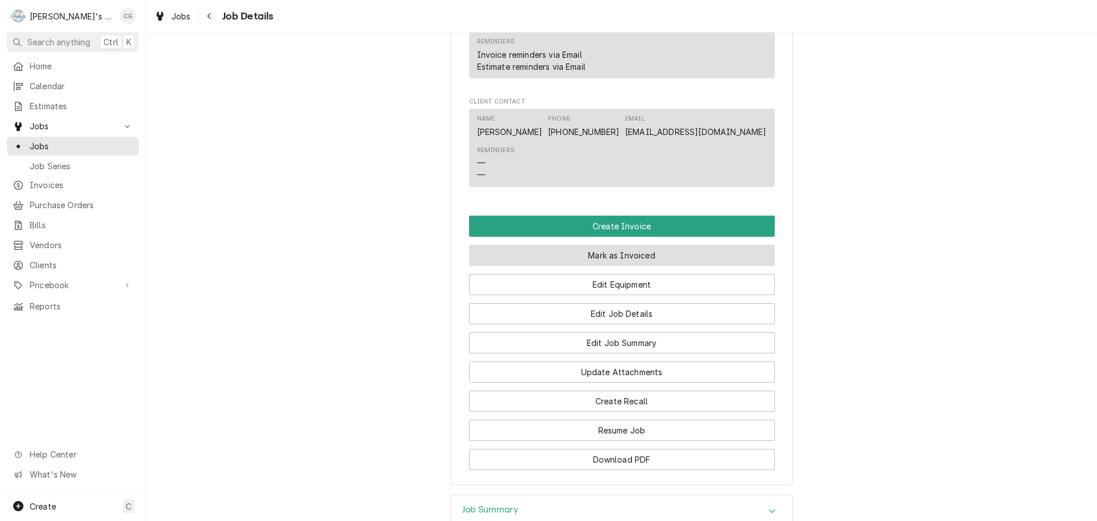
scroll to position [686, 0]
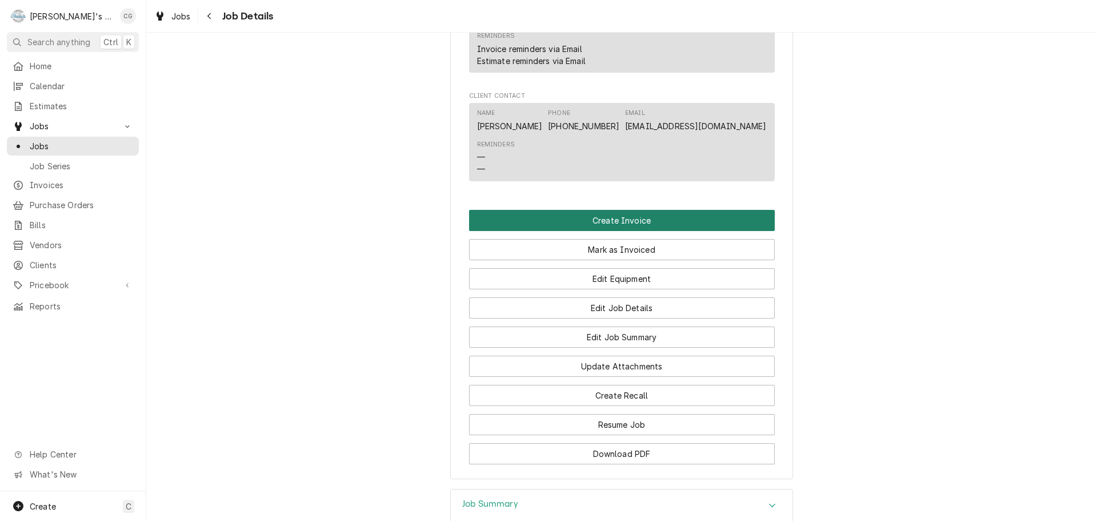
click at [659, 231] on button "Create Invoice" at bounding box center [622, 220] width 306 height 21
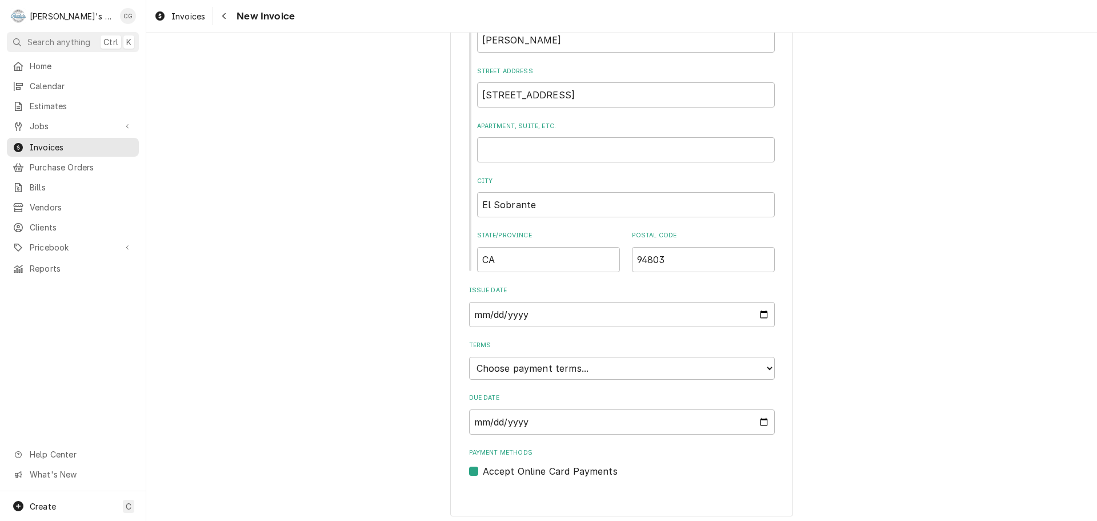
scroll to position [439, 0]
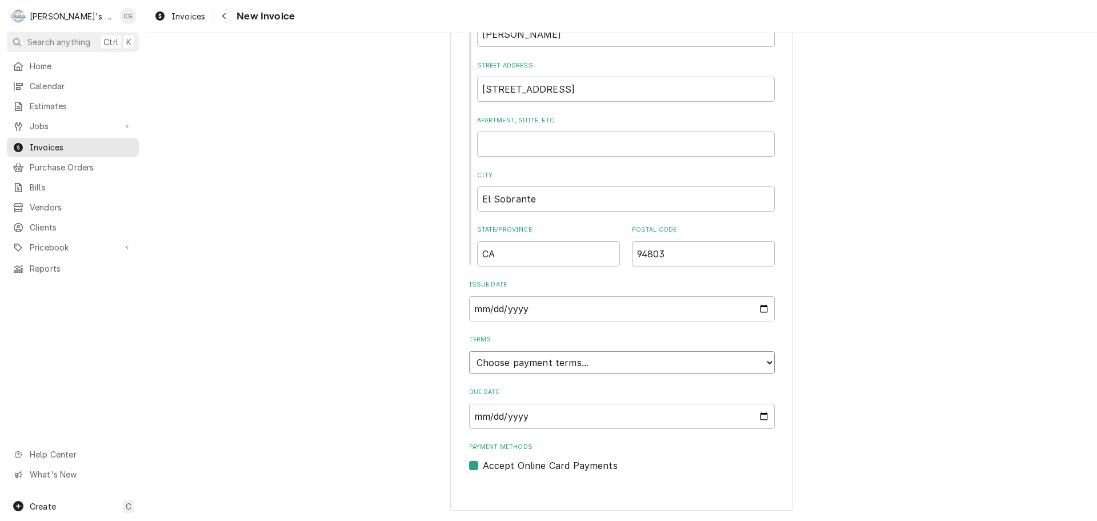
click at [529, 356] on select "Choose payment terms... Same Day Net 7 Net 14 Net 21 Net 30 Net 45 Net 60 Net 90" at bounding box center [622, 362] width 306 height 23
click at [564, 367] on select "Choose payment terms... Same Day Net 7 Net 14 Net 21 Net 30 Net 45 Net 60 Net 90" at bounding box center [622, 362] width 306 height 23
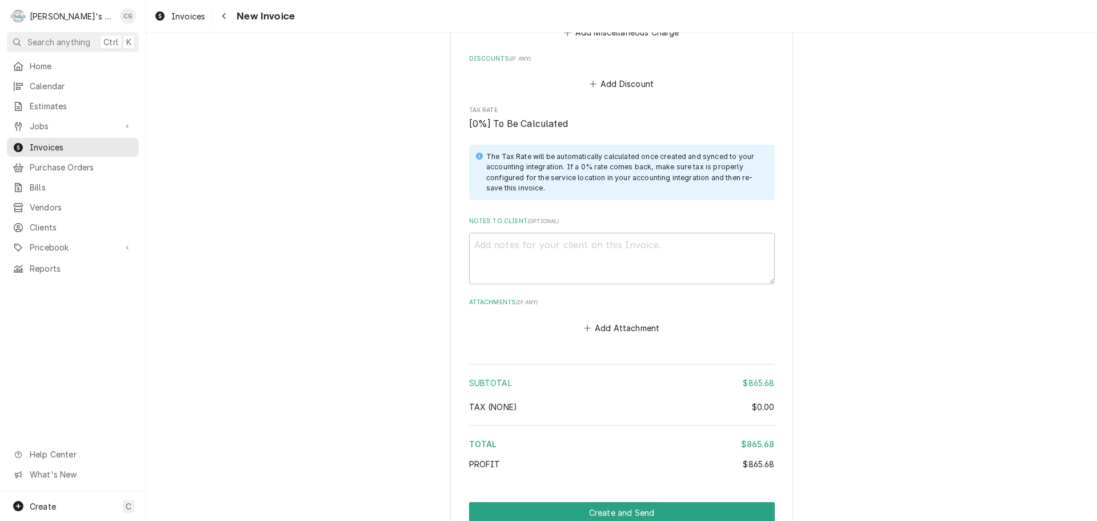
scroll to position [1670, 0]
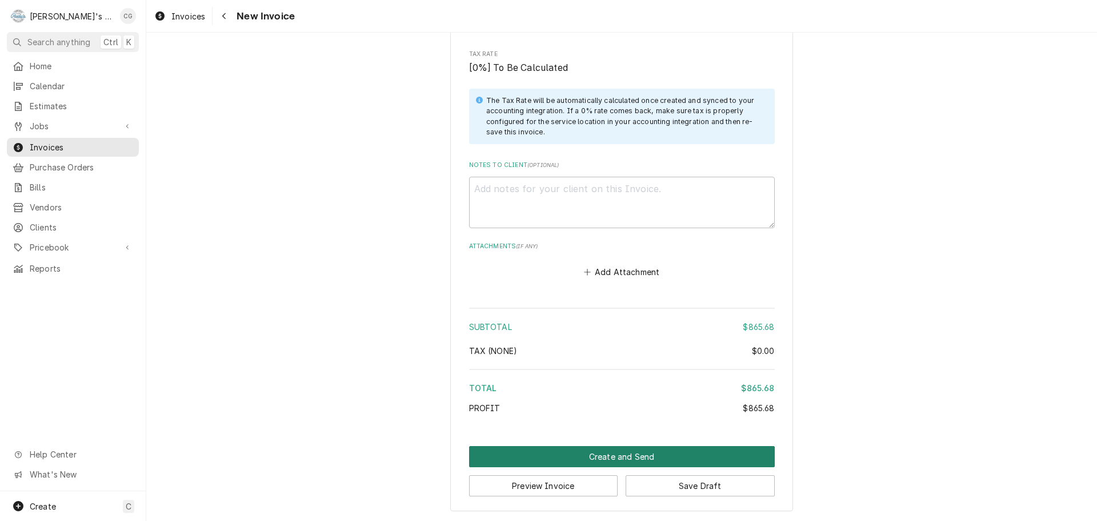
click at [637, 456] on button "Create and Send" at bounding box center [622, 456] width 306 height 21
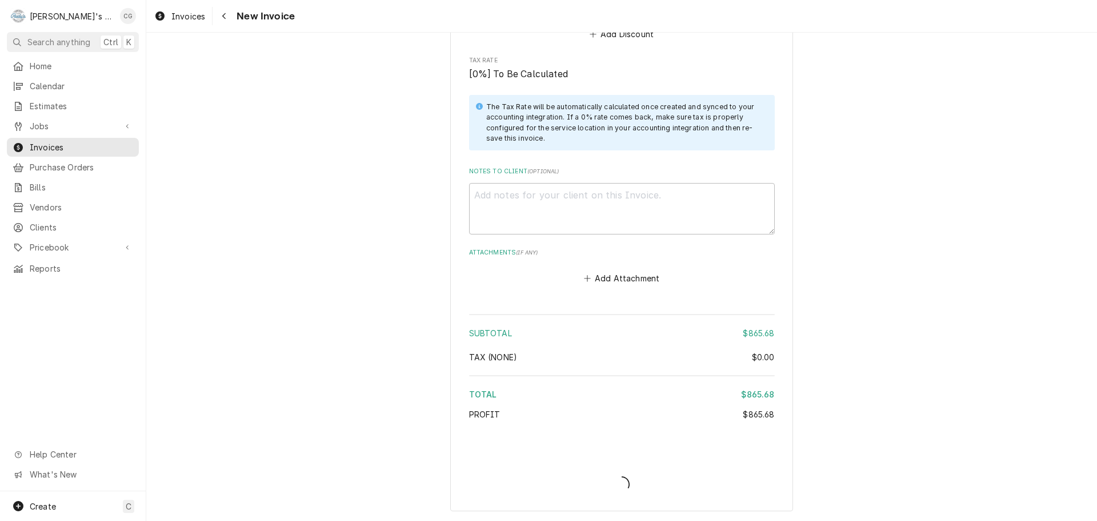
scroll to position [1664, 0]
type textarea "x"
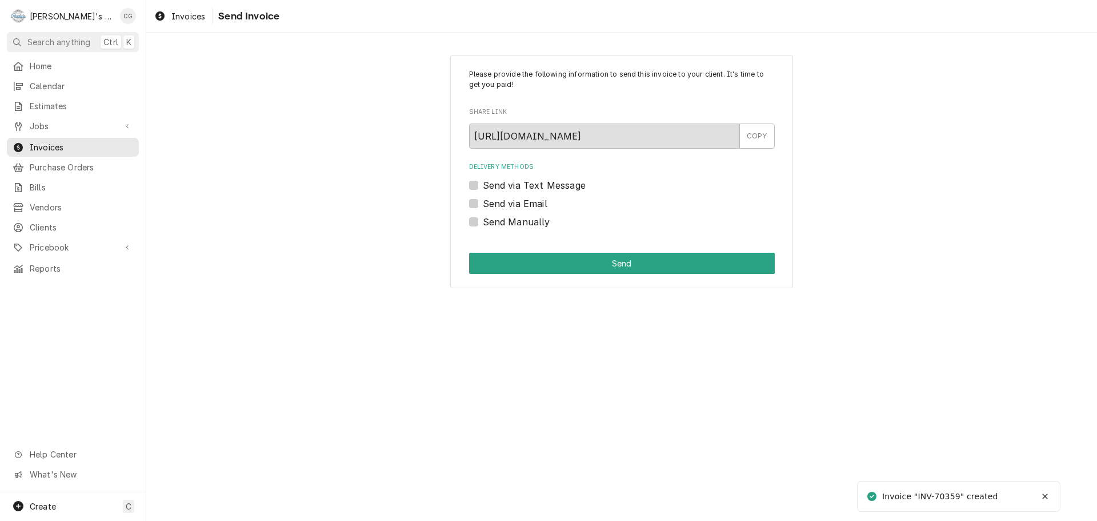
click at [483, 203] on label "Send via Email" at bounding box center [515, 204] width 65 height 14
click at [483, 203] on input "Send via Email" at bounding box center [636, 209] width 306 height 25
checkbox input "true"
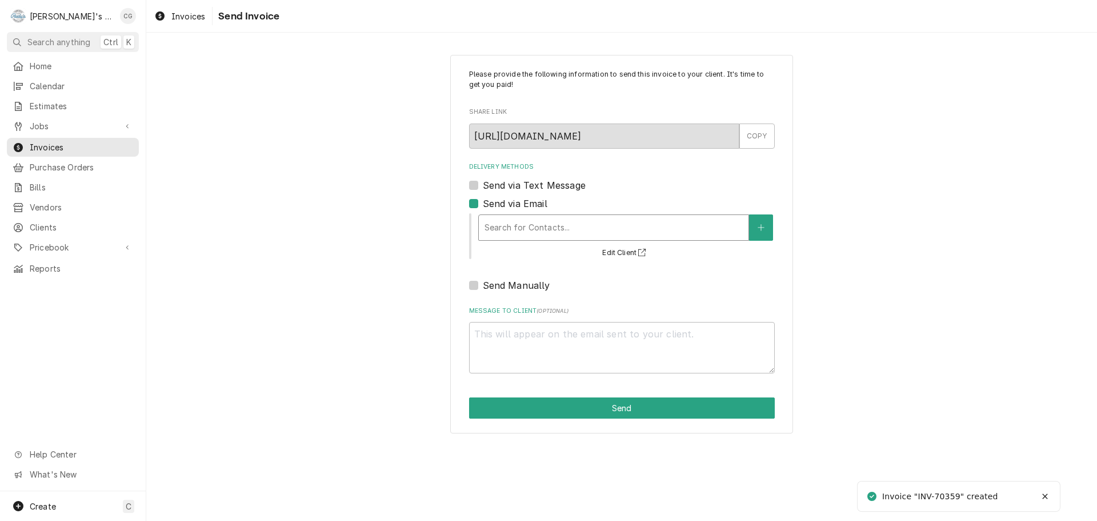
click at [531, 227] on div "Delivery Methods" at bounding box center [614, 227] width 258 height 21
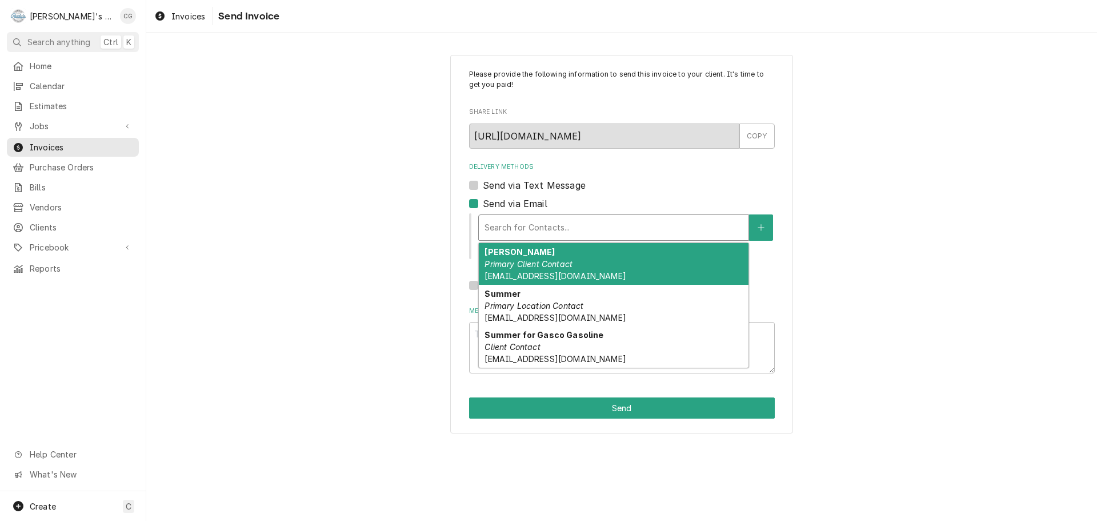
click at [548, 263] on em "Primary Client Contact" at bounding box center [529, 264] width 88 height 10
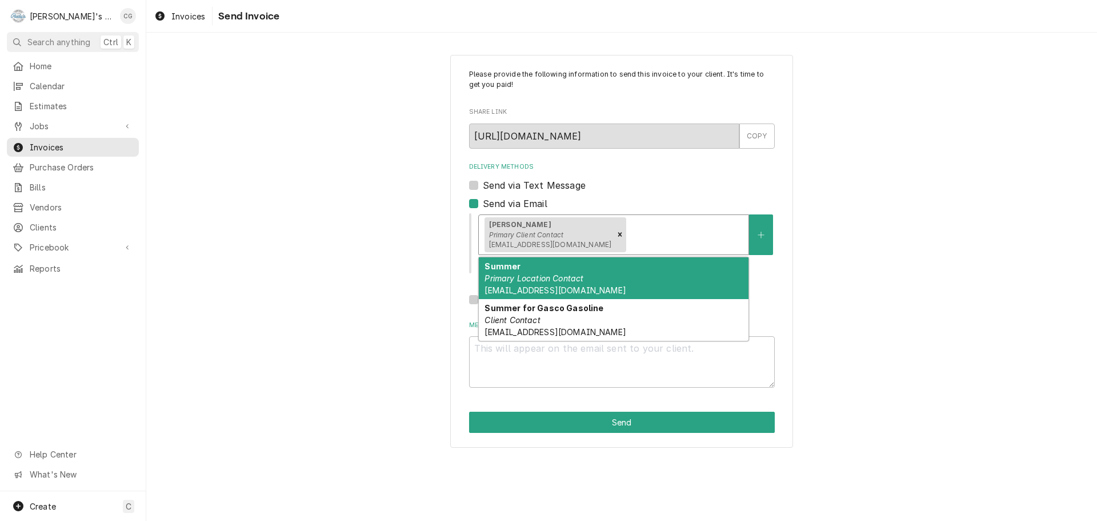
click at [630, 229] on div "Delivery Methods" at bounding box center [685, 234] width 114 height 21
click at [842, 245] on div "Please provide the following information to send this invoice to your client. I…" at bounding box center [621, 251] width 951 height 413
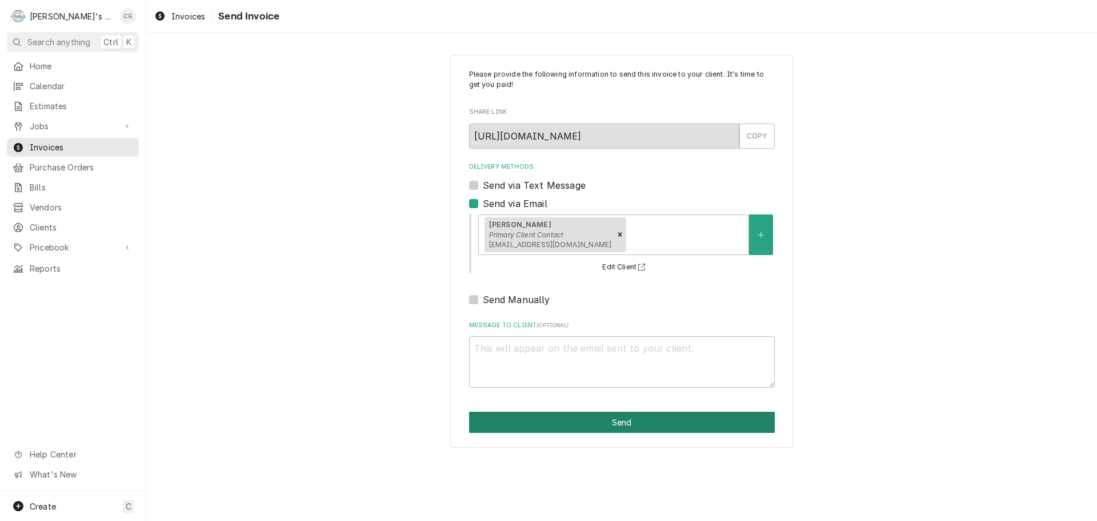
click at [645, 417] on button "Send" at bounding box center [622, 421] width 306 height 21
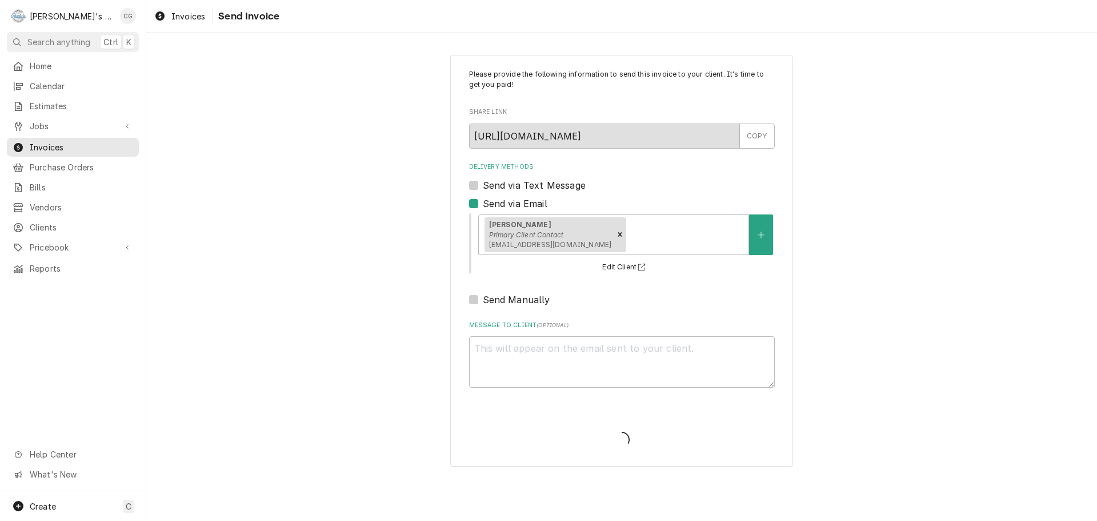
type textarea "x"
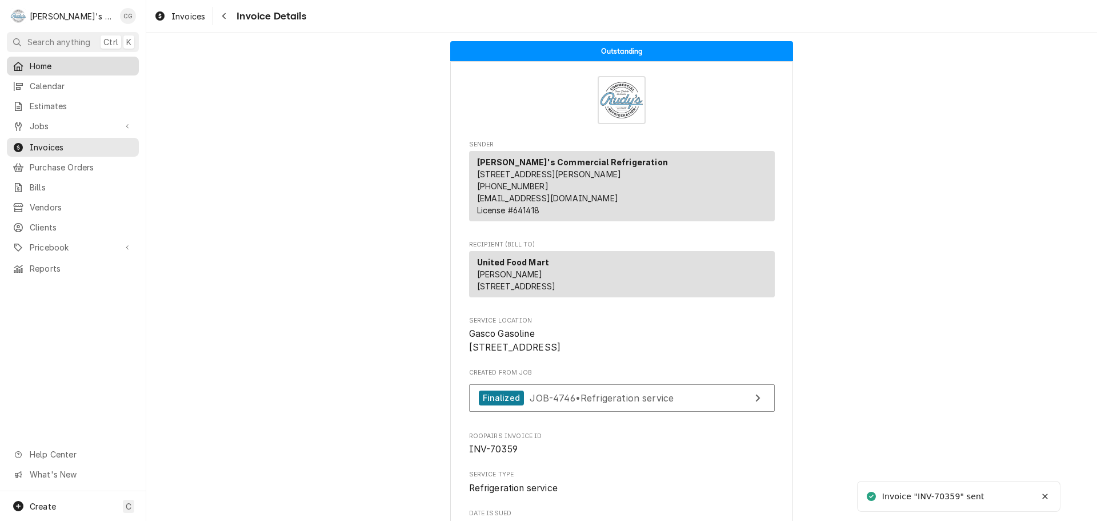
click at [62, 65] on span "Home" at bounding box center [81, 66] width 103 height 12
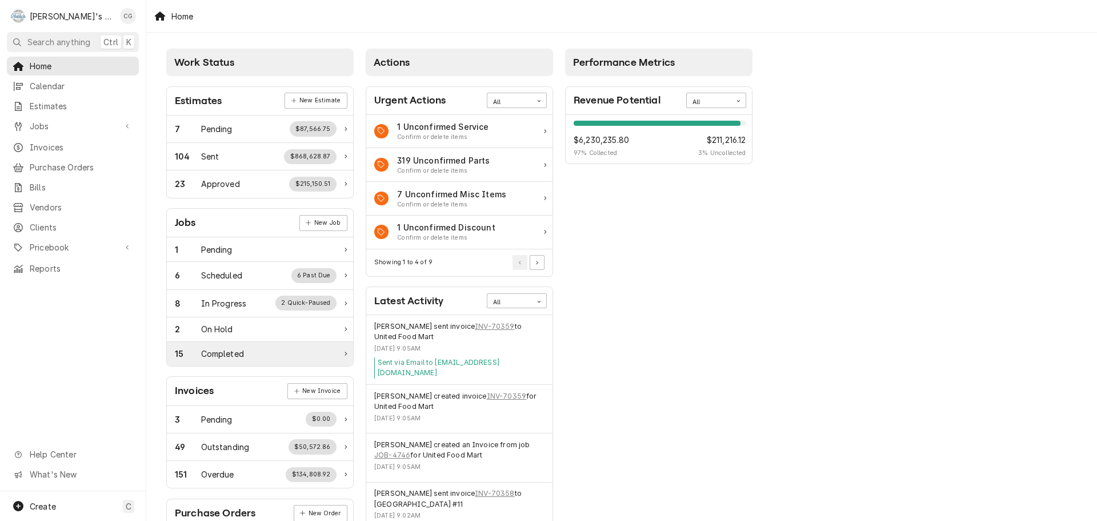
click at [286, 357] on div "15 Completed" at bounding box center [256, 353] width 162 height 12
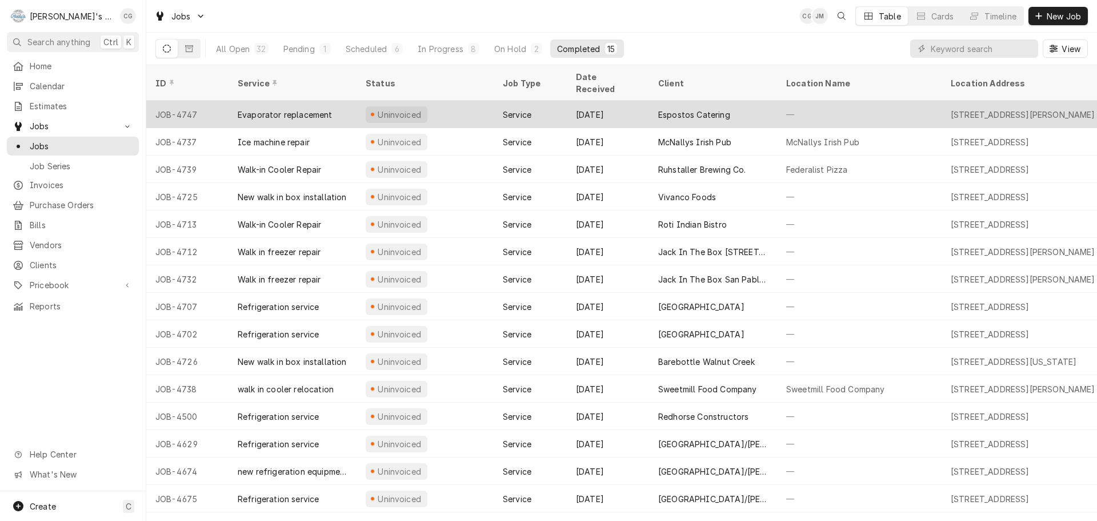
click at [712, 107] on div "Espostos Catering" at bounding box center [713, 114] width 128 height 27
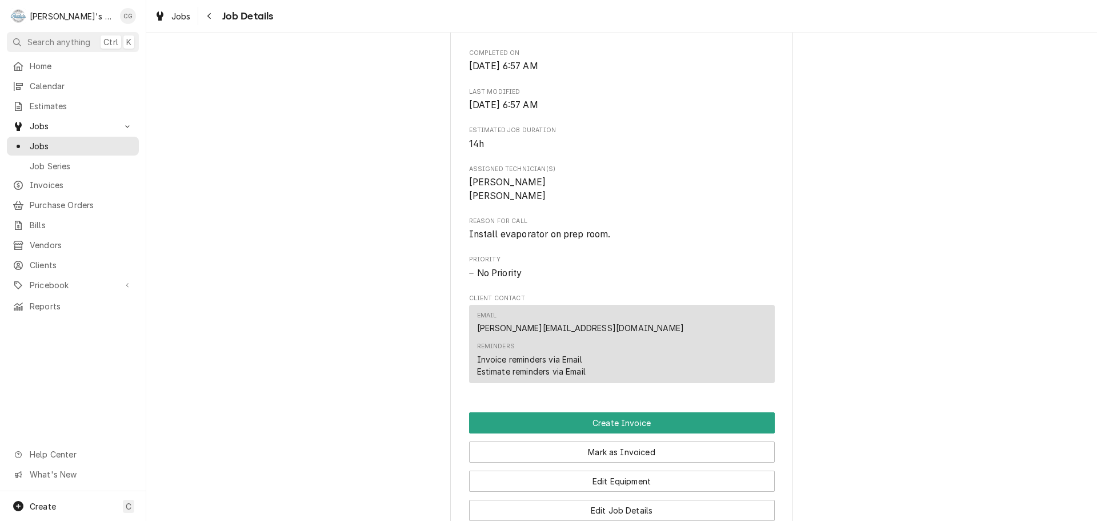
scroll to position [400, 0]
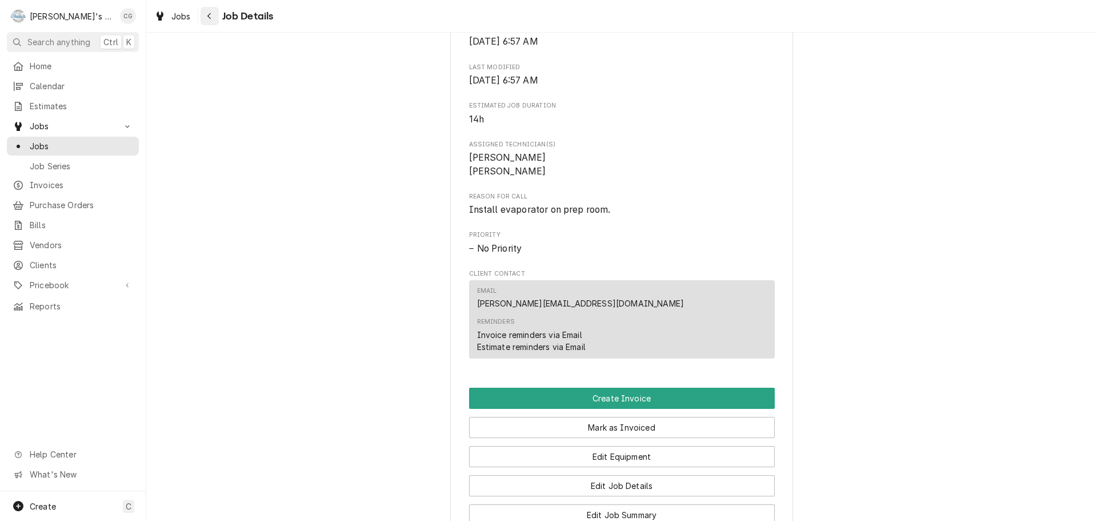
click at [211, 15] on icon "Navigate back" at bounding box center [209, 16] width 5 height 8
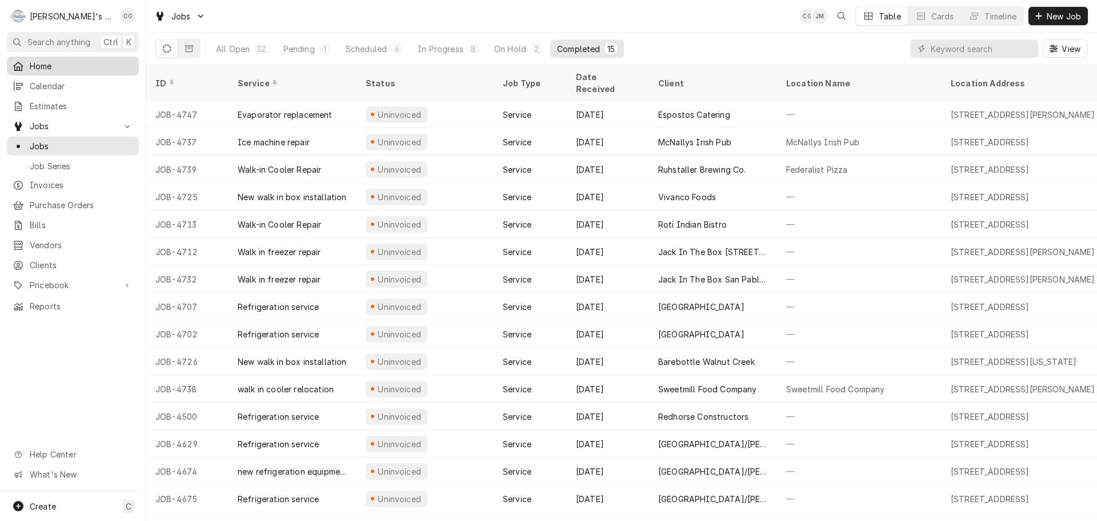
click at [123, 64] on span "Home" at bounding box center [81, 66] width 103 height 12
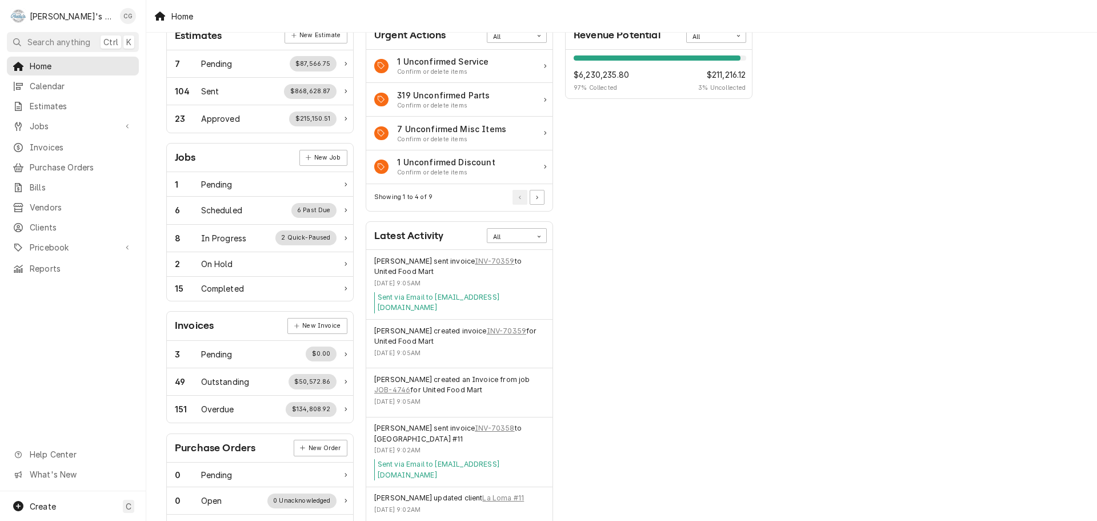
scroll to position [229, 0]
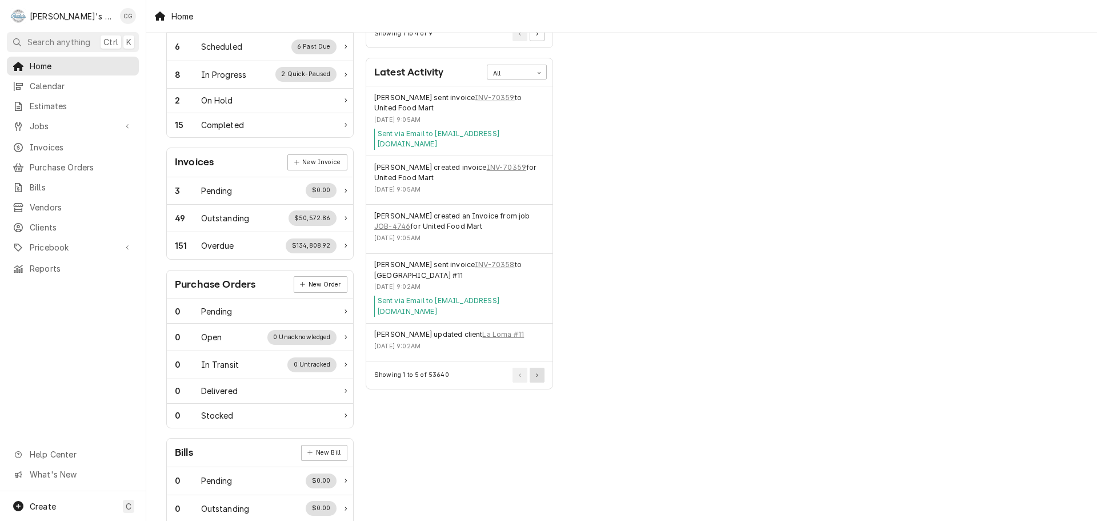
click at [539, 367] on button "Pagination Controls" at bounding box center [537, 374] width 15 height 15
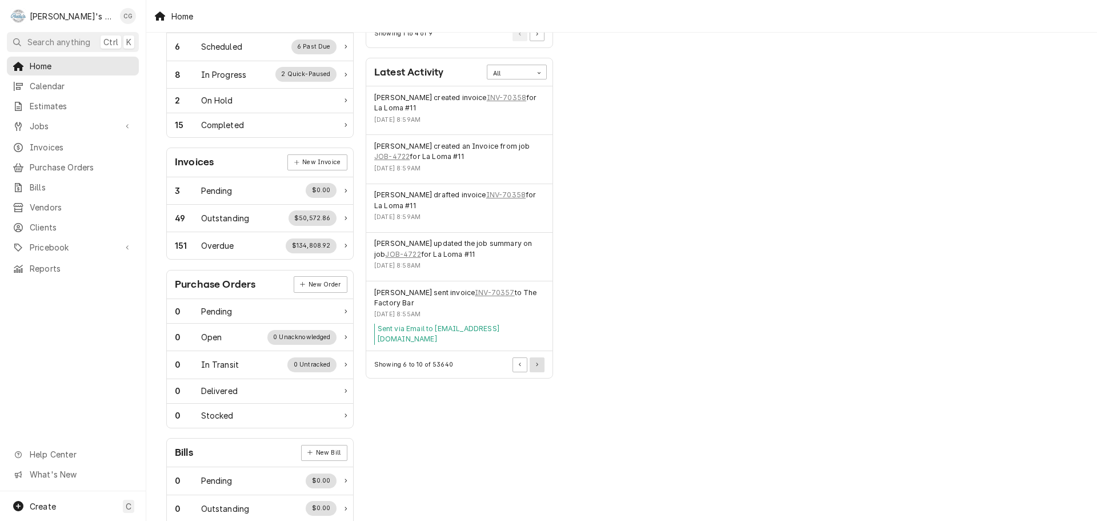
click at [539, 365] on div "Showing 6 to 10 of 53640" at bounding box center [459, 364] width 186 height 27
click at [539, 358] on button "Pagination Controls" at bounding box center [537, 364] width 15 height 15
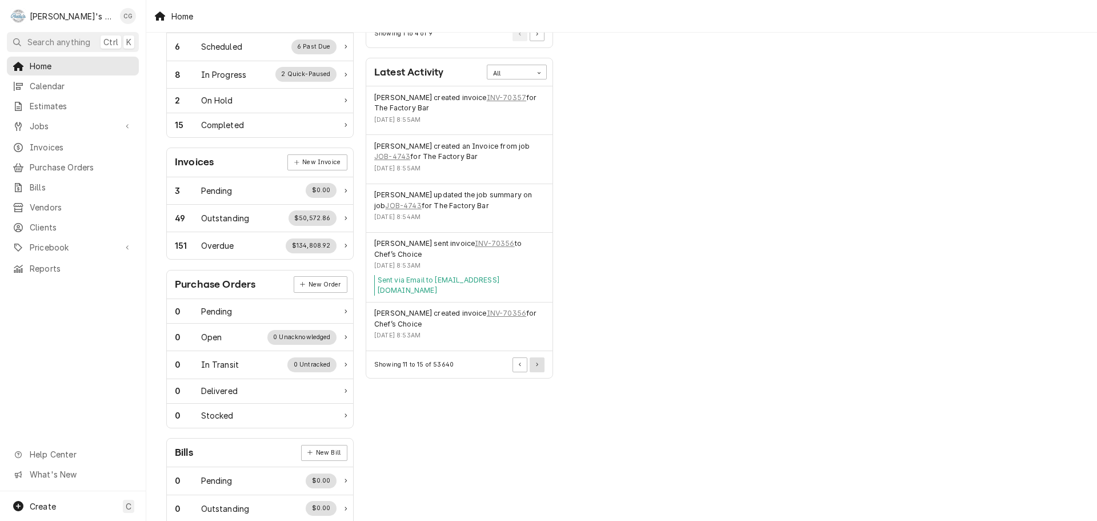
click at [539, 358] on button "Pagination Controls" at bounding box center [537, 364] width 15 height 15
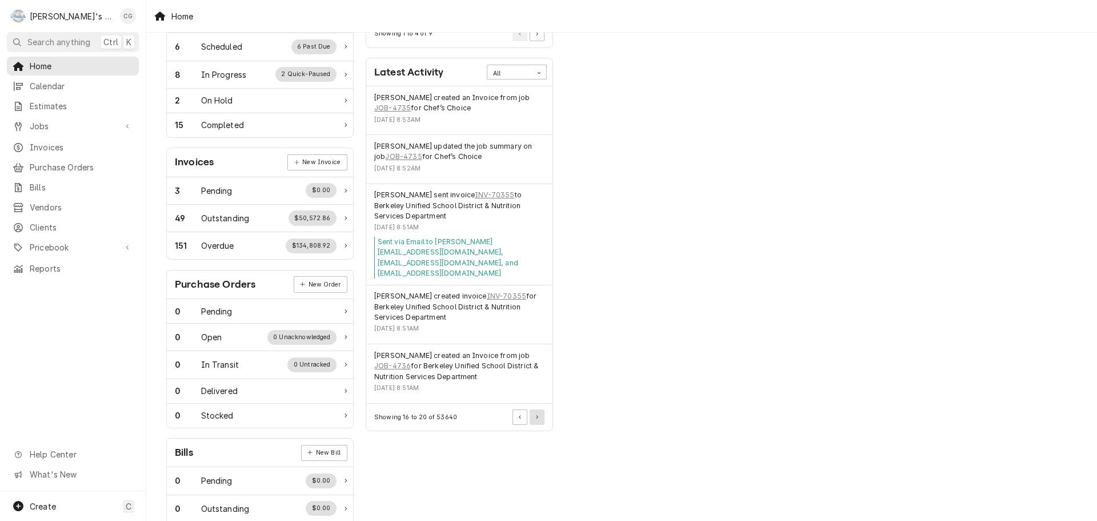
click at [536, 415] on icon "Pagination Controls" at bounding box center [537, 417] width 2 height 4
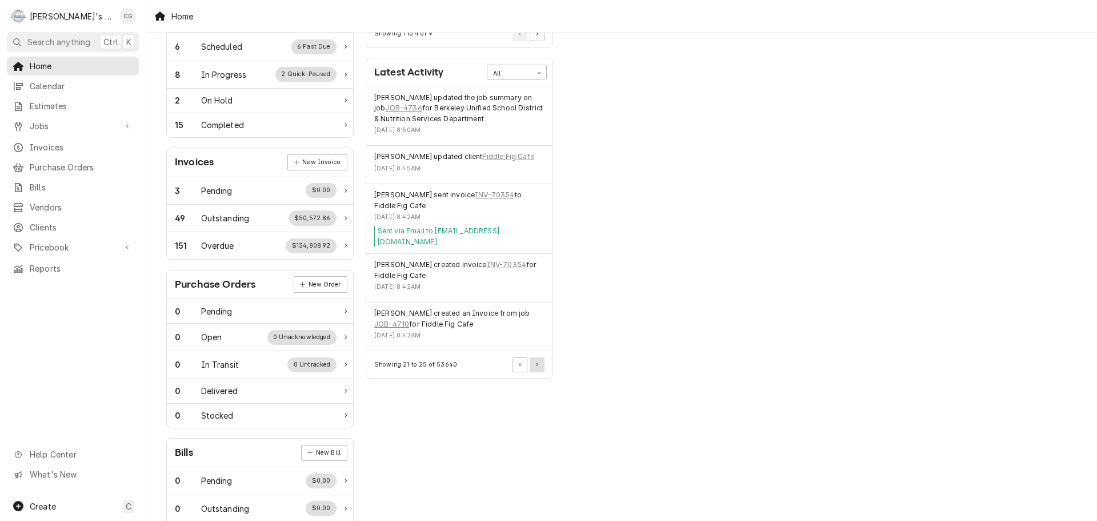
click at [538, 357] on button "Pagination Controls" at bounding box center [537, 364] width 15 height 15
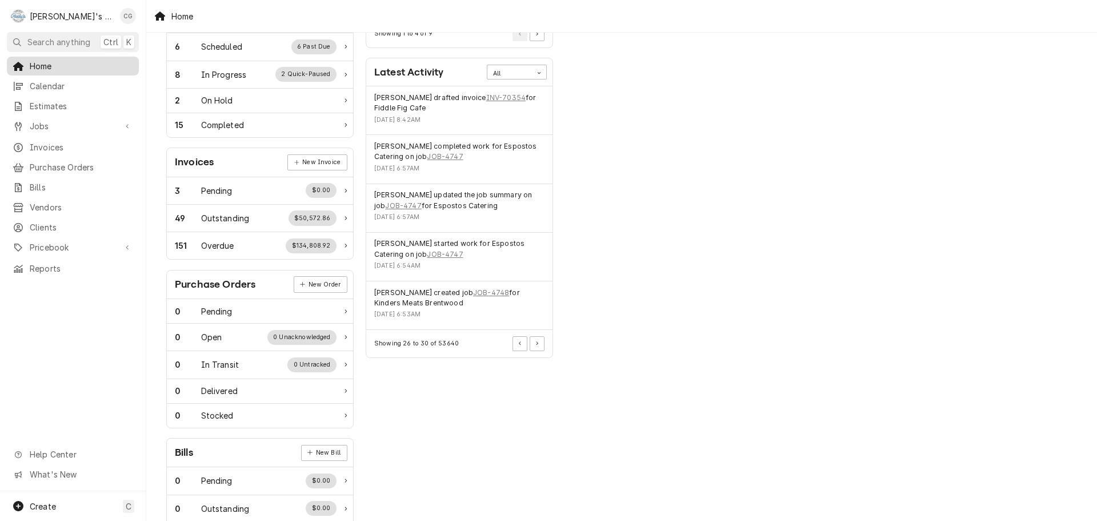
click at [67, 65] on span "Home" at bounding box center [81, 66] width 103 height 12
